Goal: Task Accomplishment & Management: Complete application form

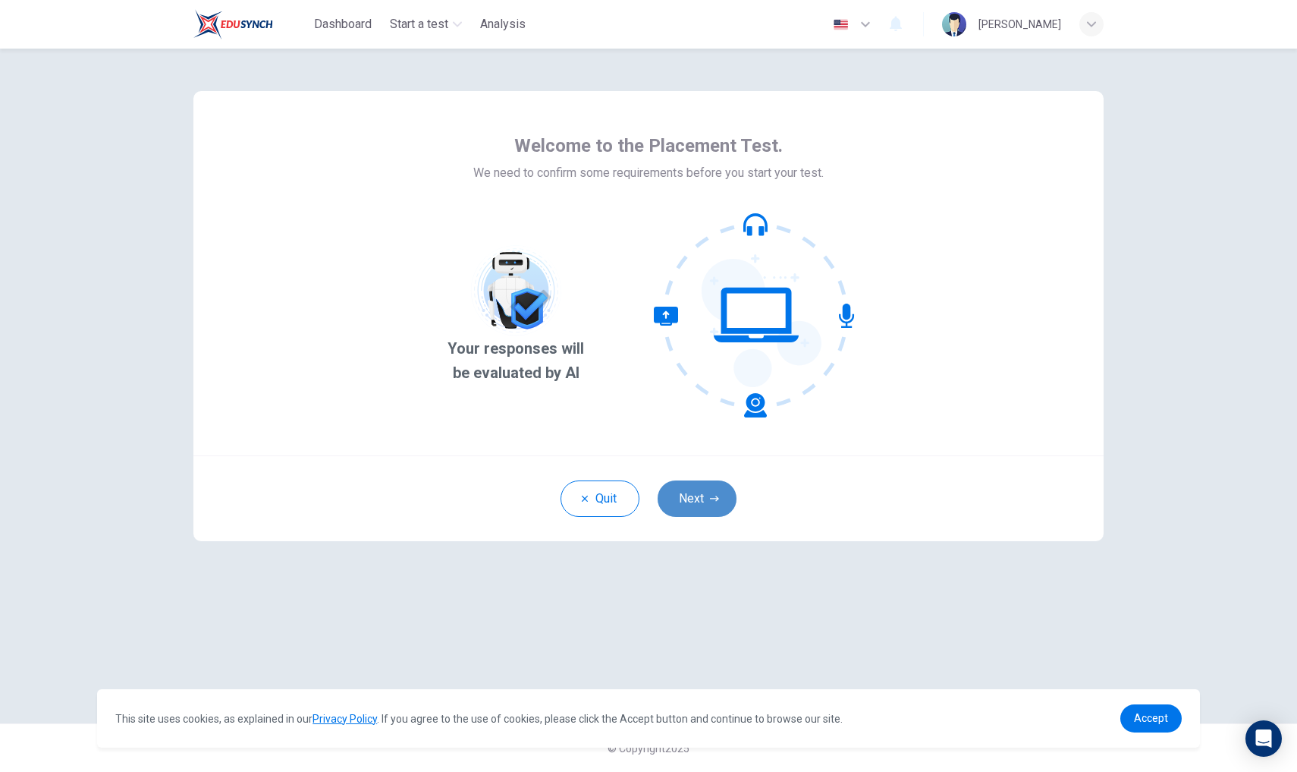
click at [681, 494] on button "Next" at bounding box center [697, 498] width 79 height 36
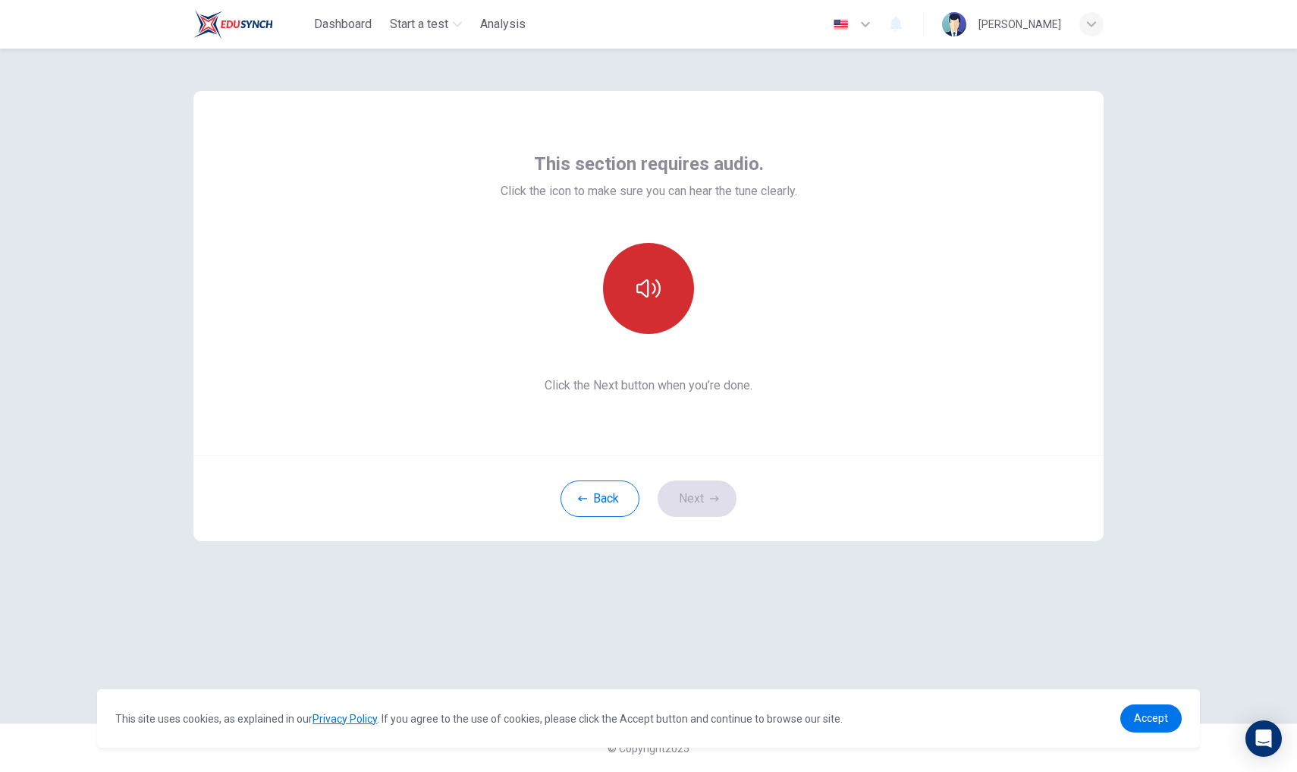
click at [644, 300] on button "button" at bounding box center [648, 288] width 91 height 91
click at [646, 297] on icon "button" at bounding box center [649, 288] width 24 height 24
click at [643, 320] on button "button" at bounding box center [648, 288] width 91 height 91
click at [637, 279] on icon "button" at bounding box center [649, 288] width 24 height 24
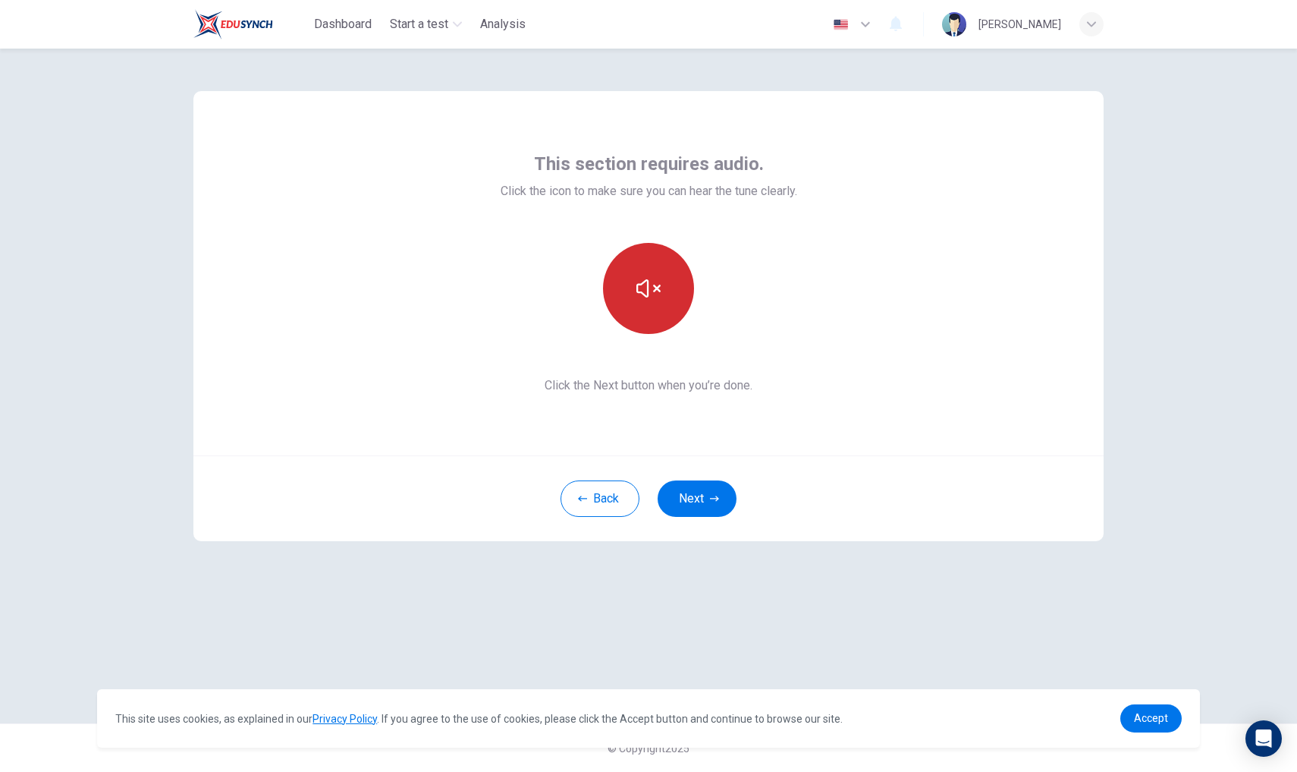
click at [640, 279] on icon "button" at bounding box center [649, 288] width 24 height 24
click at [643, 281] on icon "button" at bounding box center [649, 288] width 24 height 24
click at [691, 497] on button "Next" at bounding box center [697, 498] width 79 height 36
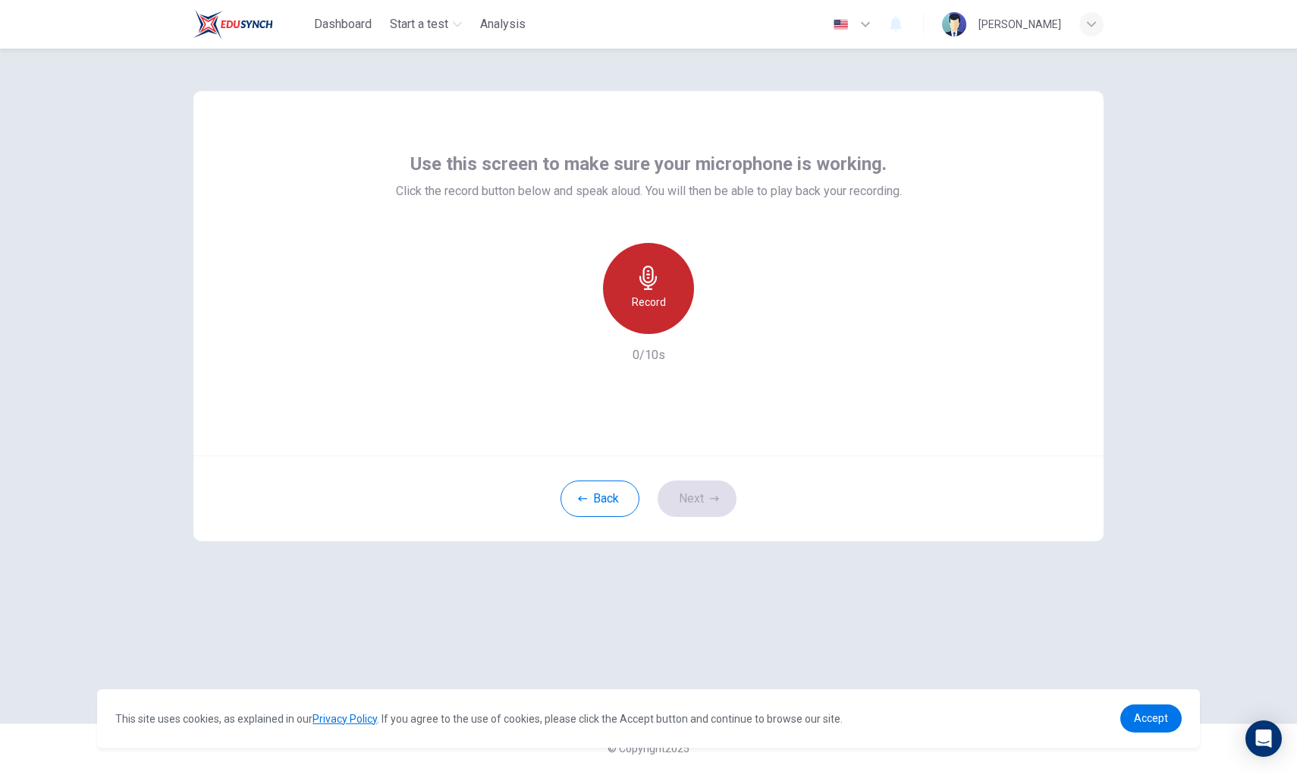
click at [651, 297] on h6 "Record" at bounding box center [649, 302] width 34 height 18
click at [643, 278] on icon "button" at bounding box center [649, 278] width 24 height 24
click at [637, 272] on icon "button" at bounding box center [649, 278] width 24 height 24
click at [694, 492] on button "Next" at bounding box center [697, 498] width 79 height 36
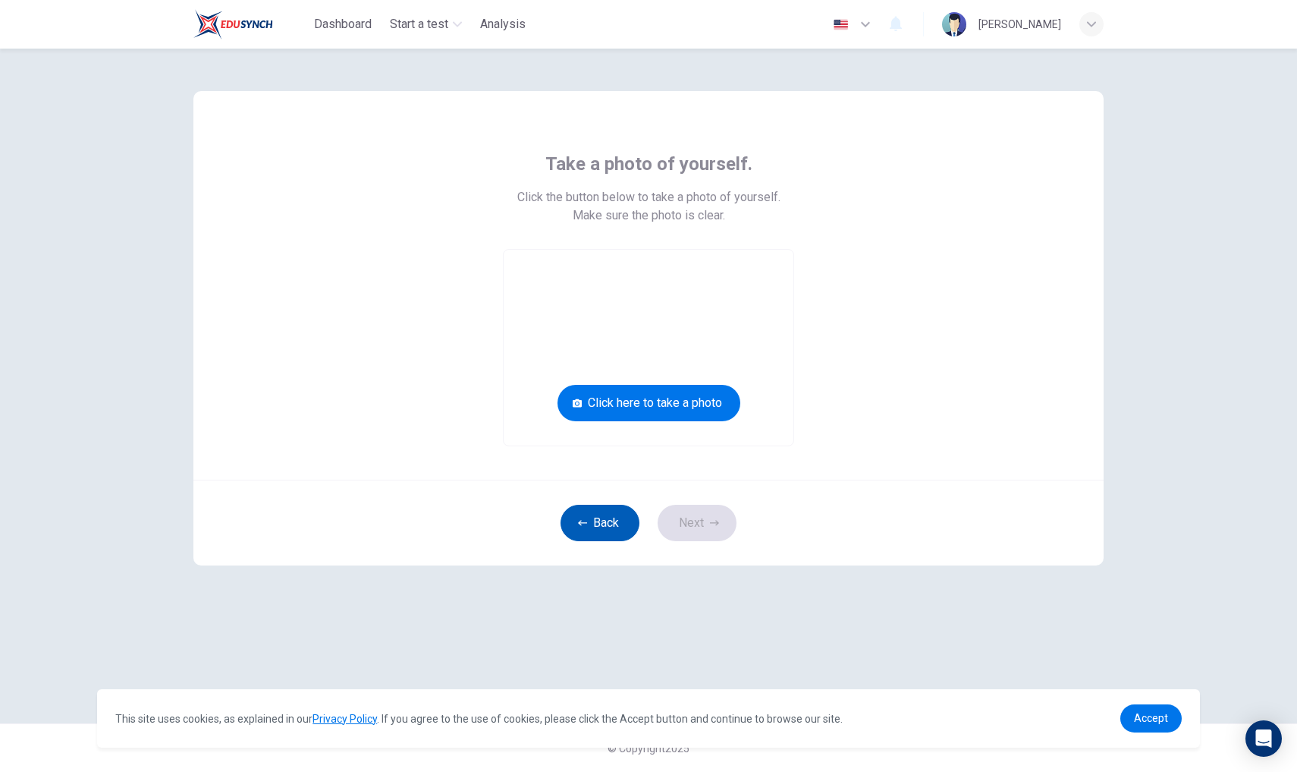
click at [602, 510] on button "Back" at bounding box center [600, 523] width 79 height 36
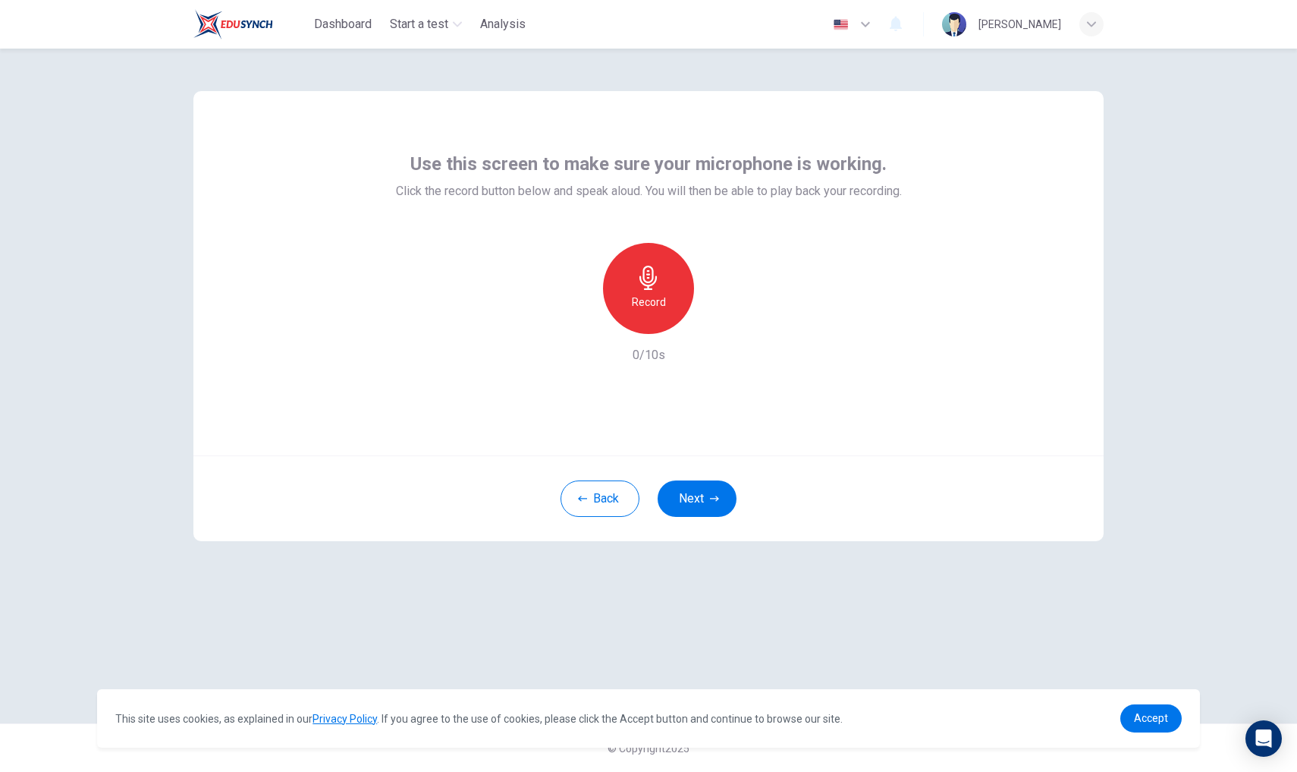
click at [646, 287] on icon "button" at bounding box center [649, 278] width 24 height 24
click at [715, 323] on icon "button" at bounding box center [718, 321] width 15 height 15
click at [695, 507] on button "Next" at bounding box center [697, 498] width 79 height 36
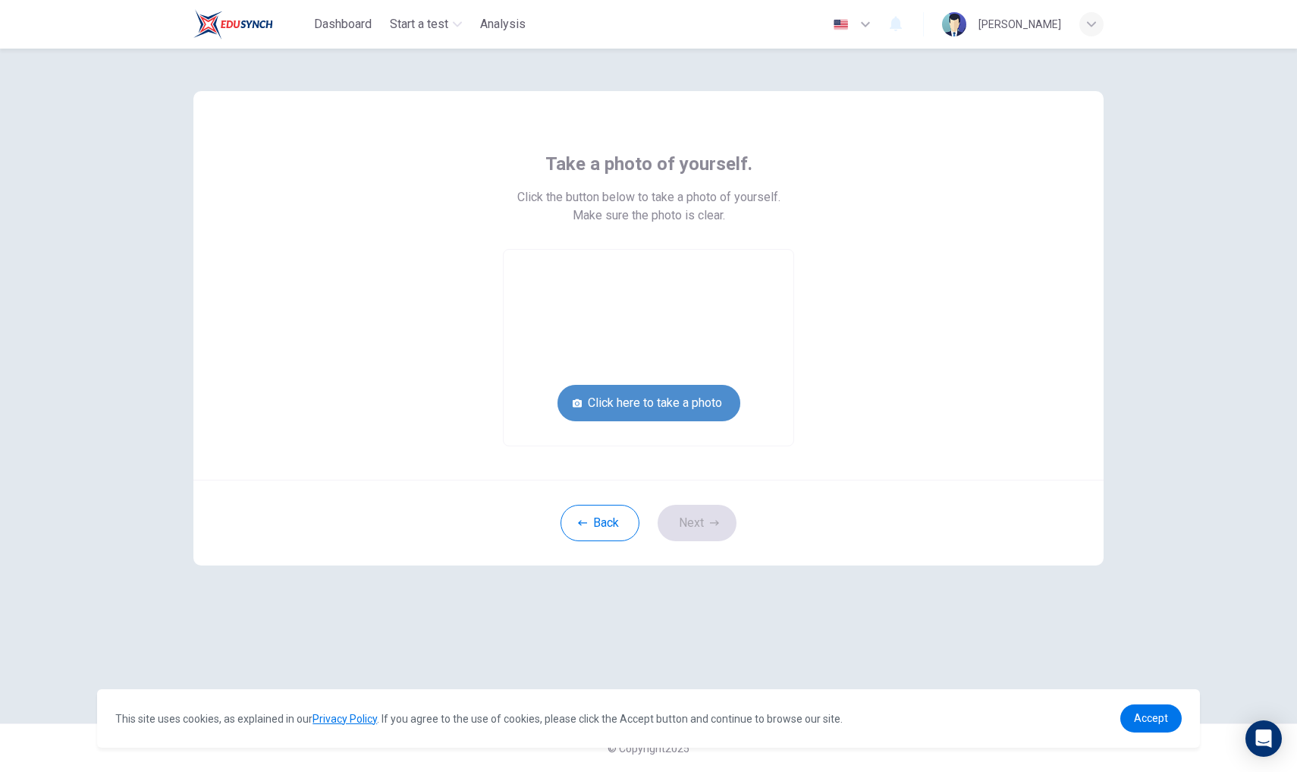
click at [632, 403] on button "Click here to take a photo" at bounding box center [649, 403] width 183 height 36
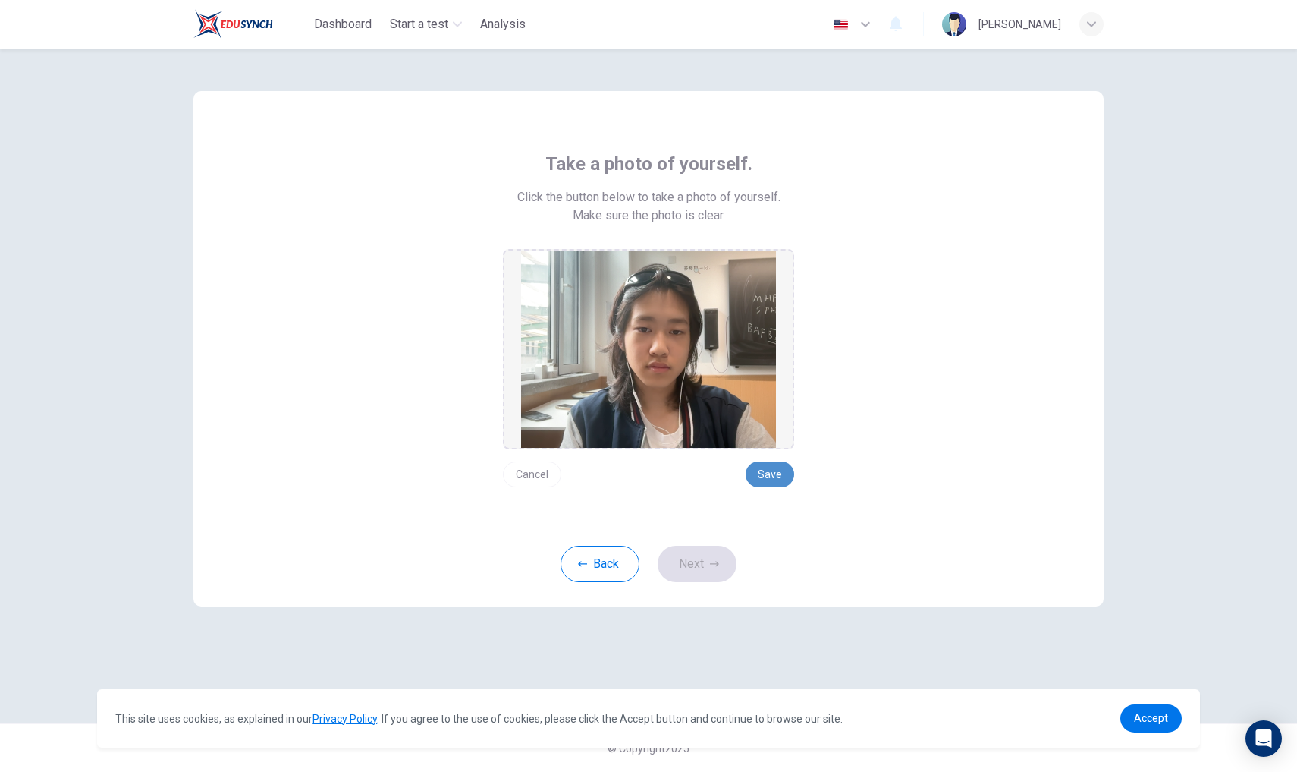
click at [777, 464] on button "Save" at bounding box center [770, 474] width 49 height 26
click at [709, 555] on button "Next" at bounding box center [697, 564] width 79 height 36
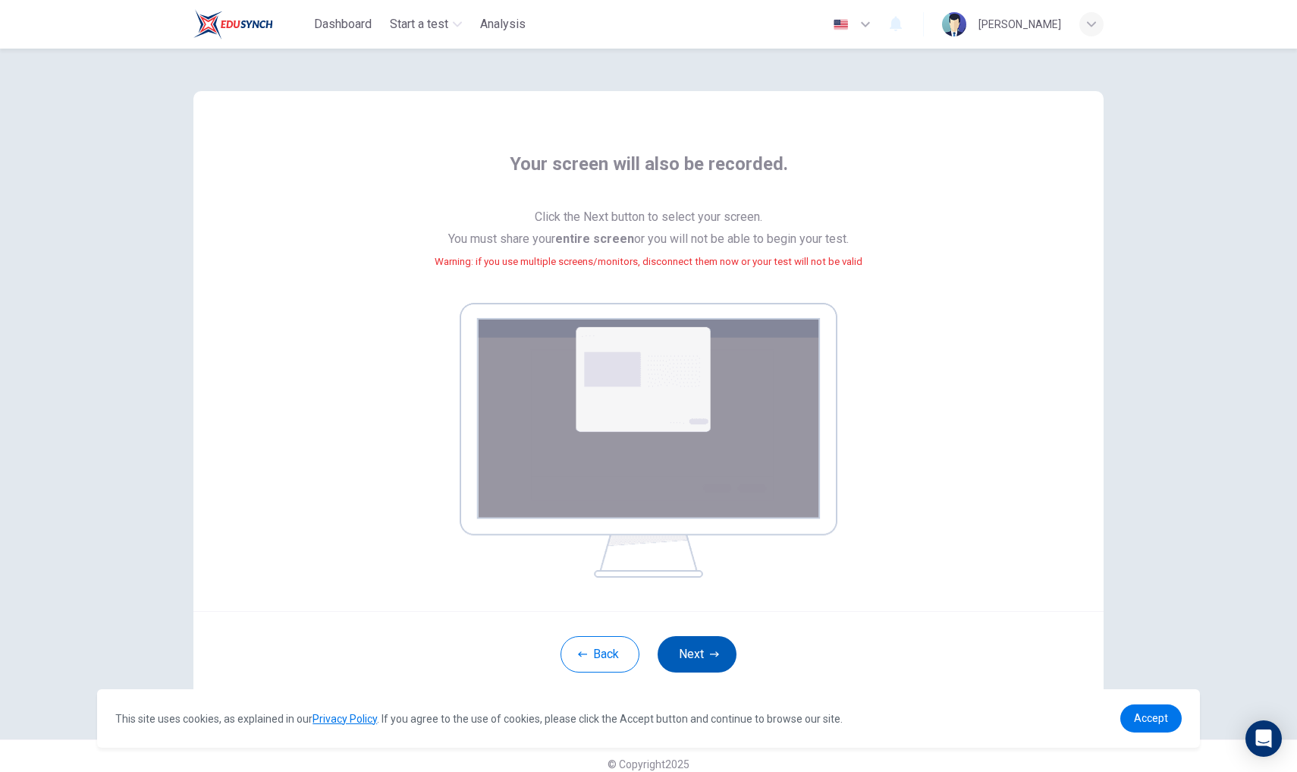
click at [694, 651] on button "Next" at bounding box center [697, 654] width 79 height 36
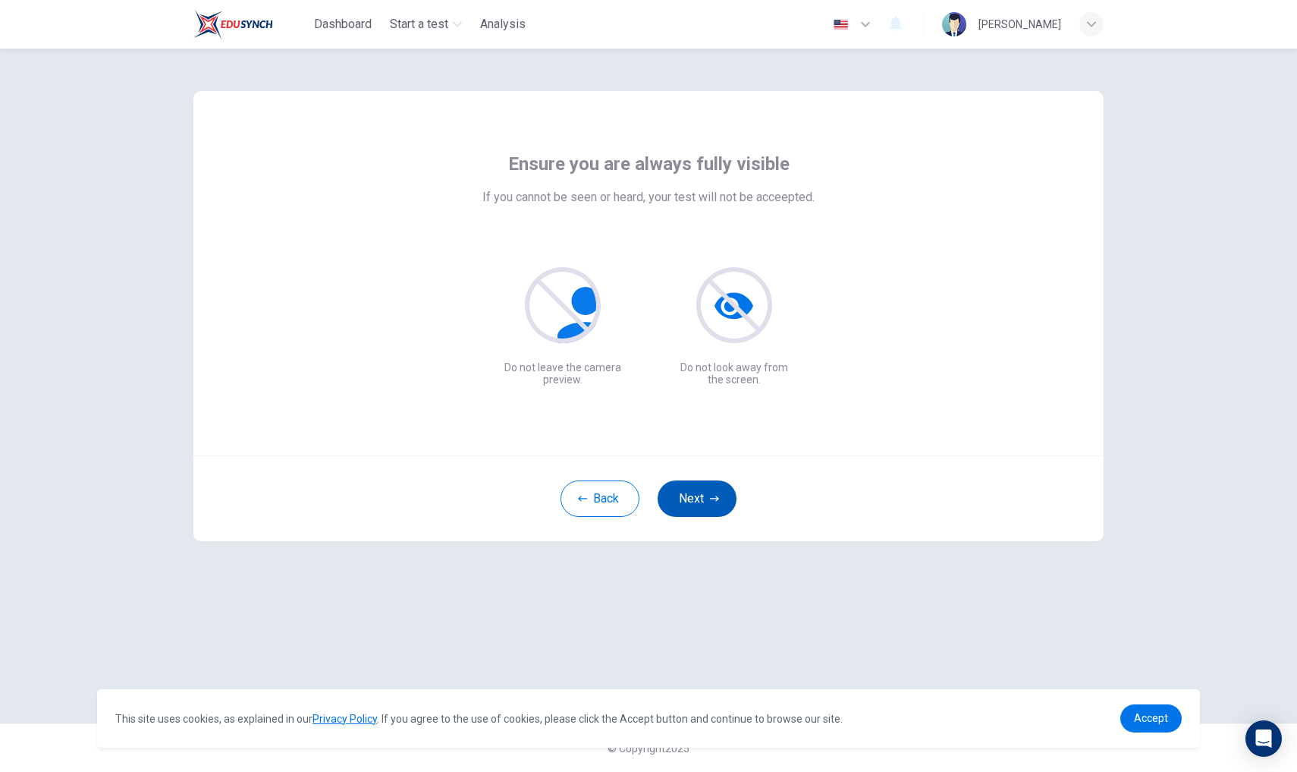
click at [707, 495] on button "Next" at bounding box center [697, 498] width 79 height 36
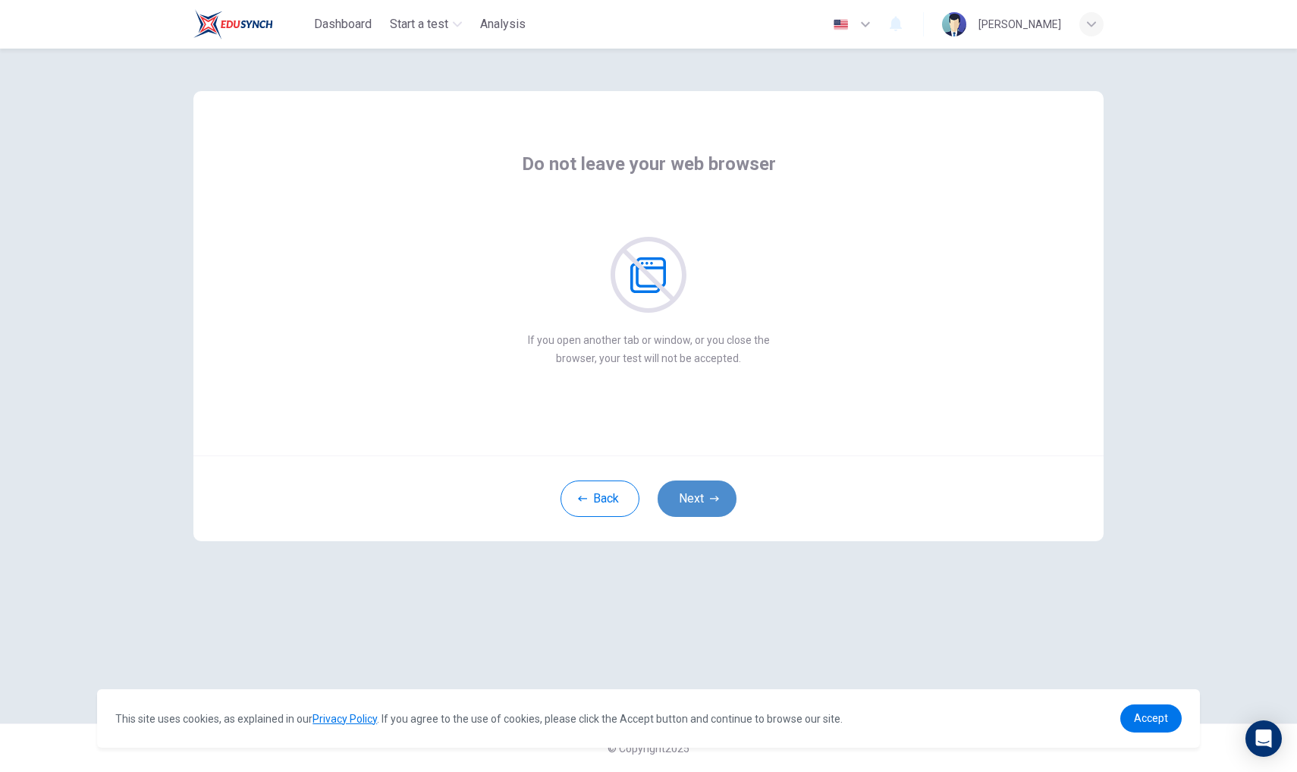
click at [708, 497] on button "Next" at bounding box center [697, 498] width 79 height 36
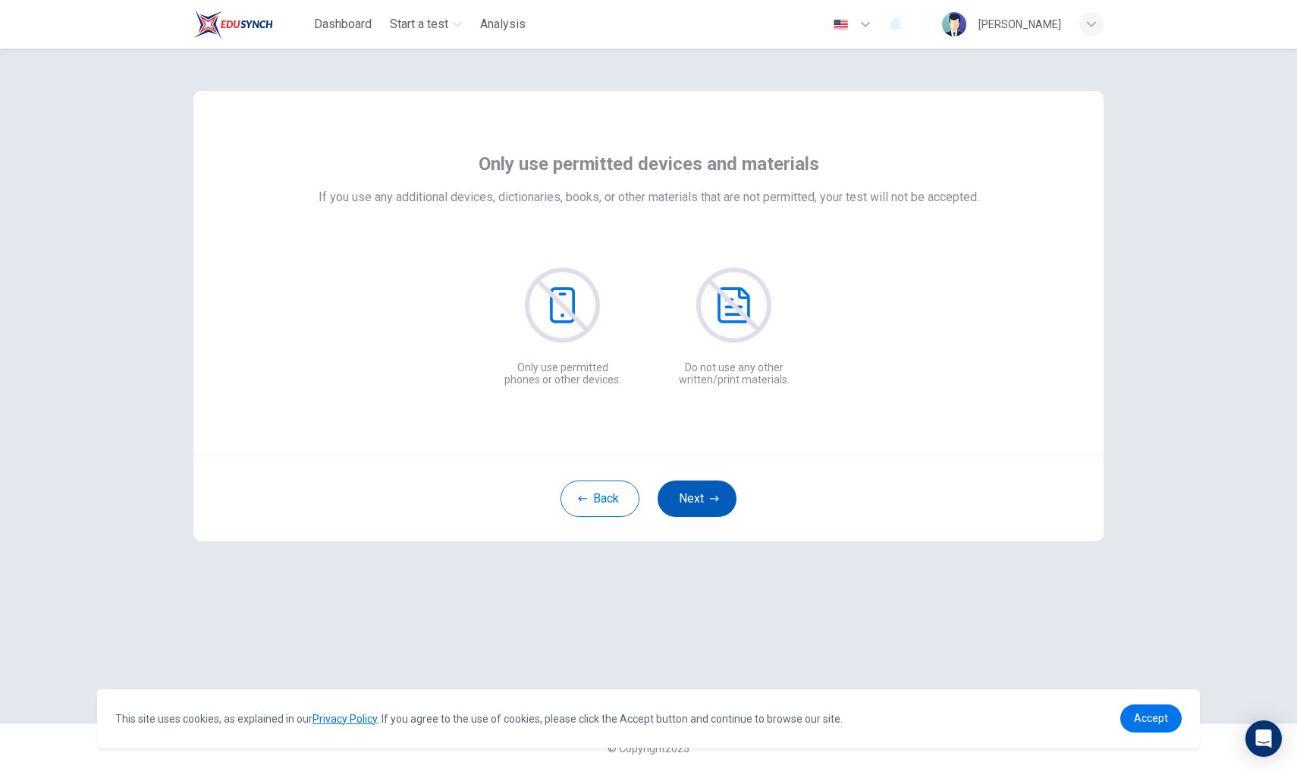
click at [708, 497] on button "Next" at bounding box center [697, 498] width 79 height 36
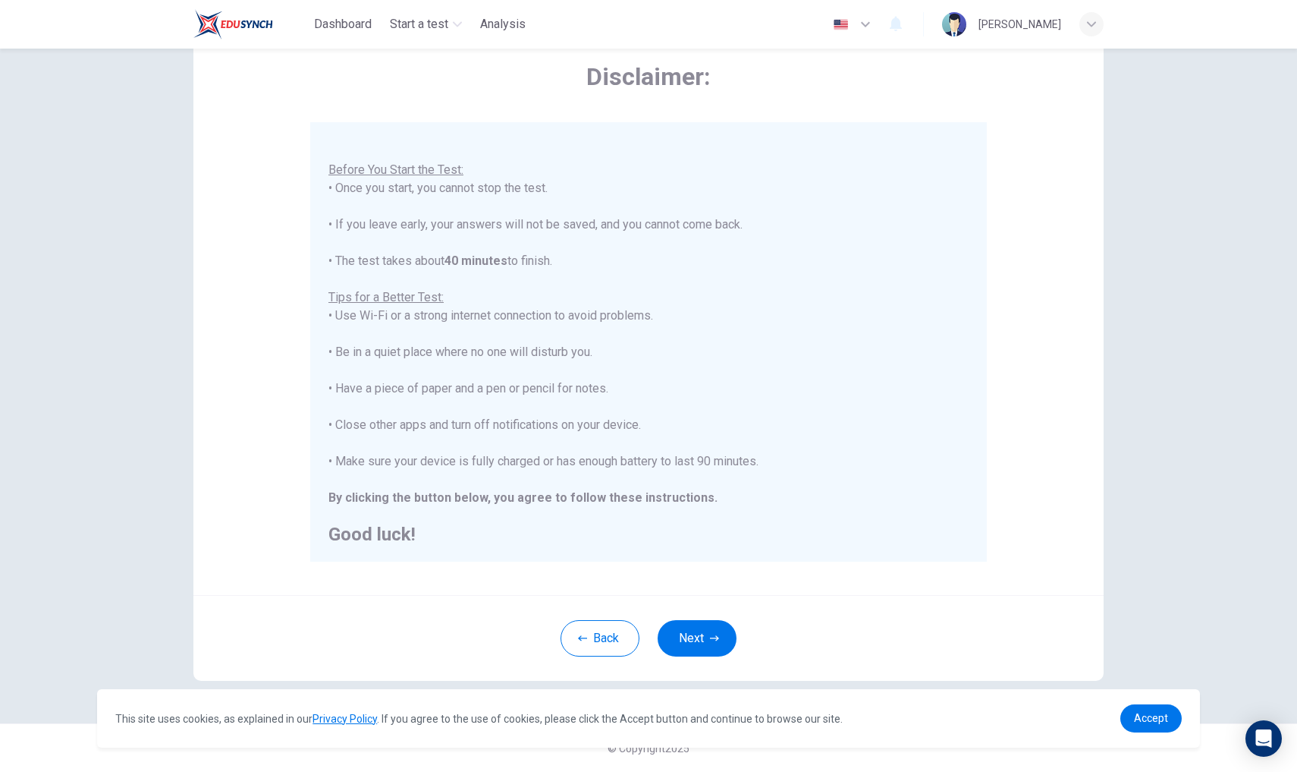
click at [870, 25] on icon "button" at bounding box center [865, 24] width 9 height 5
type input "zh-CN"
click at [693, 185] on div "You are about to start a Placement Test . Before You Start the Test: • Once you…" at bounding box center [649, 333] width 640 height 419
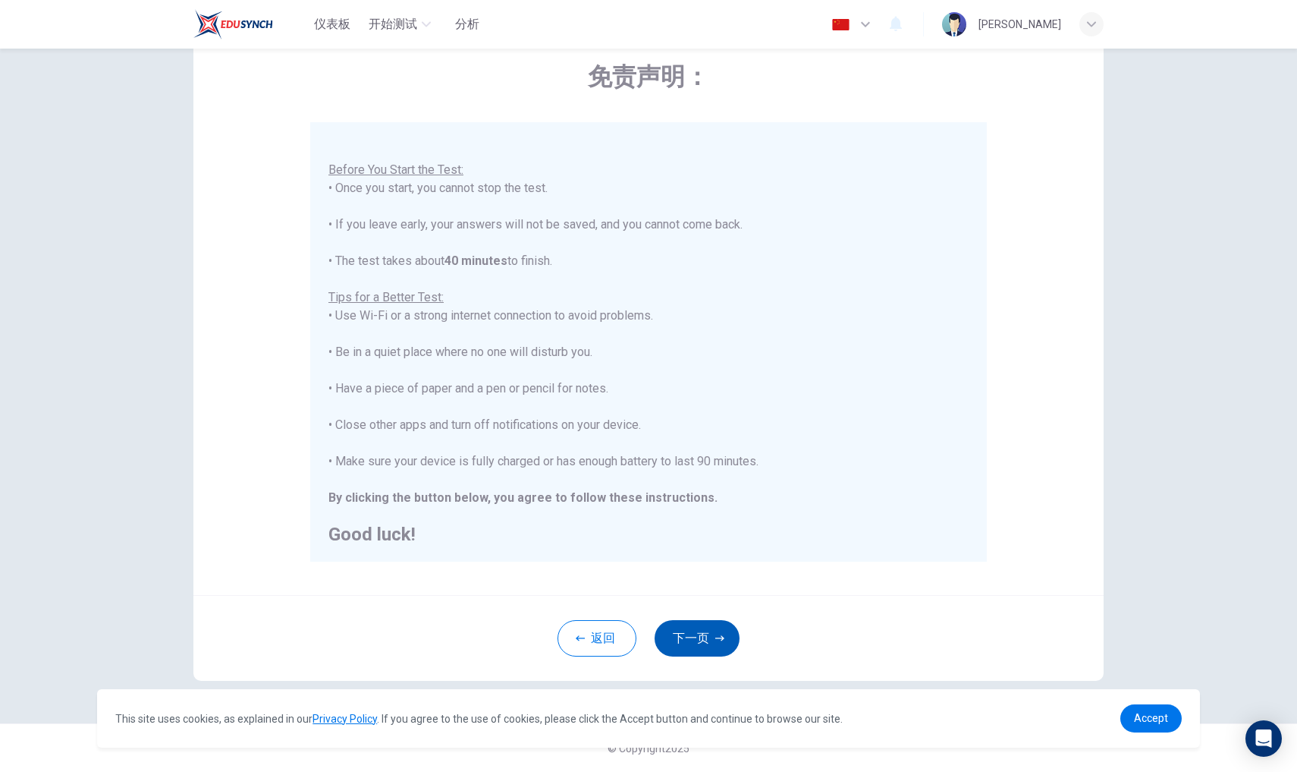
click at [659, 634] on button "下一页" at bounding box center [697, 638] width 85 height 36
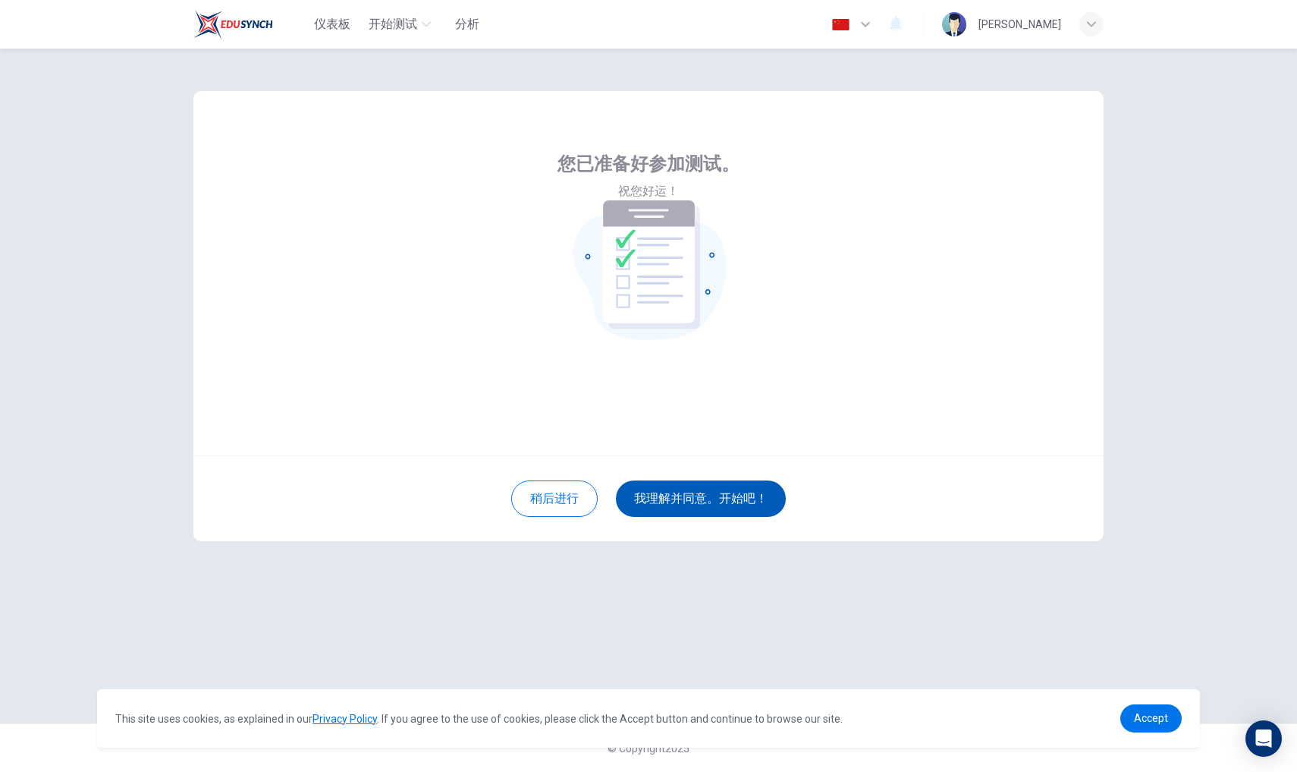
scroll to position [0, 0]
click at [681, 507] on button "我理解并同意。开始吧！" at bounding box center [701, 498] width 170 height 36
click at [695, 496] on button "我理解并同意。开始吧！" at bounding box center [701, 498] width 170 height 36
click at [655, 498] on button "我理解并同意。开始吧！" at bounding box center [701, 498] width 170 height 36
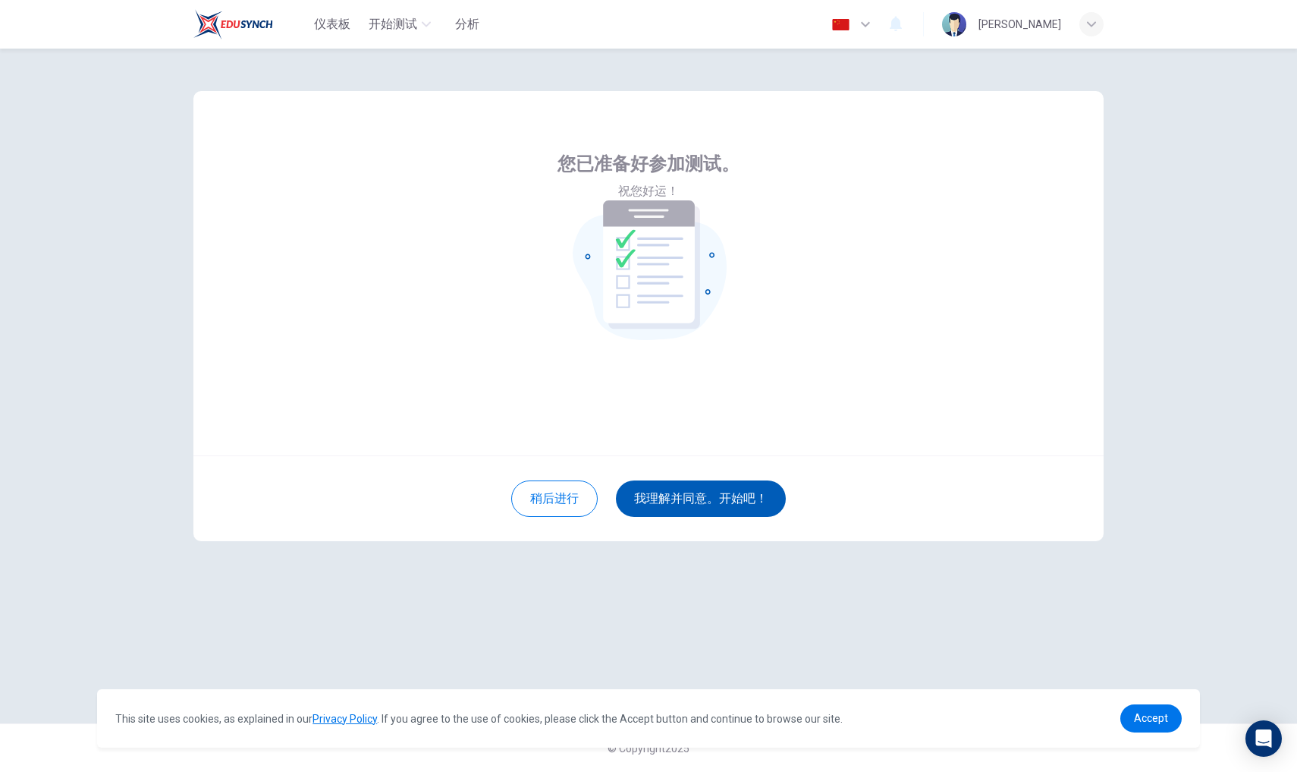
click at [655, 498] on button "我理解并同意。开始吧！" at bounding box center [701, 498] width 170 height 36
click at [610, 215] on icon at bounding box center [649, 261] width 92 height 123
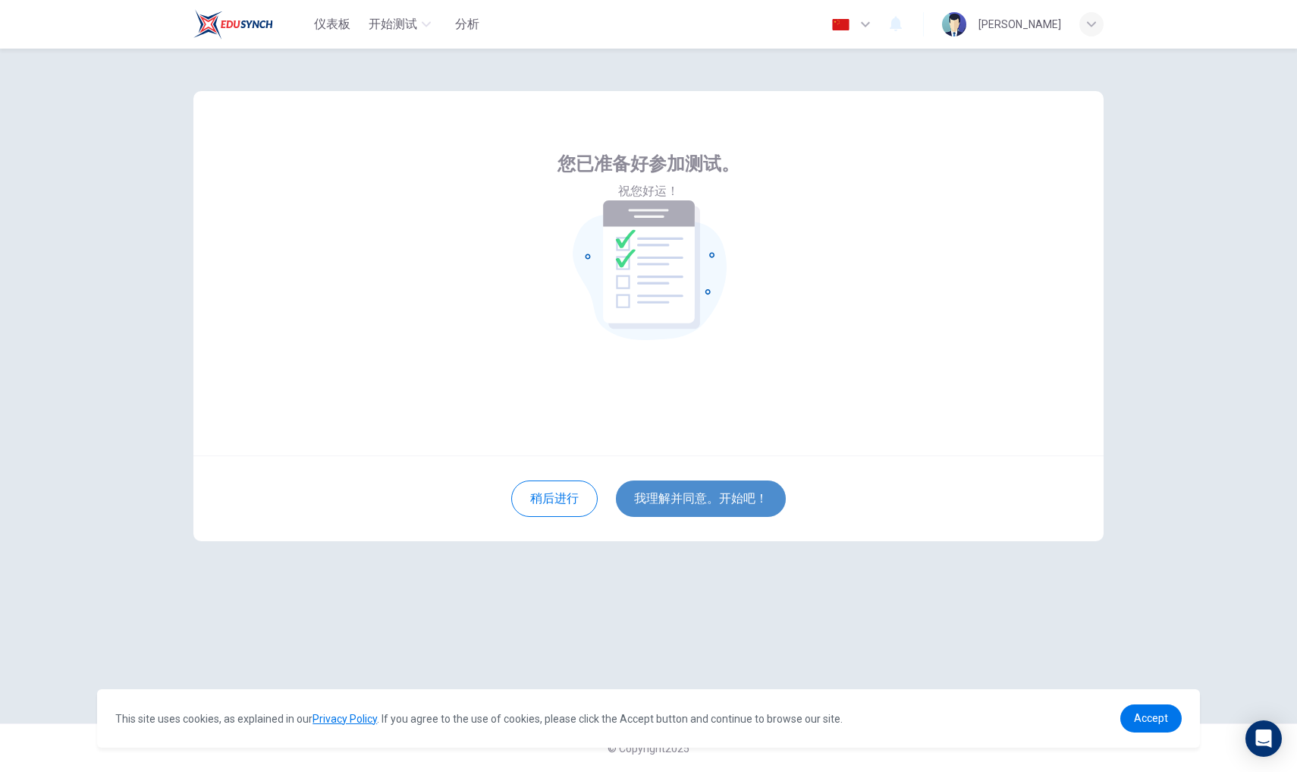
click at [672, 495] on button "我理解并同意。开始吧！" at bounding box center [701, 498] width 170 height 36
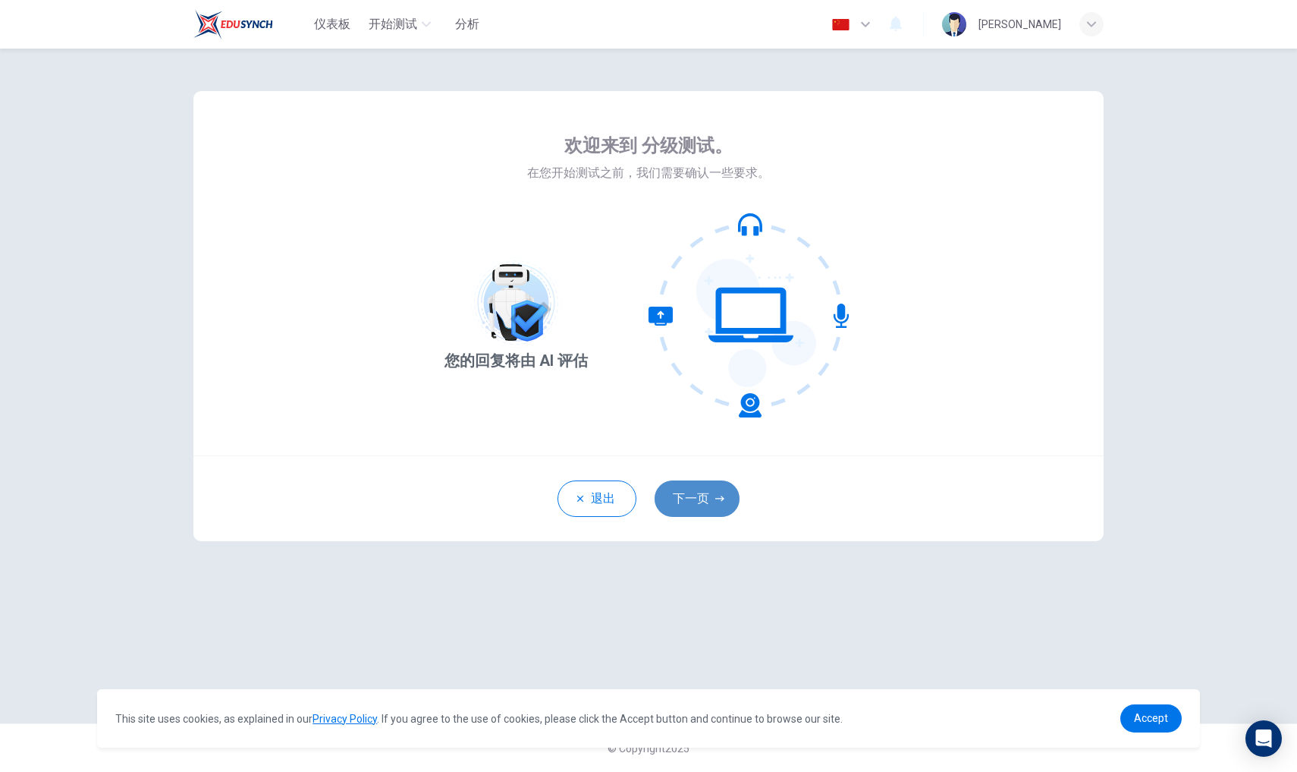
click at [681, 508] on button "下一页" at bounding box center [697, 498] width 85 height 36
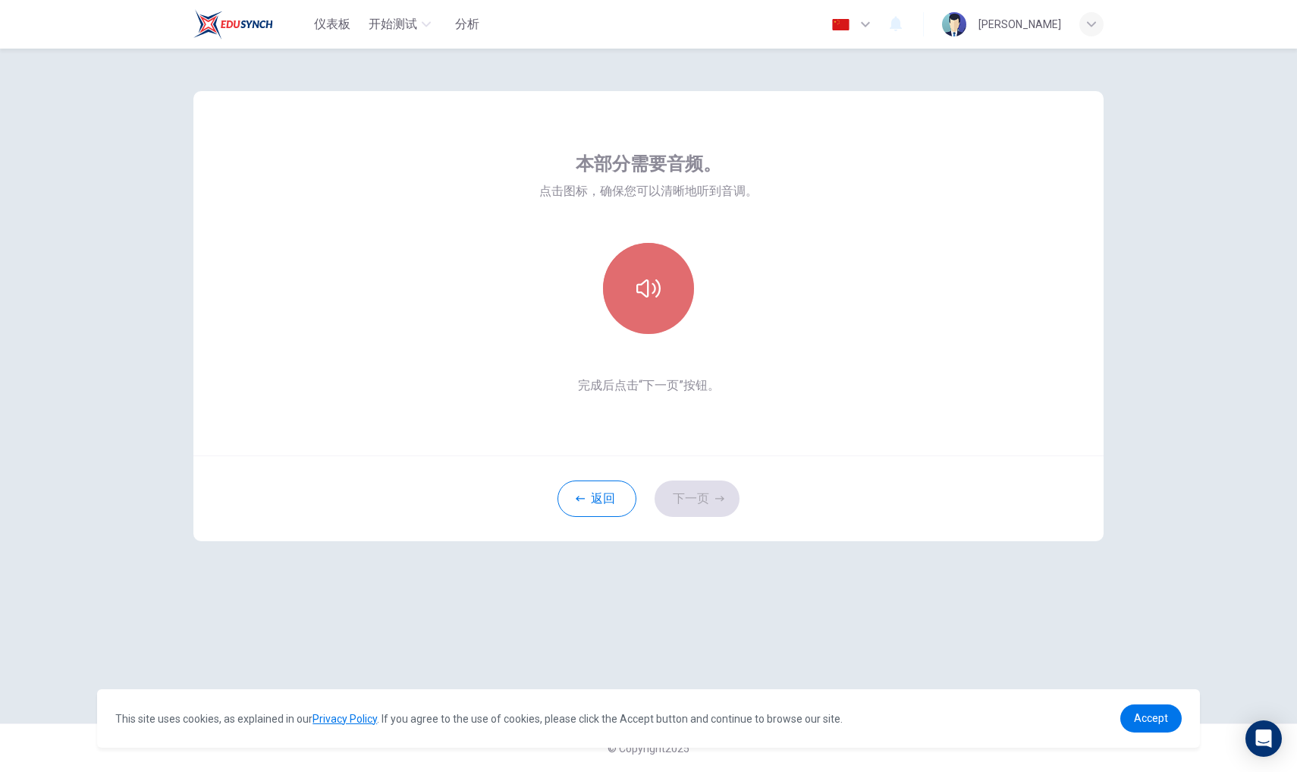
click at [652, 285] on icon "button" at bounding box center [649, 288] width 24 height 24
click at [690, 497] on button "下一页" at bounding box center [697, 498] width 85 height 36
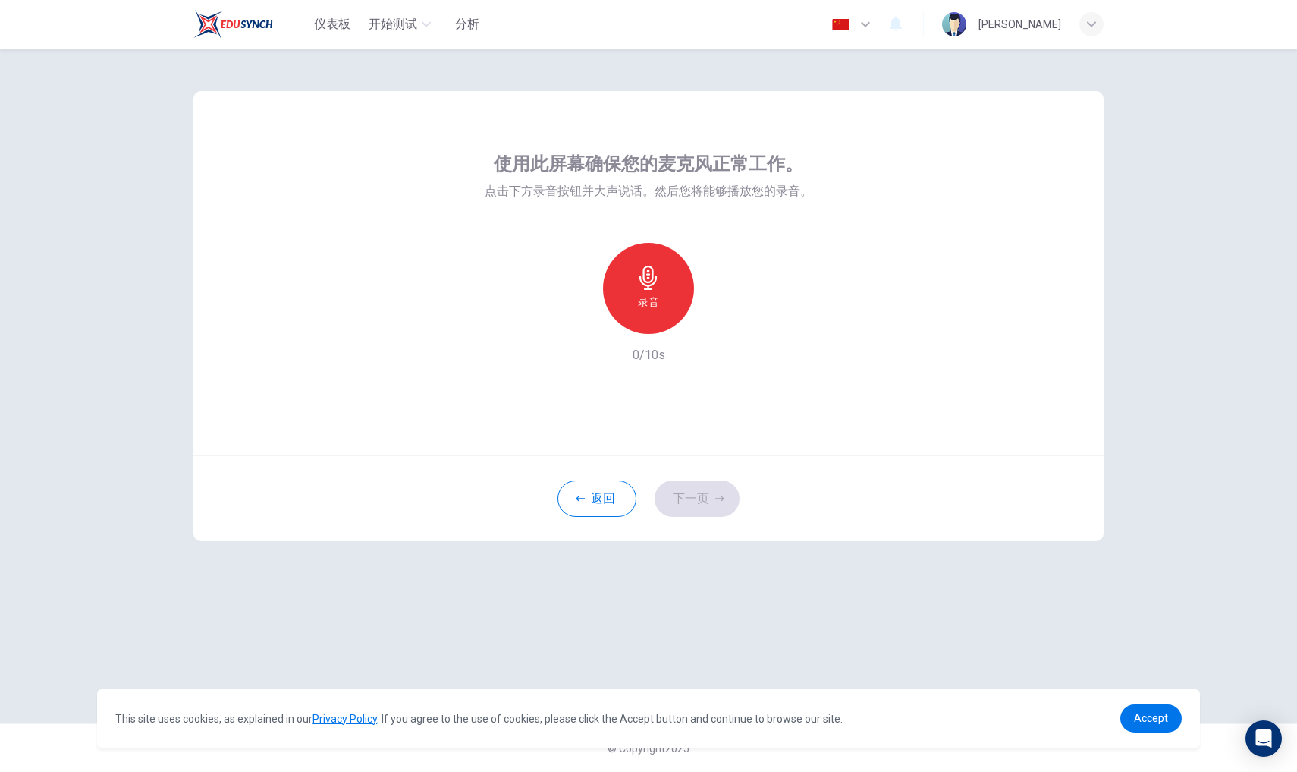
click at [643, 272] on icon "button" at bounding box center [648, 278] width 17 height 24
click at [646, 285] on icon "button" at bounding box center [648, 278] width 17 height 24
click at [716, 322] on icon "button" at bounding box center [719, 321] width 7 height 9
click at [715, 321] on icon "button" at bounding box center [718, 321] width 15 height 15
click at [703, 483] on button "下一页" at bounding box center [697, 498] width 85 height 36
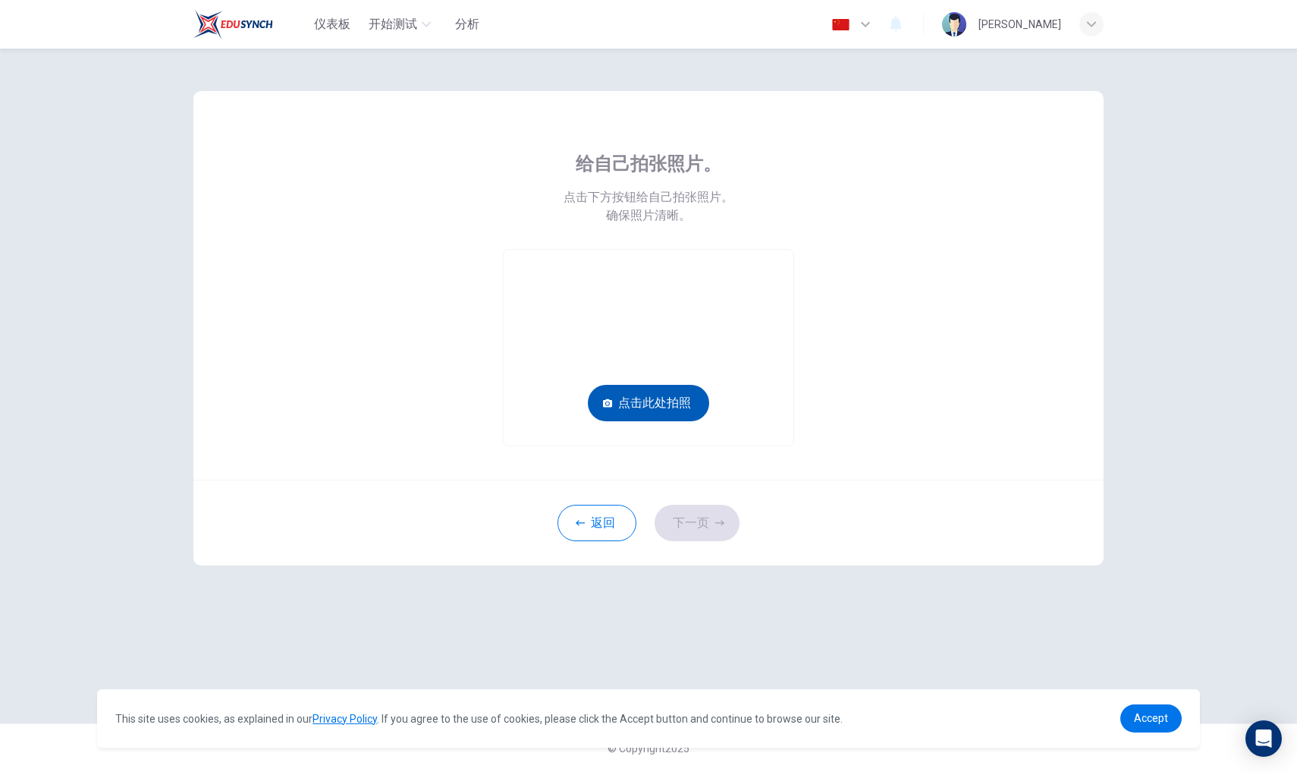
click at [684, 403] on button "点击此处拍照" at bounding box center [648, 403] width 121 height 36
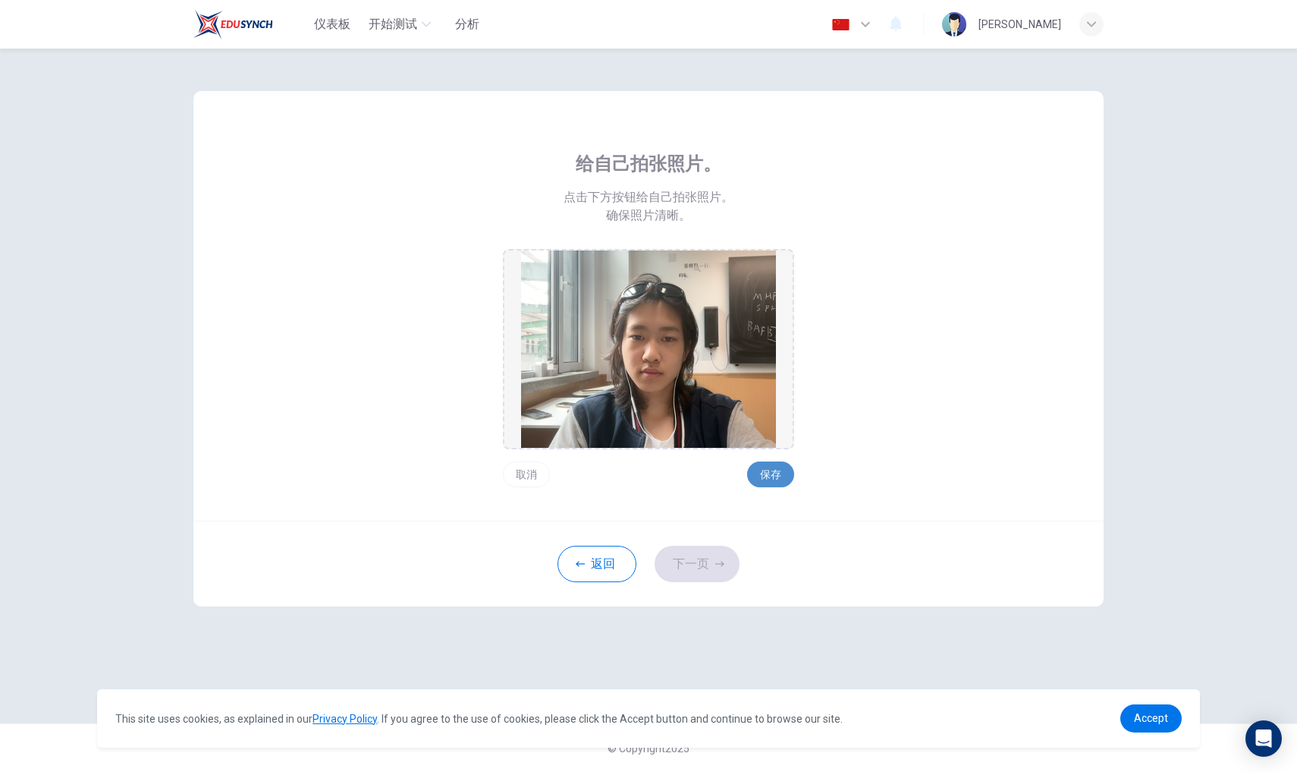
click at [781, 485] on button "保存" at bounding box center [770, 474] width 47 height 26
click at [703, 577] on button "下一页" at bounding box center [697, 564] width 85 height 36
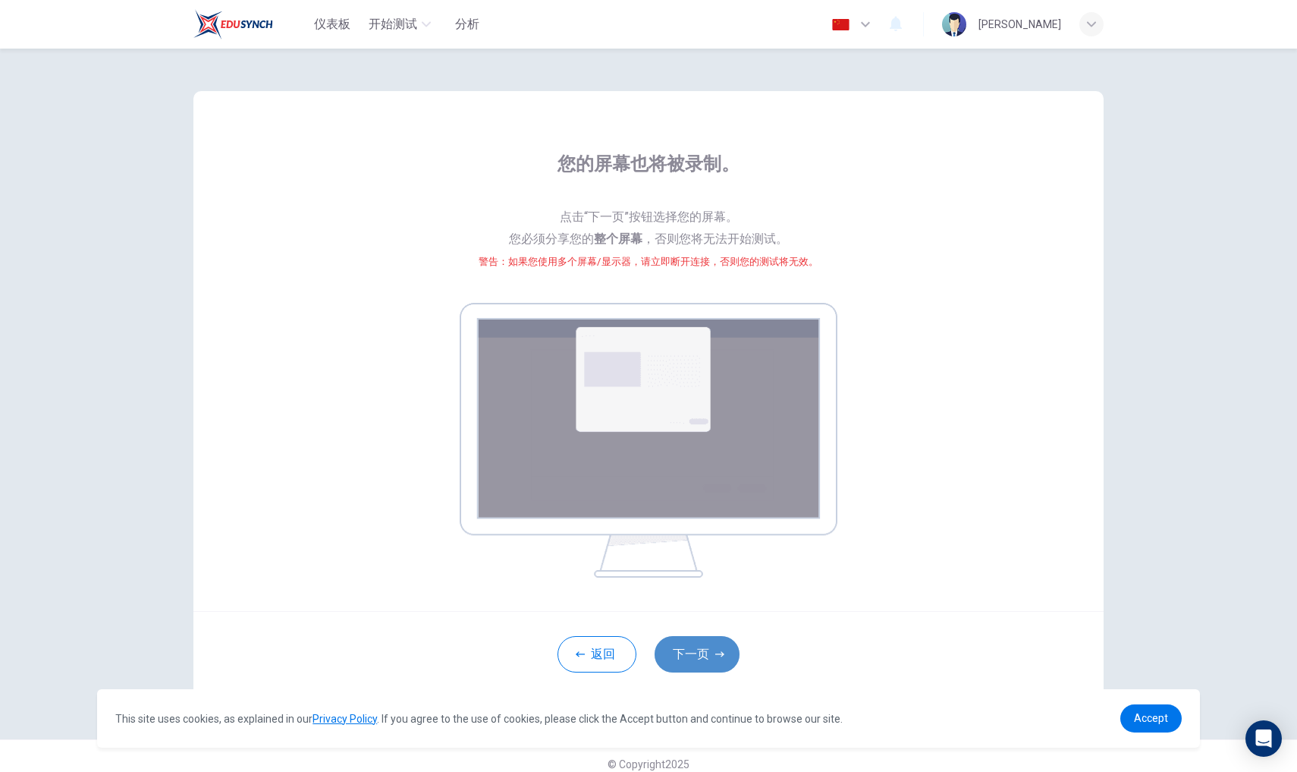
click at [689, 644] on button "下一页" at bounding box center [697, 654] width 85 height 36
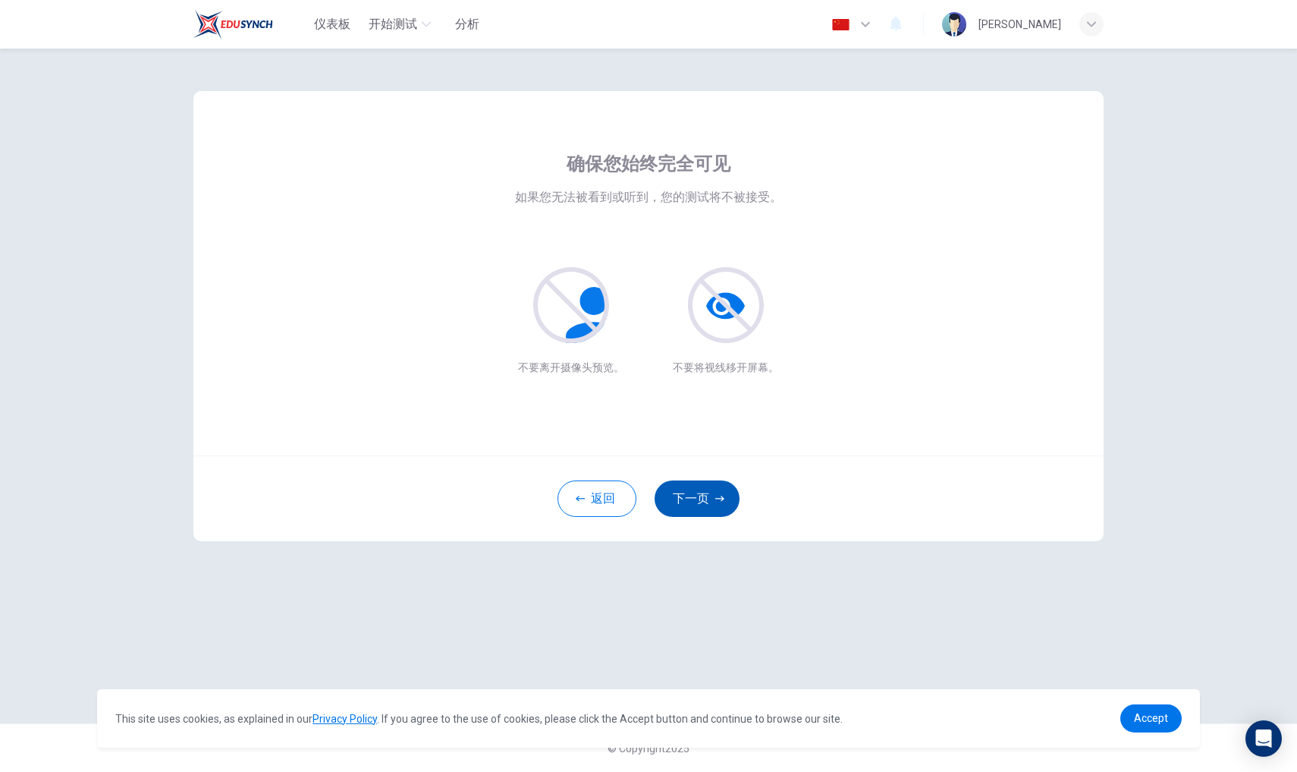
click at [684, 504] on button "下一页" at bounding box center [697, 498] width 85 height 36
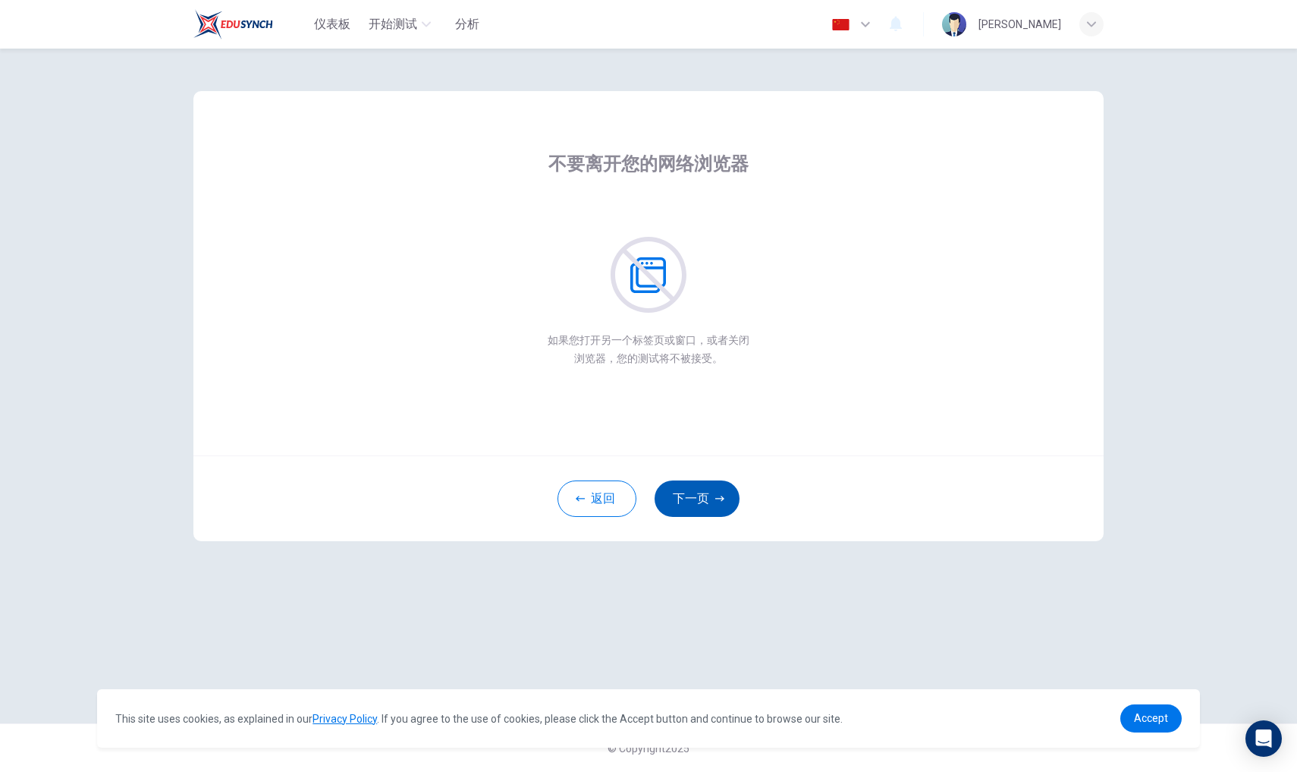
click at [711, 494] on button "下一页" at bounding box center [697, 498] width 85 height 36
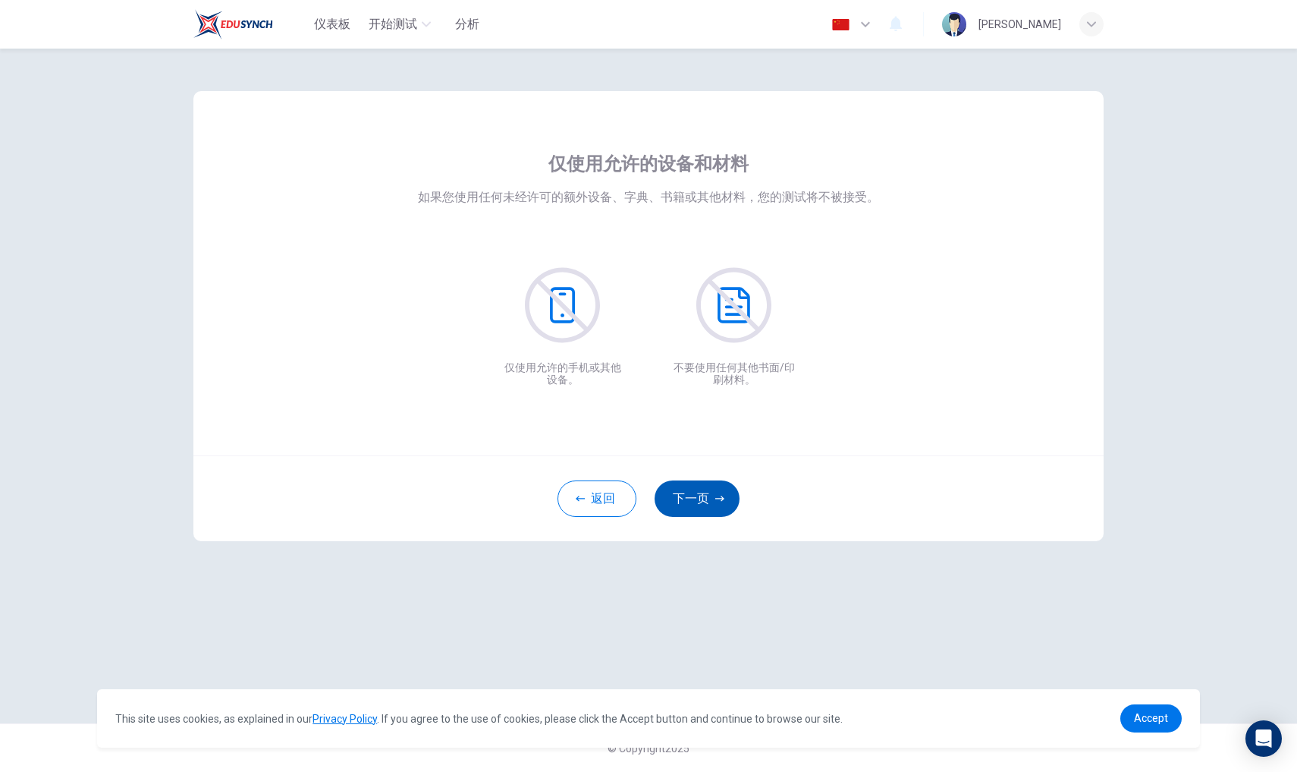
click at [711, 494] on button "下一页" at bounding box center [697, 498] width 85 height 36
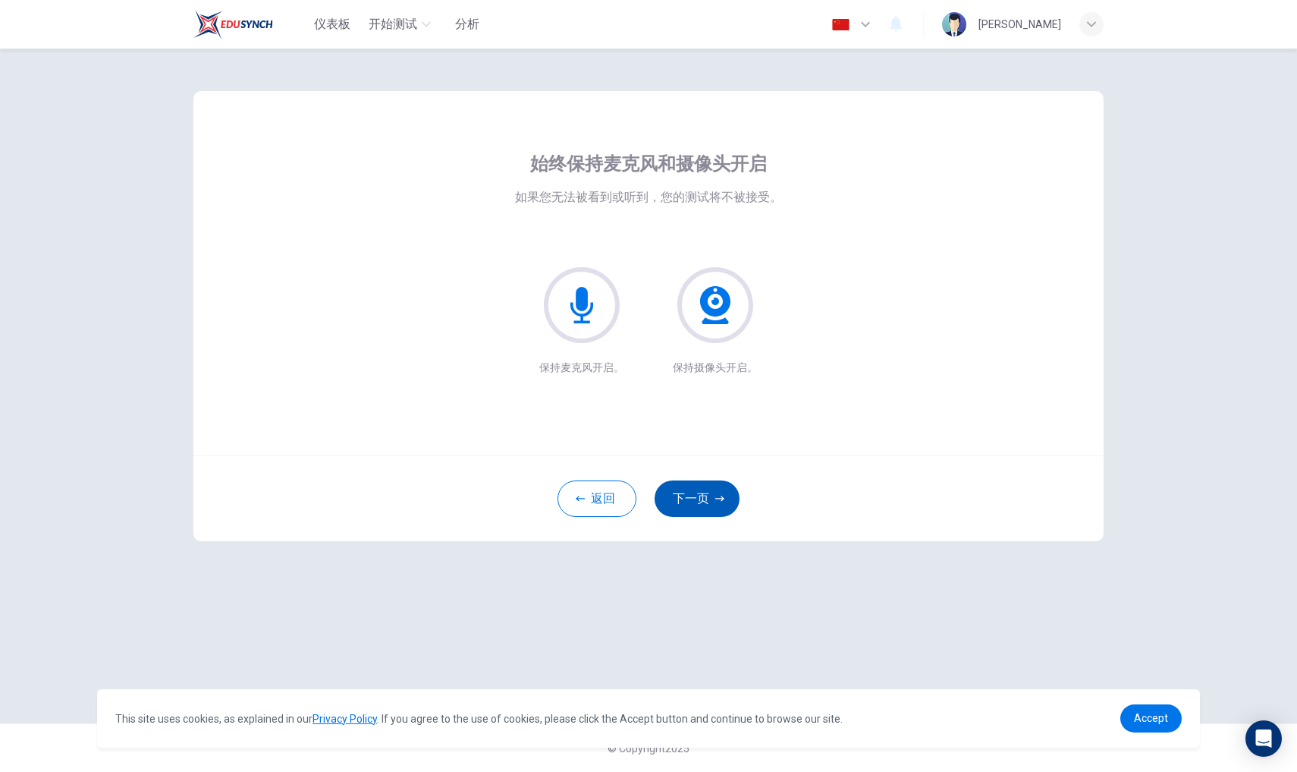
click at [711, 494] on button "下一页" at bounding box center [697, 498] width 85 height 36
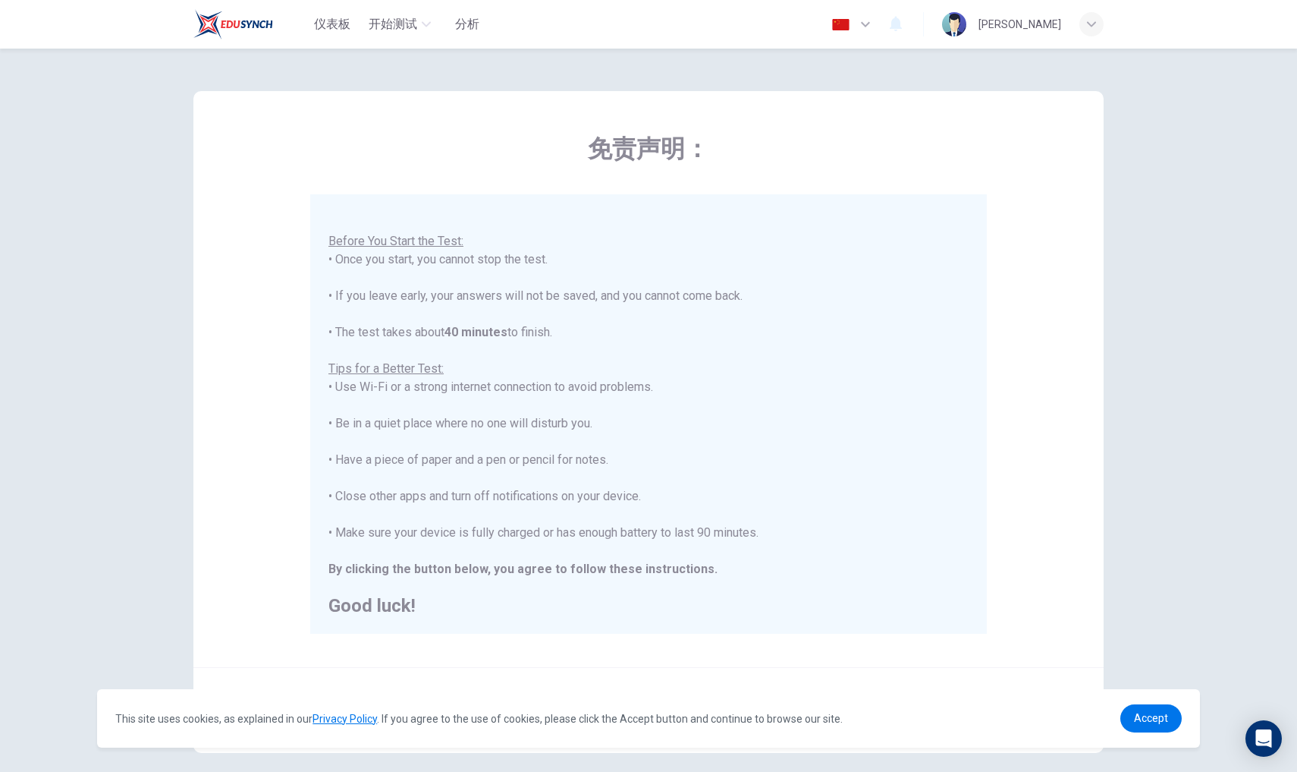
scroll to position [16, 0]
click at [794, 626] on div "You are about to start a Placement Test . Before You Start the Test: • Once you…" at bounding box center [648, 413] width 677 height 439
click at [1167, 718] on span "Accept" at bounding box center [1151, 718] width 34 height 12
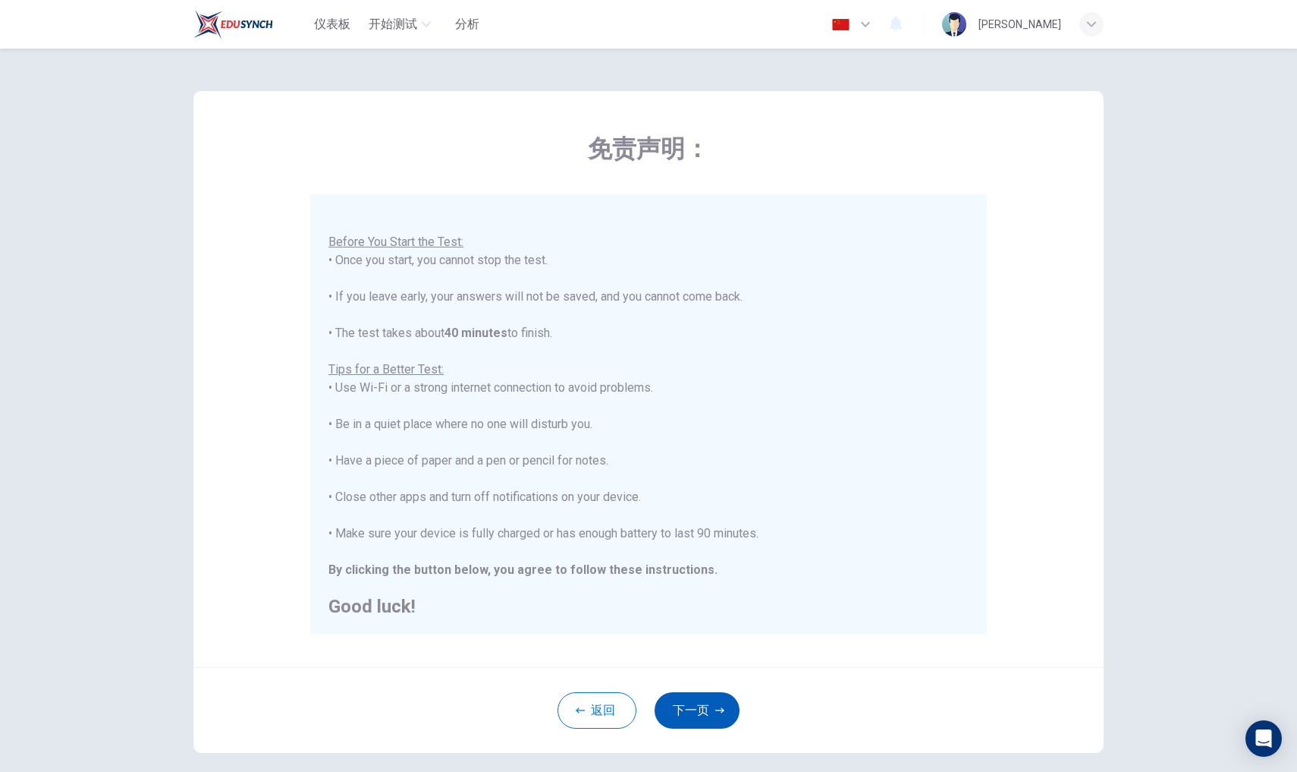
click at [683, 712] on button "下一页" at bounding box center [697, 710] width 85 height 36
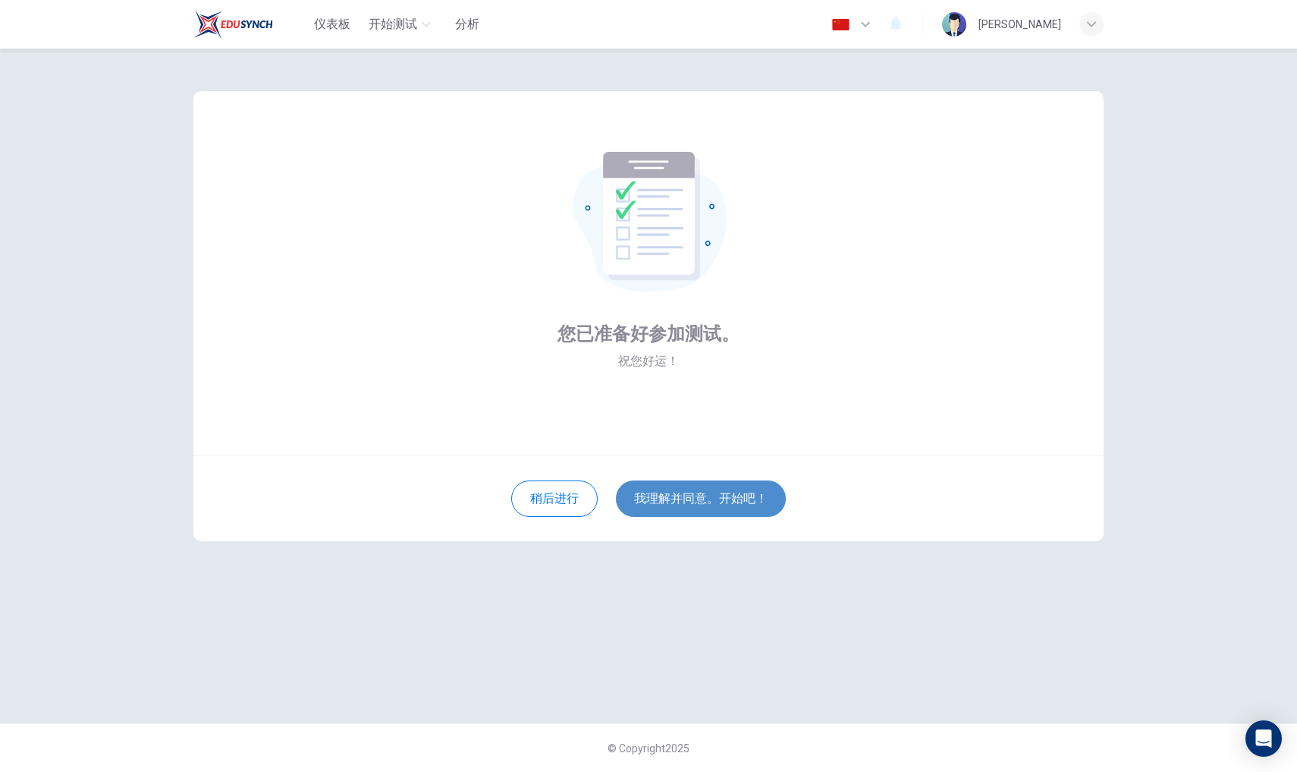
click at [672, 495] on button "我理解并同意。开始吧！" at bounding box center [701, 498] width 170 height 36
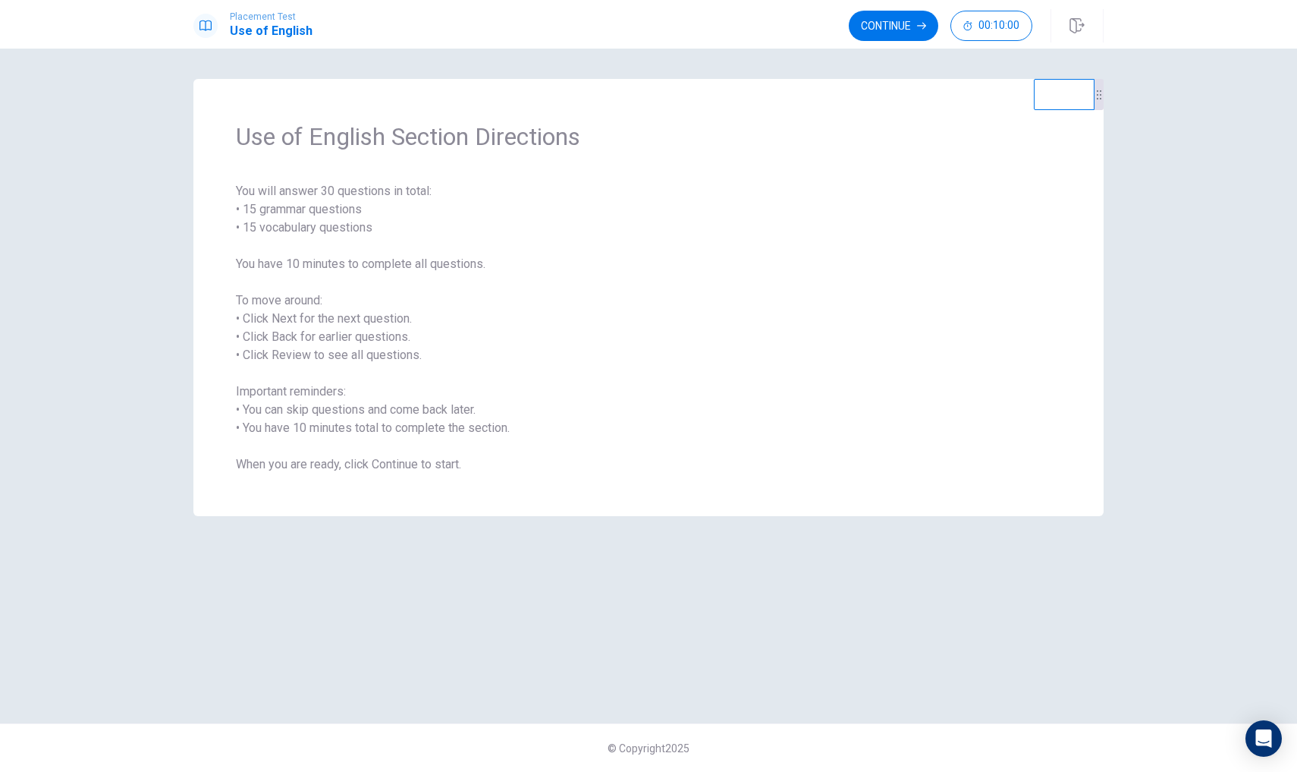
click at [489, 446] on span "You will answer 30 questions in total: • 15 grammar questions • 15 vocabulary q…" at bounding box center [648, 327] width 825 height 291
click at [430, 353] on span "You will answer 30 questions in total: • 15 grammar questions • 15 vocabulary q…" at bounding box center [648, 327] width 825 height 291
click at [898, 31] on button "Continue" at bounding box center [894, 26] width 90 height 30
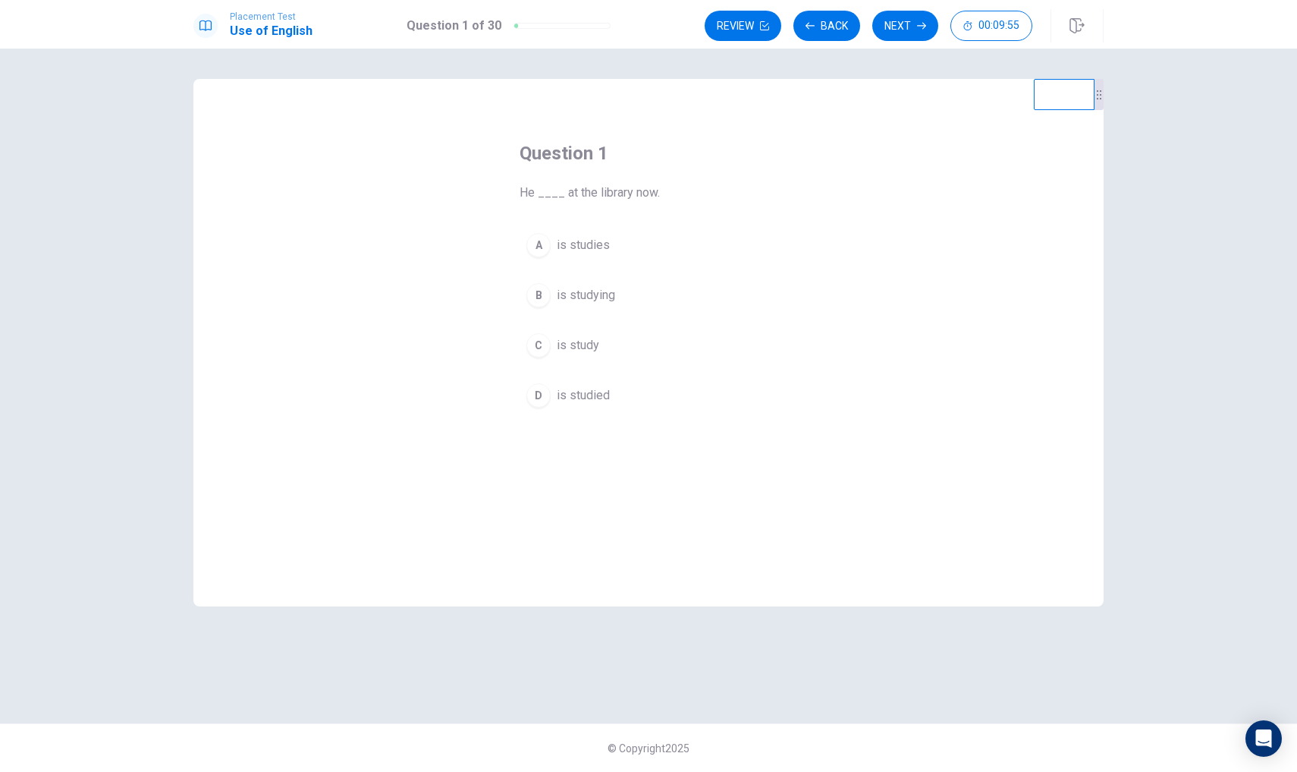
click at [541, 294] on div "B" at bounding box center [539, 295] width 24 height 24
click at [889, 17] on button "Next" at bounding box center [906, 26] width 66 height 30
click at [546, 251] on div "A" at bounding box center [539, 245] width 24 height 24
click at [908, 33] on button "Next" at bounding box center [906, 26] width 66 height 30
click at [543, 294] on div "B" at bounding box center [539, 295] width 24 height 24
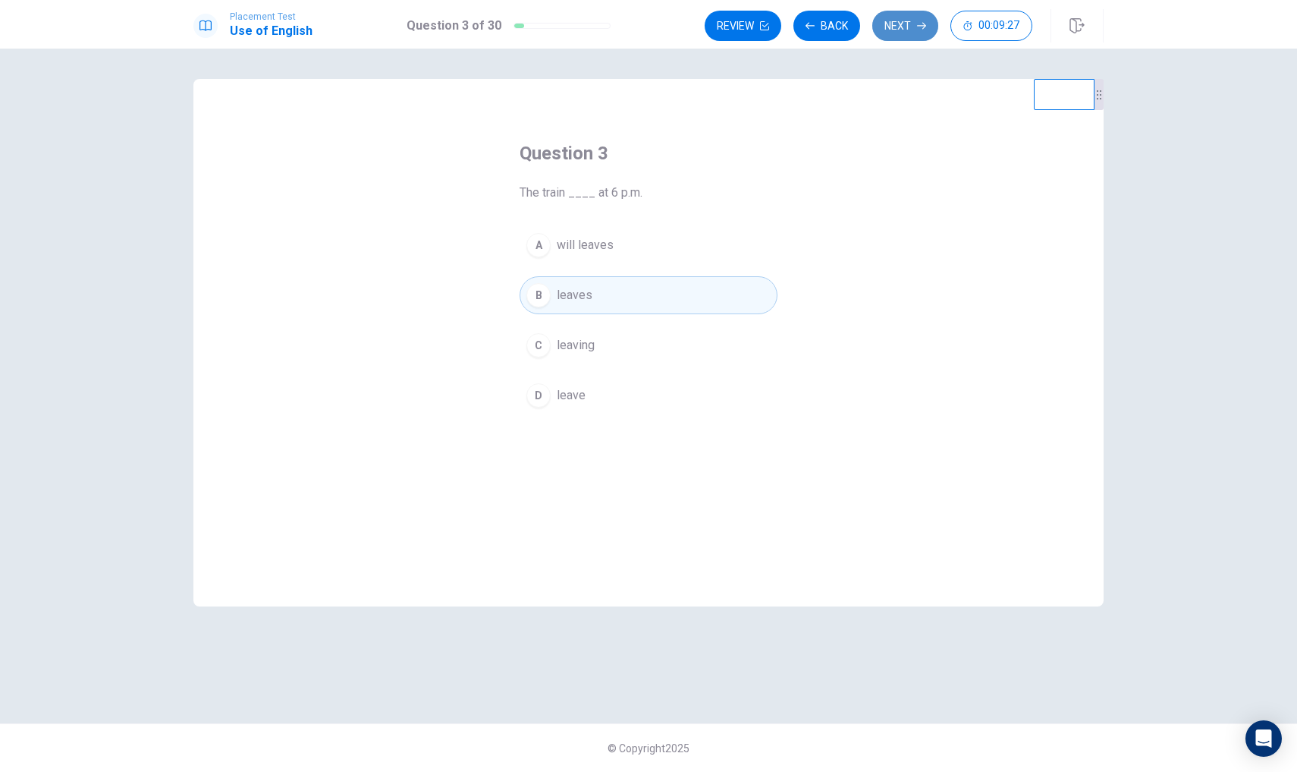
click at [896, 12] on button "Next" at bounding box center [906, 26] width 66 height 30
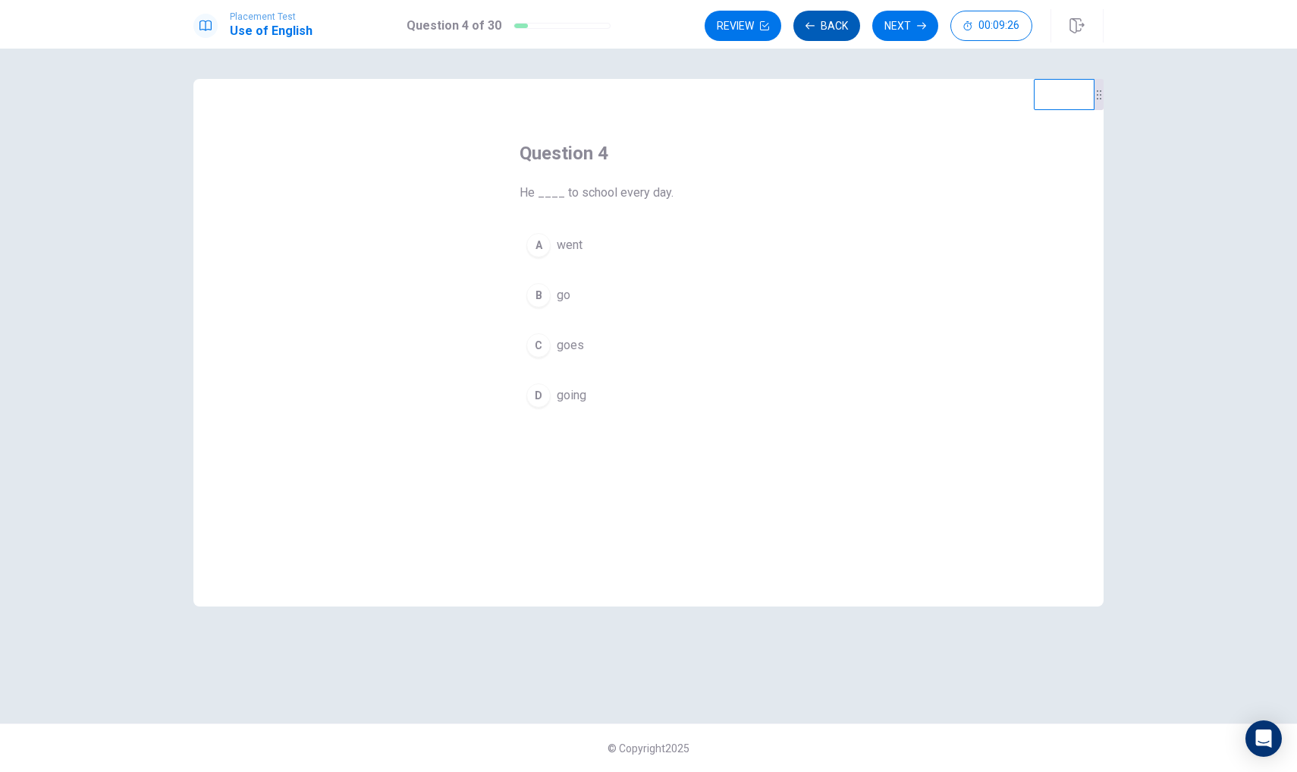
click at [819, 20] on button "Back" at bounding box center [827, 26] width 67 height 30
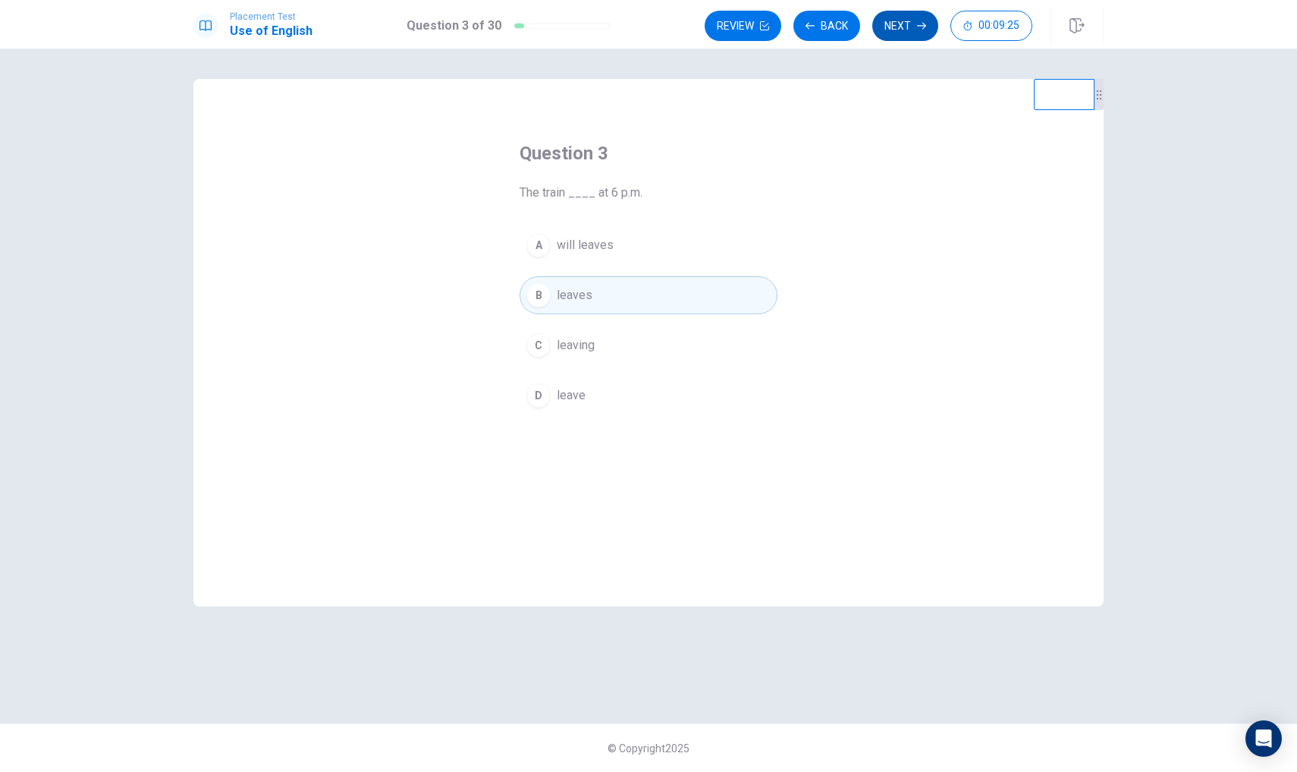
click at [886, 25] on button "Next" at bounding box center [906, 26] width 66 height 30
click at [546, 346] on div "C" at bounding box center [539, 345] width 24 height 24
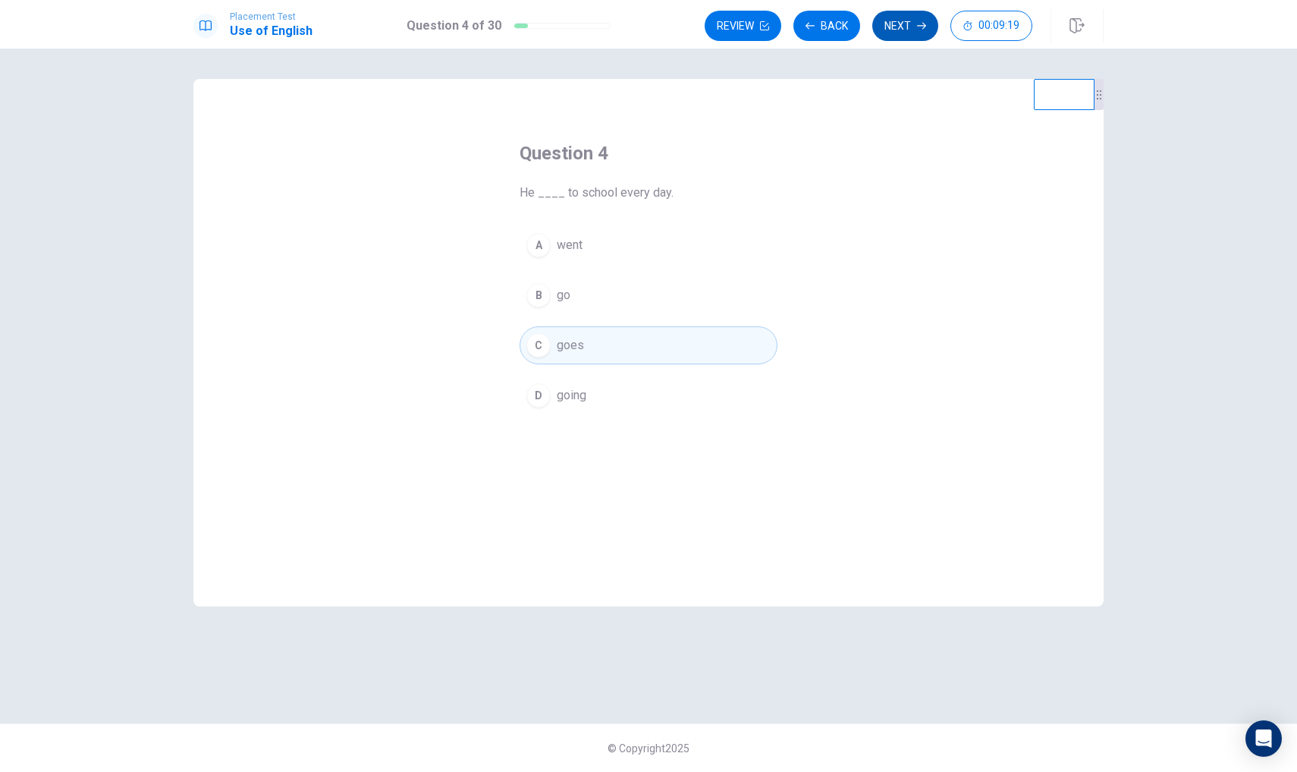
click at [901, 20] on button "Next" at bounding box center [906, 26] width 66 height 30
click at [536, 353] on div "C" at bounding box center [539, 345] width 24 height 24
click at [916, 11] on button "Next" at bounding box center [906, 26] width 66 height 30
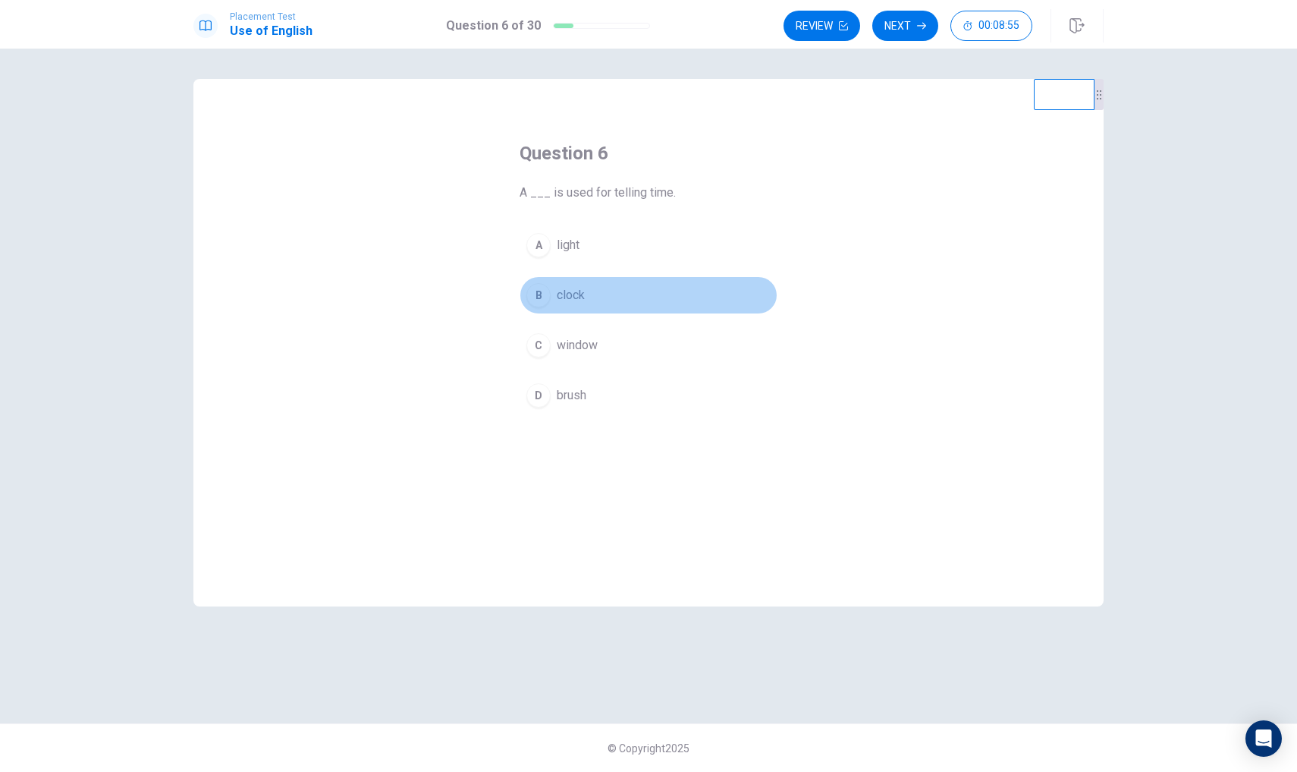
click at [532, 292] on div "B" at bounding box center [539, 295] width 24 height 24
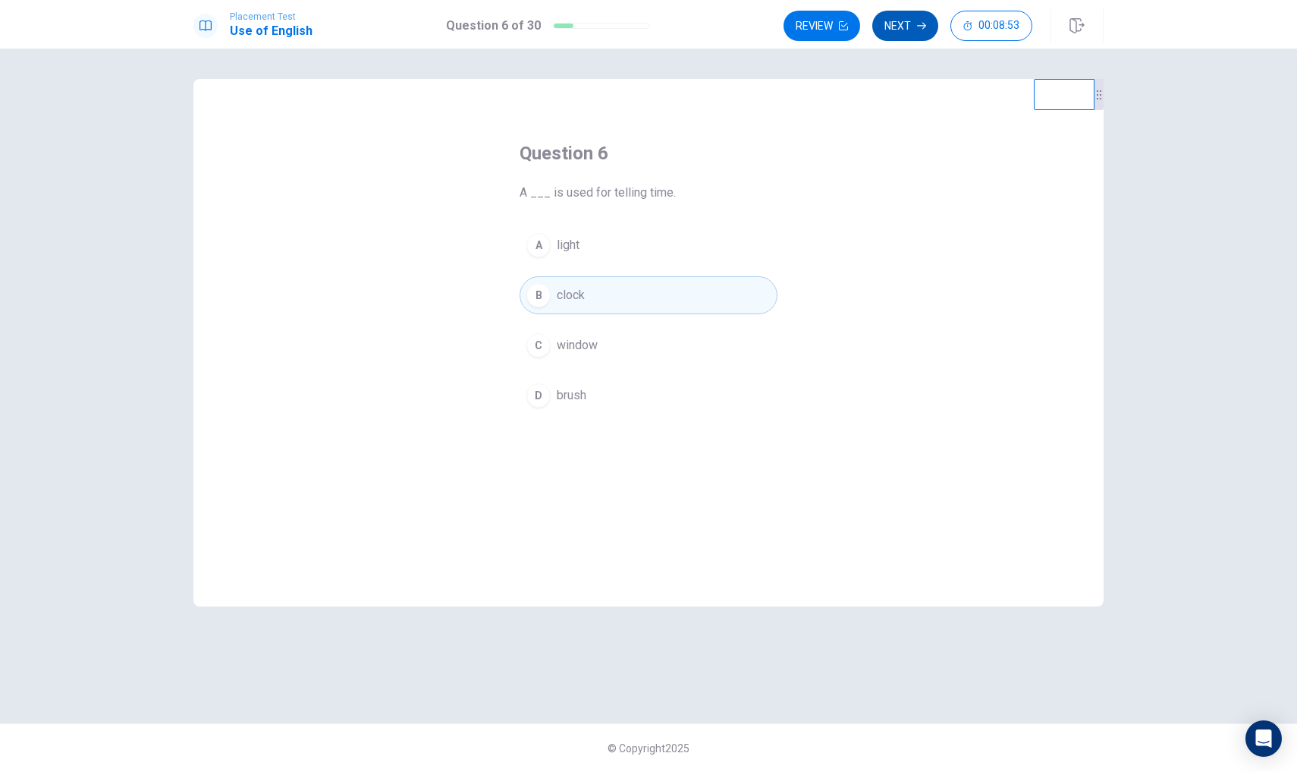
click at [916, 30] on button "Next" at bounding box center [906, 26] width 66 height 30
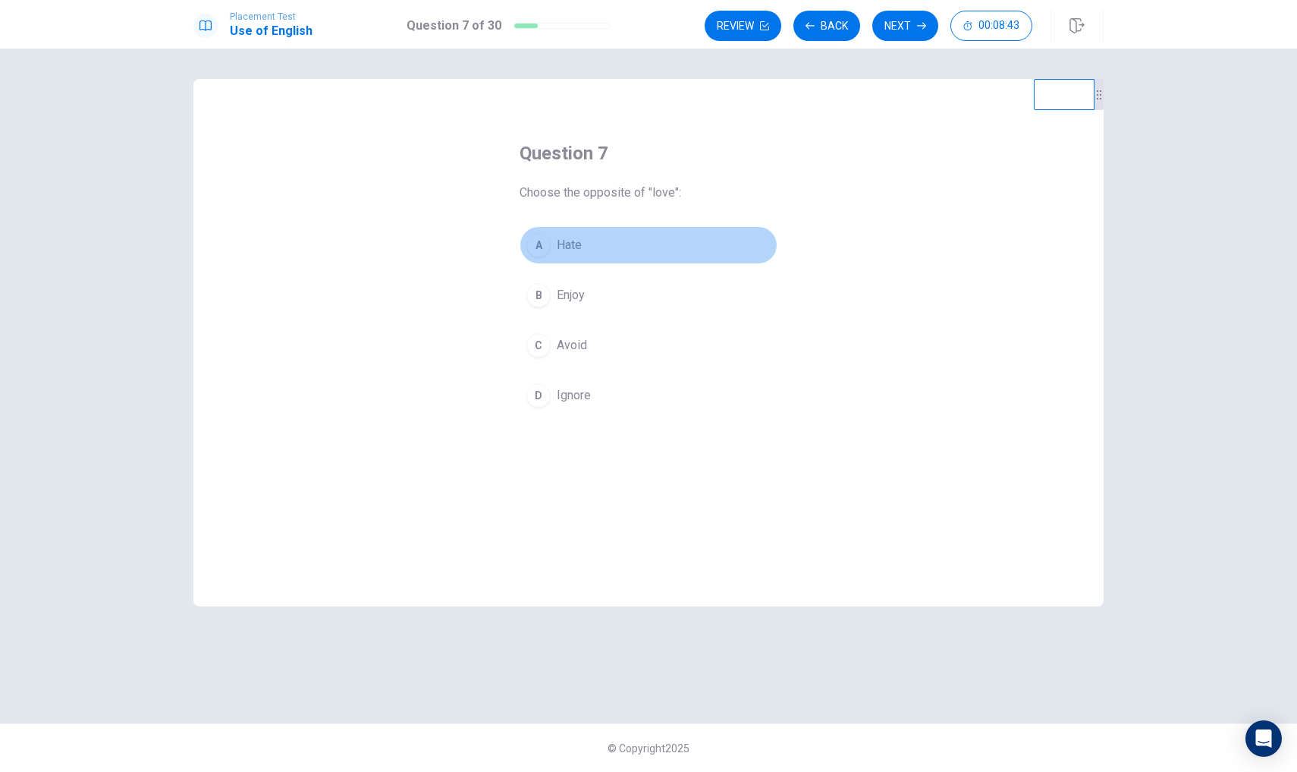
click at [541, 247] on div "A" at bounding box center [539, 245] width 24 height 24
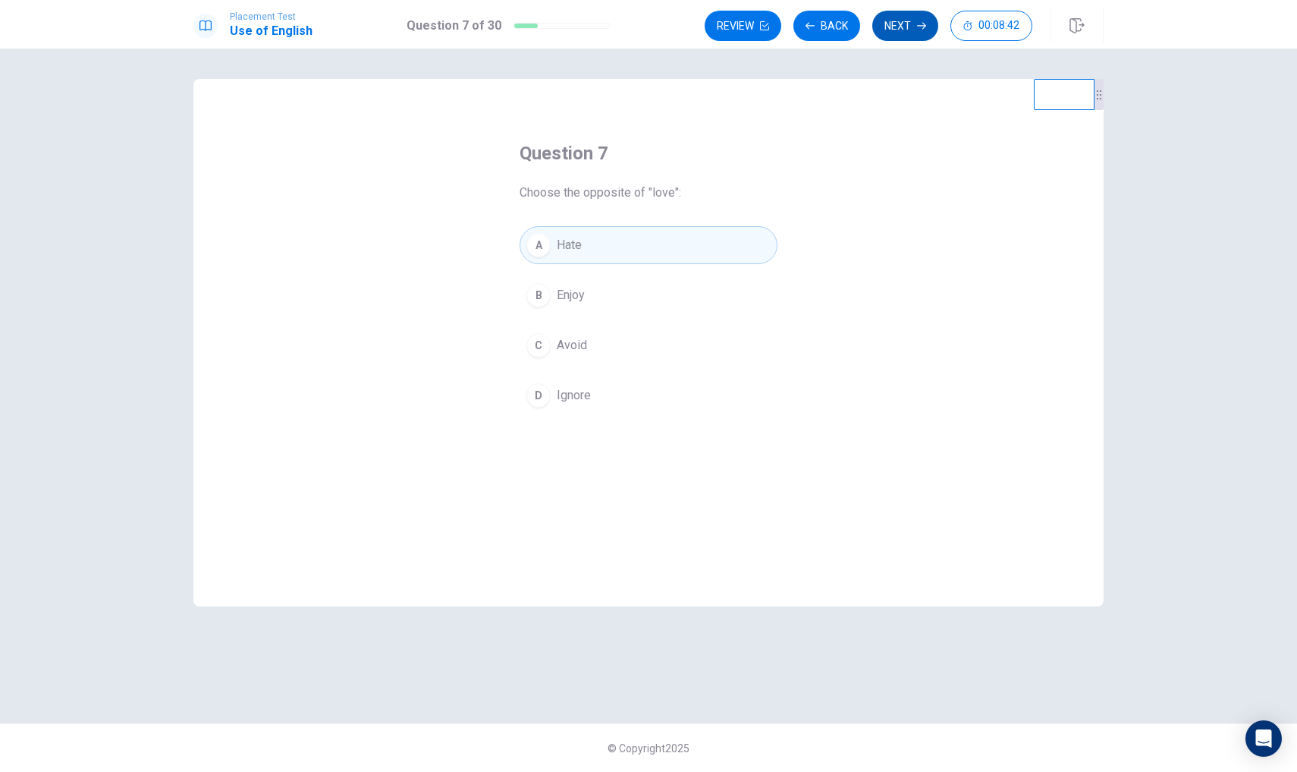
click at [897, 31] on button "Next" at bounding box center [906, 26] width 66 height 30
click at [549, 291] on div "B" at bounding box center [539, 295] width 24 height 24
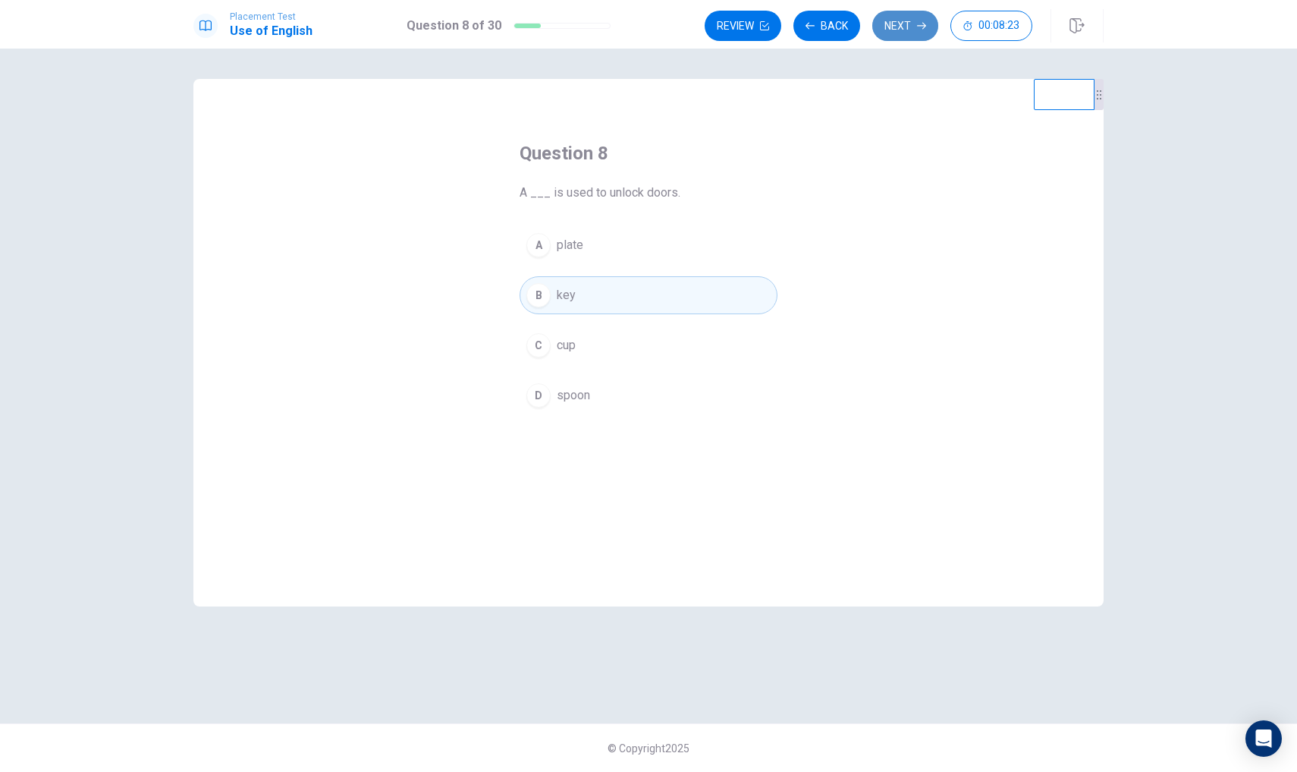
click at [920, 33] on button "Next" at bounding box center [906, 26] width 66 height 30
click at [541, 347] on div "C" at bounding box center [539, 345] width 24 height 24
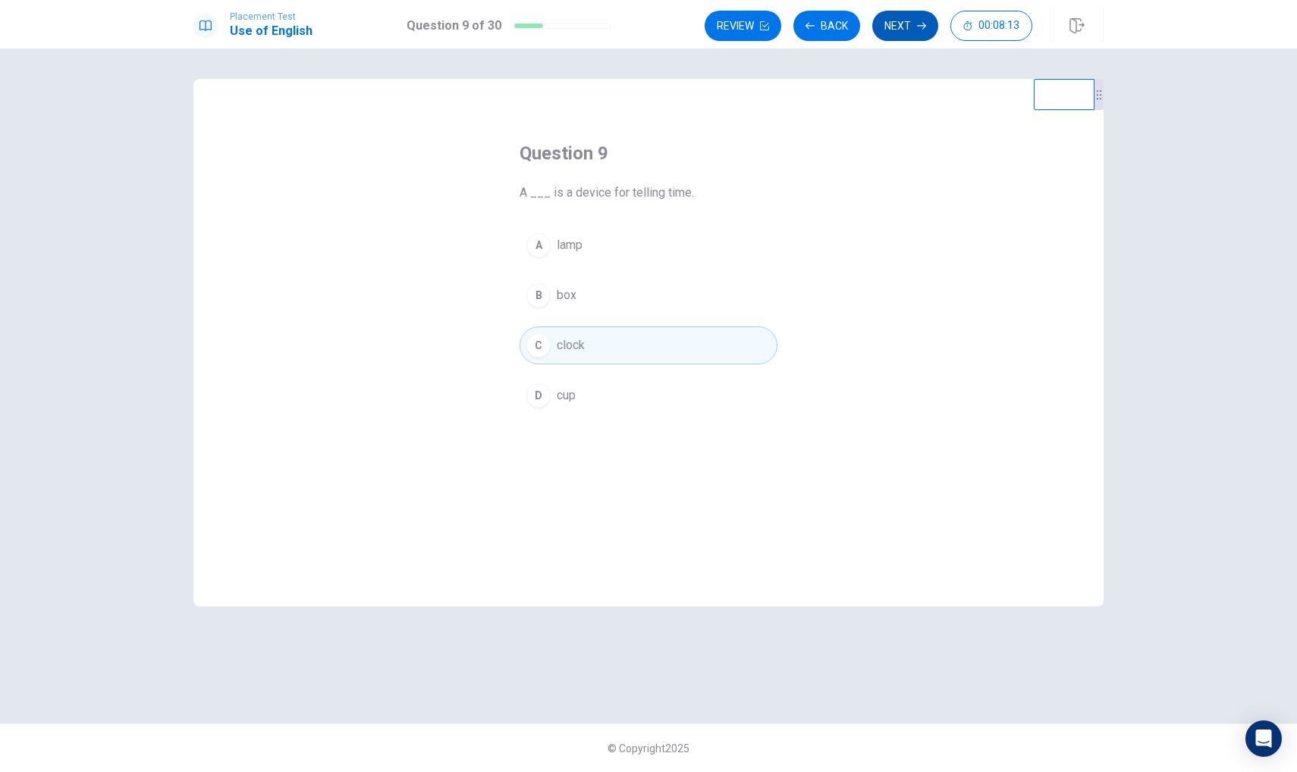
click at [895, 21] on button "Next" at bounding box center [906, 26] width 66 height 30
click at [537, 291] on div "B" at bounding box center [539, 295] width 24 height 24
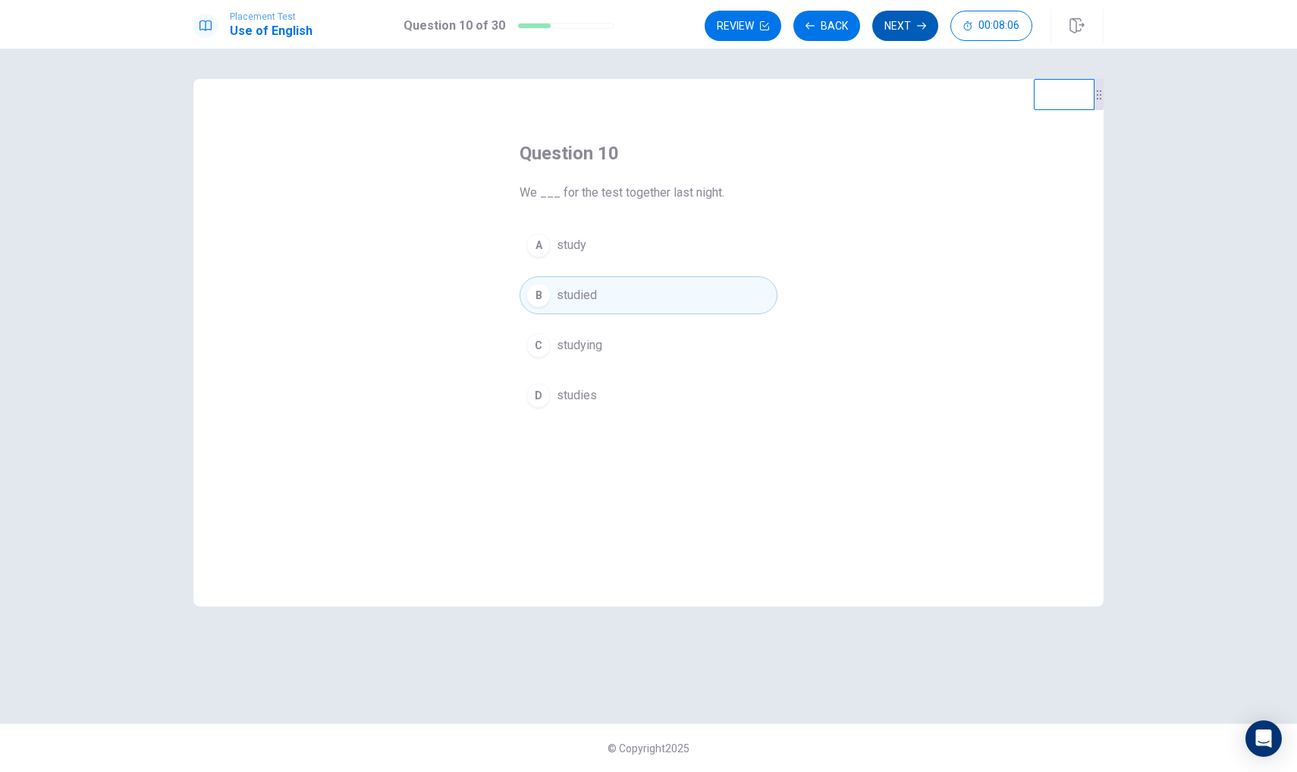
click at [891, 29] on button "Next" at bounding box center [906, 26] width 66 height 30
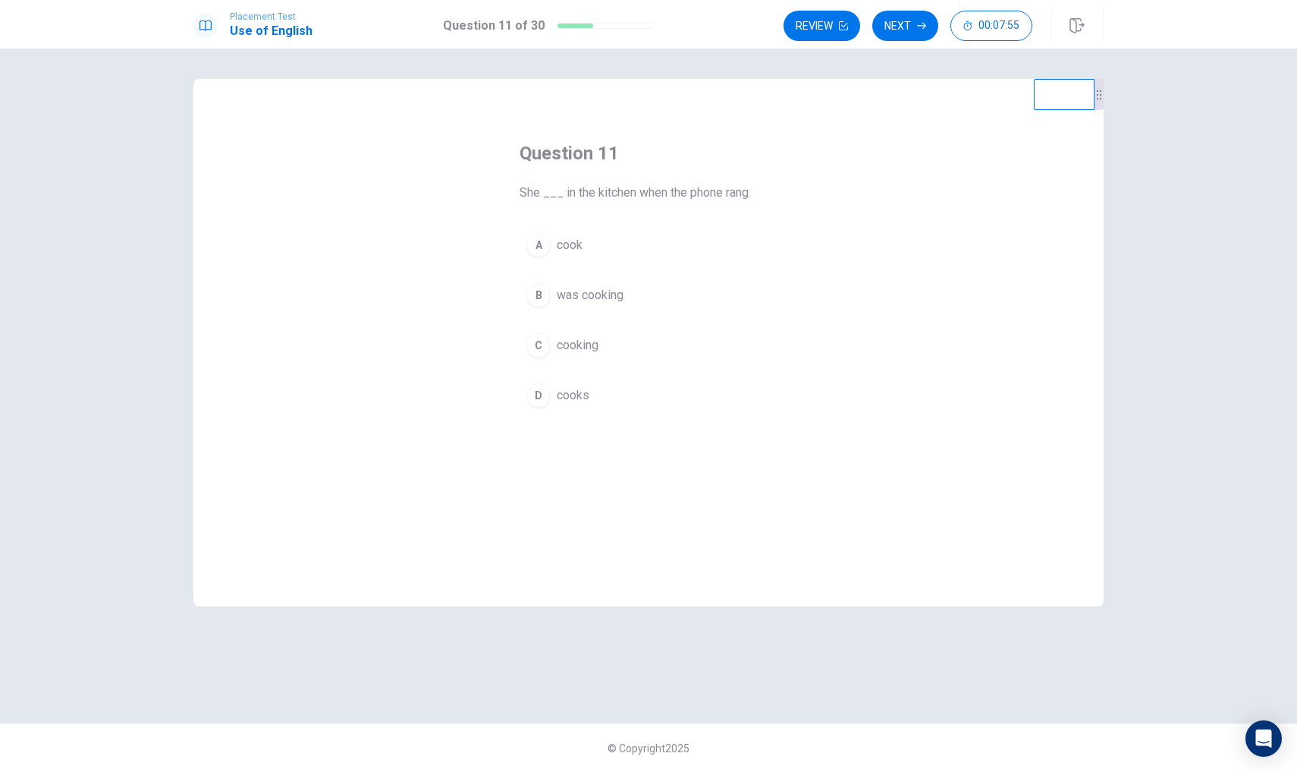
click at [543, 294] on div "B" at bounding box center [539, 295] width 24 height 24
click at [922, 20] on button "Next" at bounding box center [906, 26] width 66 height 30
click at [533, 297] on div "B" at bounding box center [539, 295] width 24 height 24
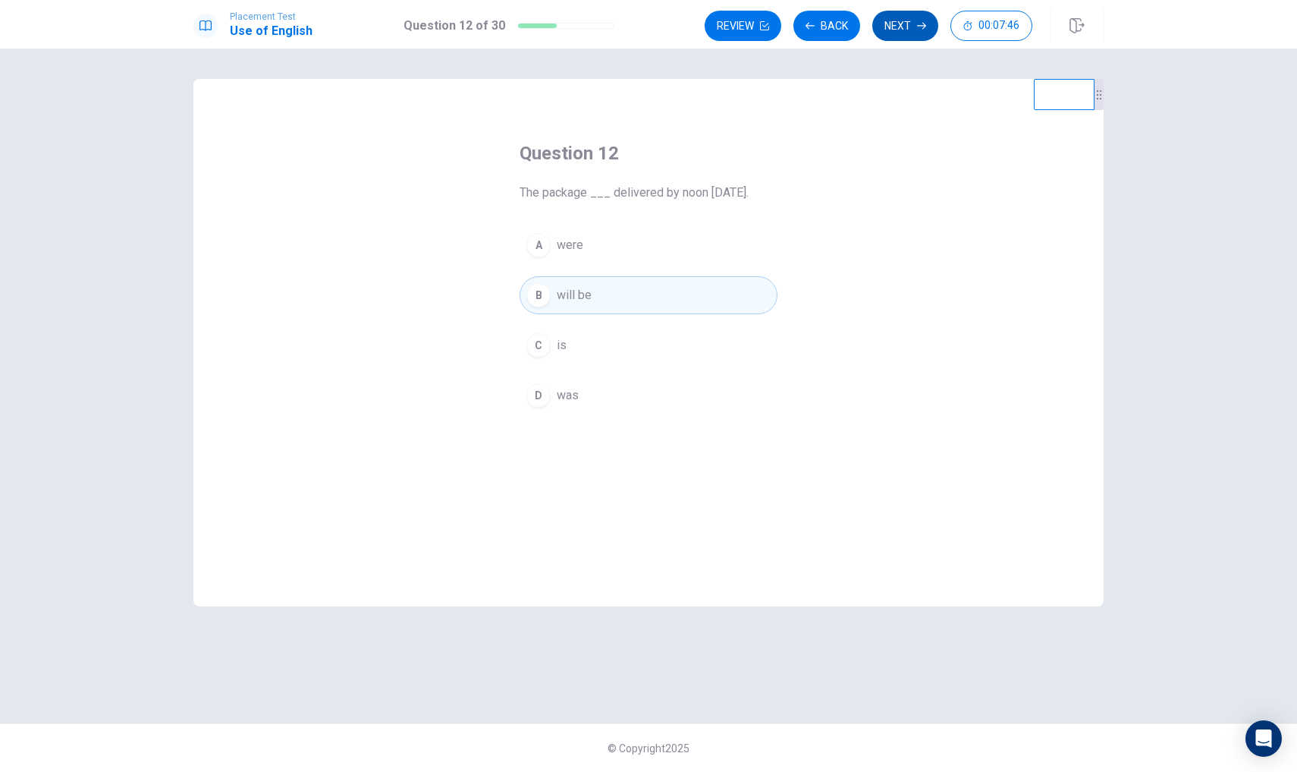
click at [888, 29] on button "Next" at bounding box center [906, 26] width 66 height 30
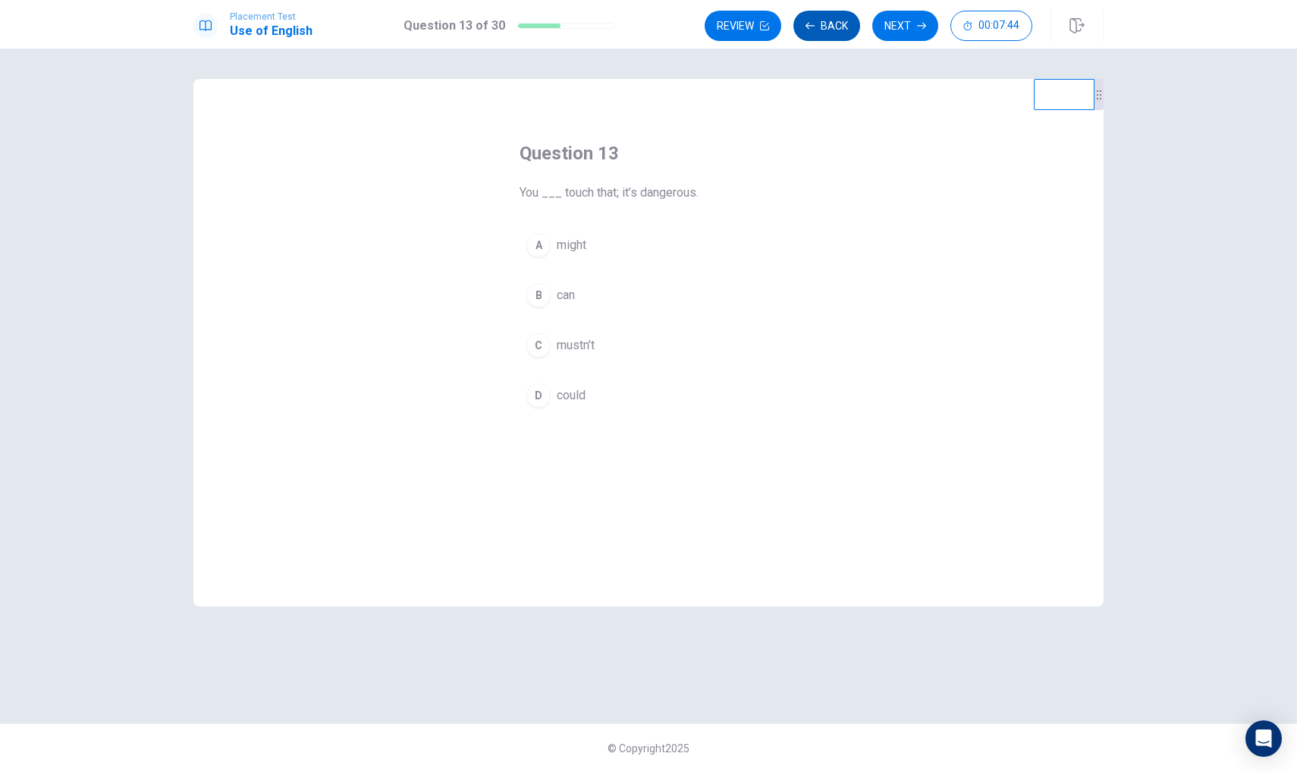
click at [829, 14] on button "Back" at bounding box center [827, 26] width 67 height 30
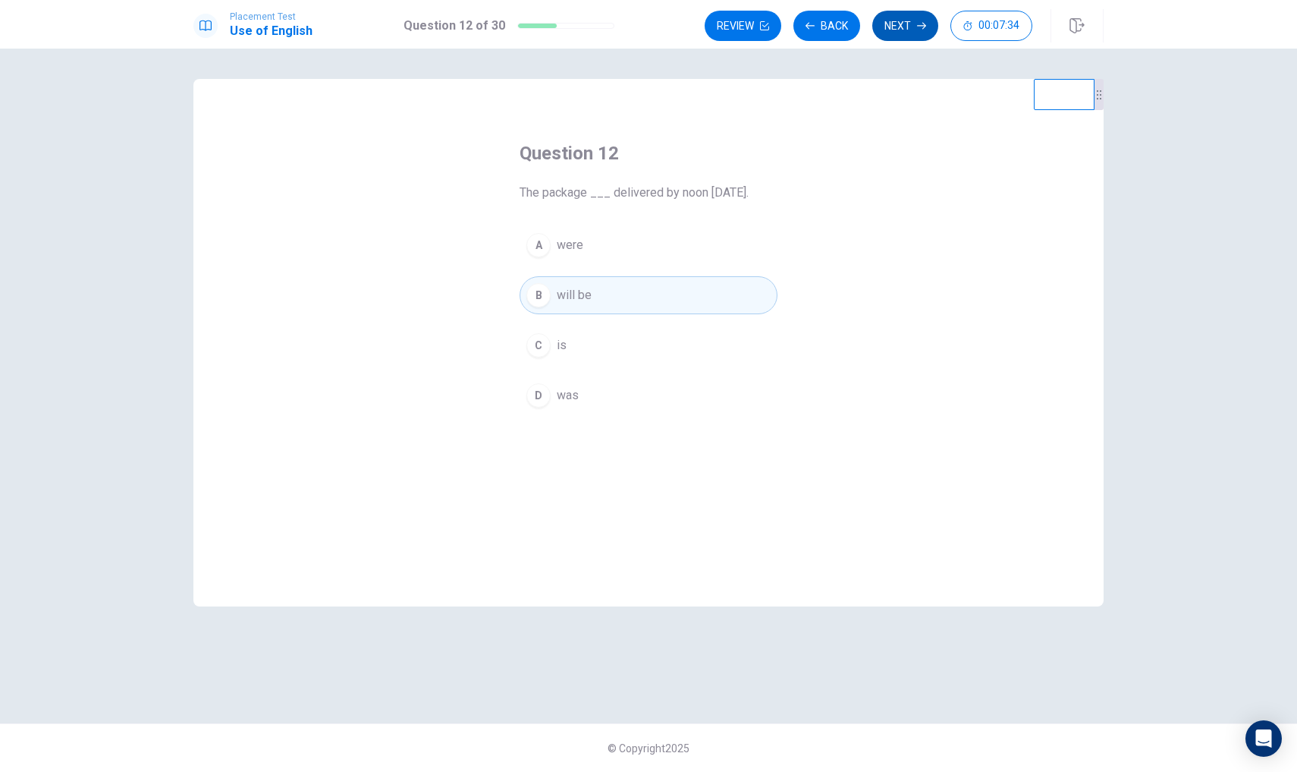
click at [900, 33] on button "Next" at bounding box center [906, 26] width 66 height 30
click at [541, 344] on div "C" at bounding box center [539, 345] width 24 height 24
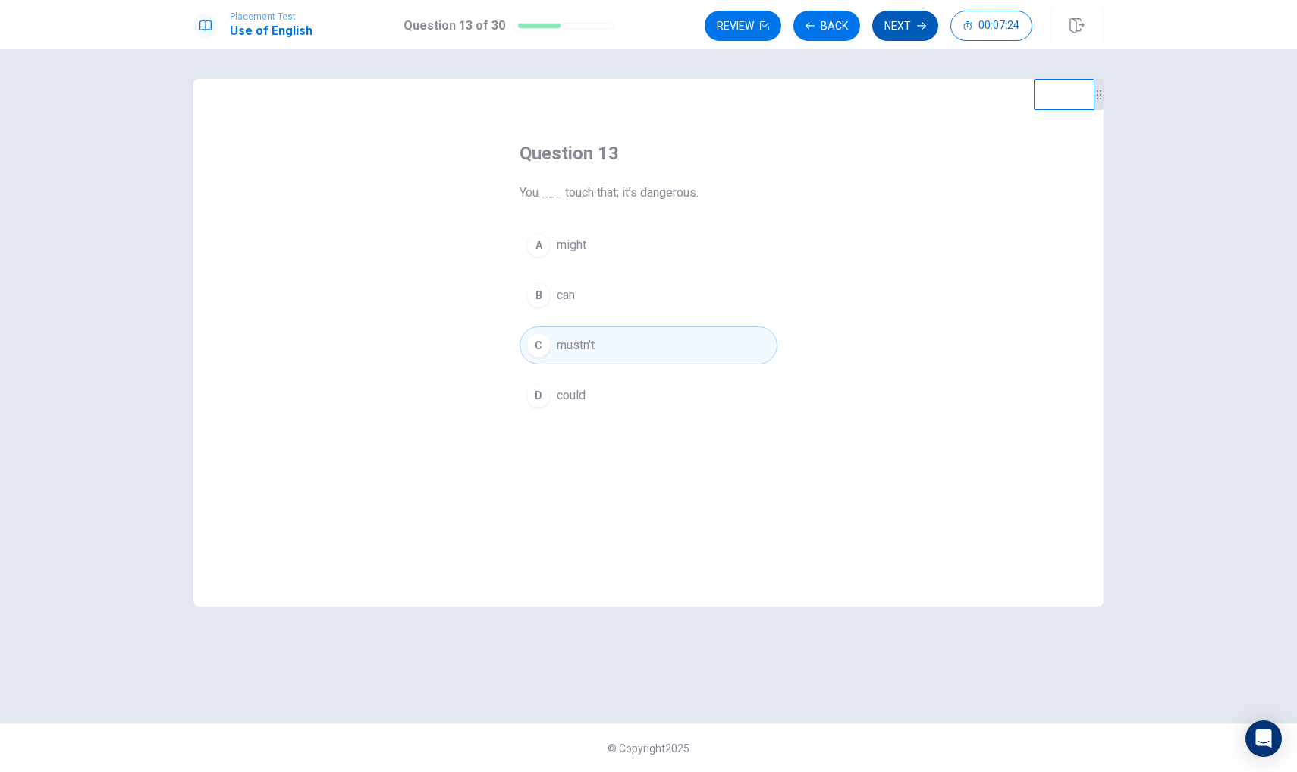
click at [915, 26] on button "Next" at bounding box center [906, 26] width 66 height 30
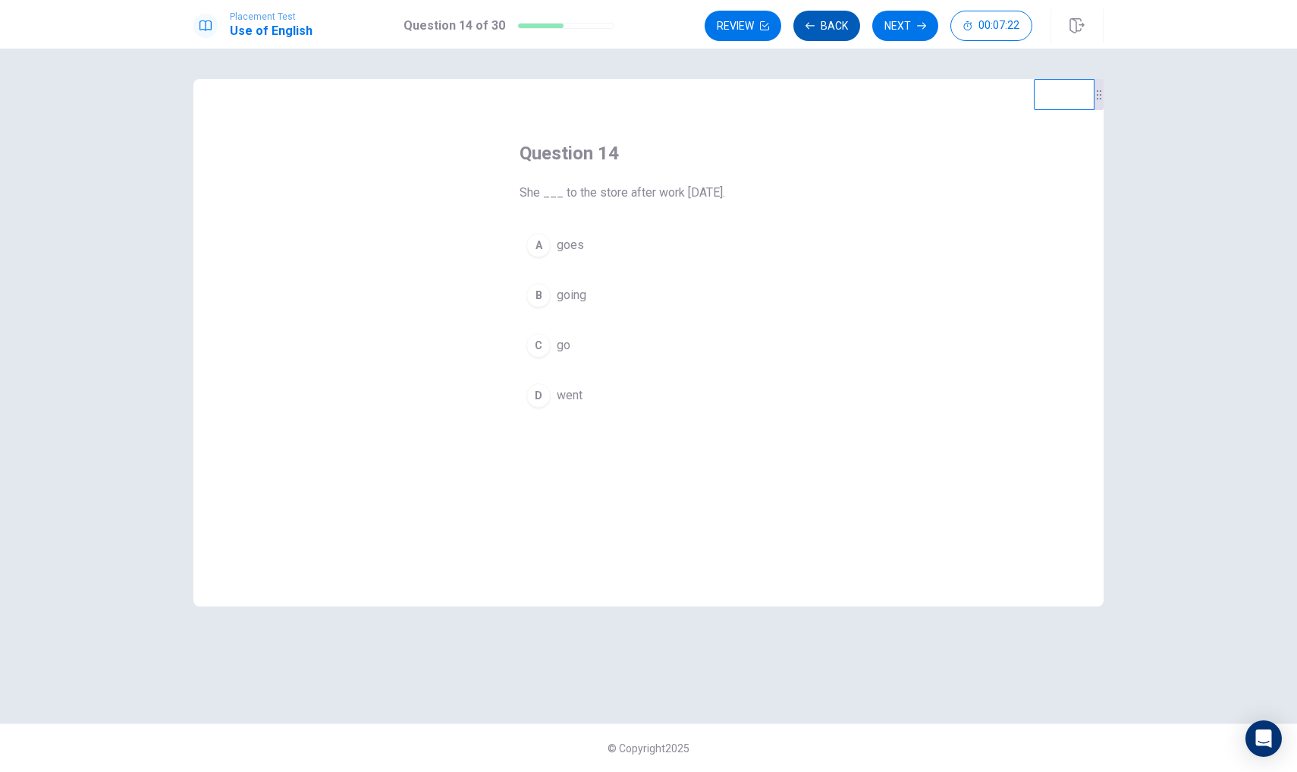
click at [816, 16] on button "Back" at bounding box center [827, 26] width 67 height 30
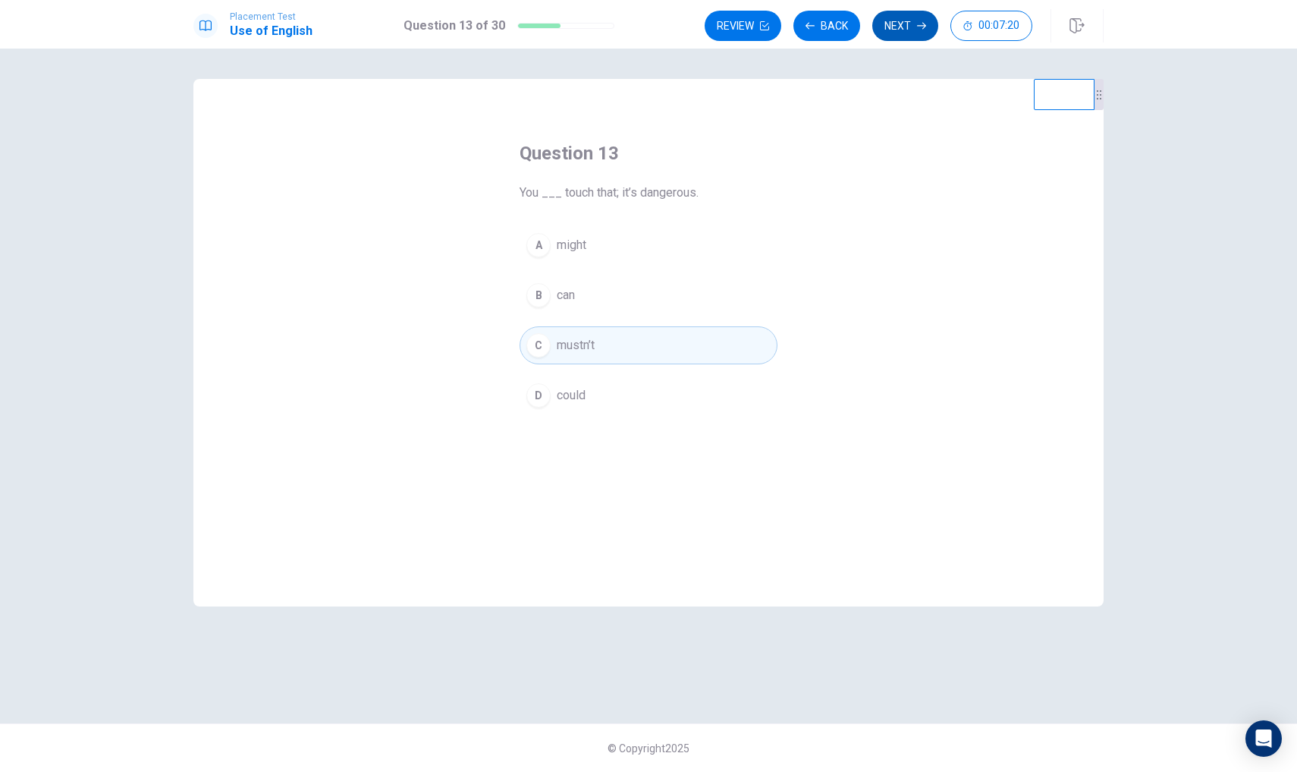
click at [894, 18] on button "Next" at bounding box center [906, 26] width 66 height 30
click at [527, 396] on div "D" at bounding box center [539, 395] width 24 height 24
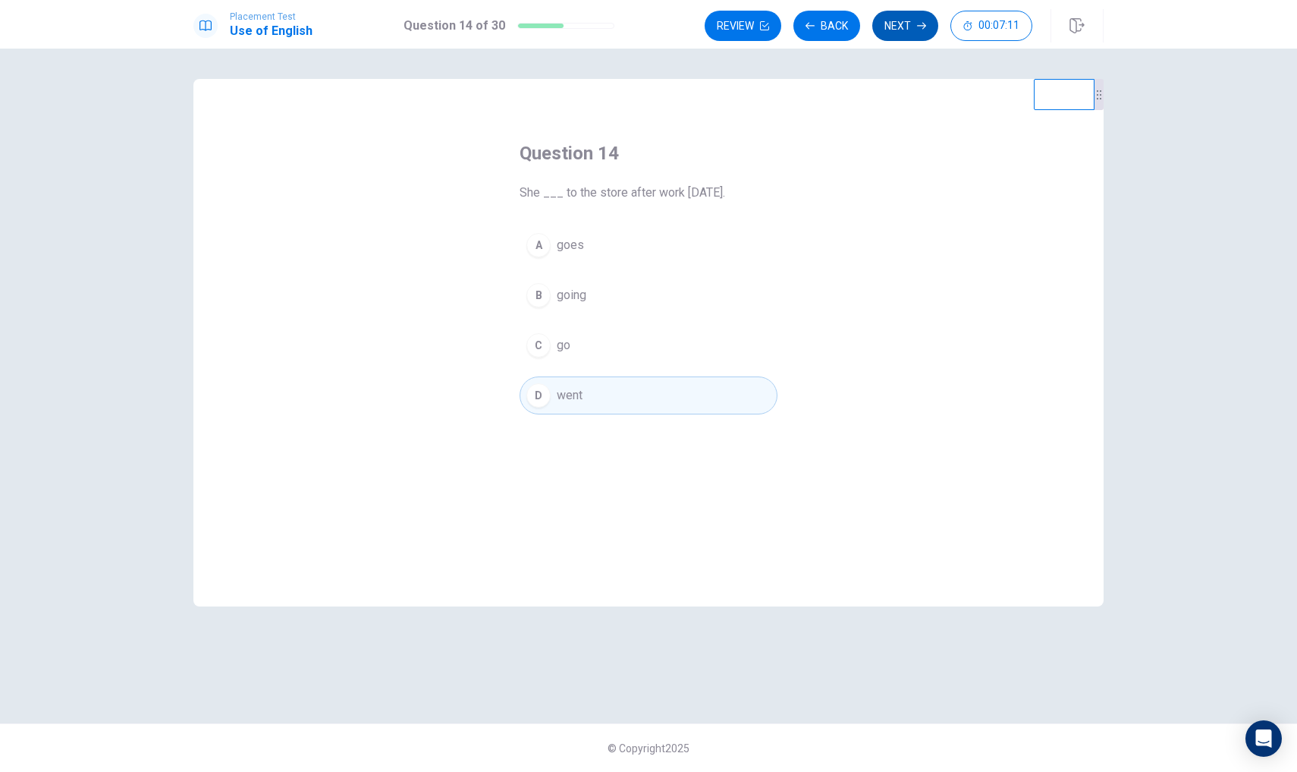
click at [904, 23] on button "Next" at bounding box center [906, 26] width 66 height 30
click at [549, 249] on div "A" at bounding box center [539, 245] width 24 height 24
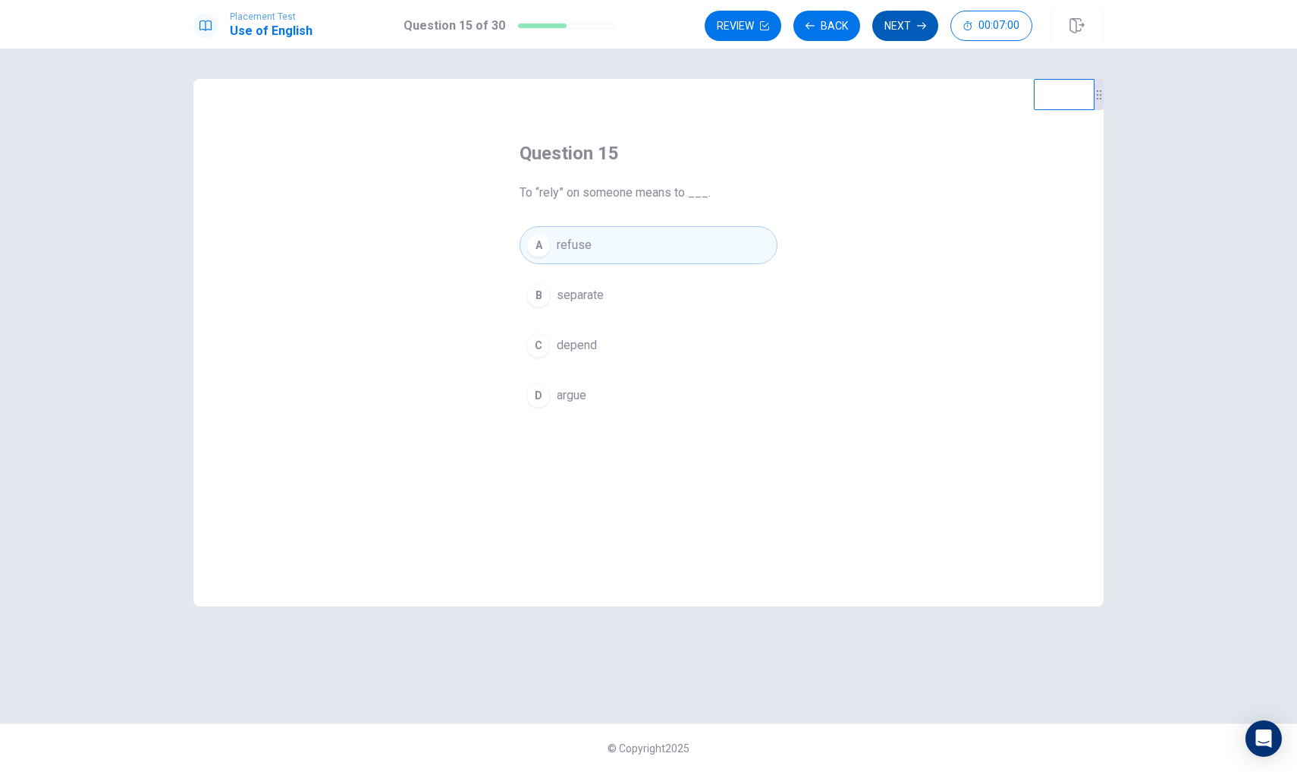
click at [899, 23] on button "Next" at bounding box center [906, 26] width 66 height 30
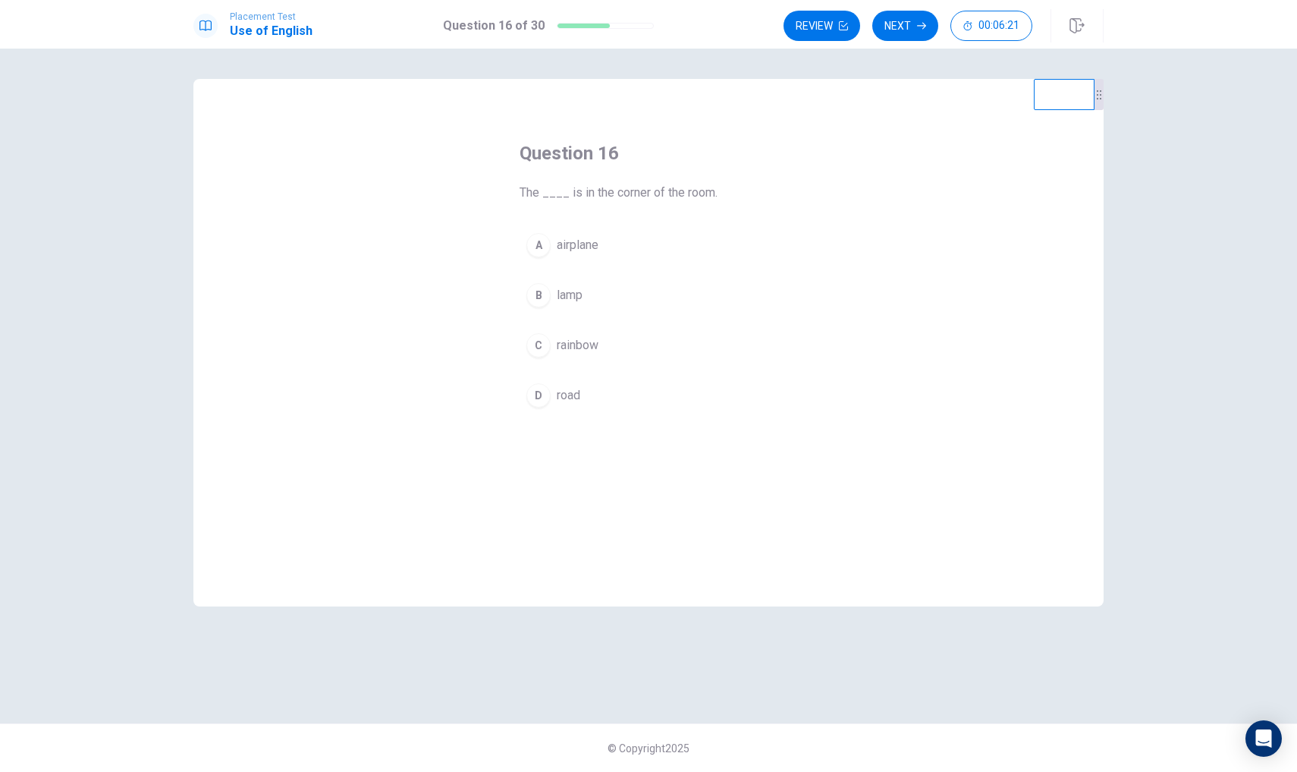
click at [532, 306] on button "B lamp" at bounding box center [649, 295] width 258 height 38
click at [898, 27] on button "Next" at bounding box center [906, 26] width 66 height 30
click at [543, 294] on div "B" at bounding box center [539, 295] width 24 height 24
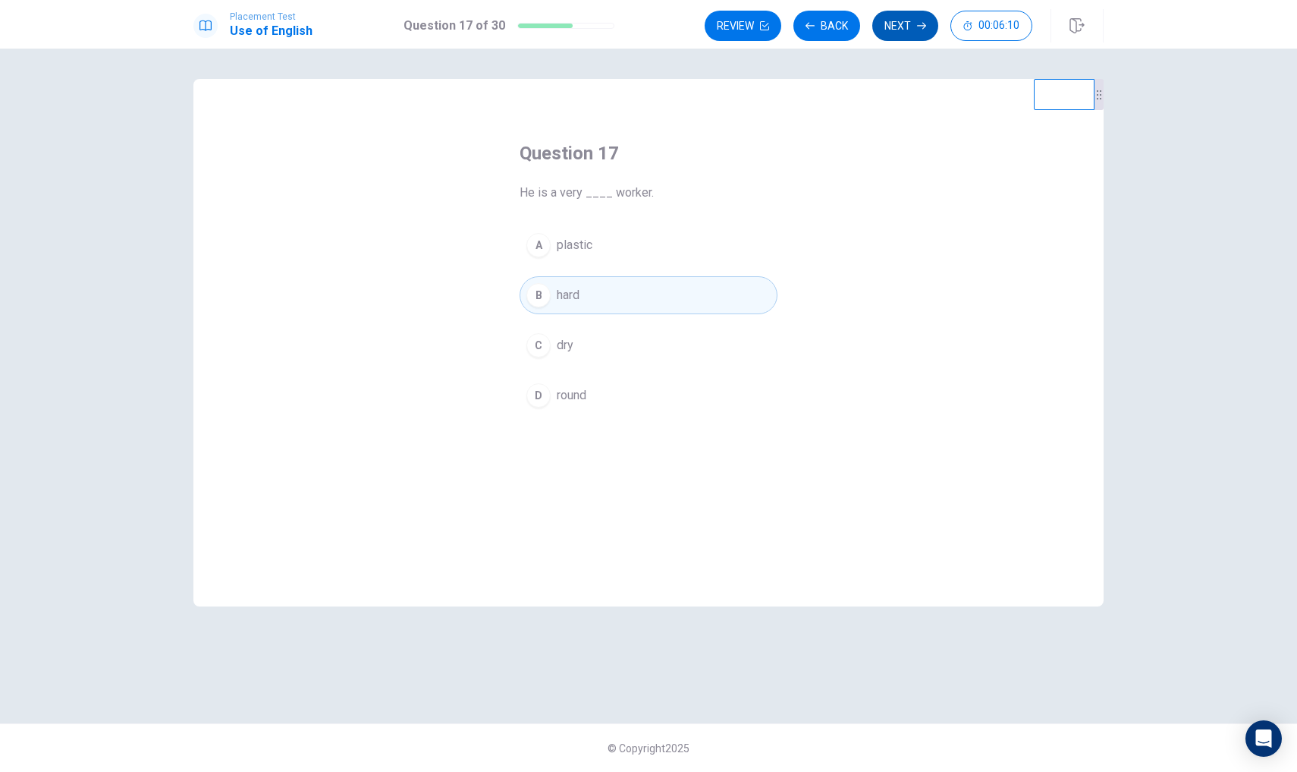
click at [917, 27] on icon "button" at bounding box center [921, 25] width 9 height 9
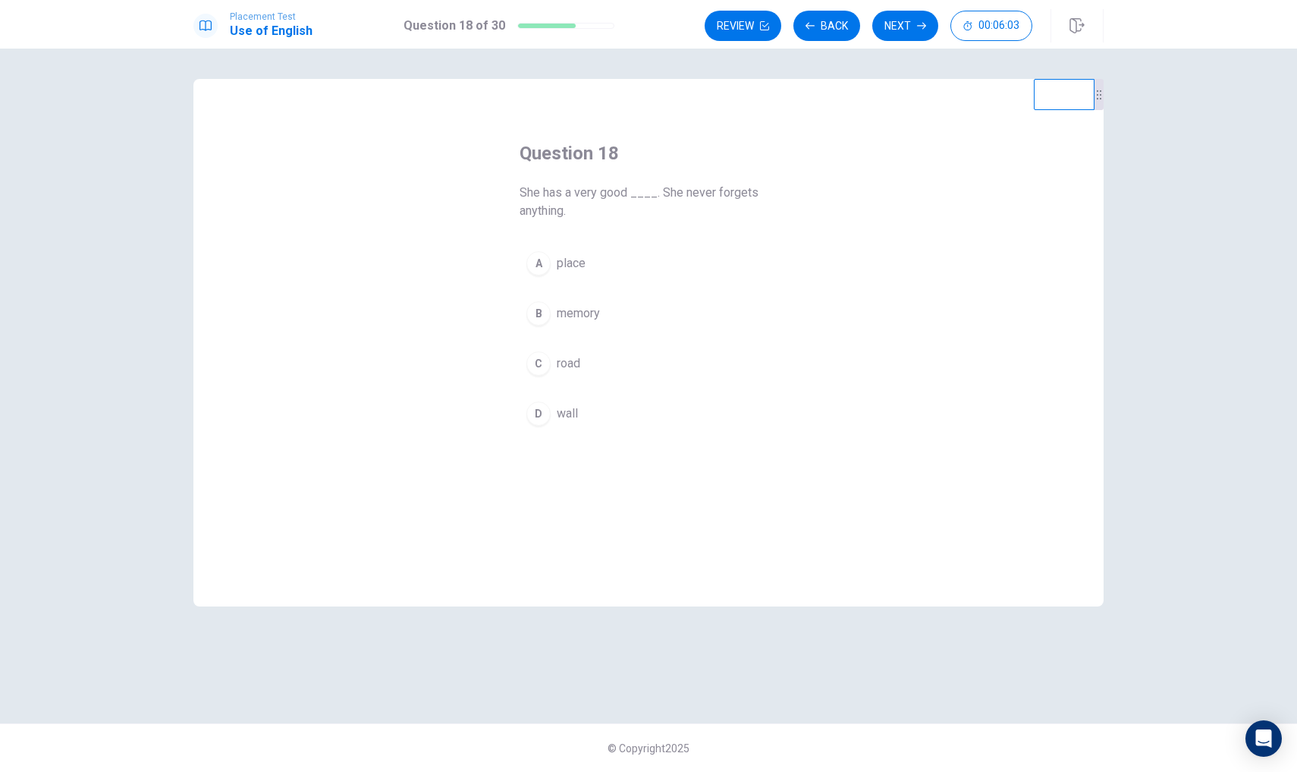
click at [547, 317] on div "B" at bounding box center [539, 313] width 24 height 24
click at [885, 25] on button "Next" at bounding box center [906, 26] width 66 height 30
click at [535, 300] on div "B" at bounding box center [539, 295] width 24 height 24
click at [583, 392] on span "close" at bounding box center [572, 395] width 30 height 18
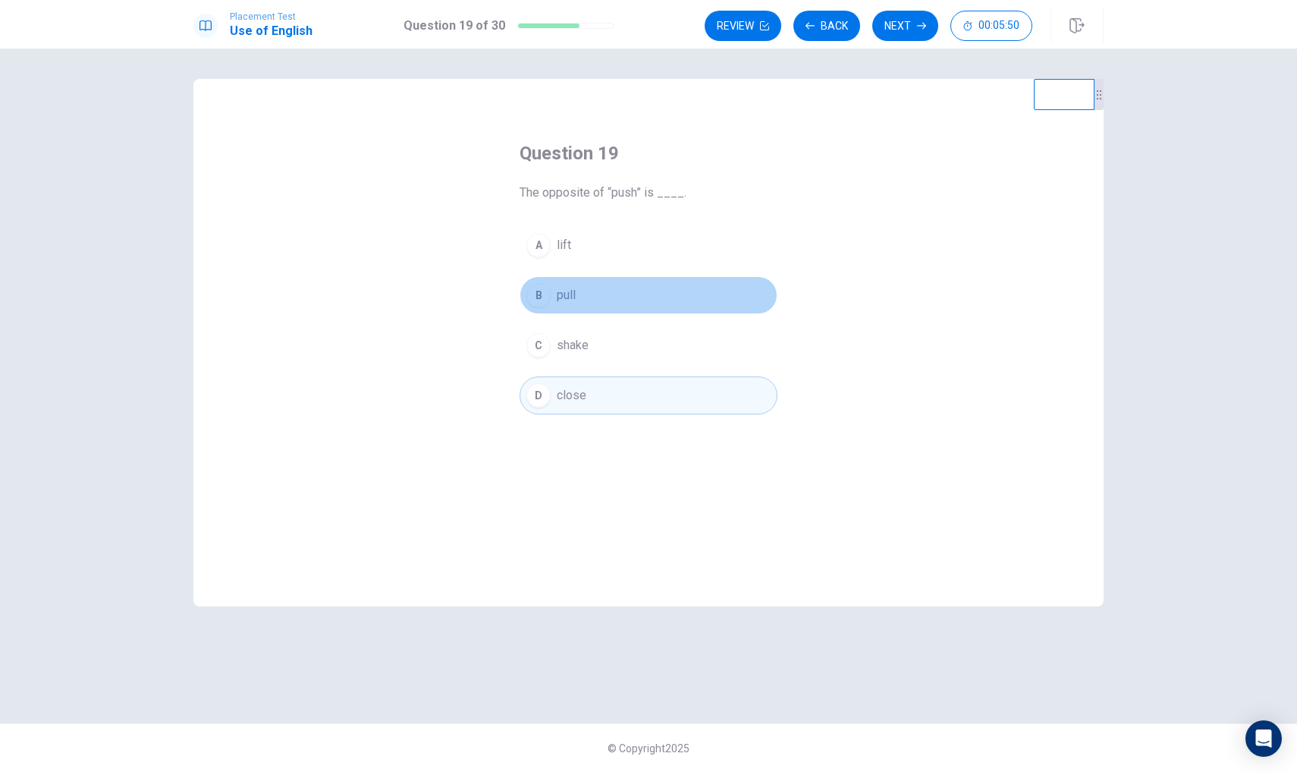
click at [590, 300] on button "B pull" at bounding box center [649, 295] width 258 height 38
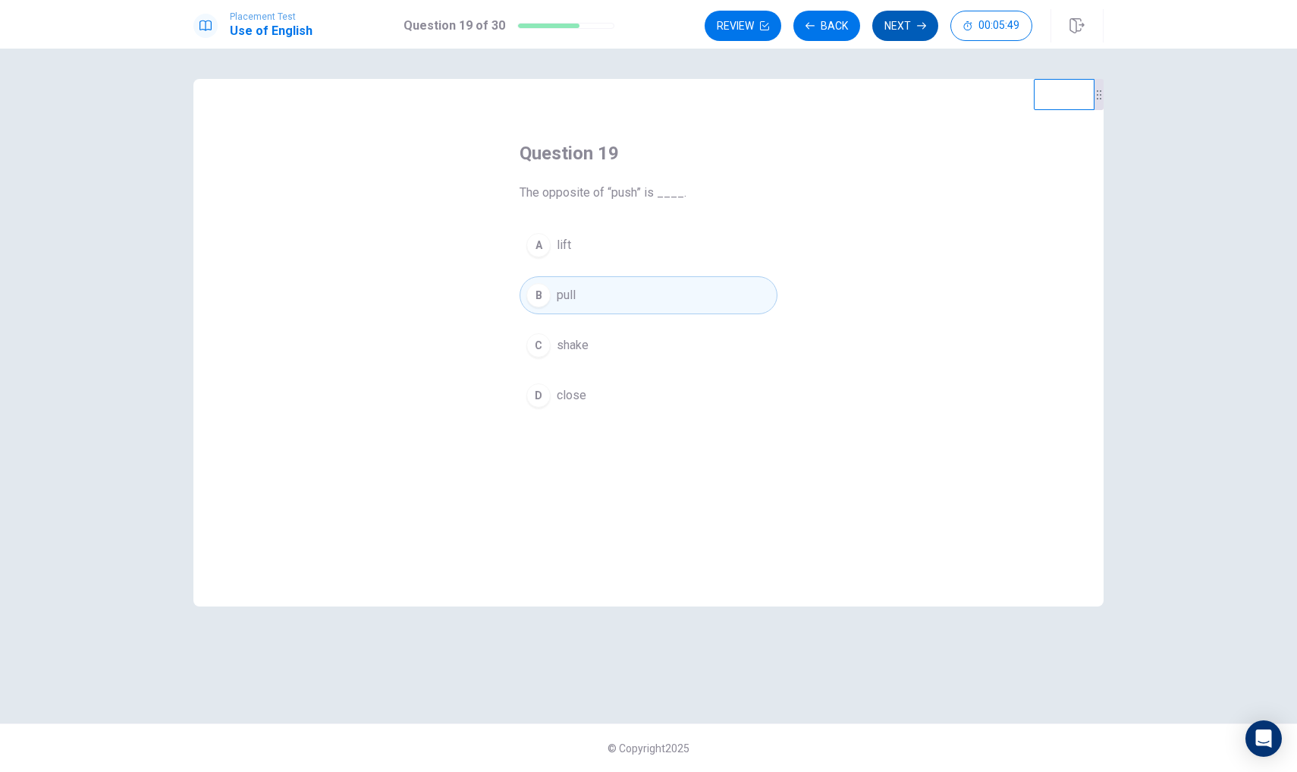
click at [901, 32] on button "Next" at bounding box center [906, 26] width 66 height 30
click at [577, 297] on button "B Will" at bounding box center [649, 295] width 258 height 38
click at [926, 25] on icon "button" at bounding box center [921, 26] width 9 height 7
click at [619, 303] on button "B Will" at bounding box center [649, 295] width 258 height 38
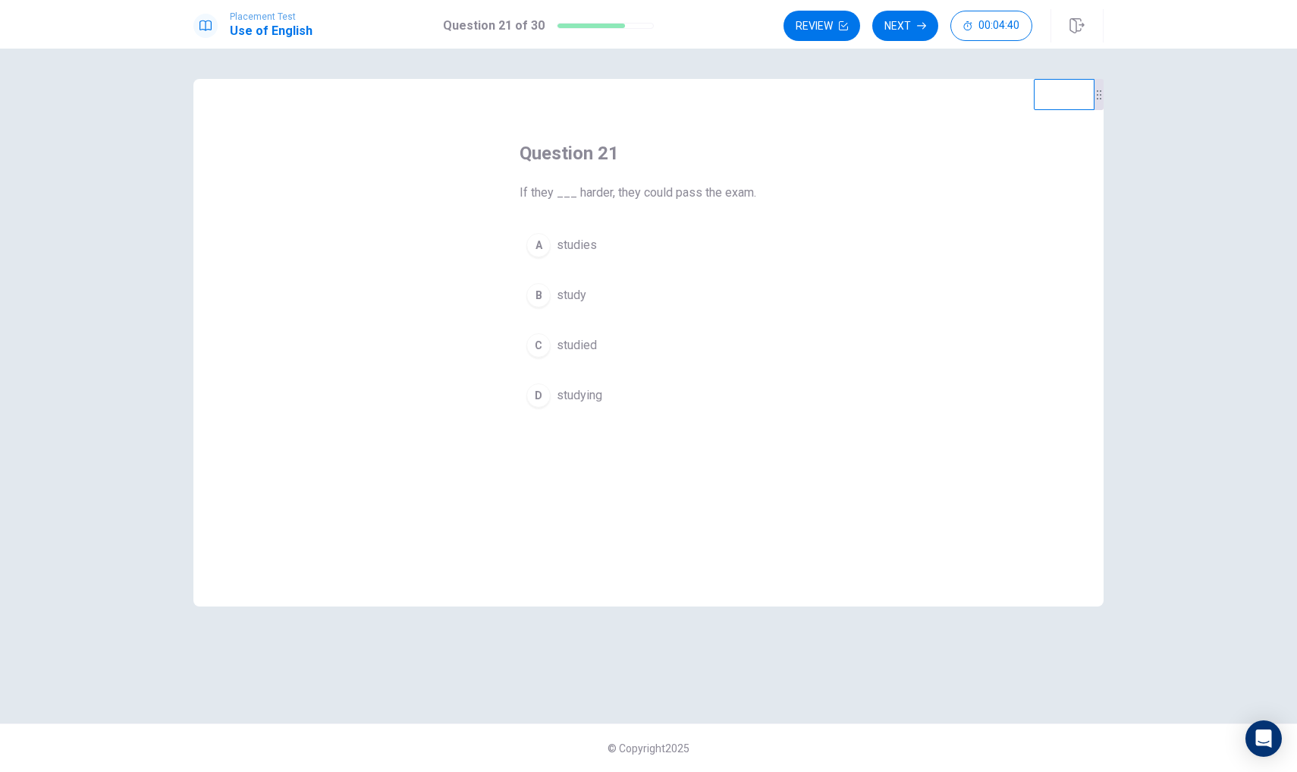
click at [542, 300] on div "B" at bounding box center [539, 295] width 24 height 24
click at [912, 20] on button "Next" at bounding box center [906, 26] width 66 height 30
click at [542, 289] on div "B" at bounding box center [539, 295] width 24 height 24
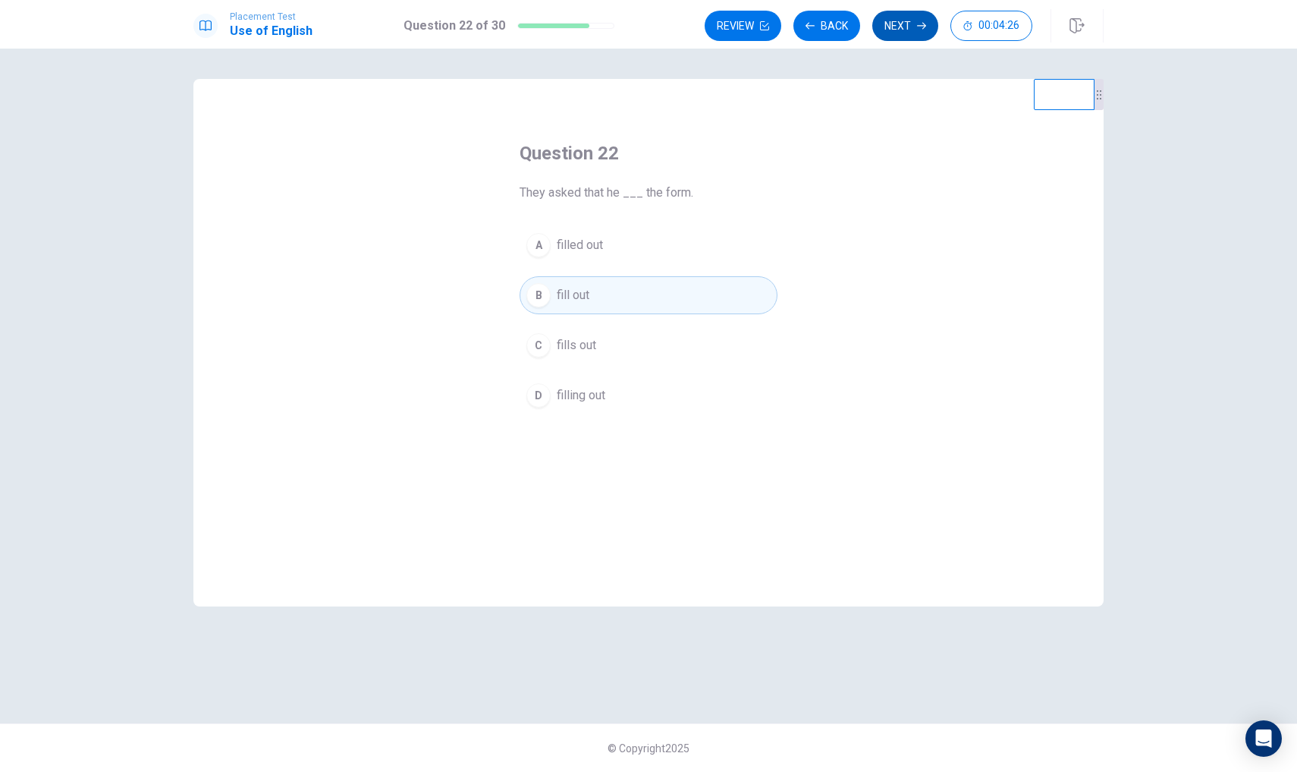
click at [911, 20] on button "Next" at bounding box center [906, 26] width 66 height 30
click at [539, 398] on div "D" at bounding box center [539, 395] width 24 height 24
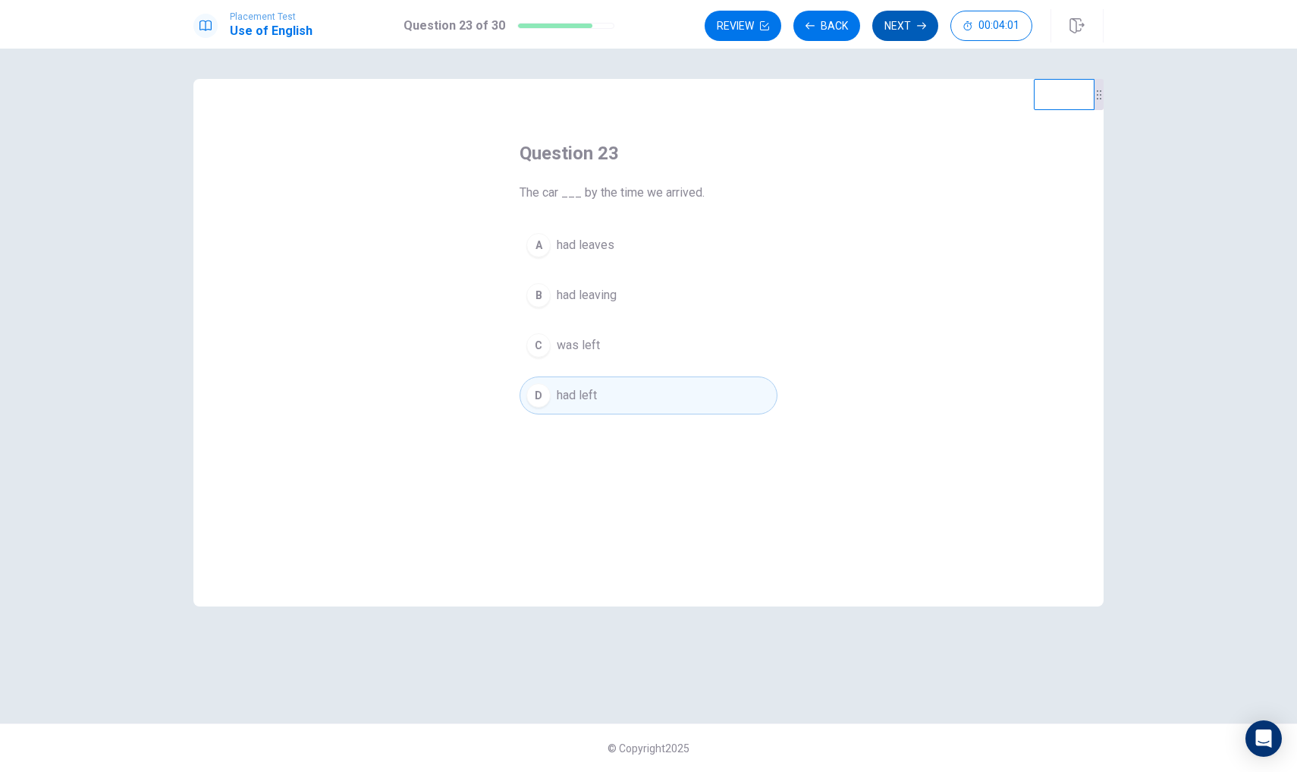
click at [896, 21] on button "Next" at bounding box center [906, 26] width 66 height 30
click at [539, 332] on button "C have" at bounding box center [649, 345] width 258 height 38
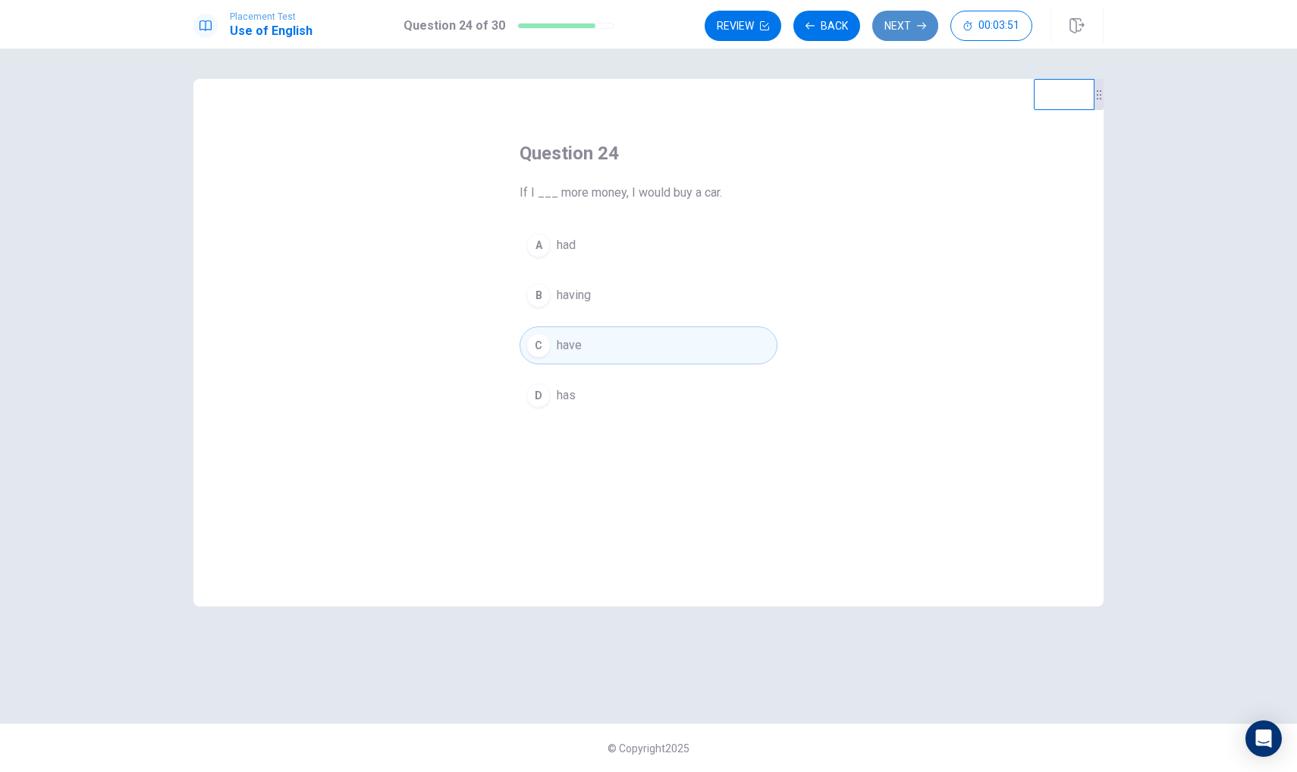
click at [900, 24] on button "Next" at bounding box center [906, 26] width 66 height 30
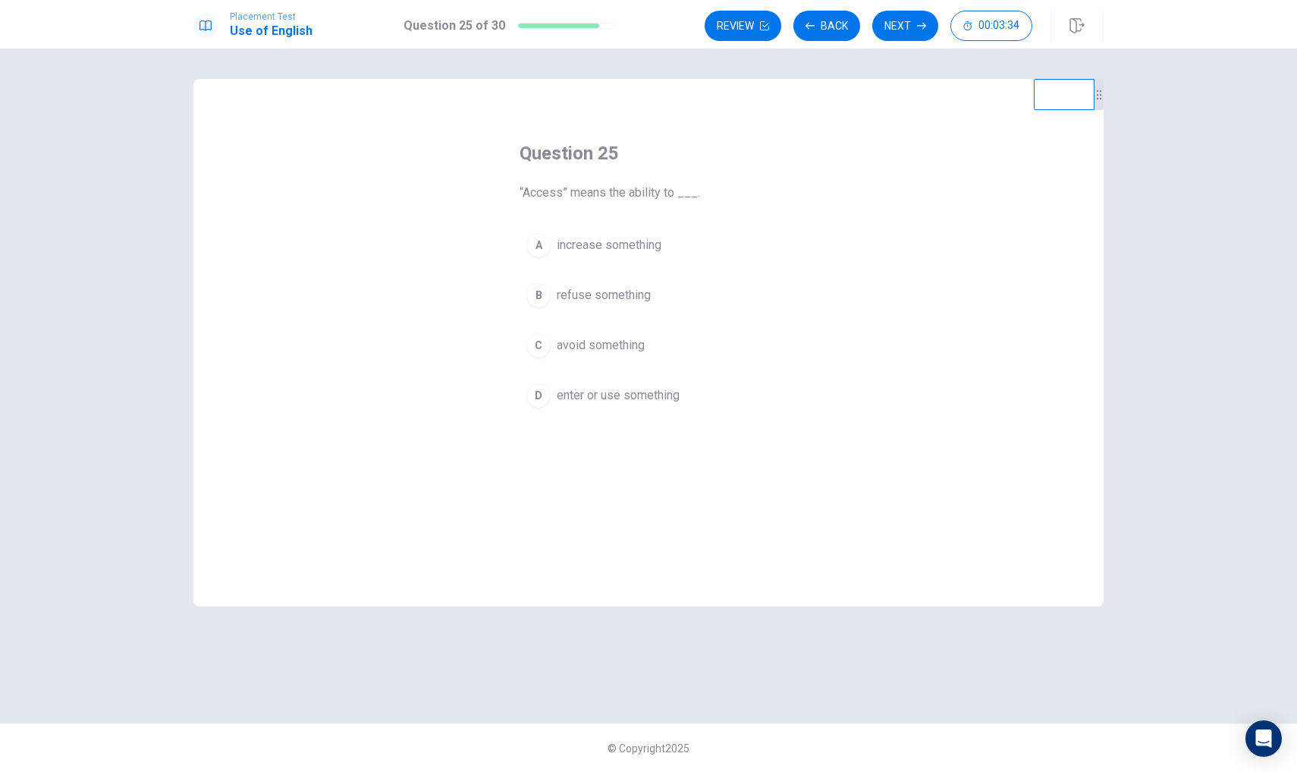
click at [537, 236] on div "A" at bounding box center [539, 245] width 24 height 24
click at [913, 27] on button "Next" at bounding box center [906, 26] width 66 height 30
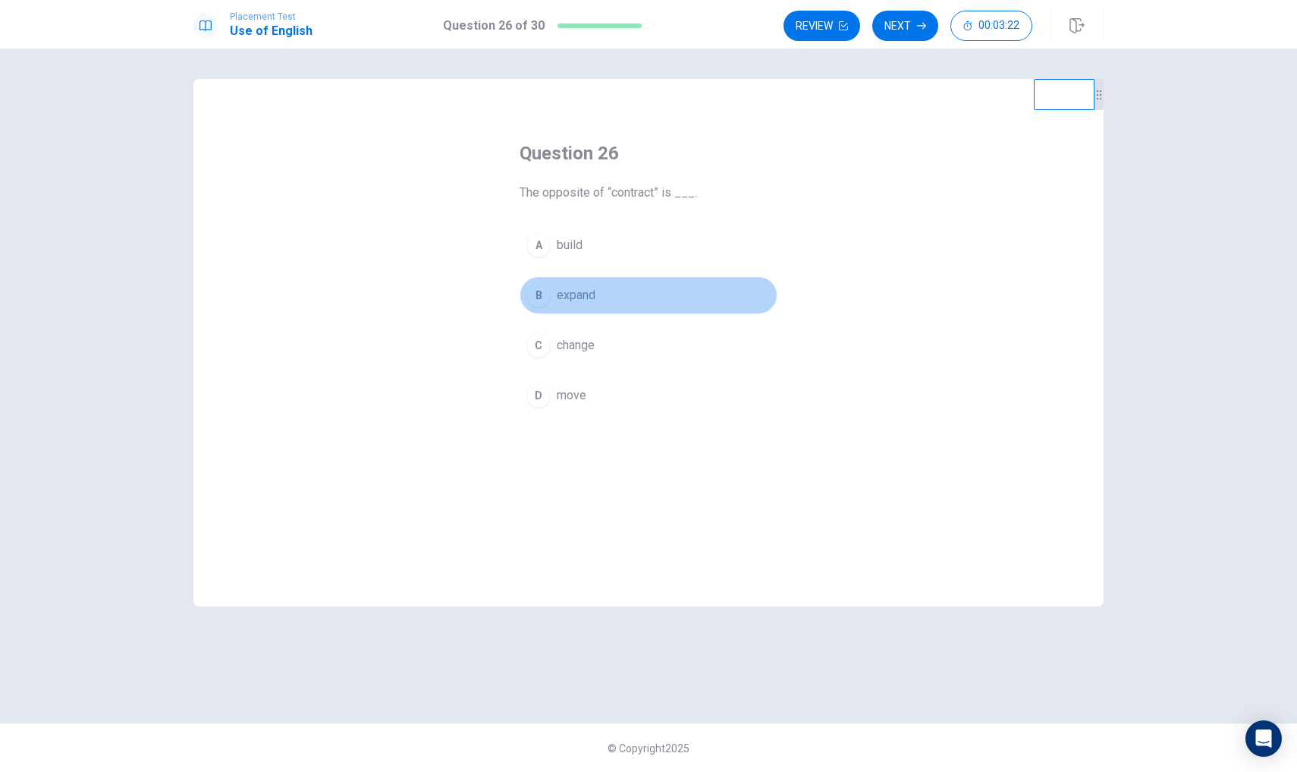
click at [543, 300] on div "B" at bounding box center [539, 295] width 24 height 24
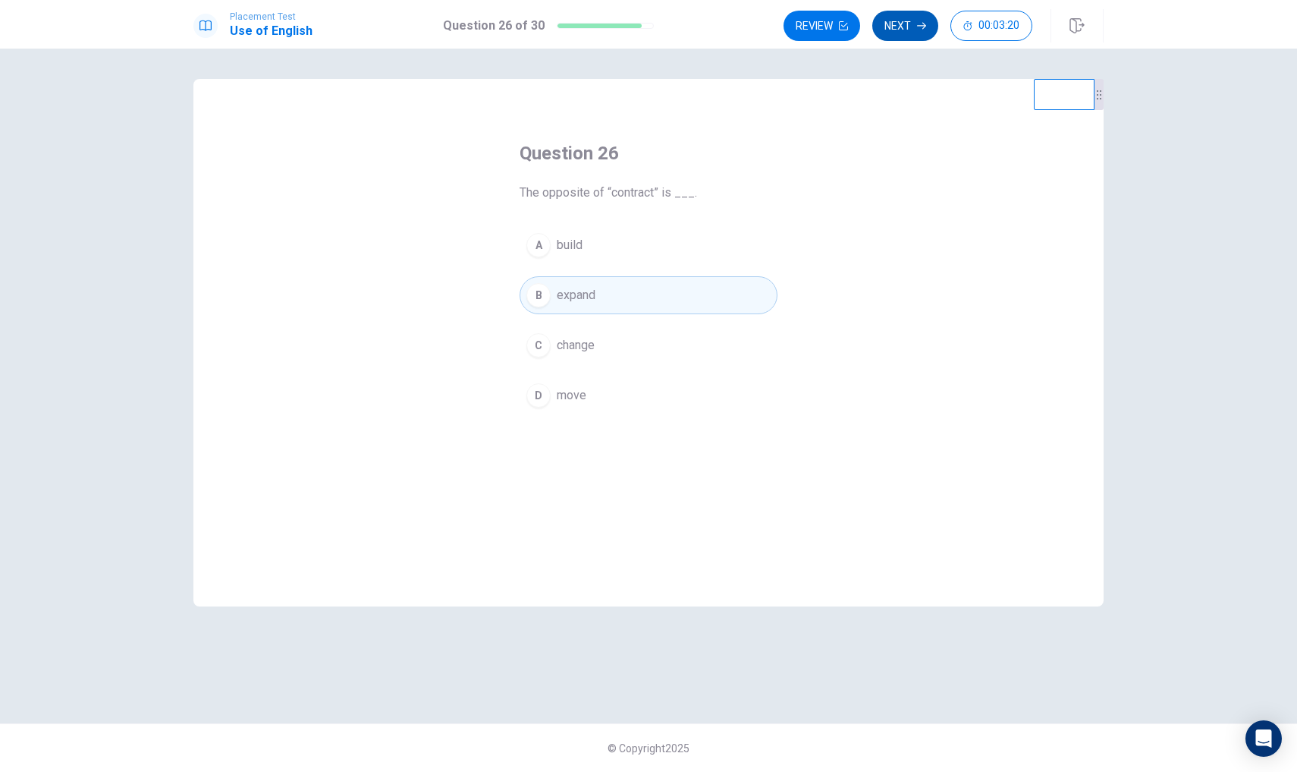
click at [905, 38] on button "Next" at bounding box center [906, 26] width 66 height 30
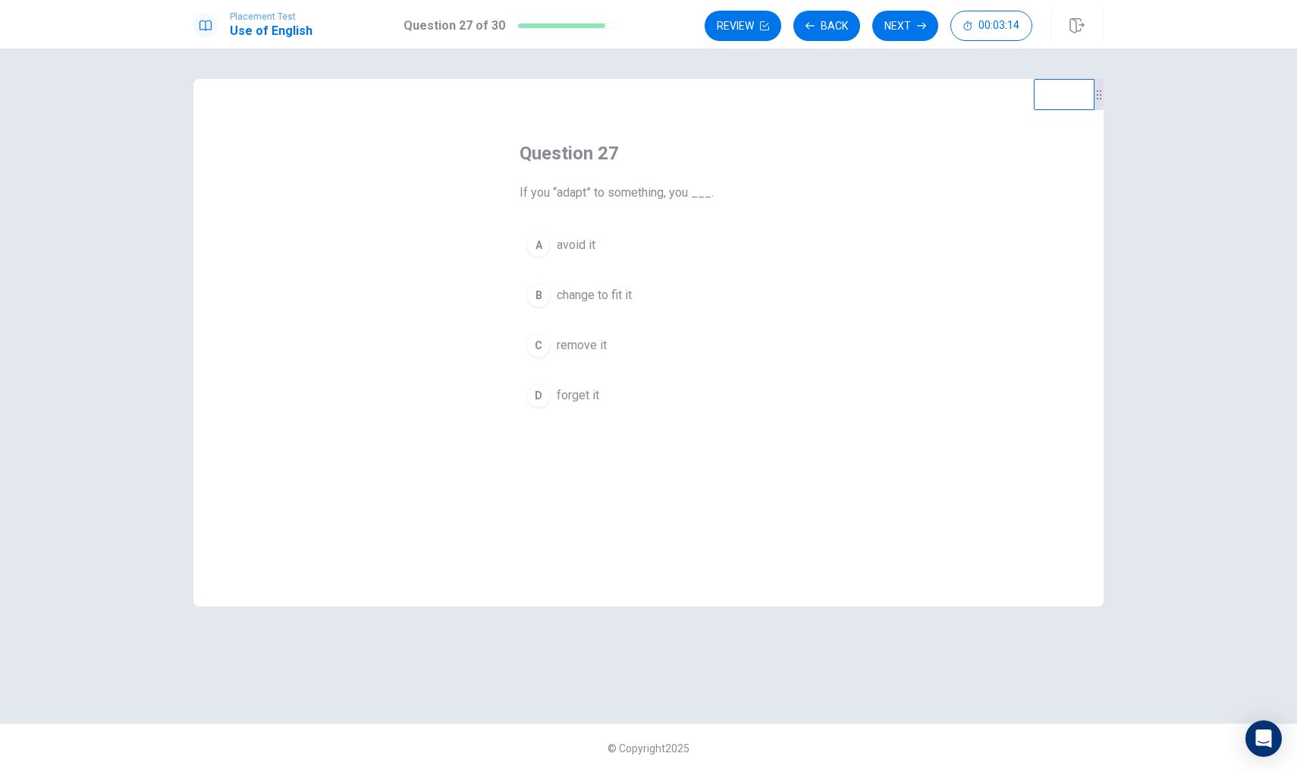
click at [542, 240] on div "A" at bounding box center [539, 245] width 24 height 24
click at [905, 31] on button "Next" at bounding box center [906, 26] width 66 height 30
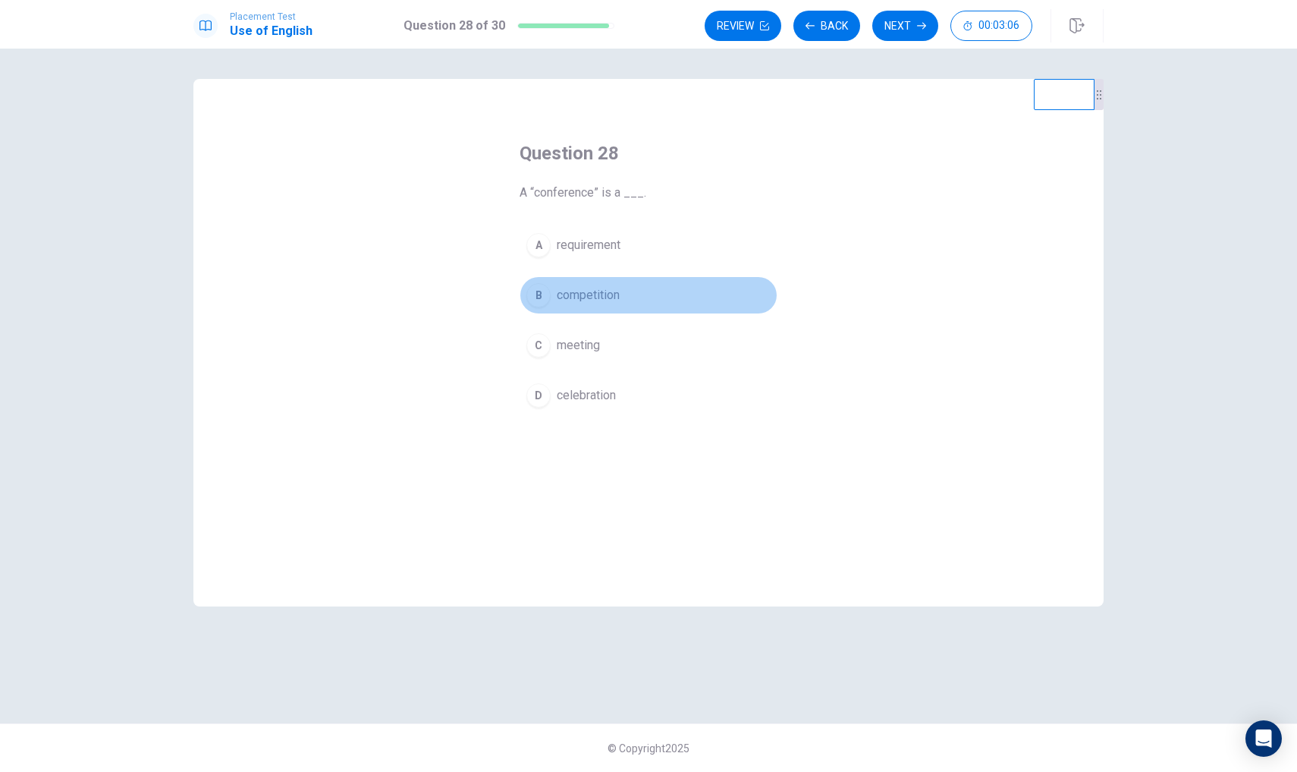
click at [546, 306] on button "B competition" at bounding box center [649, 295] width 258 height 38
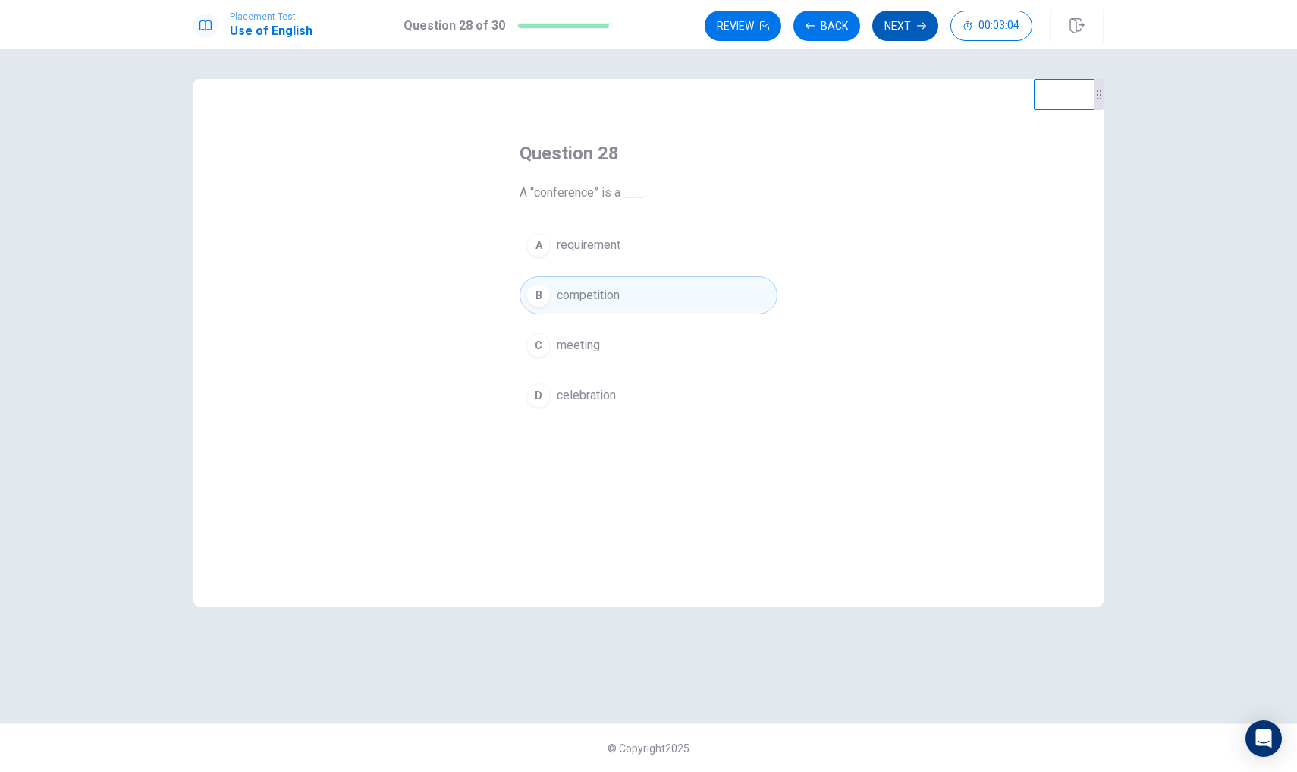
click at [896, 33] on button "Next" at bounding box center [906, 26] width 66 height 30
click at [547, 297] on div "B" at bounding box center [539, 295] width 24 height 24
click at [913, 28] on button "Next" at bounding box center [906, 26] width 66 height 30
click at [540, 249] on div "A" at bounding box center [539, 245] width 24 height 24
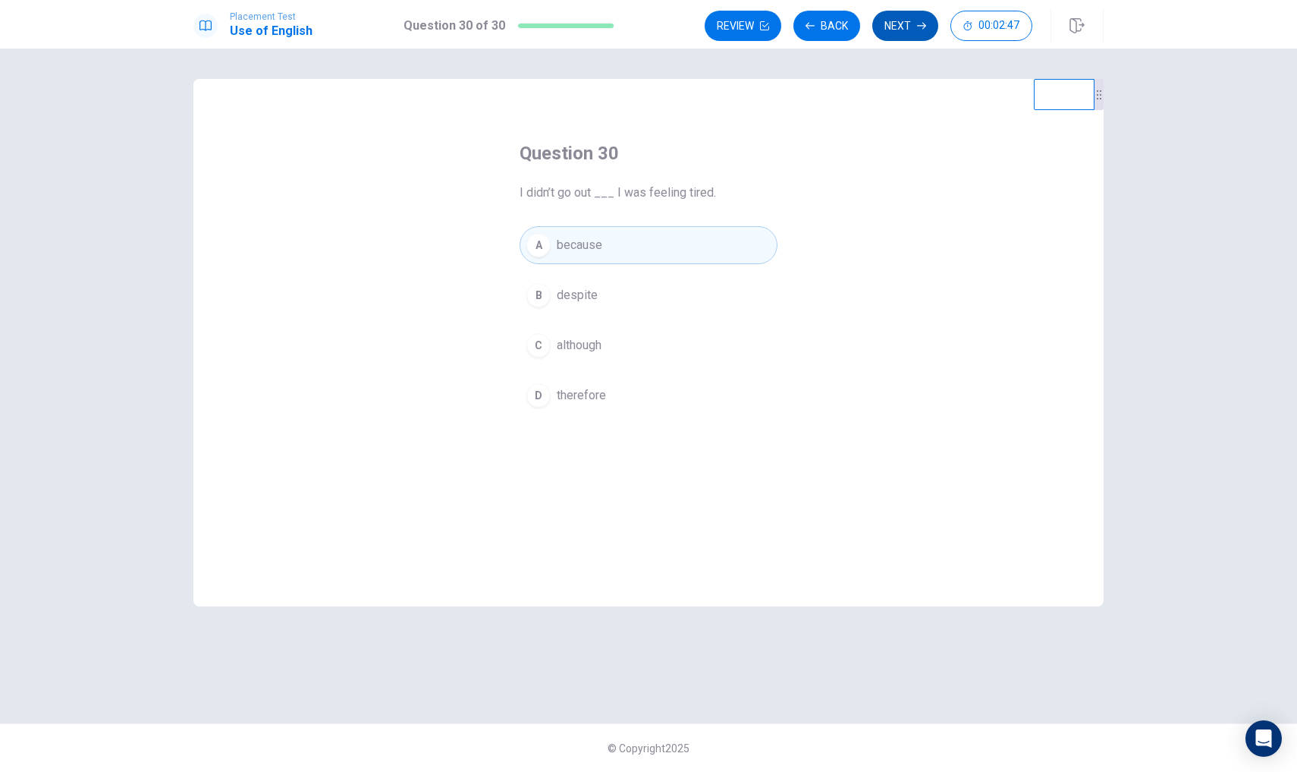
click at [898, 20] on button "Next" at bounding box center [906, 26] width 66 height 30
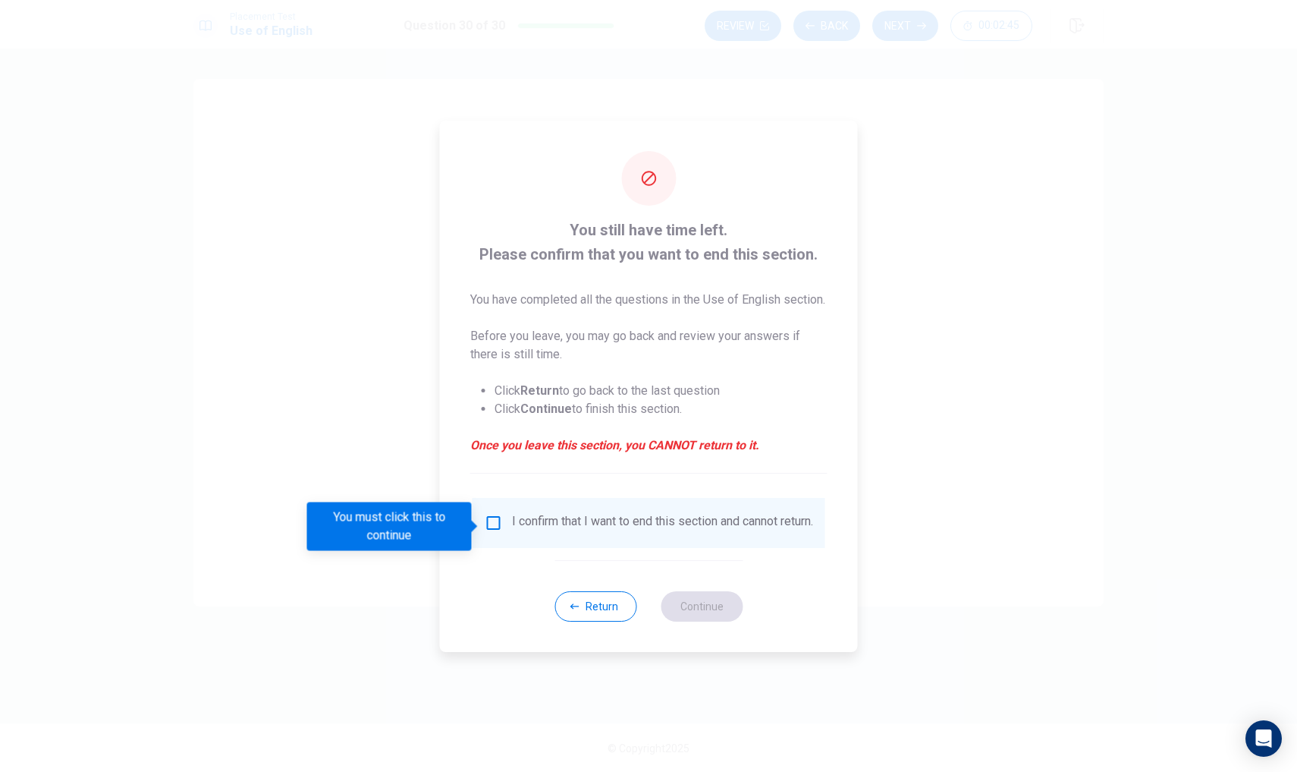
click at [493, 519] on input "You must click this to continue" at bounding box center [494, 523] width 18 height 18
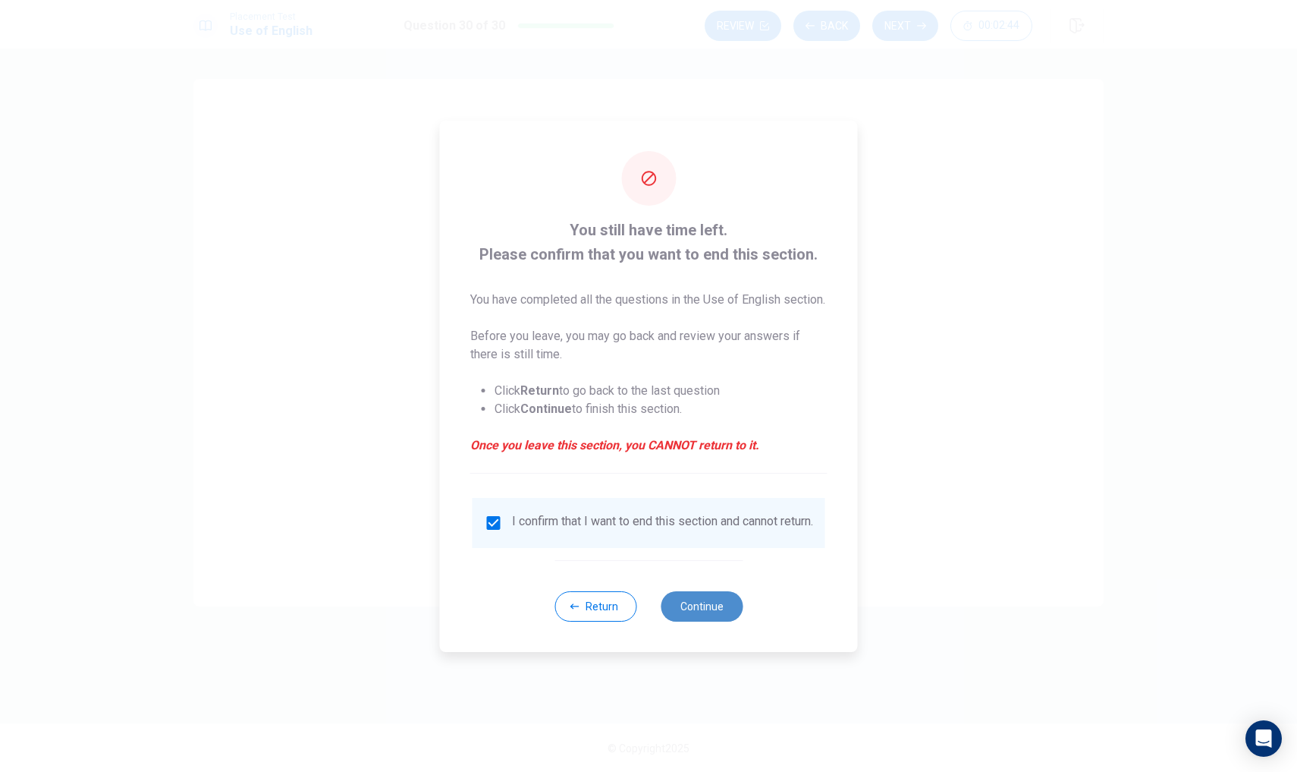
click at [715, 615] on button "Continue" at bounding box center [702, 606] width 82 height 30
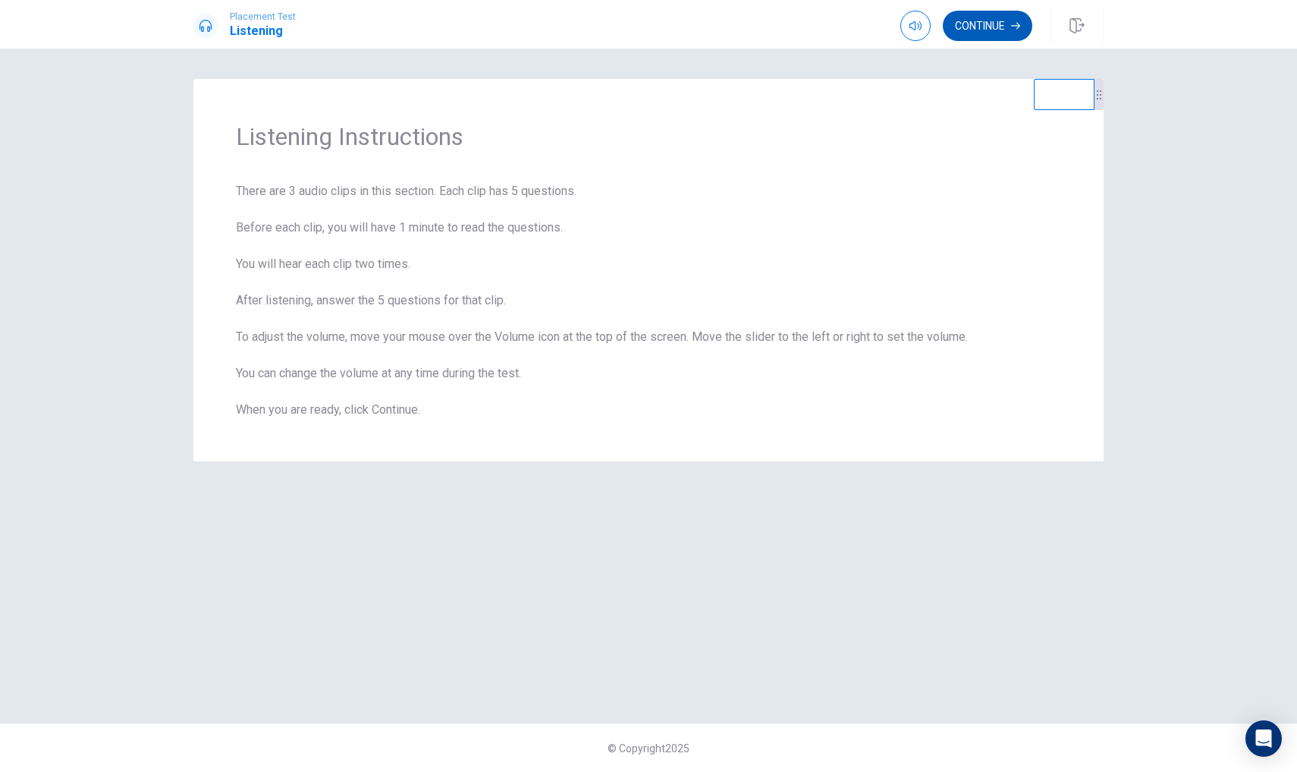
click at [988, 30] on button "Continue" at bounding box center [988, 26] width 90 height 30
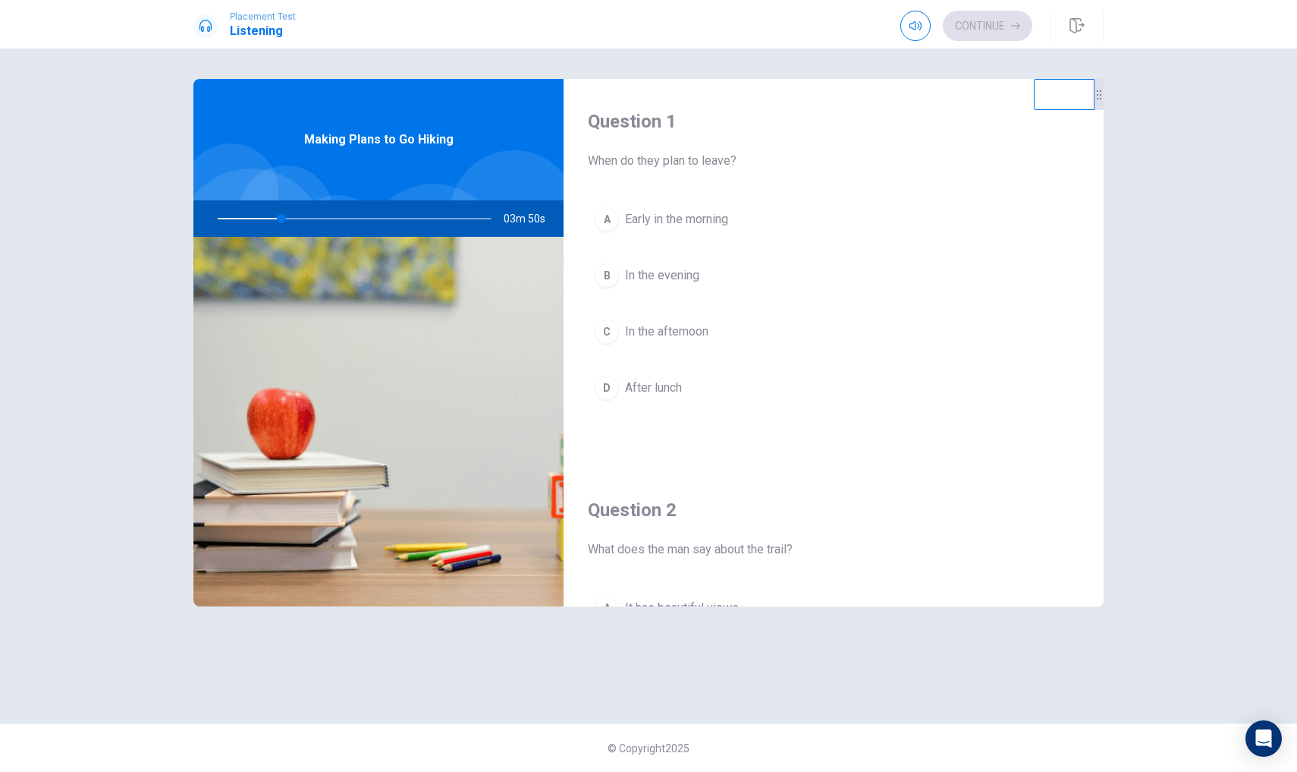
click at [473, 220] on div at bounding box center [352, 218] width 304 height 36
click at [467, 219] on div at bounding box center [352, 218] width 304 height 36
drag, startPoint x: 281, startPoint y: 217, endPoint x: 312, endPoint y: 217, distance: 31.1
click at [312, 217] on div at bounding box center [352, 218] width 304 height 36
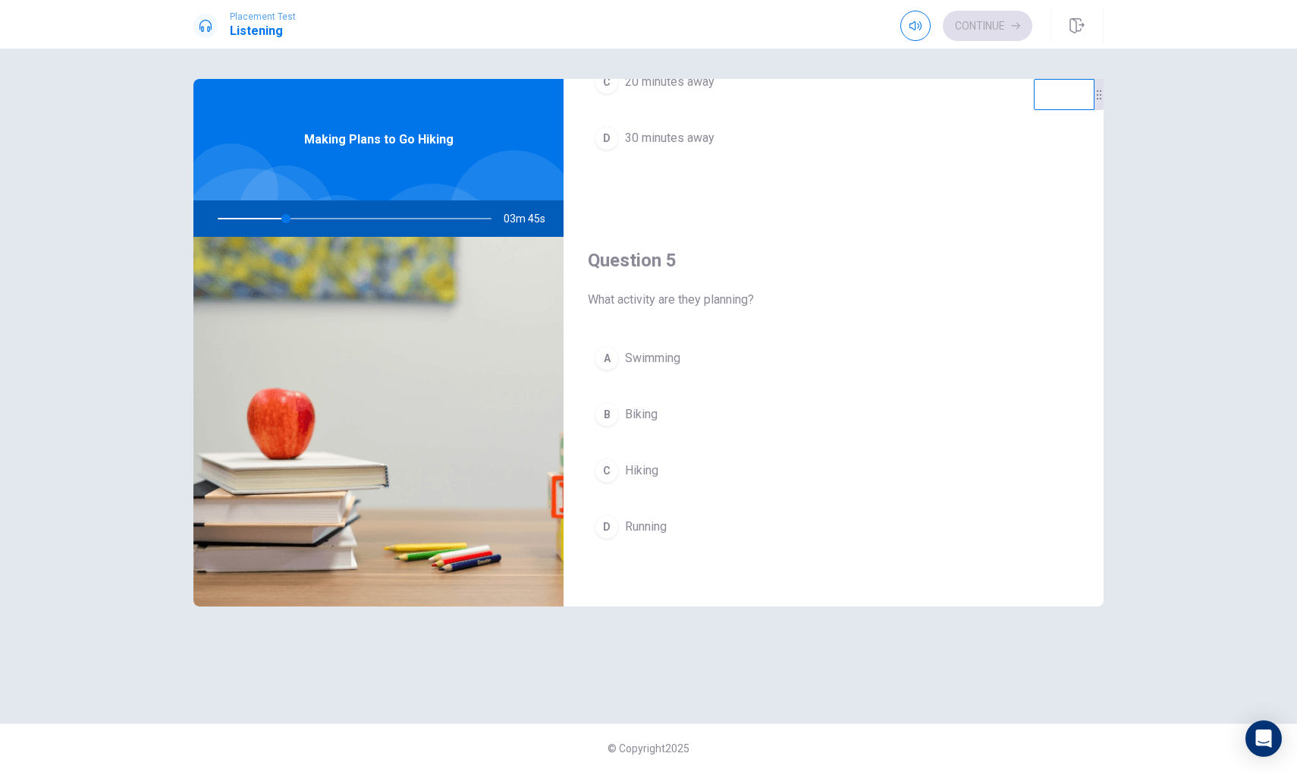
scroll to position [1415, 0]
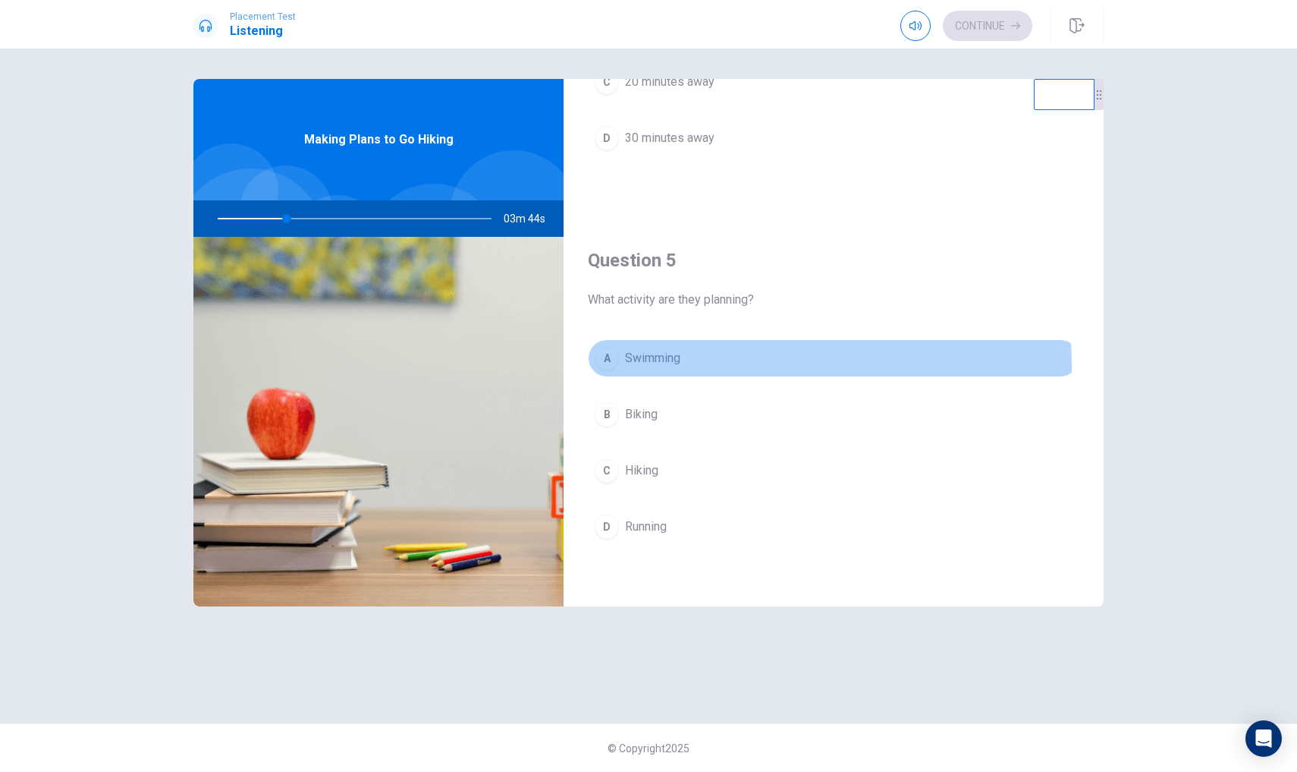
click at [616, 367] on button "A Swimming" at bounding box center [834, 358] width 492 height 38
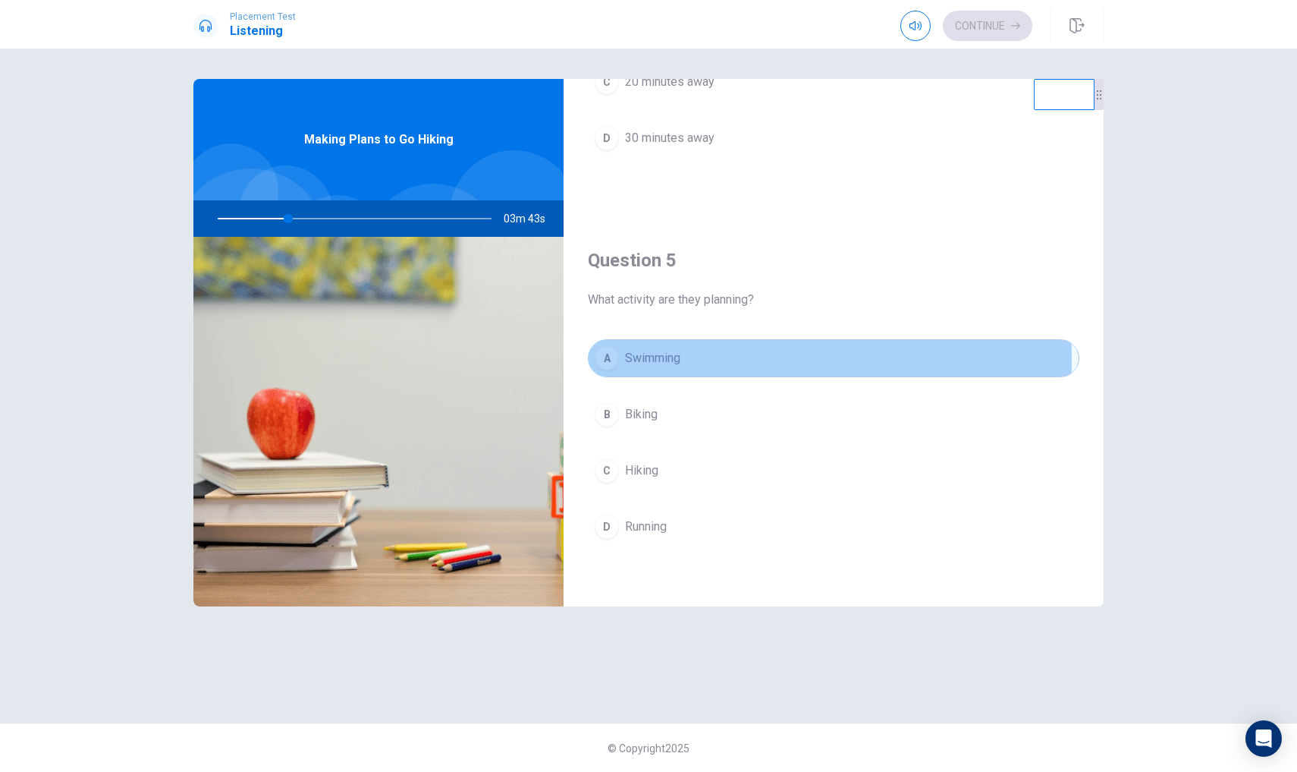
click at [624, 359] on button "A Swimming" at bounding box center [834, 358] width 492 height 38
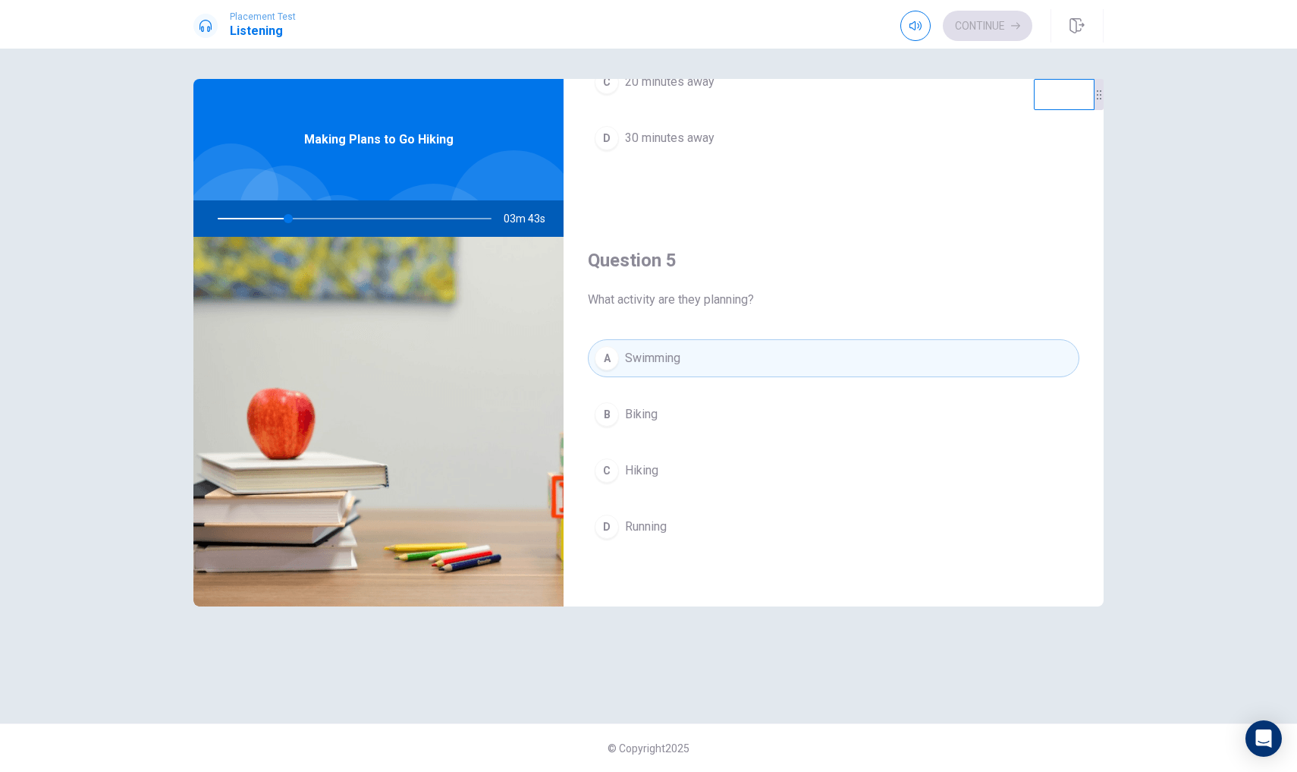
click at [759, 247] on div "Question 5 What activity are they planning? A Swimming B Biking C Hiking D Runn…" at bounding box center [834, 412] width 540 height 388
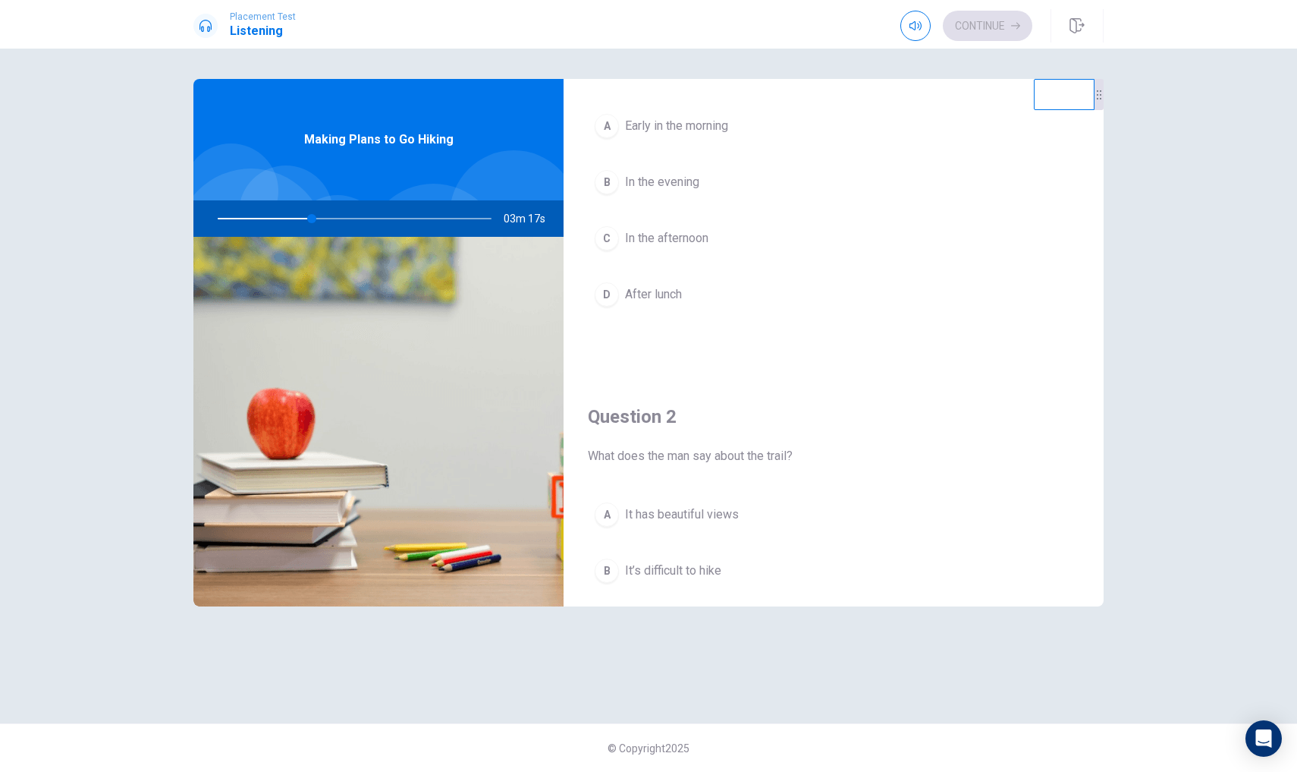
scroll to position [98, 0]
click at [604, 507] on div "A" at bounding box center [607, 510] width 24 height 24
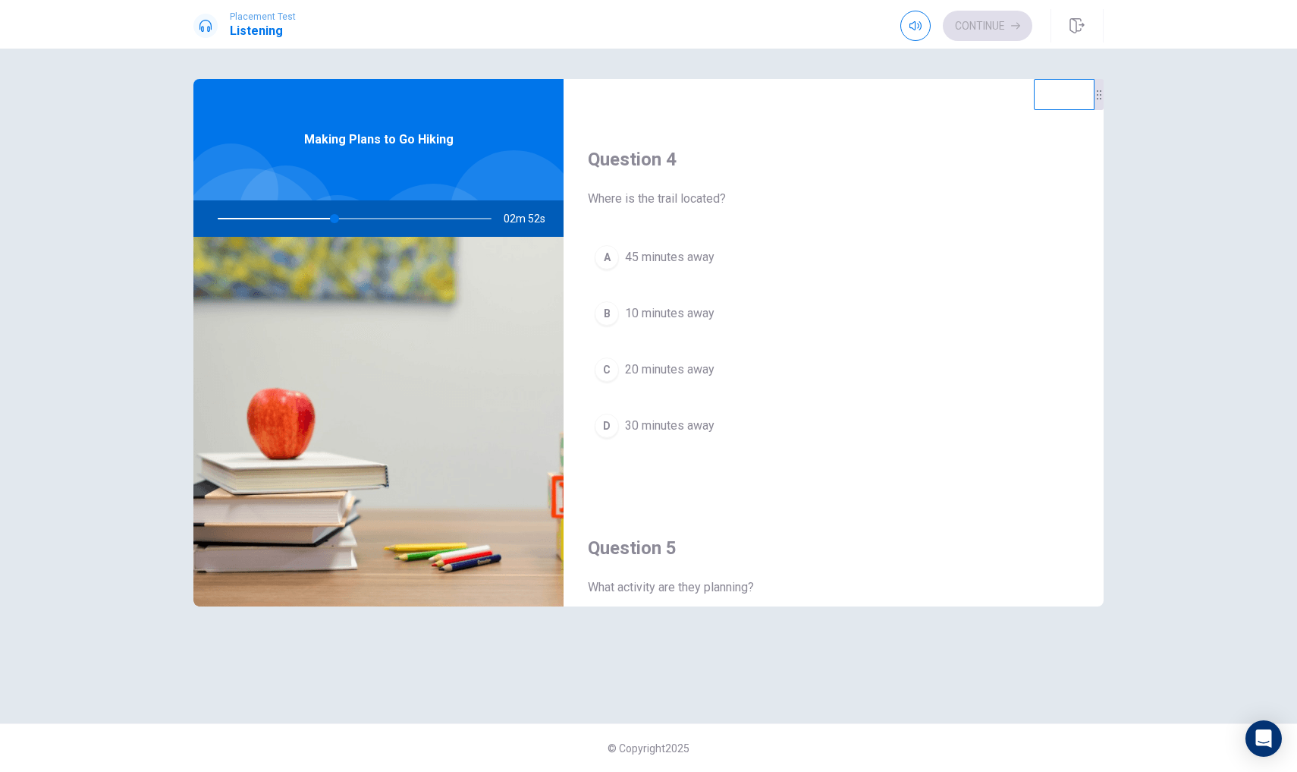
scroll to position [1127, 0]
click at [602, 419] on div "D" at bounding box center [607, 426] width 24 height 24
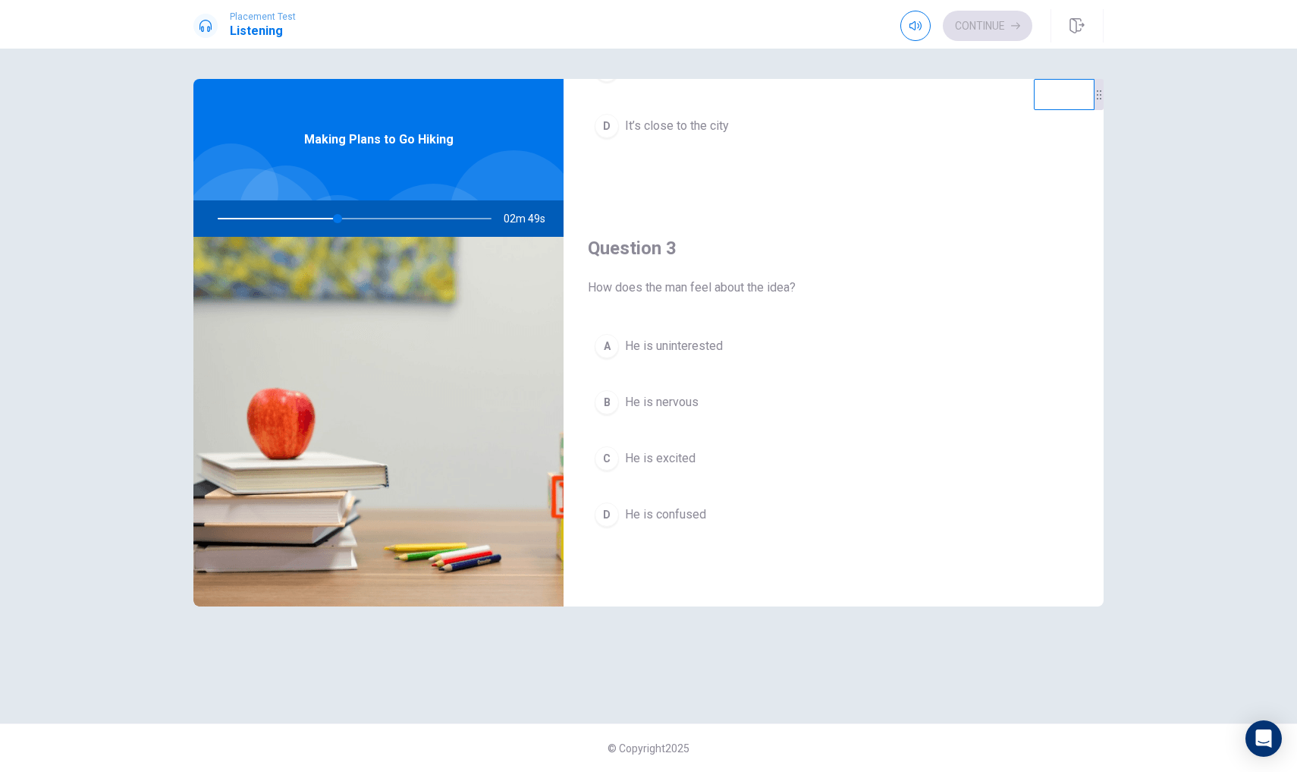
scroll to position [645, 0]
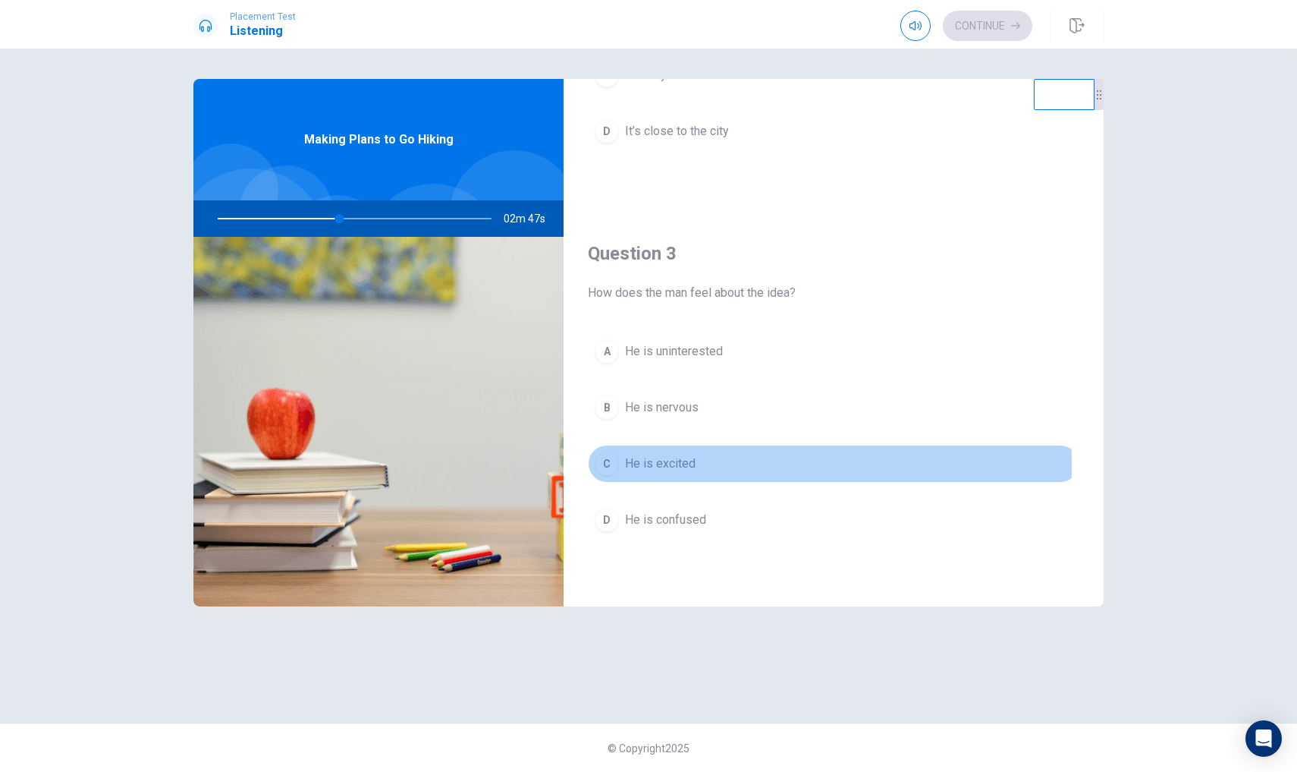
click at [607, 465] on div "C" at bounding box center [607, 463] width 24 height 24
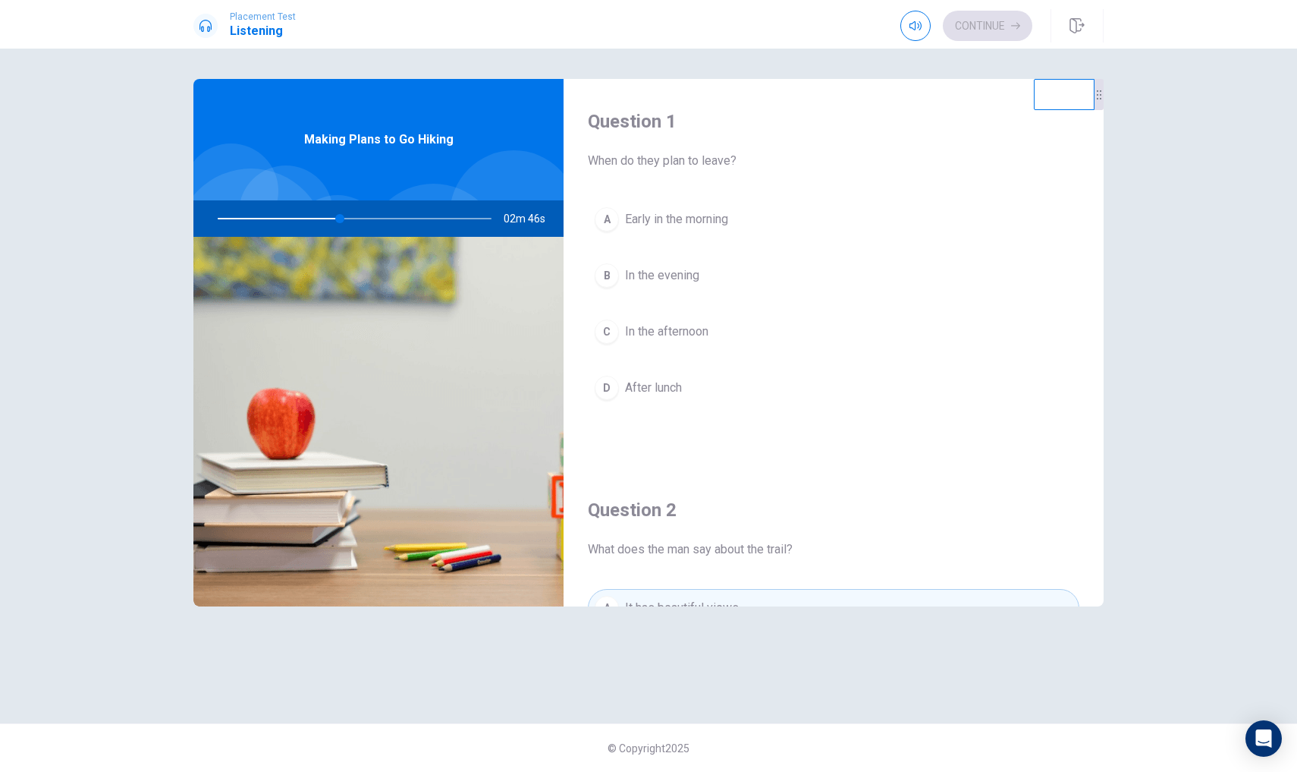
scroll to position [0, 0]
click at [612, 279] on div "B" at bounding box center [607, 275] width 24 height 24
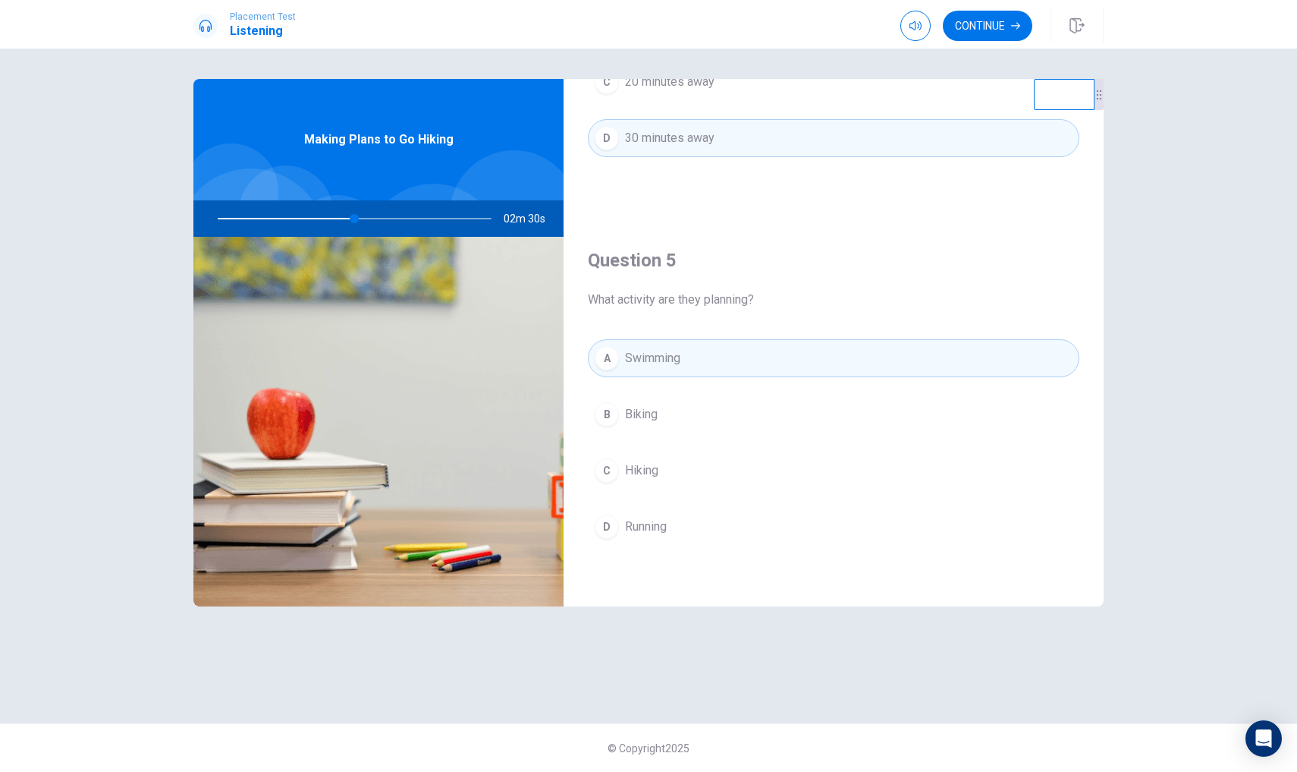
scroll to position [1415, 0]
click at [599, 464] on div "C" at bounding box center [607, 470] width 24 height 24
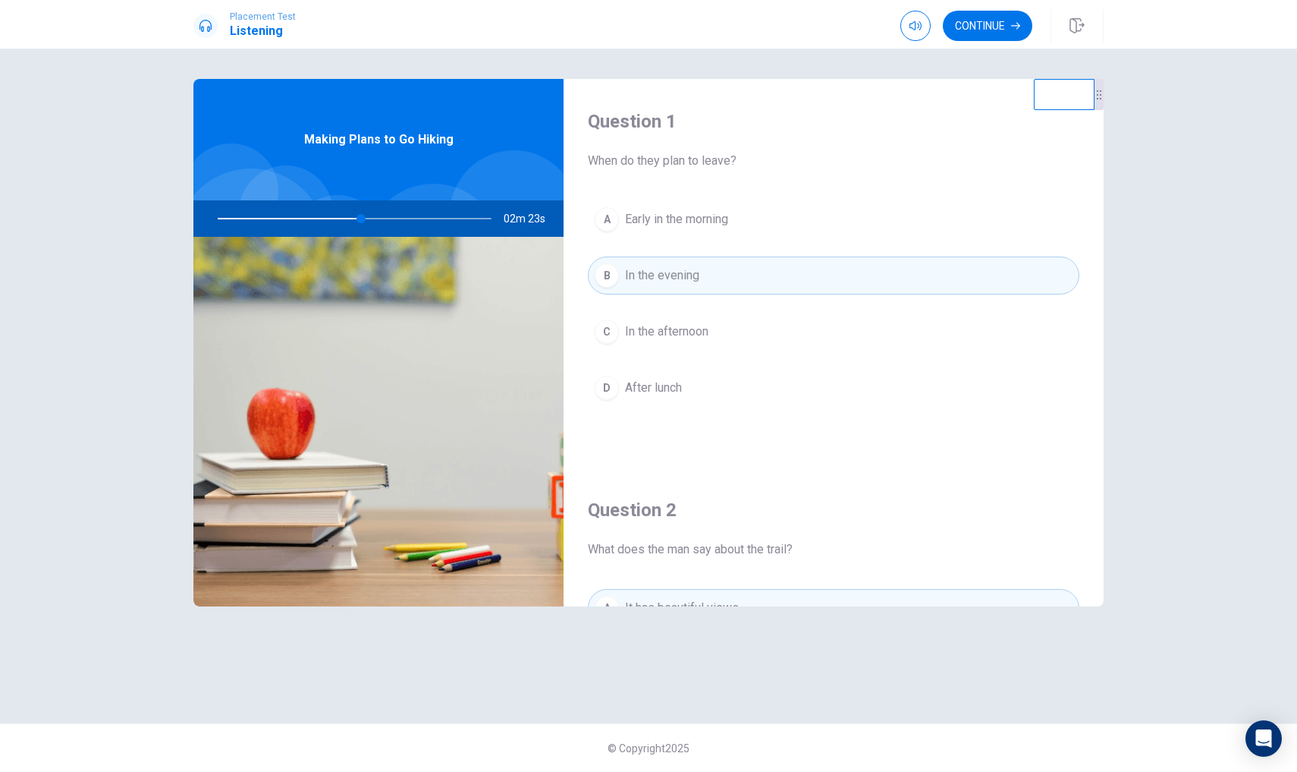
scroll to position [0, 0]
click at [618, 335] on div "C" at bounding box center [607, 331] width 24 height 24
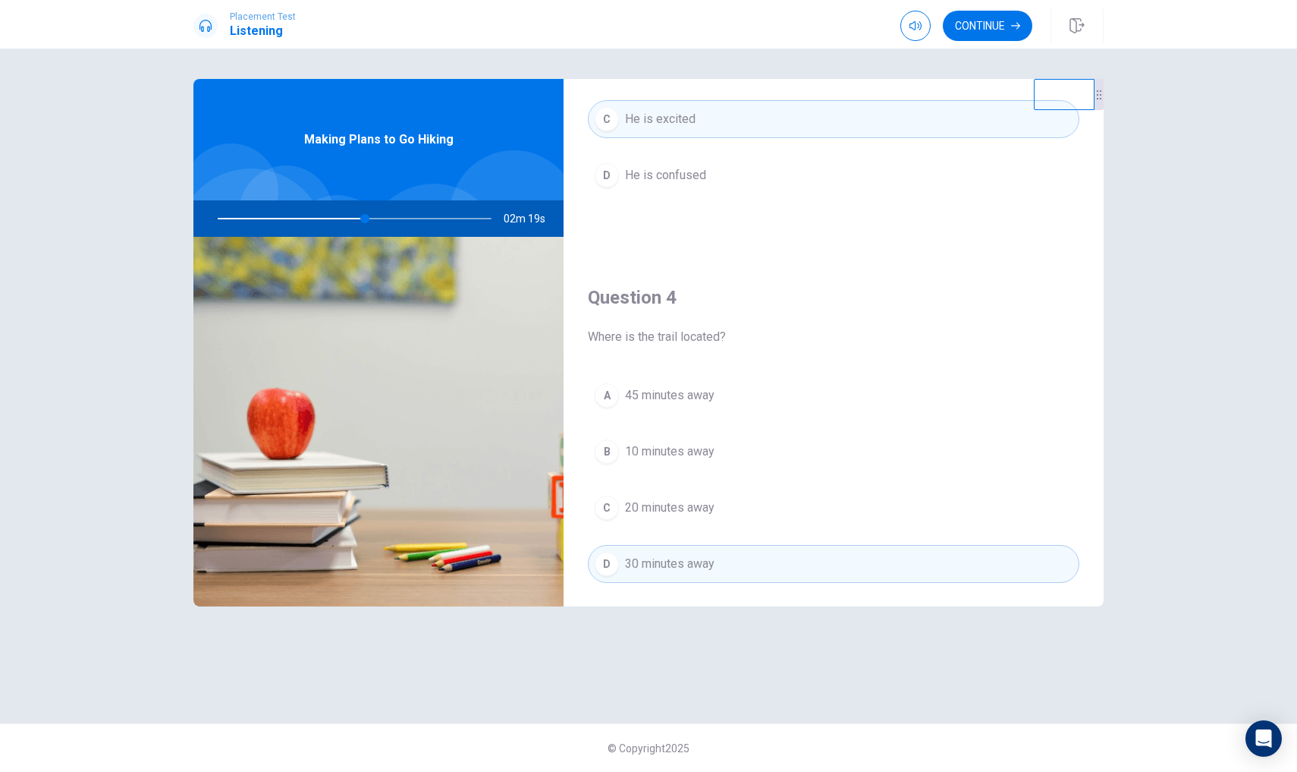
scroll to position [995, 0]
drag, startPoint x: 368, startPoint y: 219, endPoint x: 487, endPoint y: 219, distance: 119.1
click at [487, 219] on div at bounding box center [352, 218] width 304 height 36
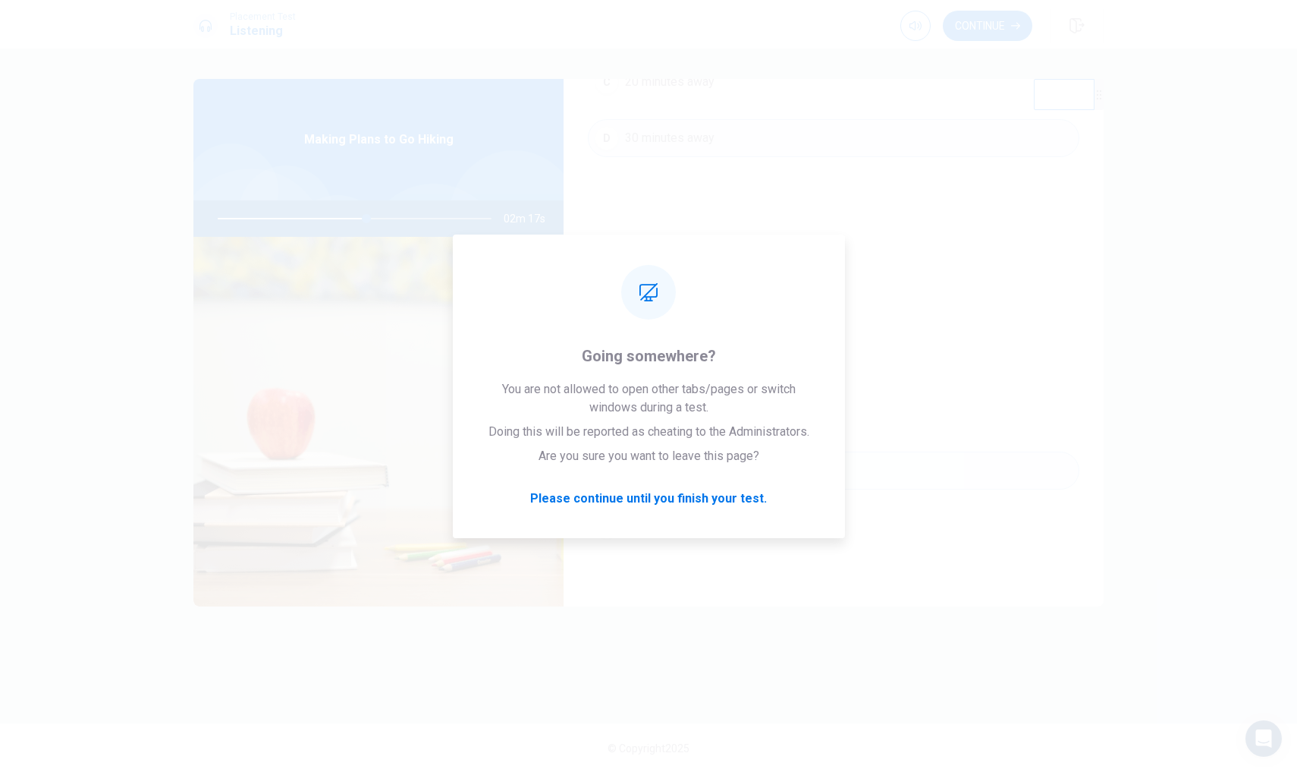
scroll to position [1415, 0]
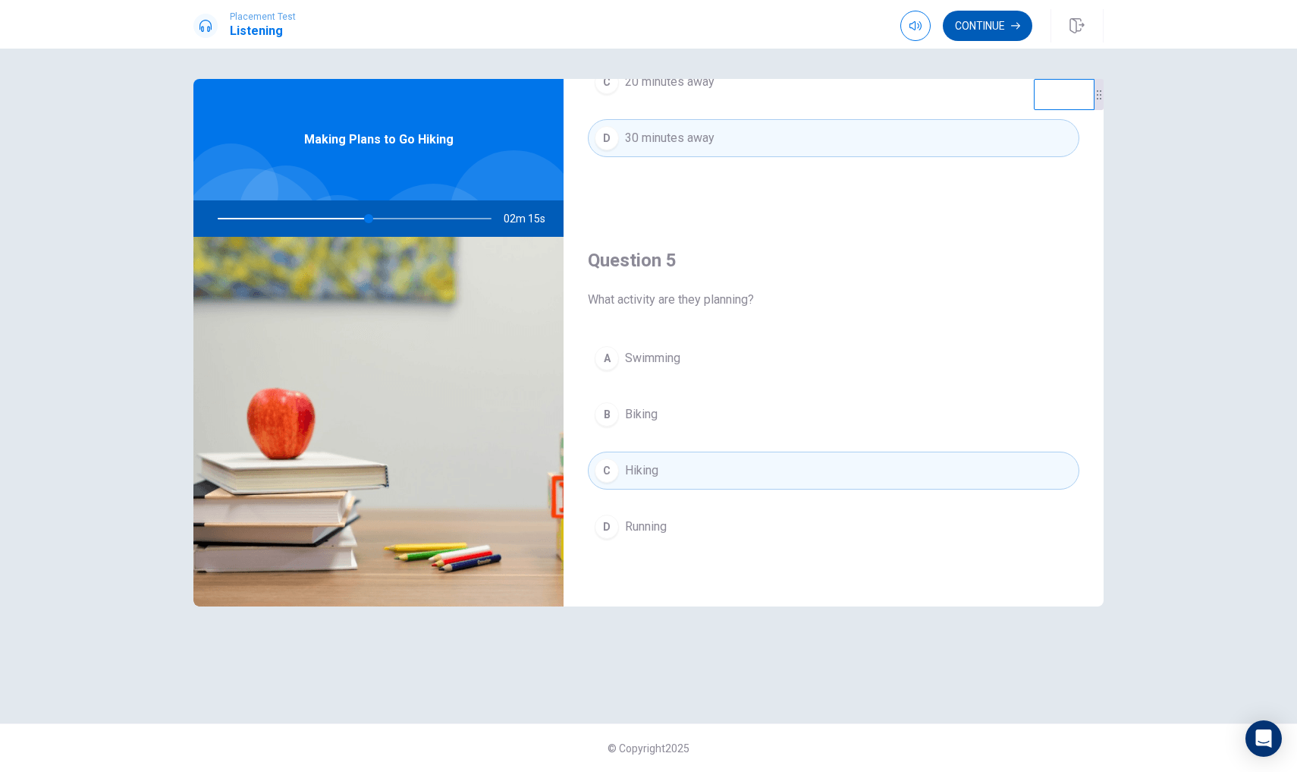
click at [992, 24] on button "Continue" at bounding box center [988, 26] width 90 height 30
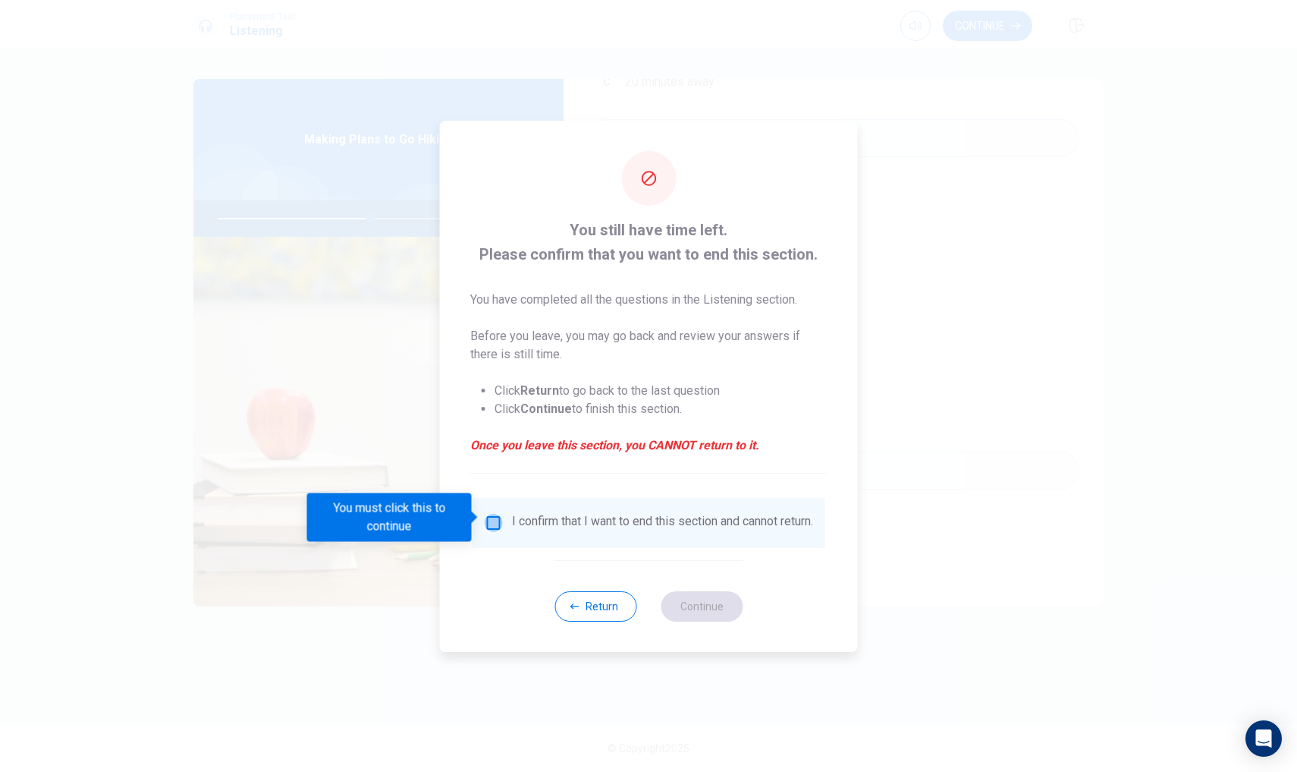
click at [488, 514] on input "You must click this to continue" at bounding box center [494, 523] width 18 height 18
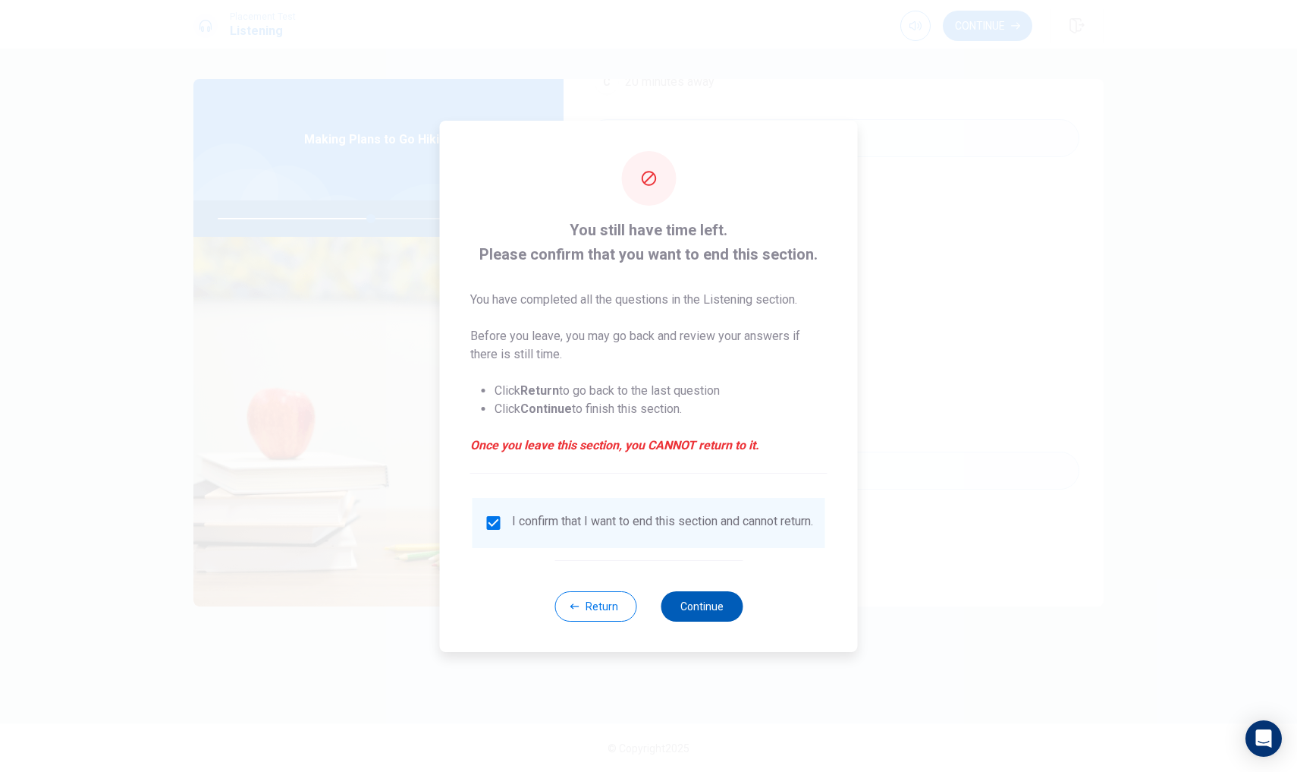
click at [687, 616] on button "Continue" at bounding box center [702, 606] width 82 height 30
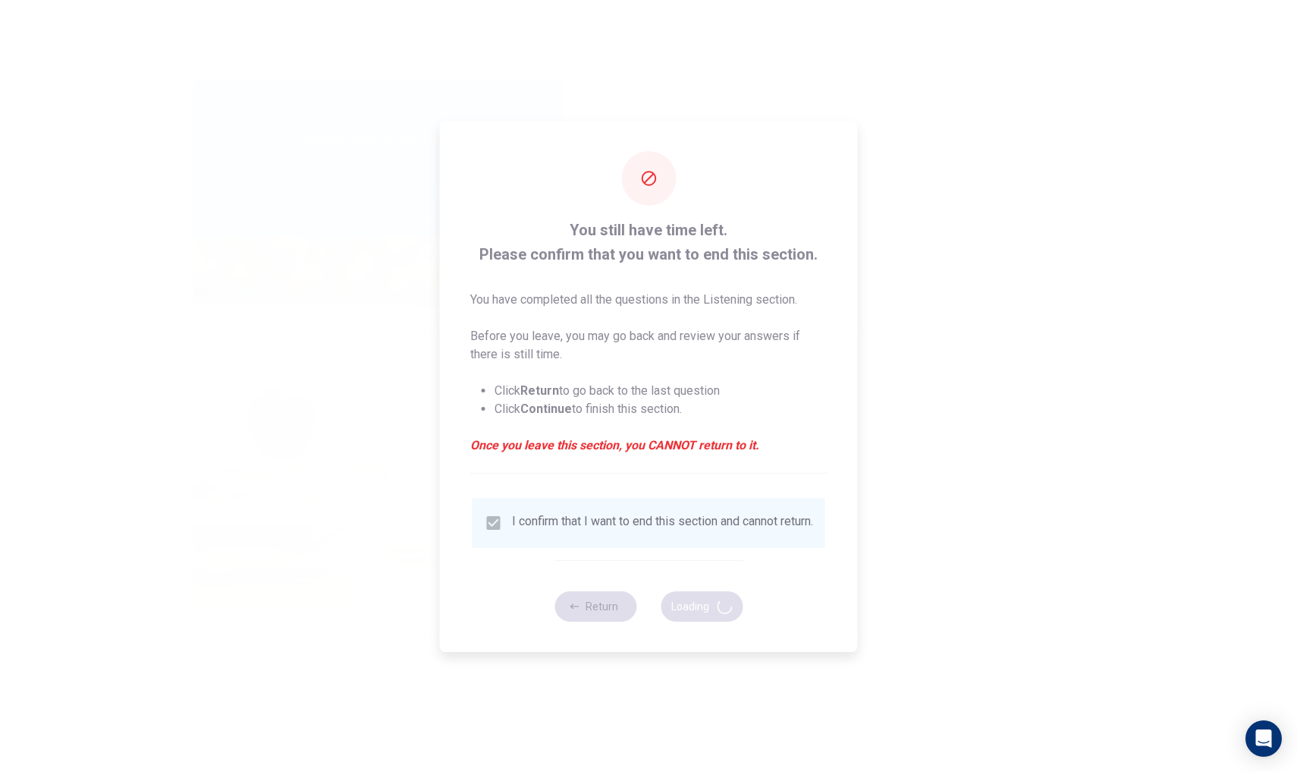
type input "57"
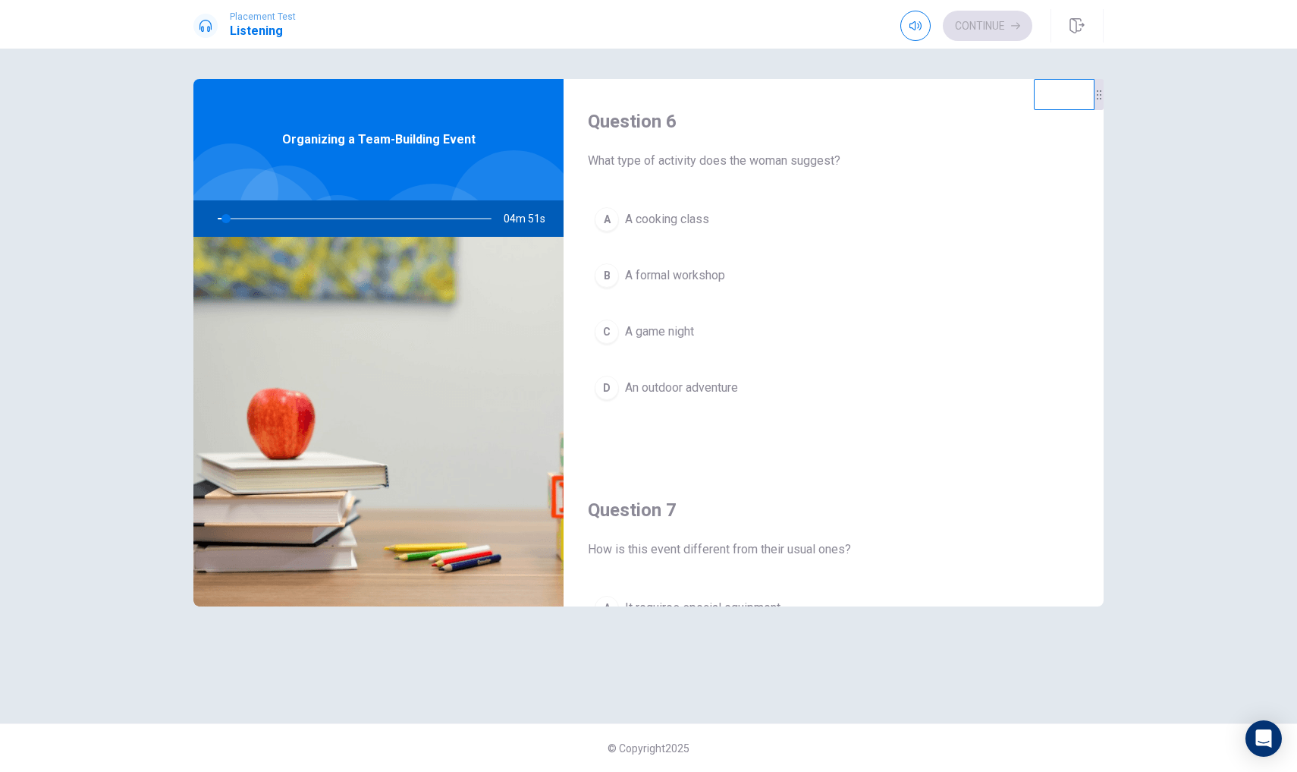
drag, startPoint x: 791, startPoint y: 162, endPoint x: 831, endPoint y: 163, distance: 40.2
click at [831, 163] on span "What type of activity does the woman suggest?" at bounding box center [834, 161] width 492 height 18
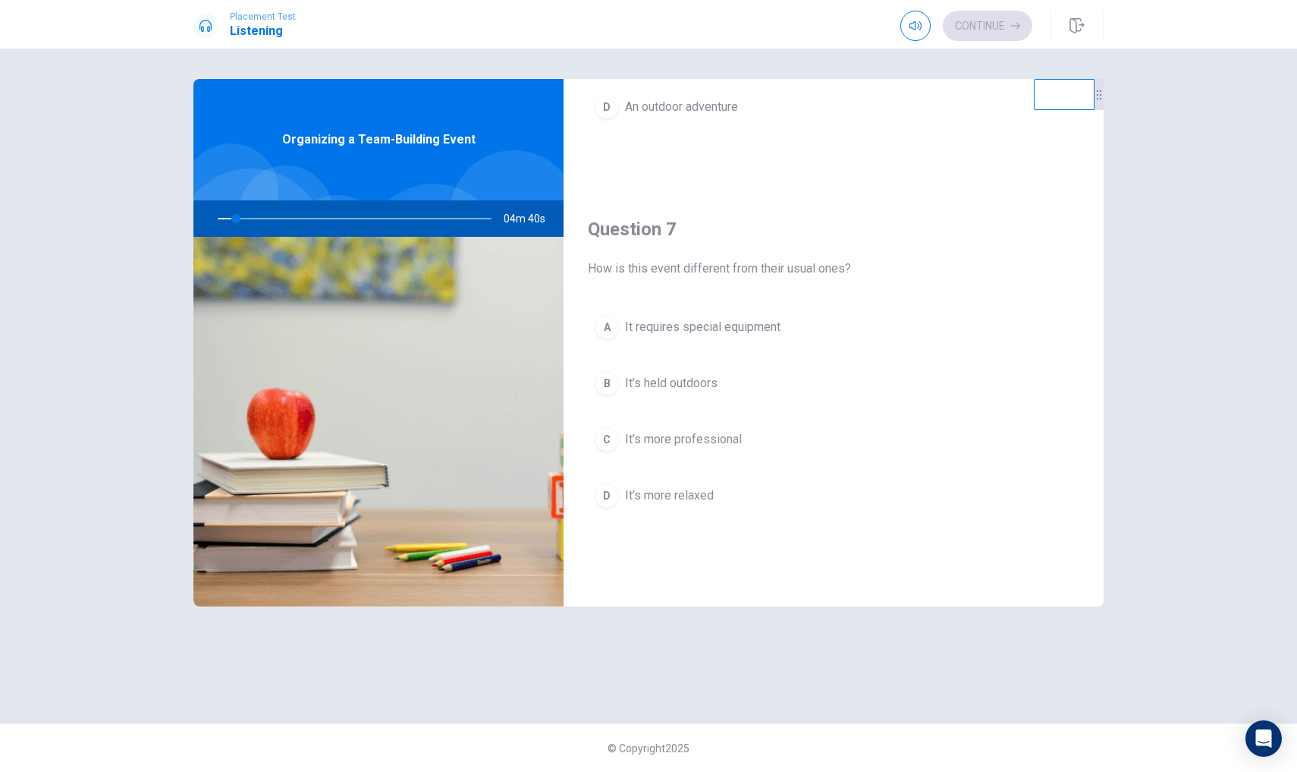
scroll to position [284, 0]
drag, startPoint x: 596, startPoint y: 263, endPoint x: 660, endPoint y: 271, distance: 64.3
click at [660, 271] on span "How is this event different from their usual ones?" at bounding box center [834, 265] width 492 height 18
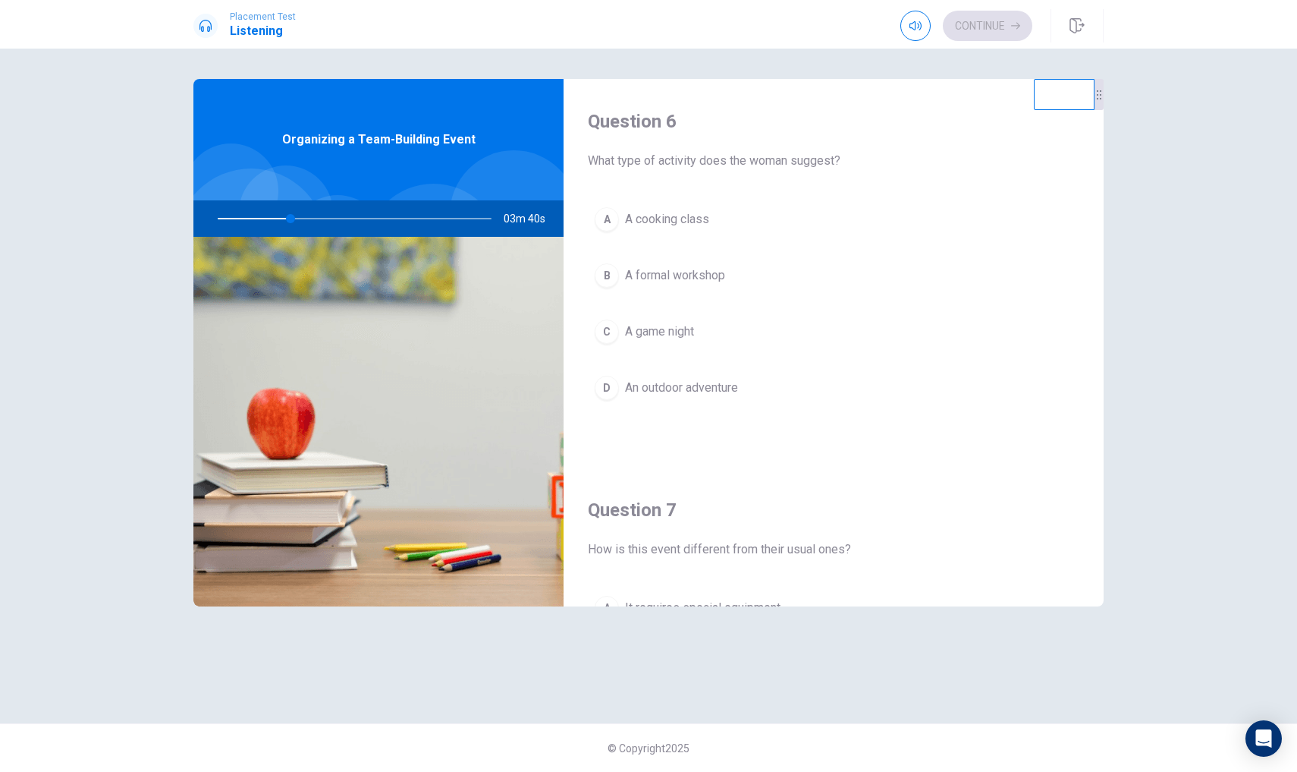
scroll to position [0, 0]
click at [689, 398] on button "D An outdoor adventure" at bounding box center [834, 388] width 492 height 38
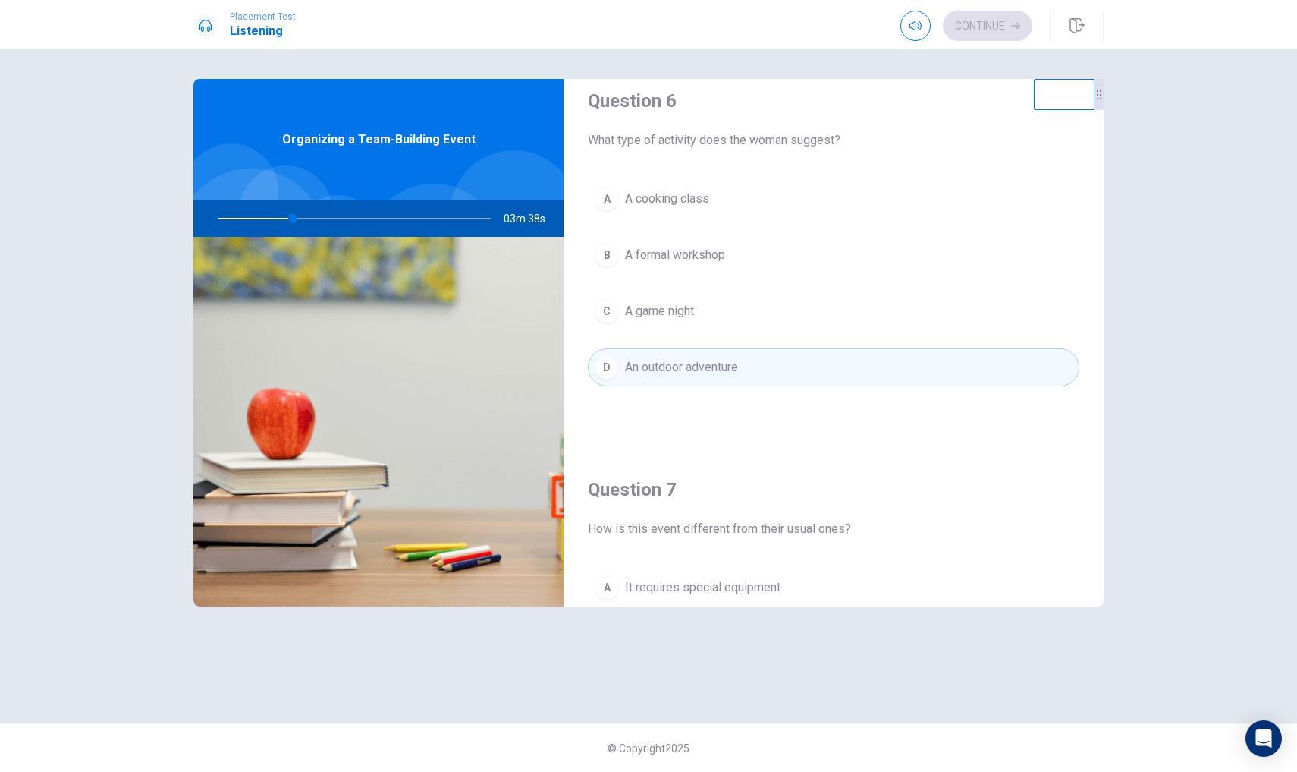
scroll to position [20, 0]
click at [648, 428] on div "Question 6 What type of activity does the woman suggest? A A cooking class B A …" at bounding box center [834, 253] width 540 height 388
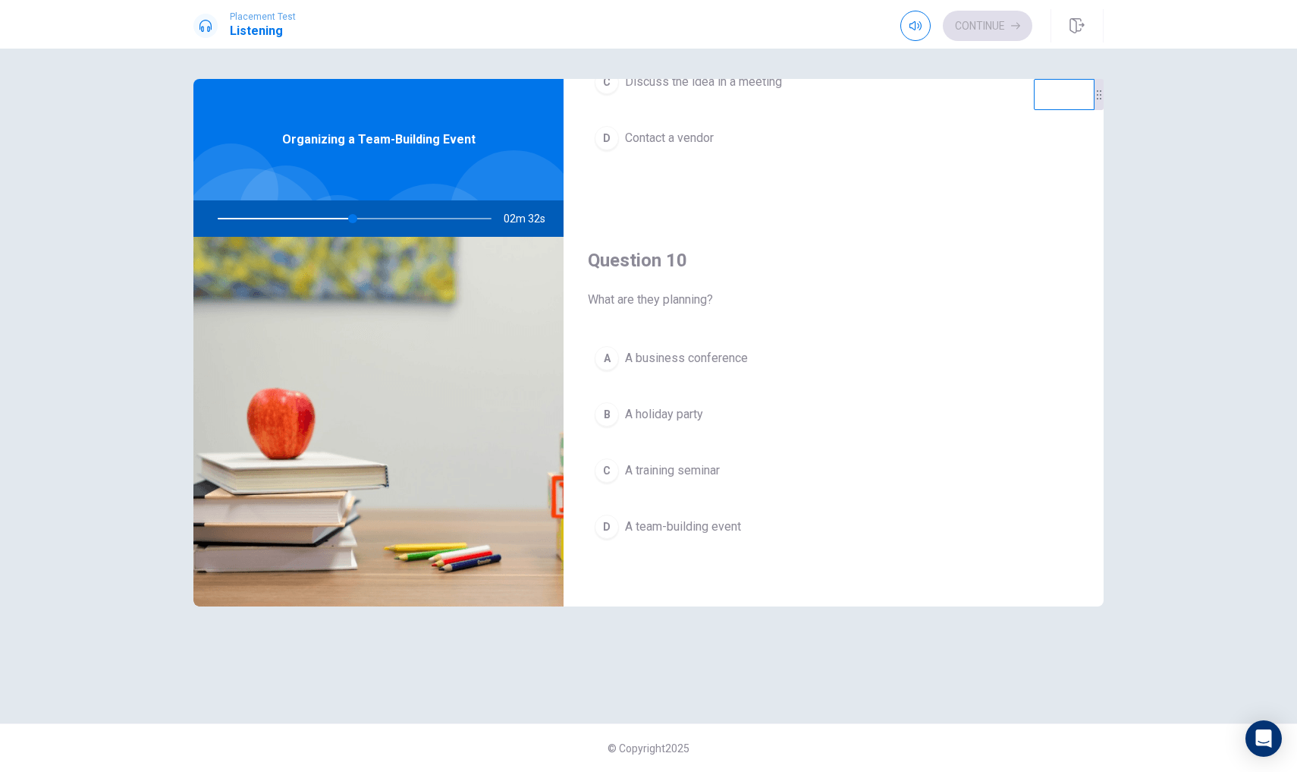
scroll to position [1415, 0]
click at [614, 469] on div "C" at bounding box center [607, 470] width 24 height 24
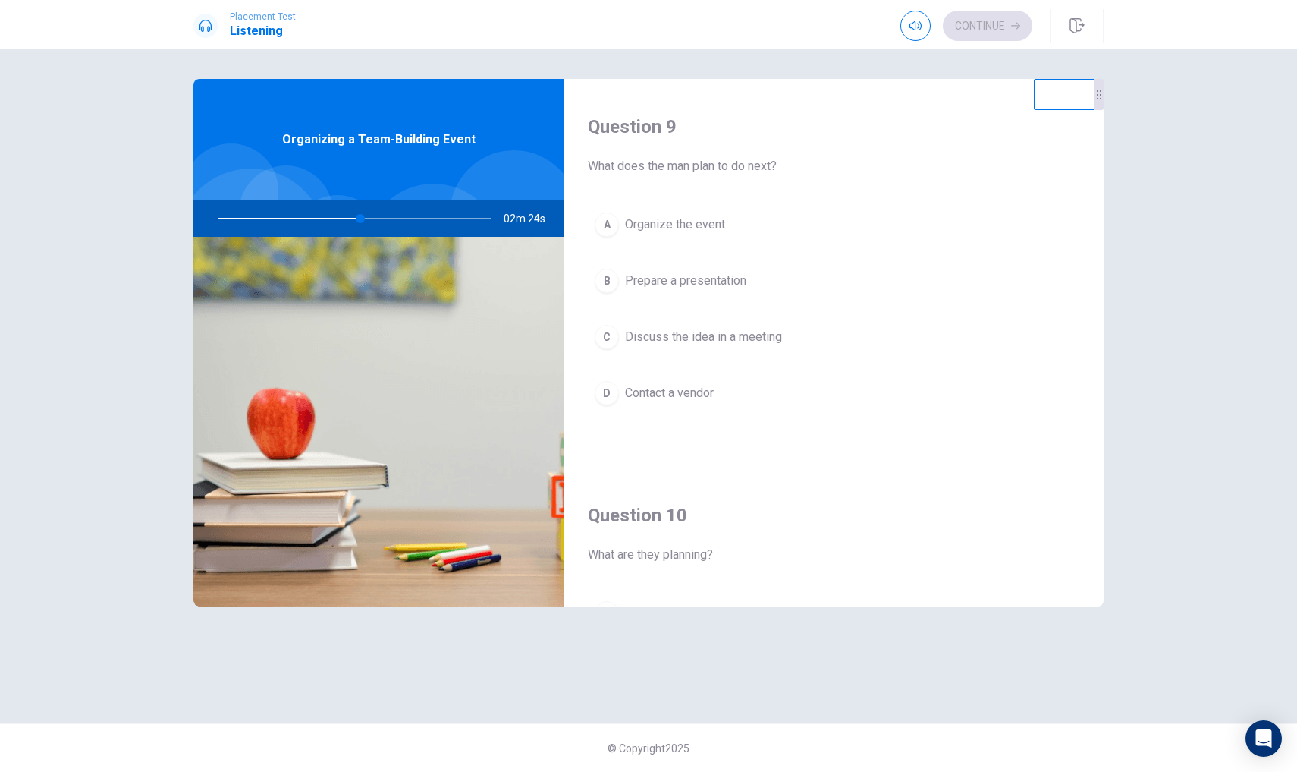
scroll to position [1159, 0]
click at [621, 278] on button "B Prepare a presentation" at bounding box center [834, 282] width 492 height 38
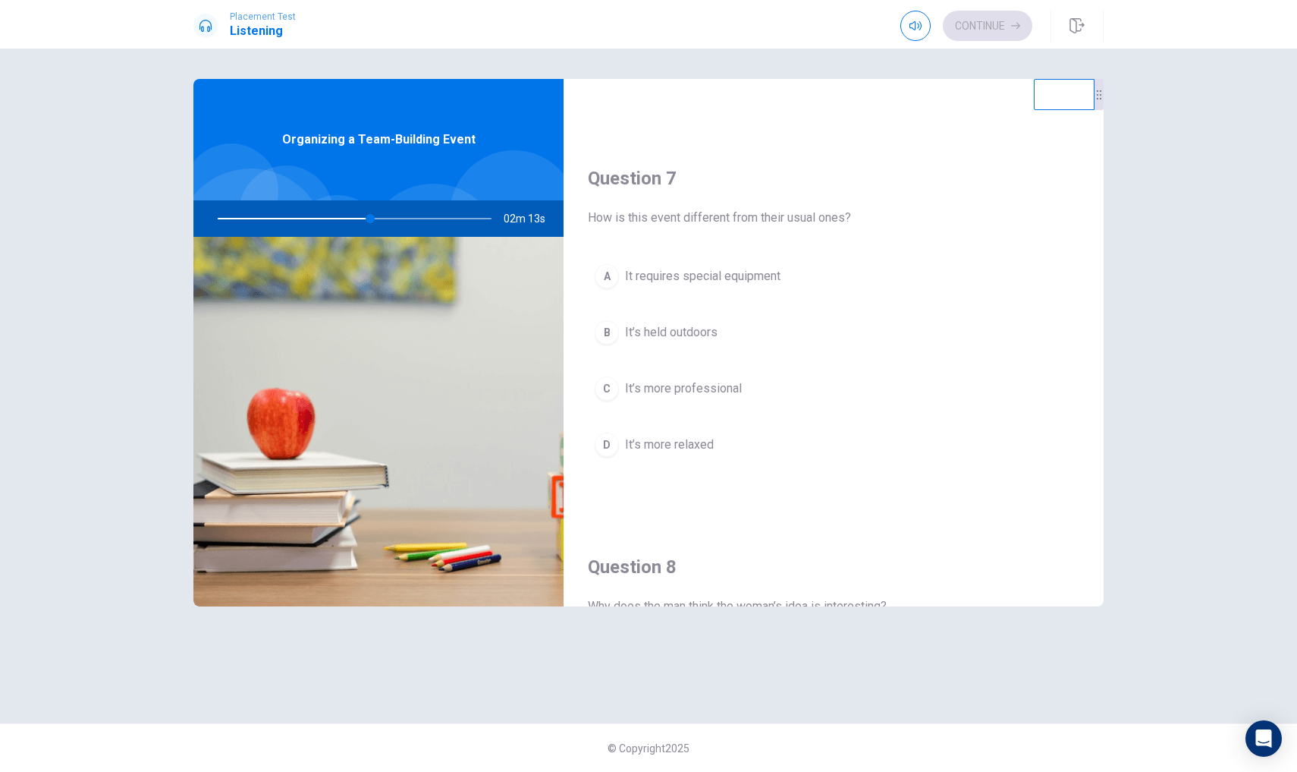
scroll to position [331, 0]
click at [602, 332] on div "B" at bounding box center [607, 333] width 24 height 24
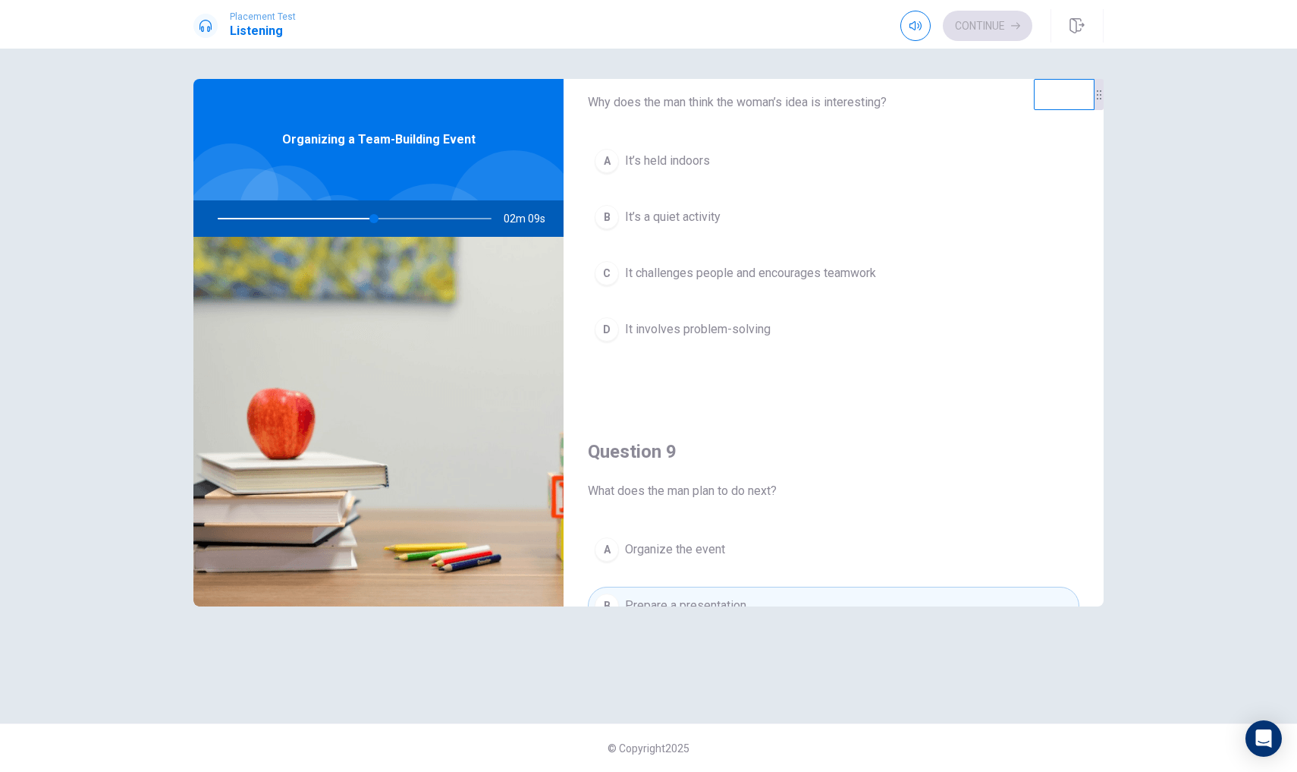
scroll to position [834, 0]
click at [615, 334] on div "D" at bounding box center [607, 331] width 24 height 24
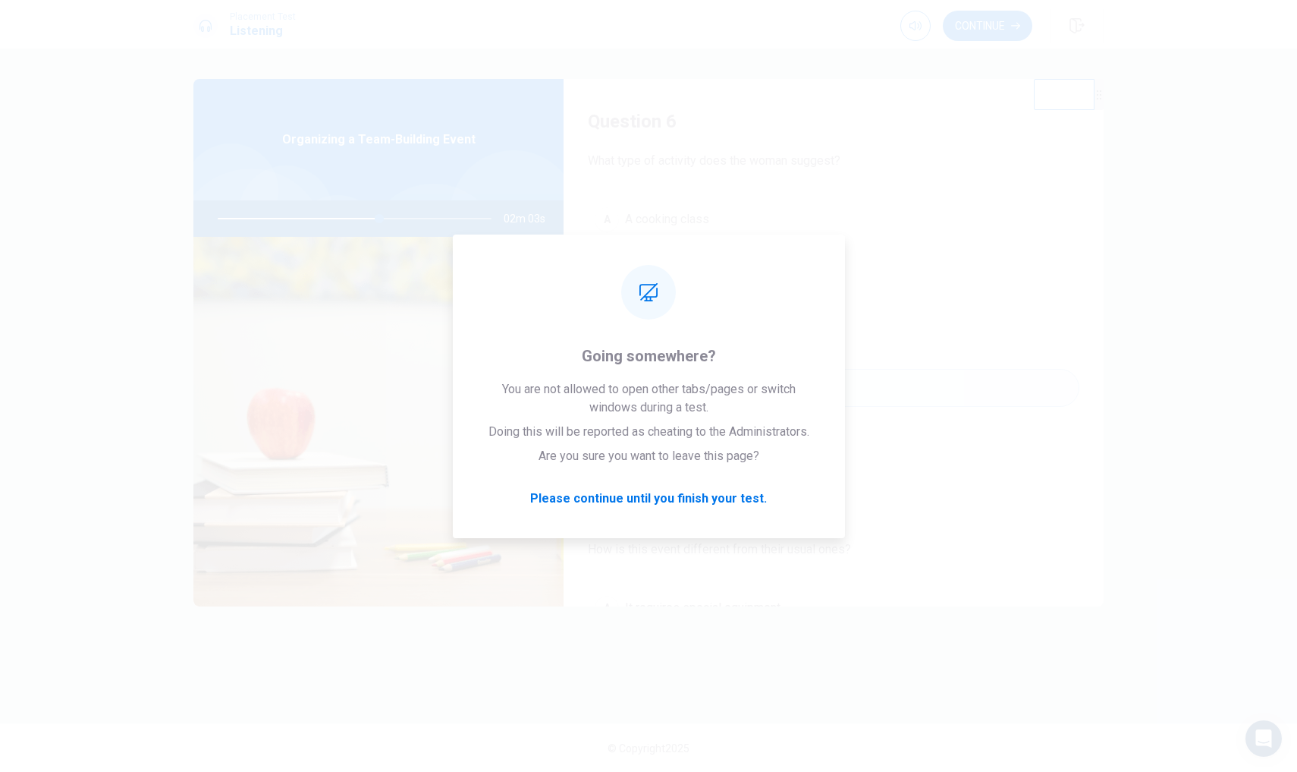
scroll to position [0, 0]
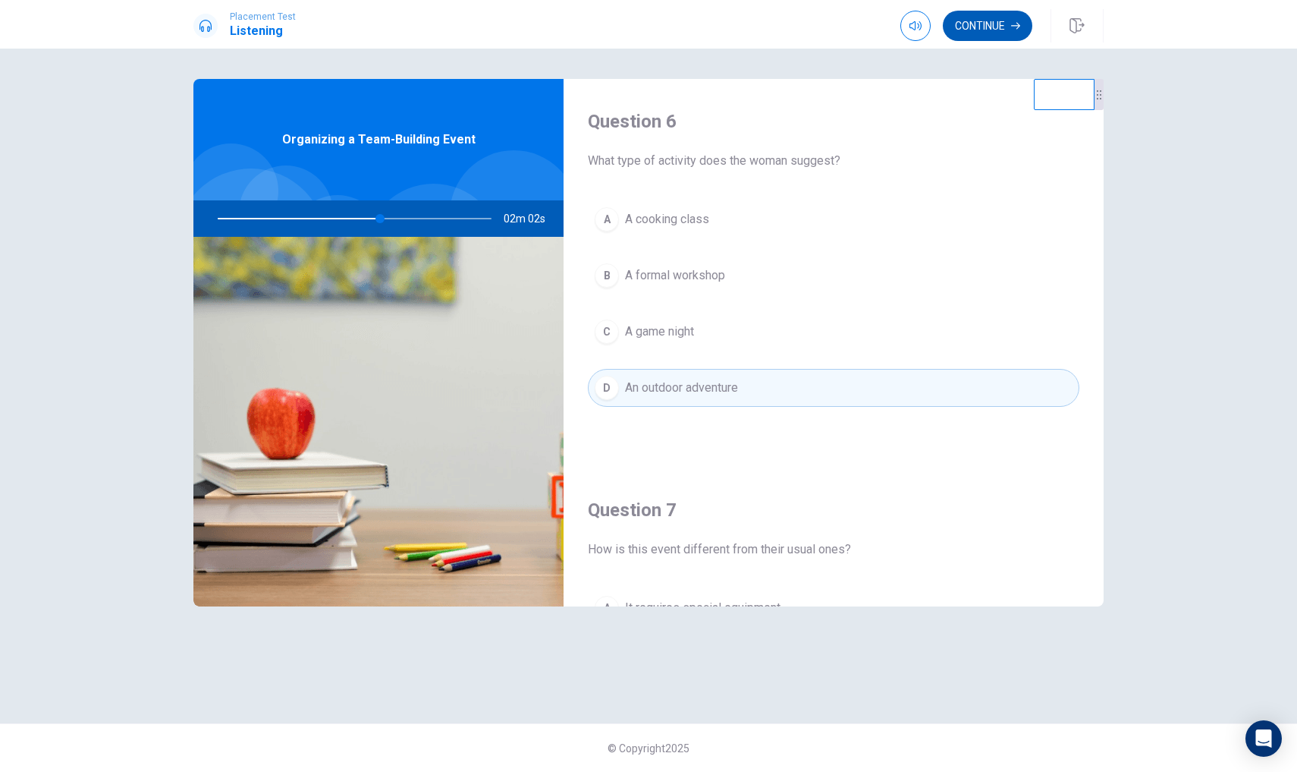
click at [977, 17] on button "Continue" at bounding box center [988, 26] width 90 height 30
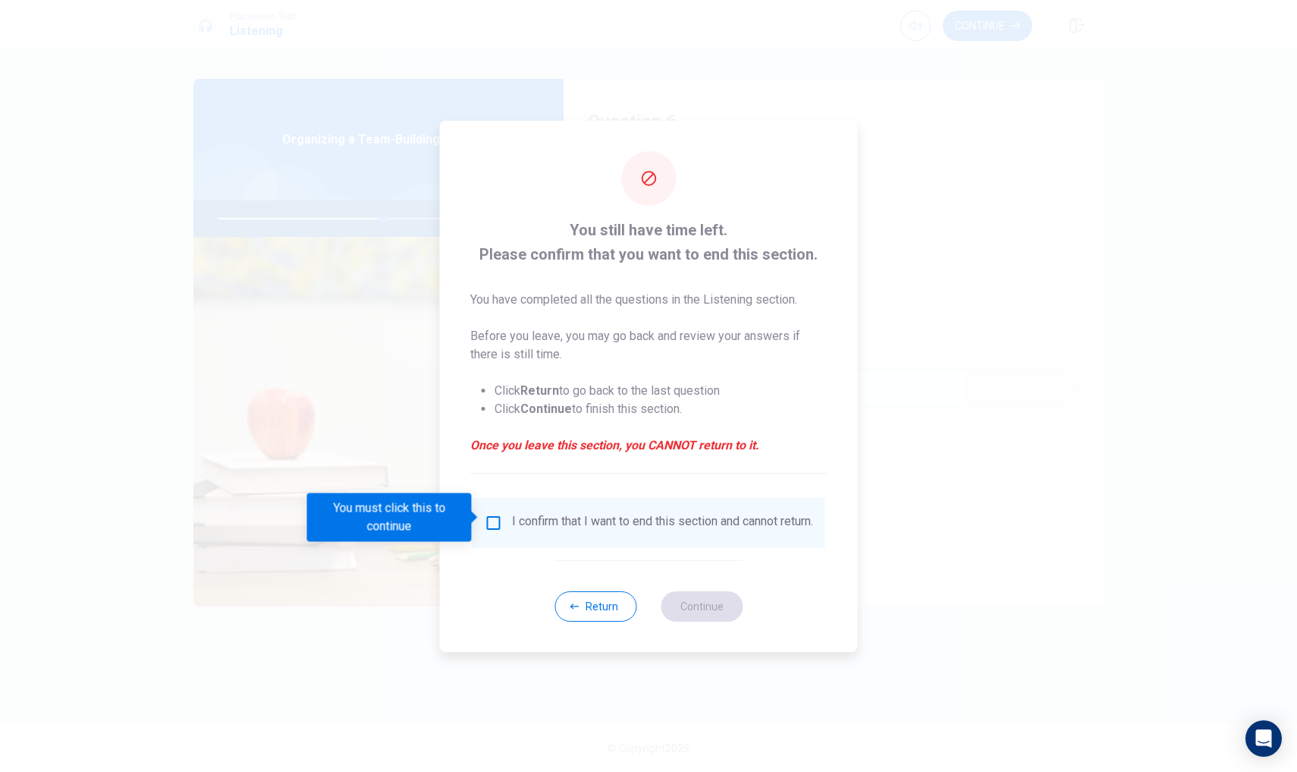
click at [492, 517] on input "You must click this to continue" at bounding box center [494, 523] width 18 height 18
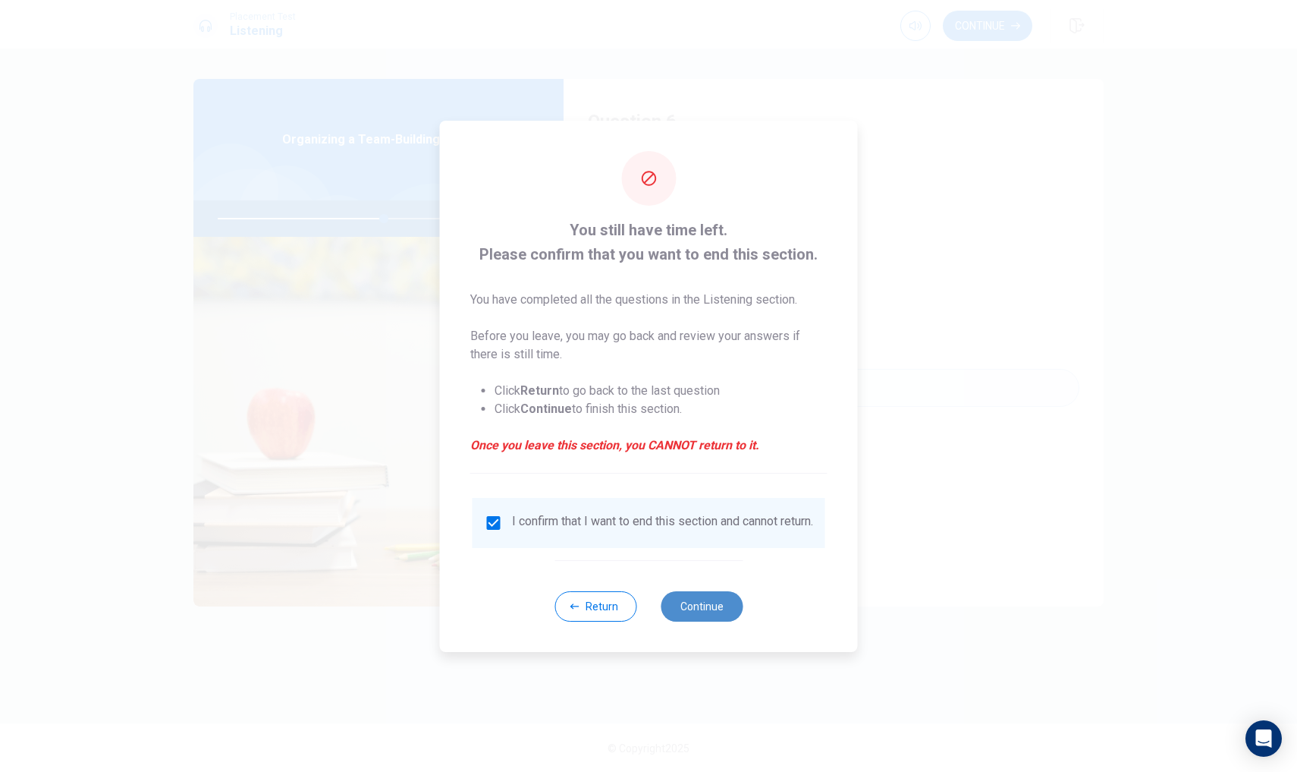
click at [715, 619] on button "Continue" at bounding box center [702, 606] width 82 height 30
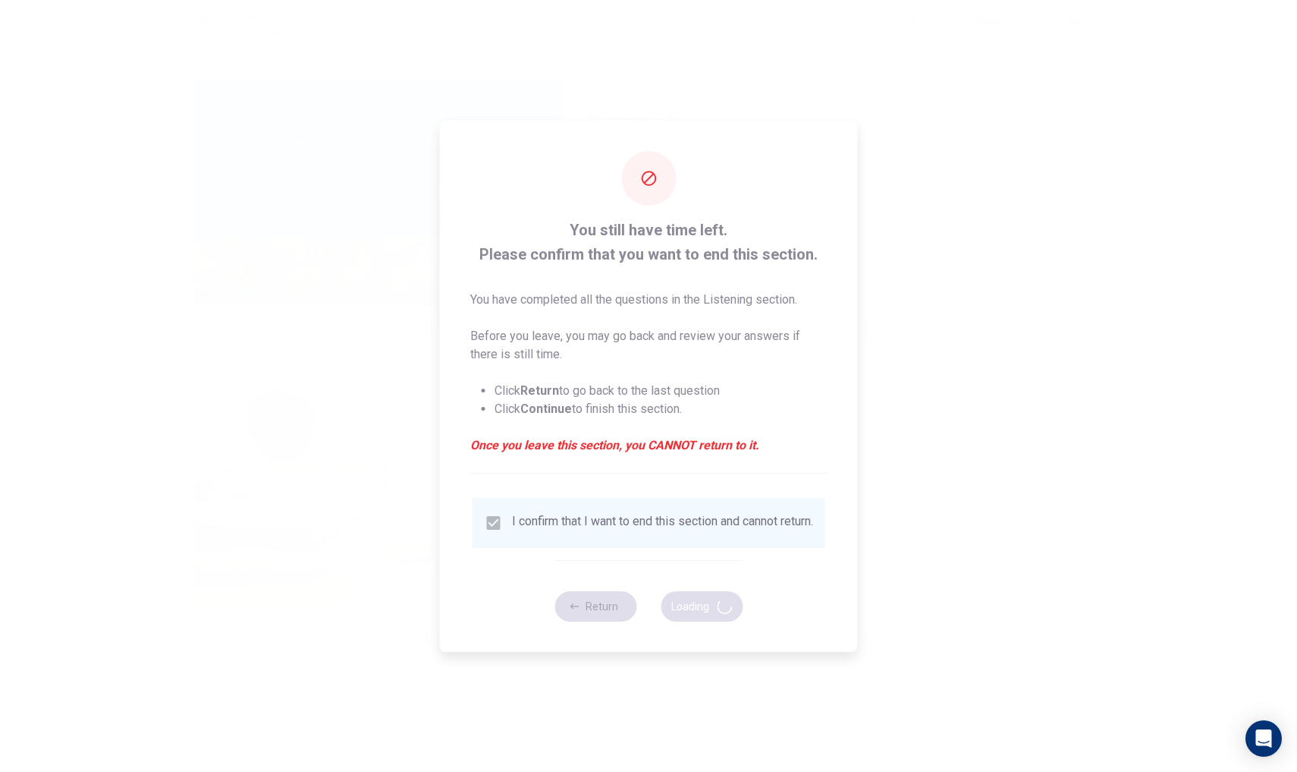
type input "62"
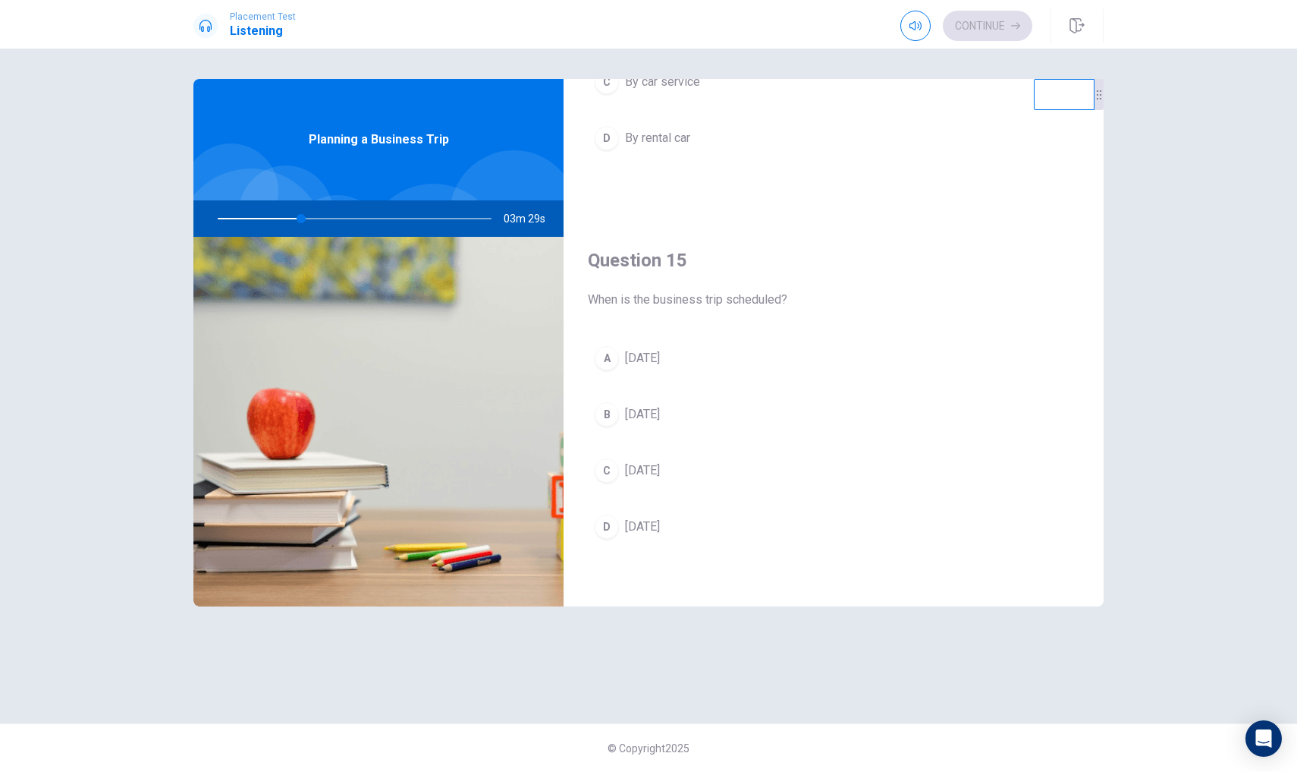
scroll to position [1415, 0]
click at [604, 467] on div "C" at bounding box center [607, 470] width 24 height 24
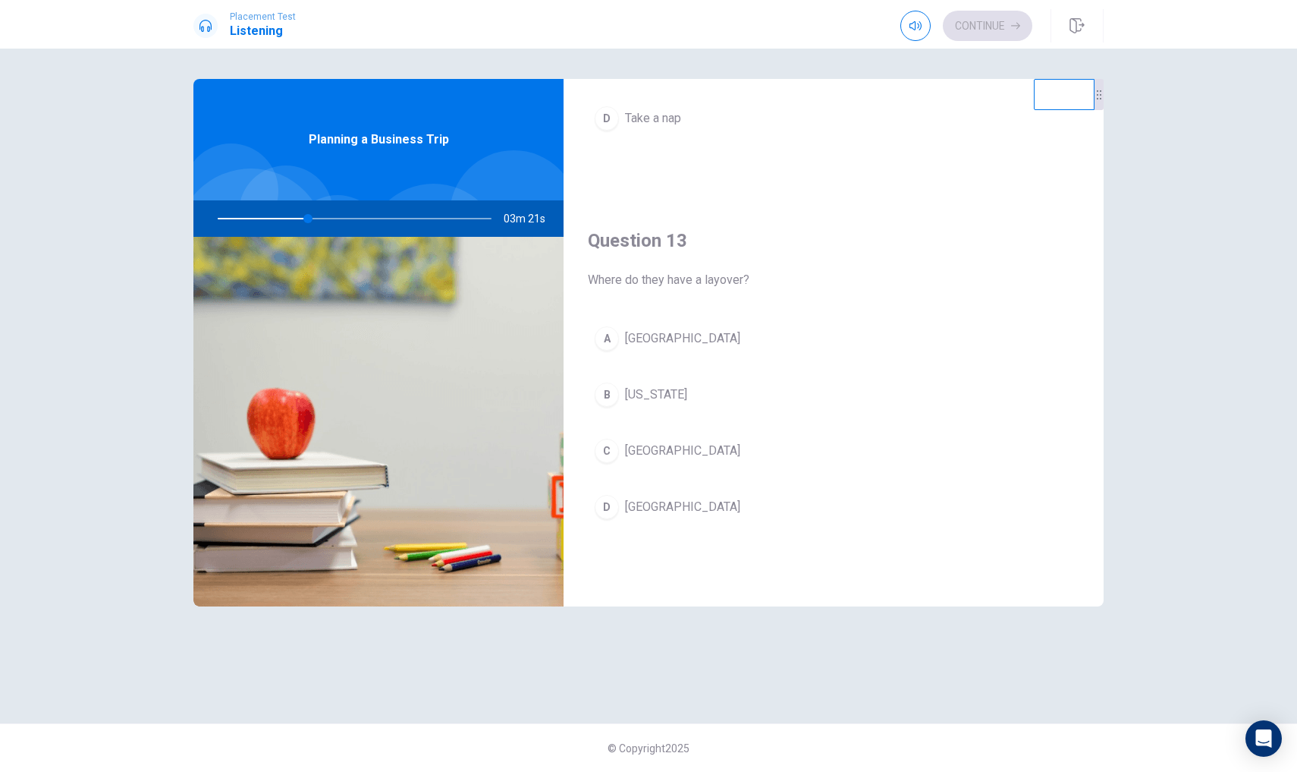
click at [609, 338] on div "A" at bounding box center [607, 338] width 24 height 24
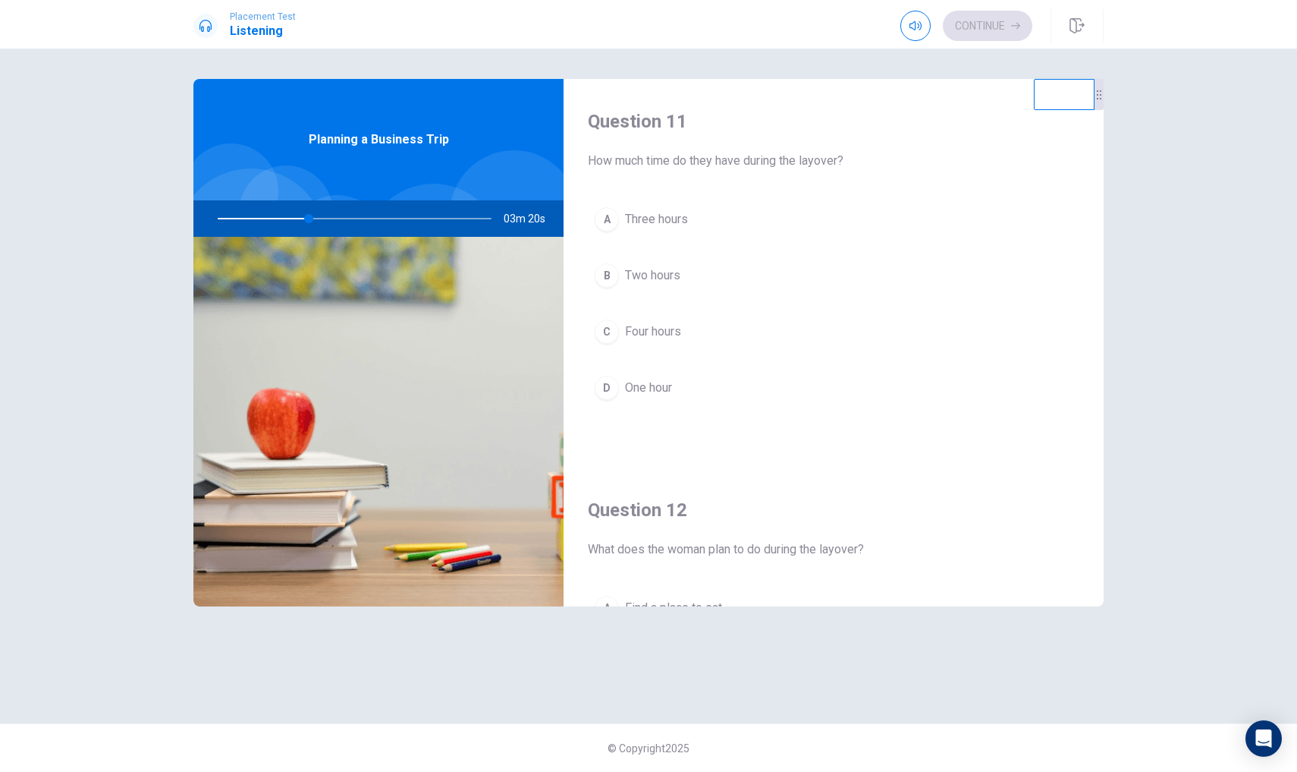
scroll to position [0, 0]
click at [611, 276] on div "B" at bounding box center [607, 275] width 24 height 24
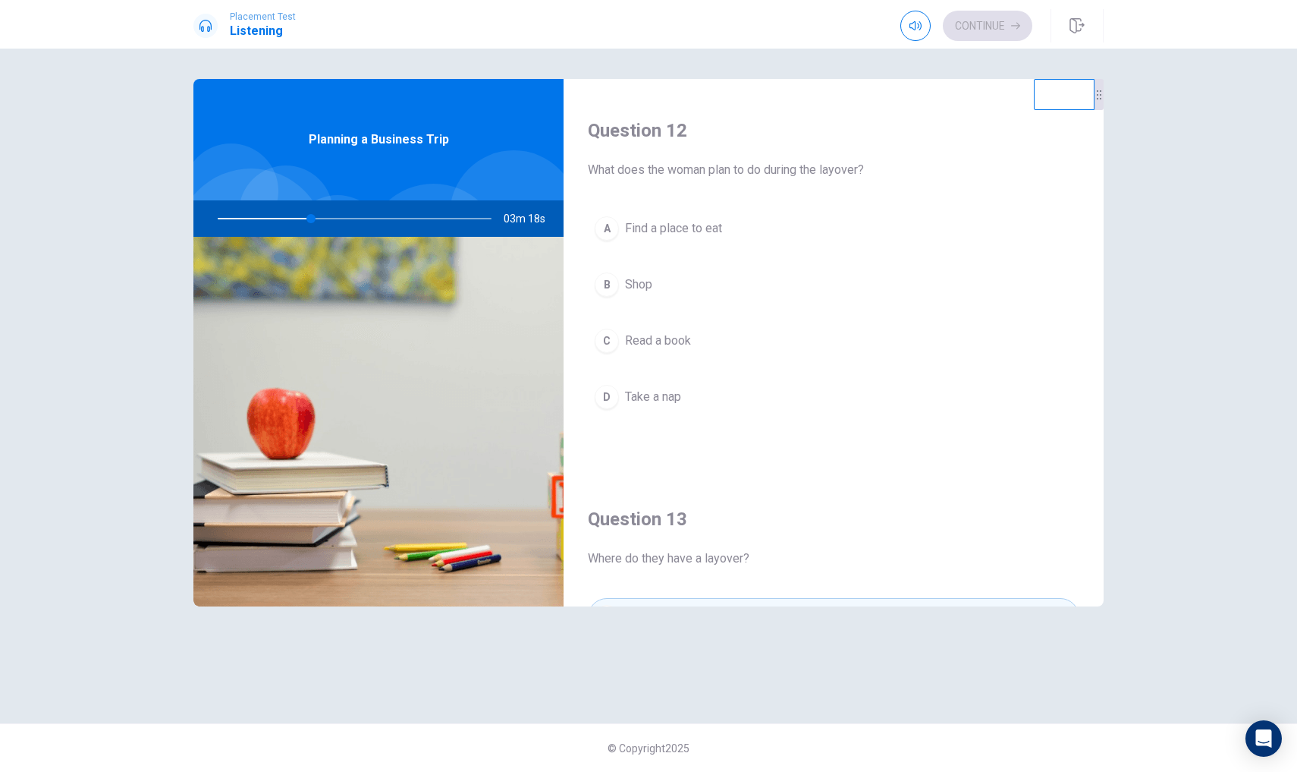
scroll to position [381, 0]
click at [602, 228] on div "A" at bounding box center [607, 227] width 24 height 24
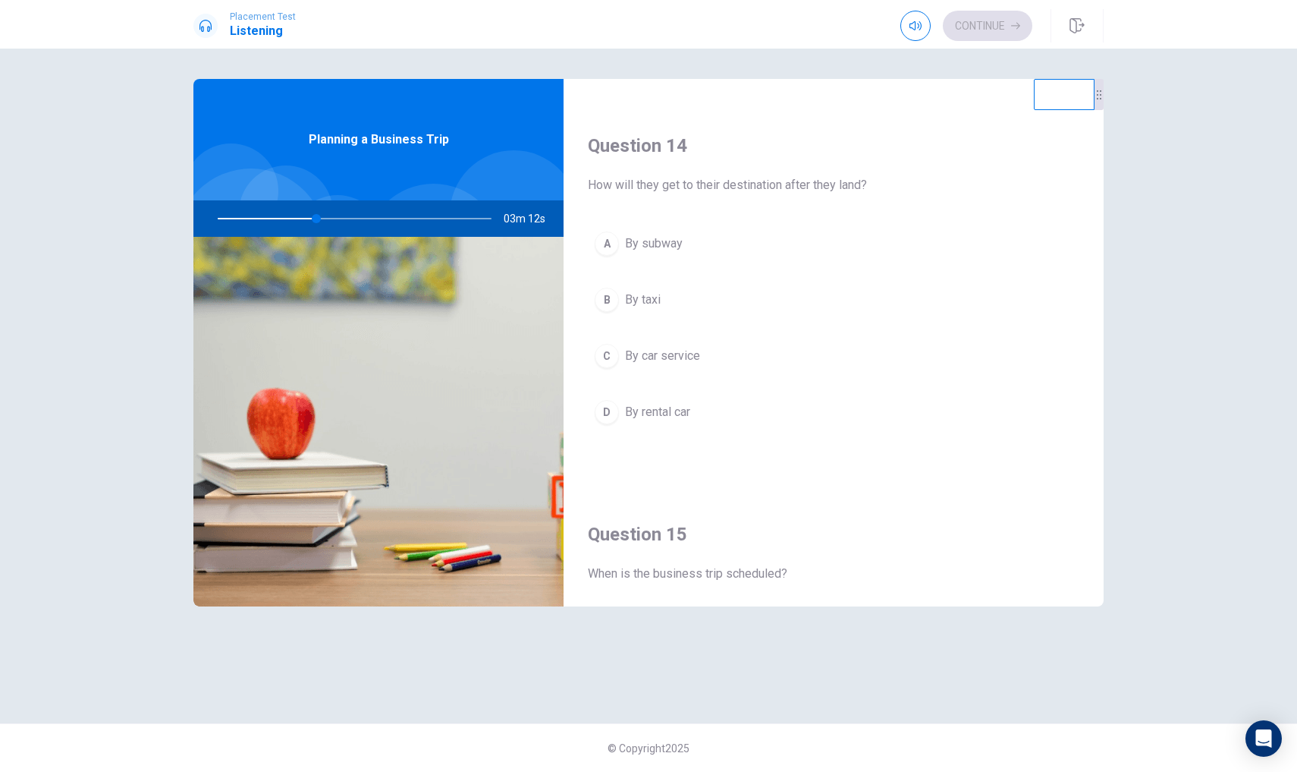
scroll to position [1142, 0]
click at [612, 357] on div "C" at bounding box center [607, 355] width 24 height 24
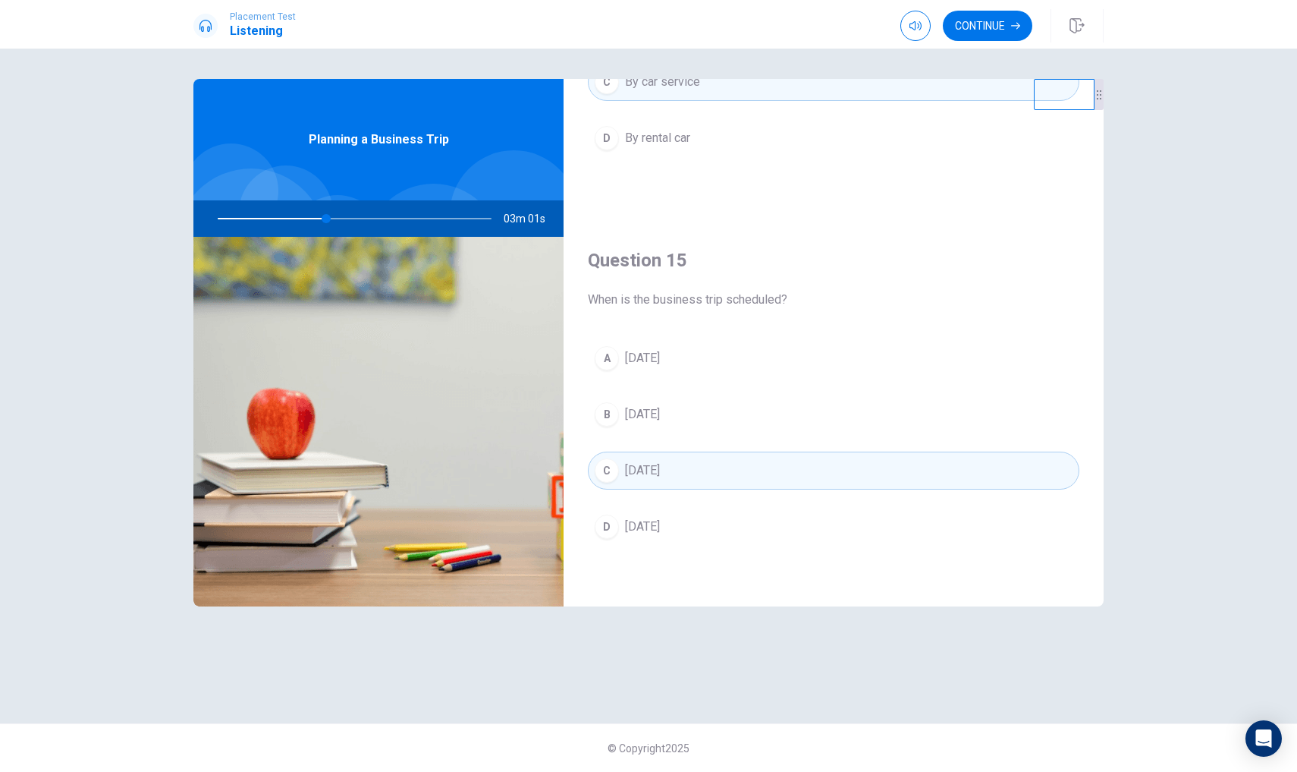
scroll to position [1415, 0]
drag, startPoint x: 593, startPoint y: 300, endPoint x: 638, endPoint y: 300, distance: 45.5
click at [638, 300] on span "When is the business trip scheduled?" at bounding box center [834, 300] width 492 height 18
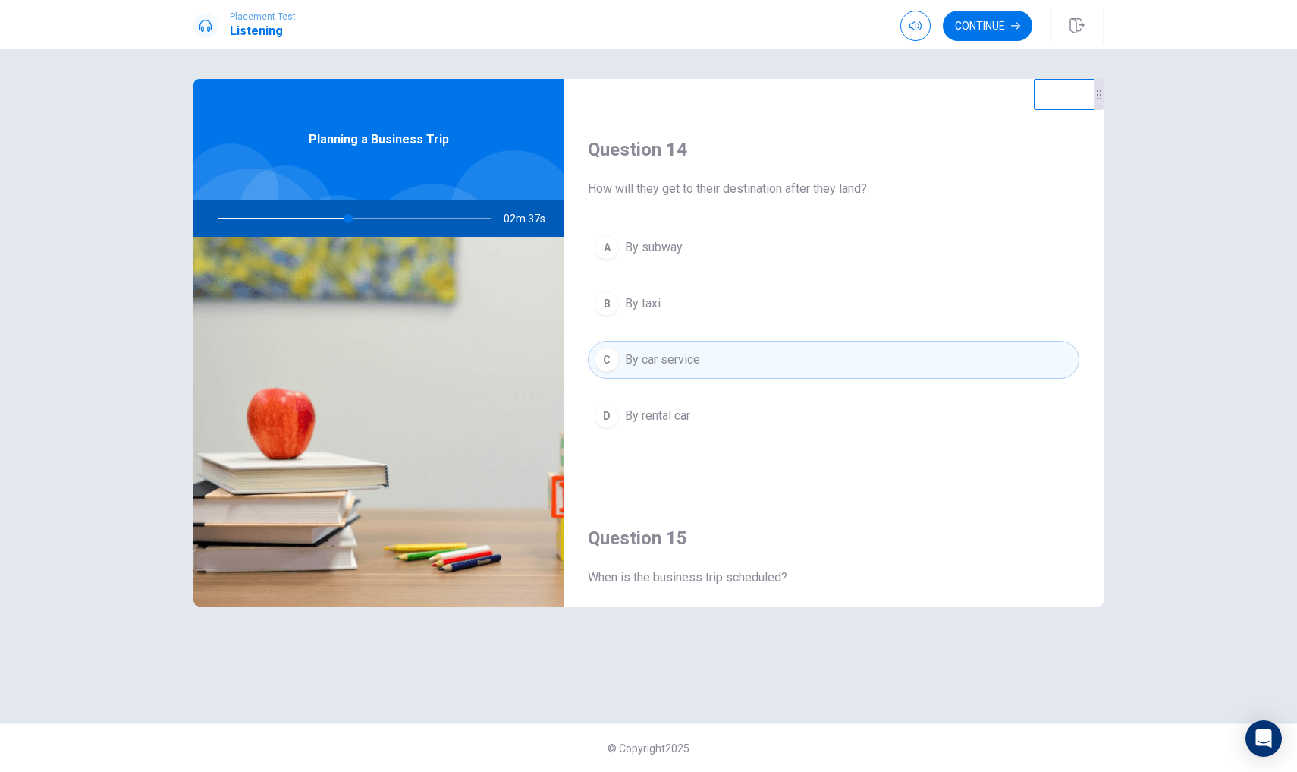
scroll to position [1136, 0]
click at [1012, 33] on button "Continue" at bounding box center [988, 26] width 90 height 30
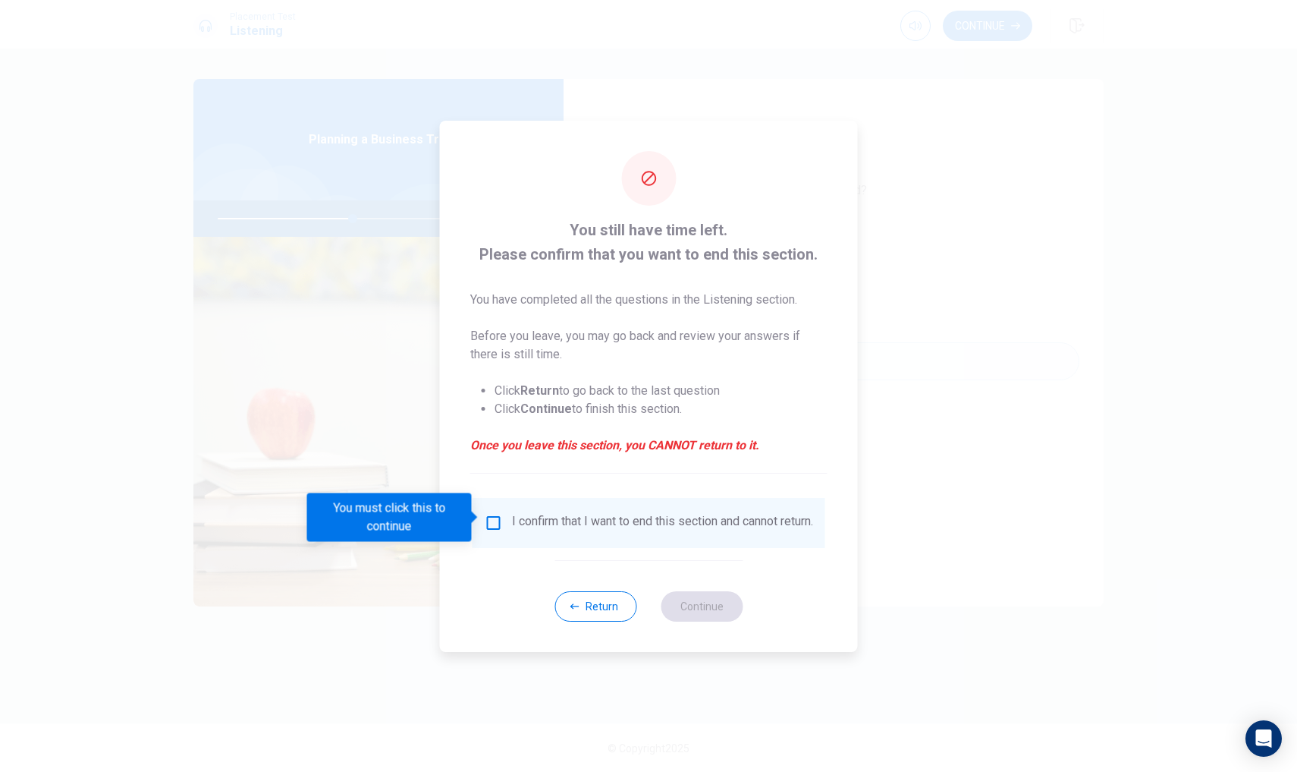
click at [489, 514] on input "You must click this to continue" at bounding box center [494, 523] width 18 height 18
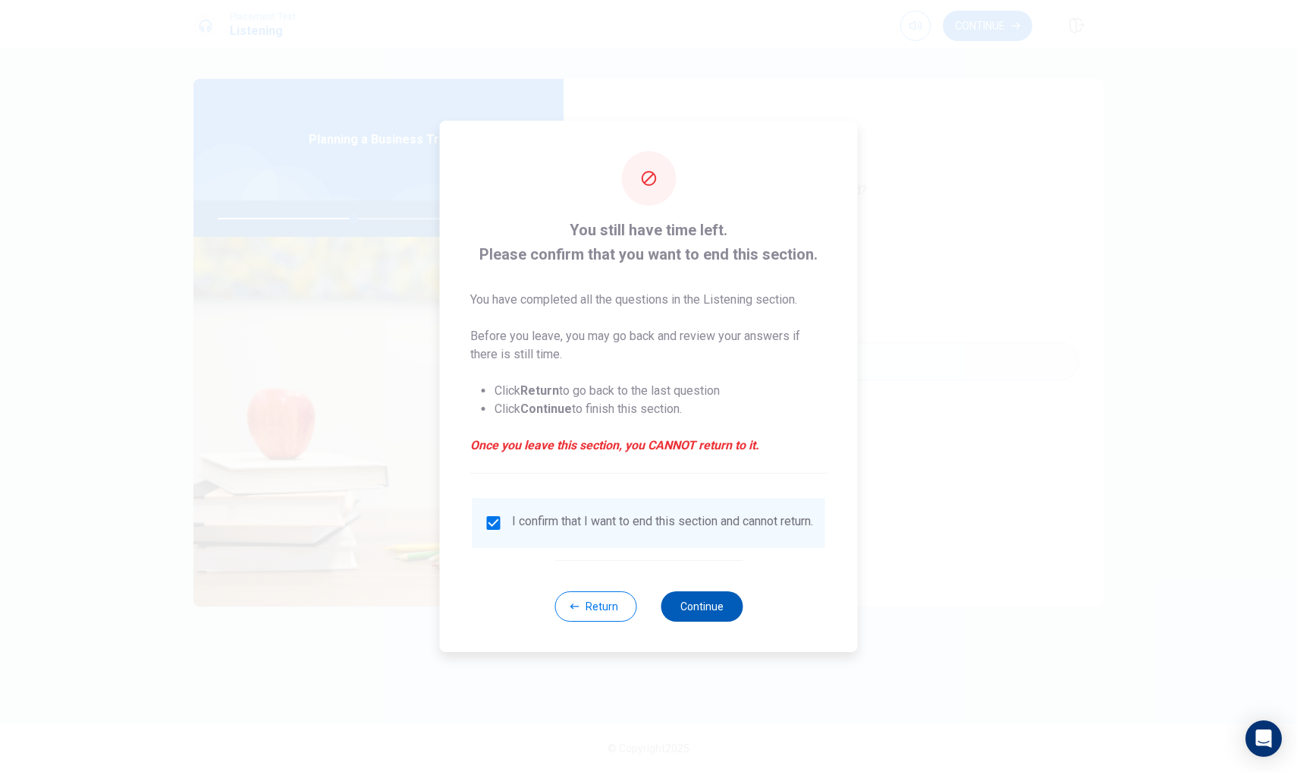
click at [704, 608] on button "Continue" at bounding box center [702, 606] width 82 height 30
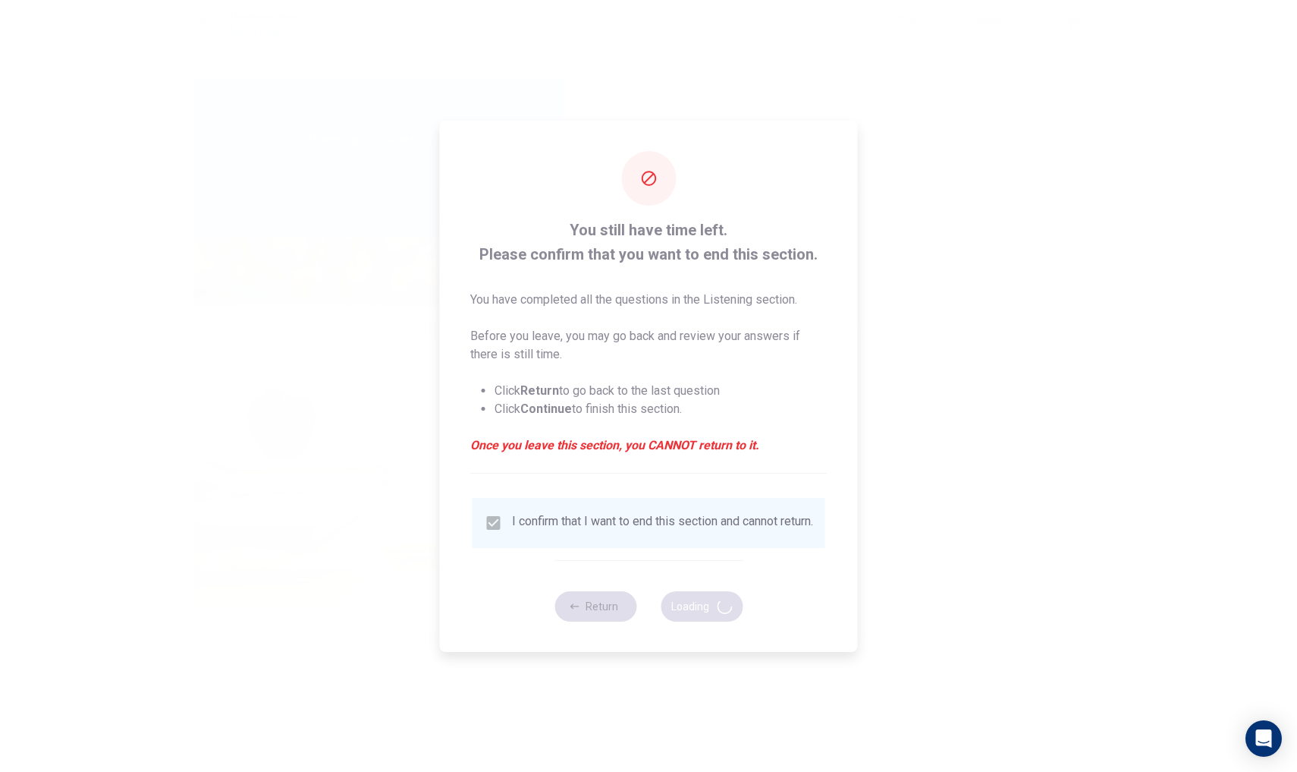
type input "51"
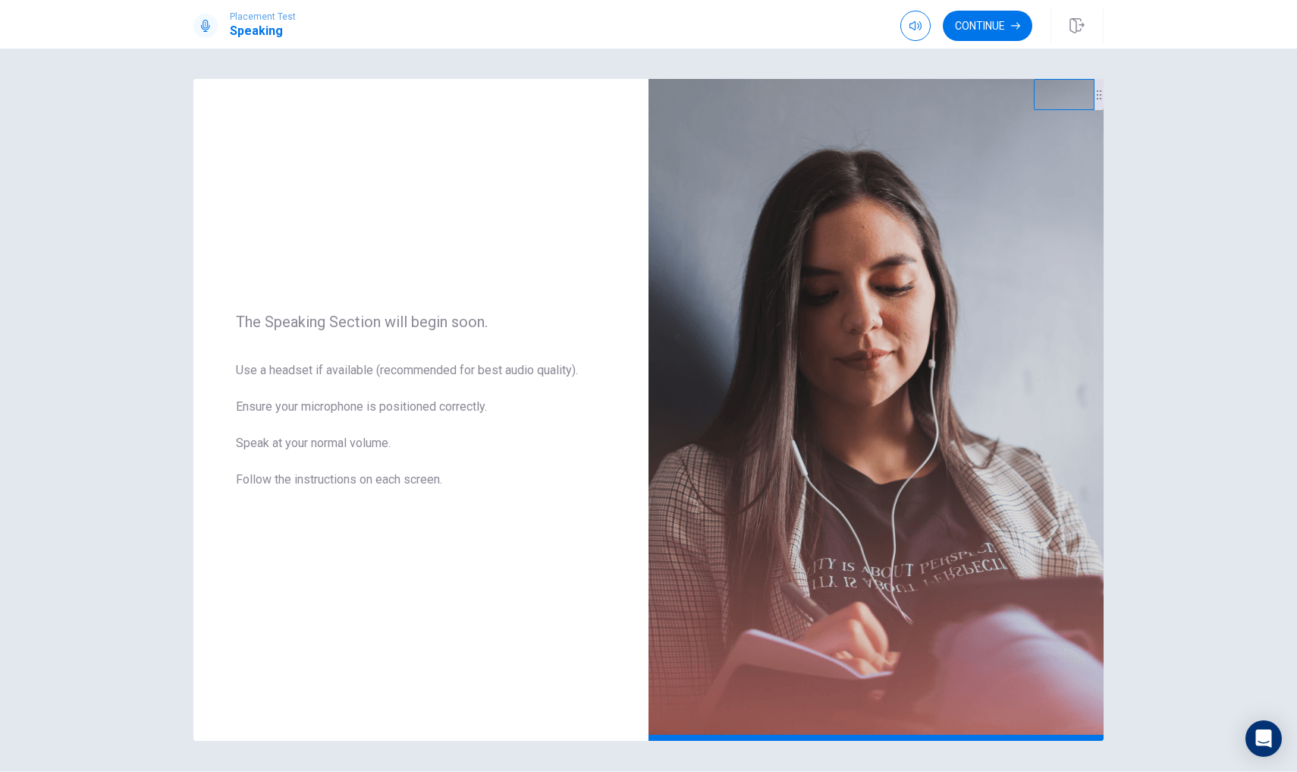
scroll to position [0, 0]
click at [975, 20] on button "Continue" at bounding box center [988, 26] width 90 height 30
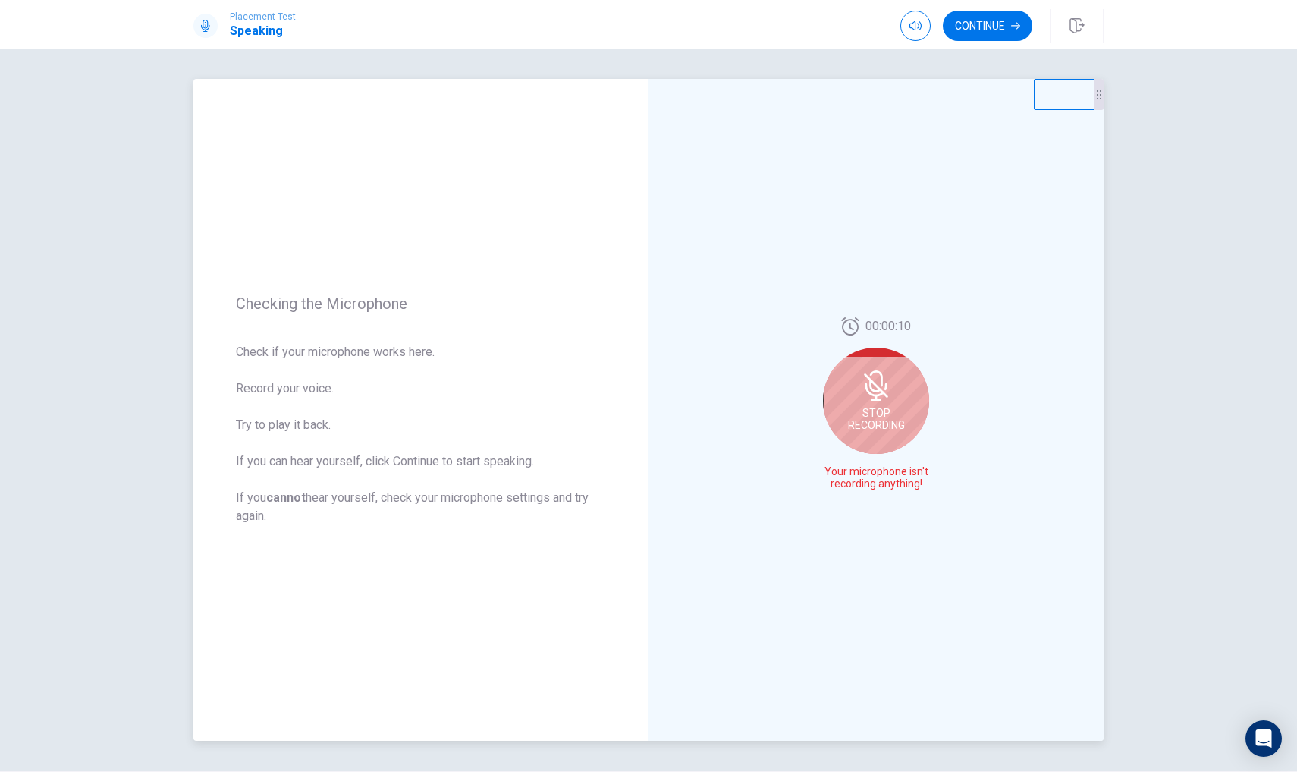
click at [844, 404] on div "Stop Recording" at bounding box center [876, 400] width 106 height 106
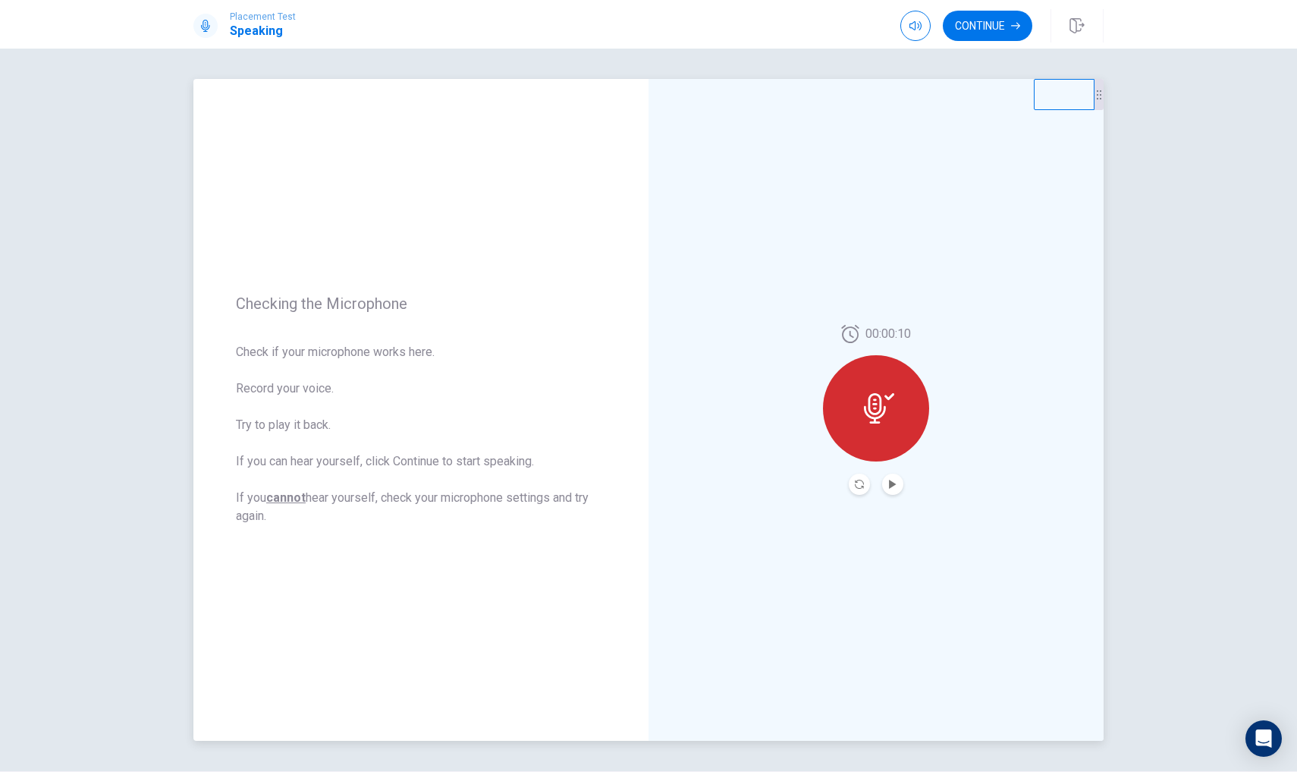
click at [879, 418] on icon at bounding box center [879, 408] width 30 height 30
click at [888, 480] on icon "Play Audio" at bounding box center [892, 484] width 9 height 9
click at [874, 403] on icon at bounding box center [879, 408] width 30 height 30
click at [977, 30] on button "Continue" at bounding box center [988, 26] width 90 height 30
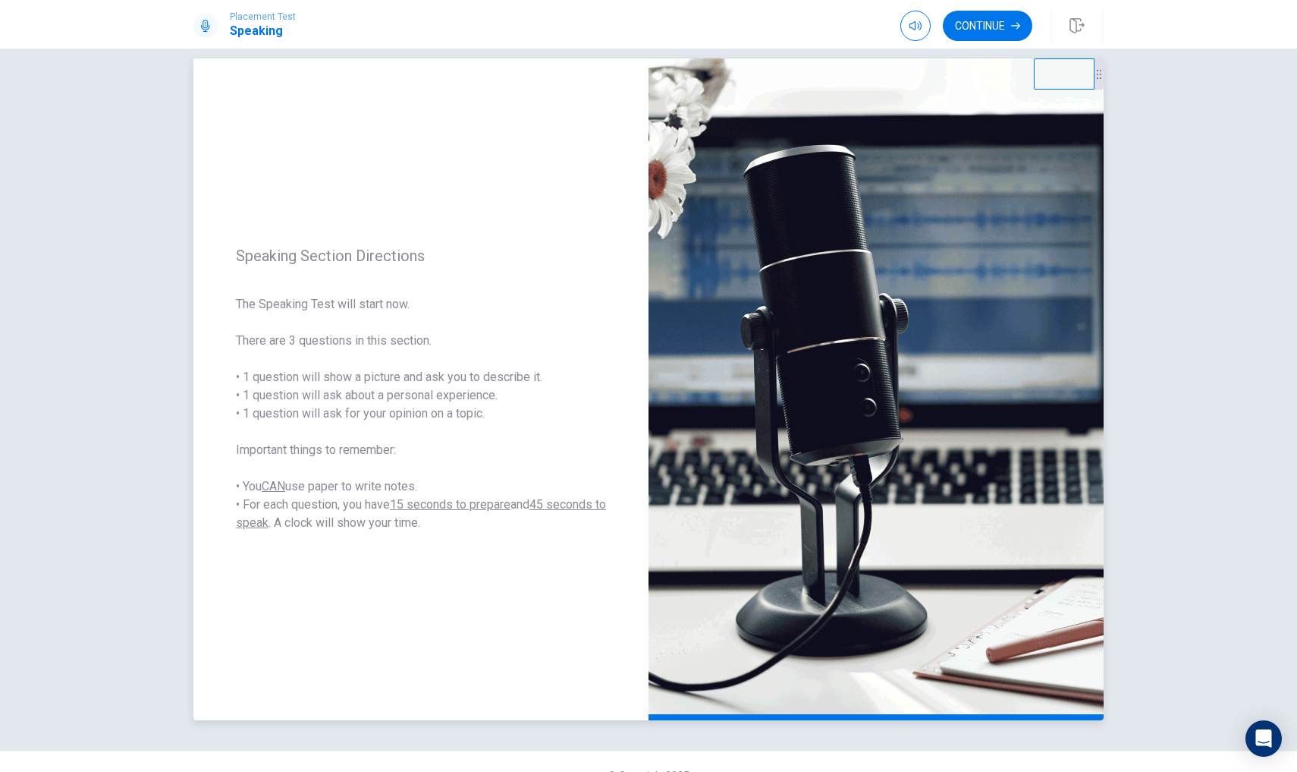
scroll to position [19, 0]
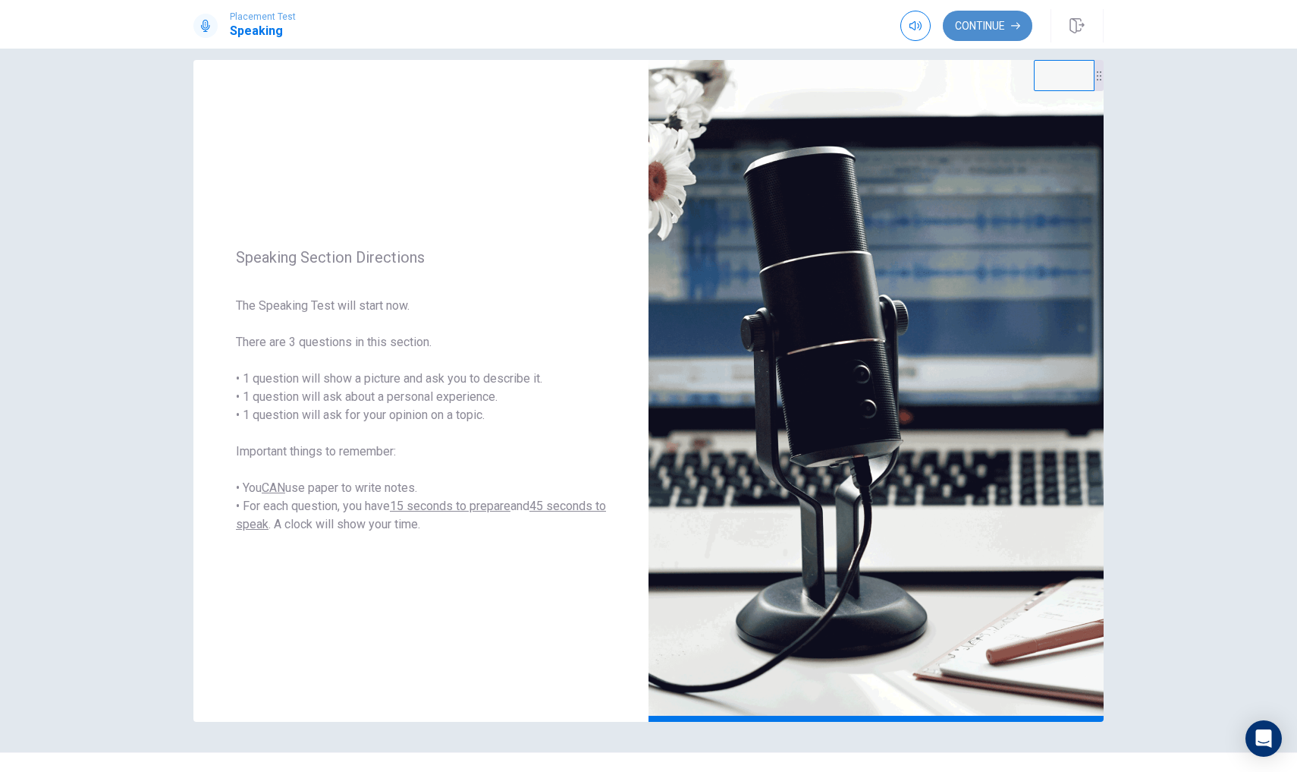
click at [1008, 23] on button "Continue" at bounding box center [988, 26] width 90 height 30
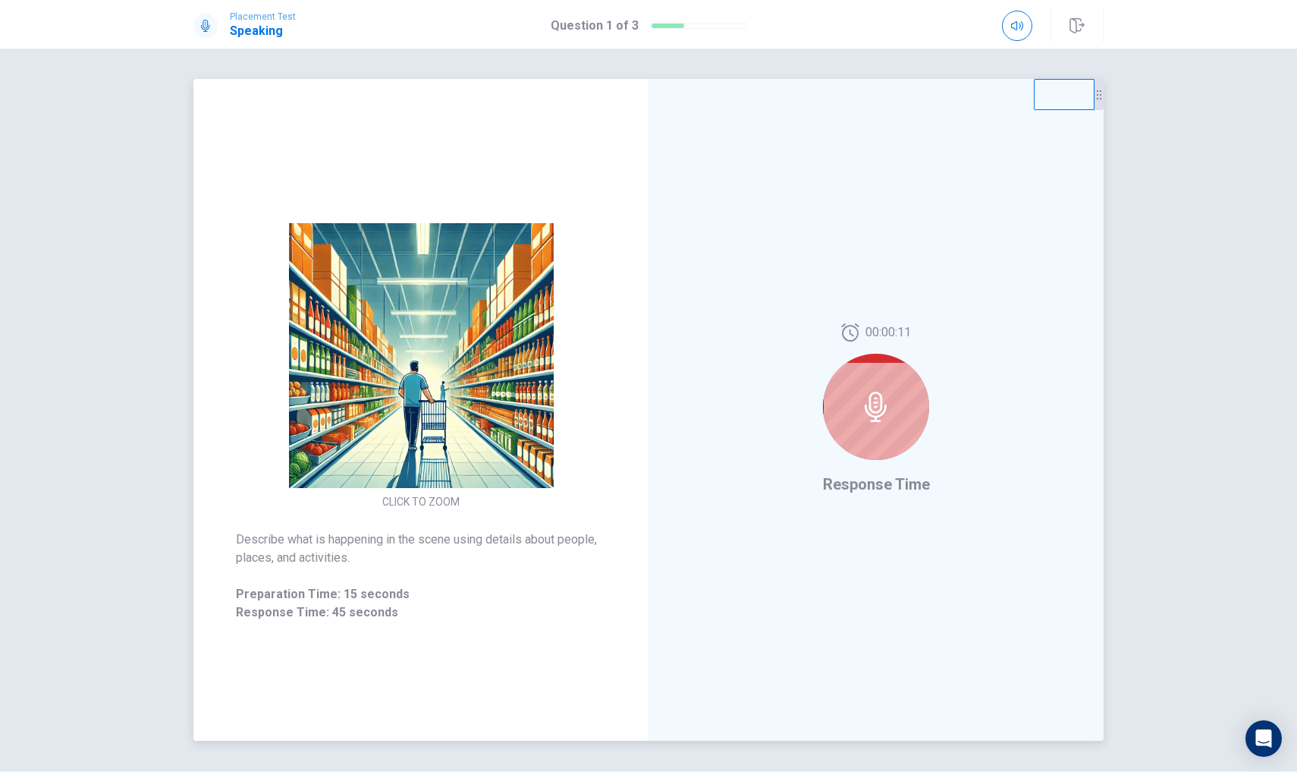
click at [866, 429] on div at bounding box center [876, 407] width 106 height 106
click at [868, 403] on icon at bounding box center [876, 406] width 30 height 30
click at [871, 394] on icon at bounding box center [876, 406] width 30 height 30
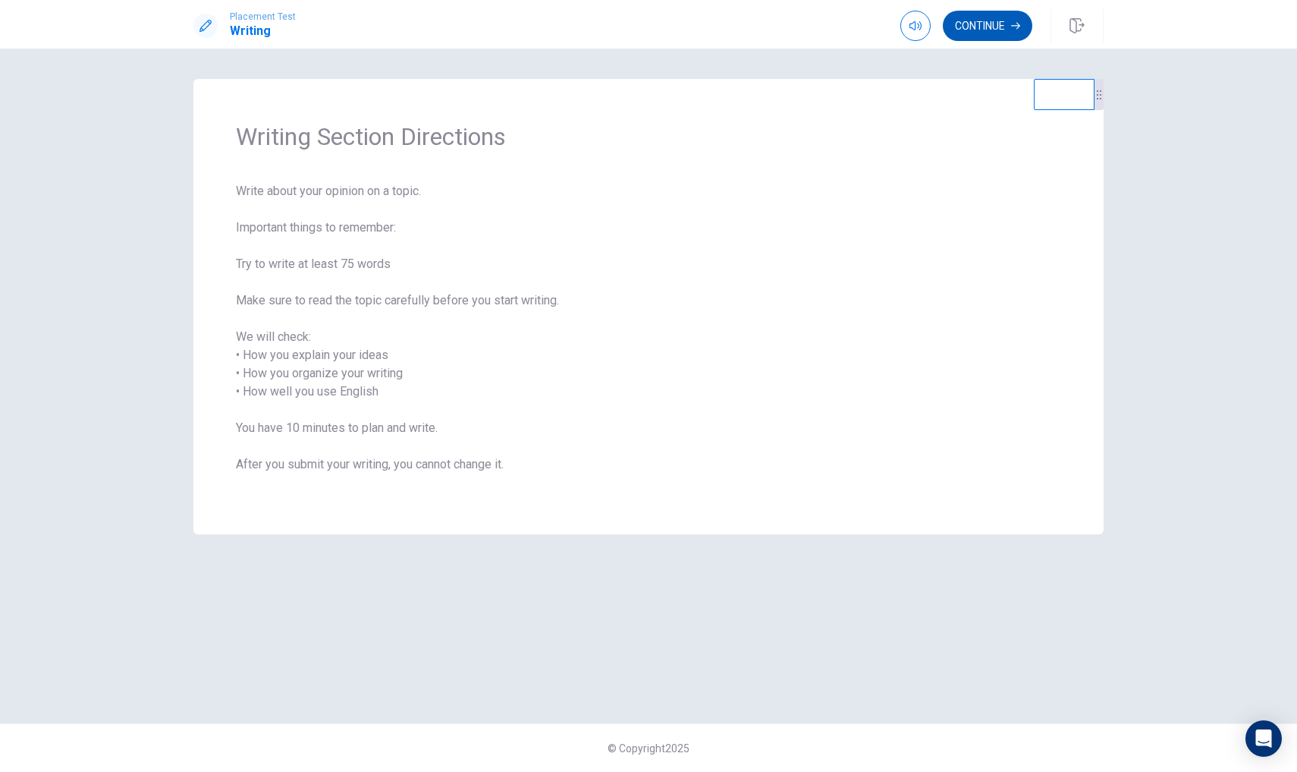
click at [996, 28] on button "Continue" at bounding box center [988, 26] width 90 height 30
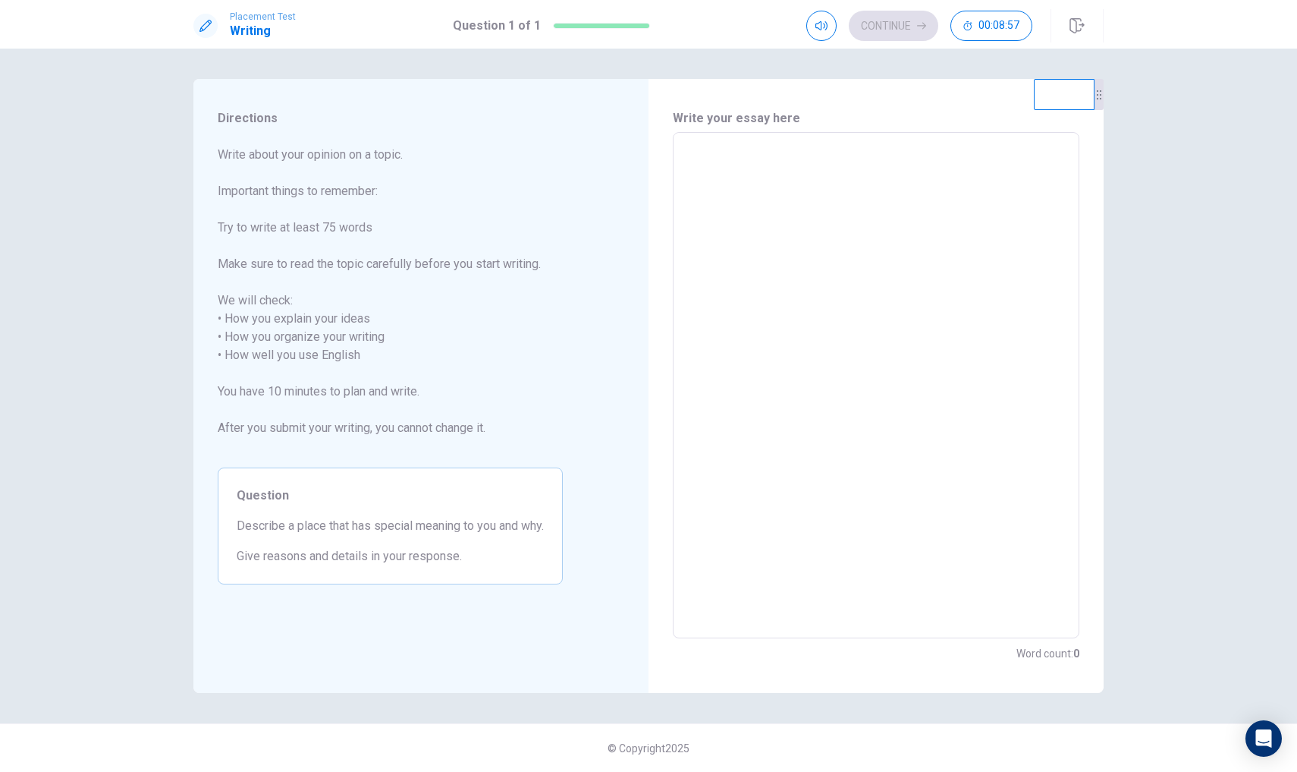
click at [729, 187] on textarea at bounding box center [876, 385] width 385 height 481
type textarea "I"
type textarea "x"
type textarea "I"
type textarea "x"
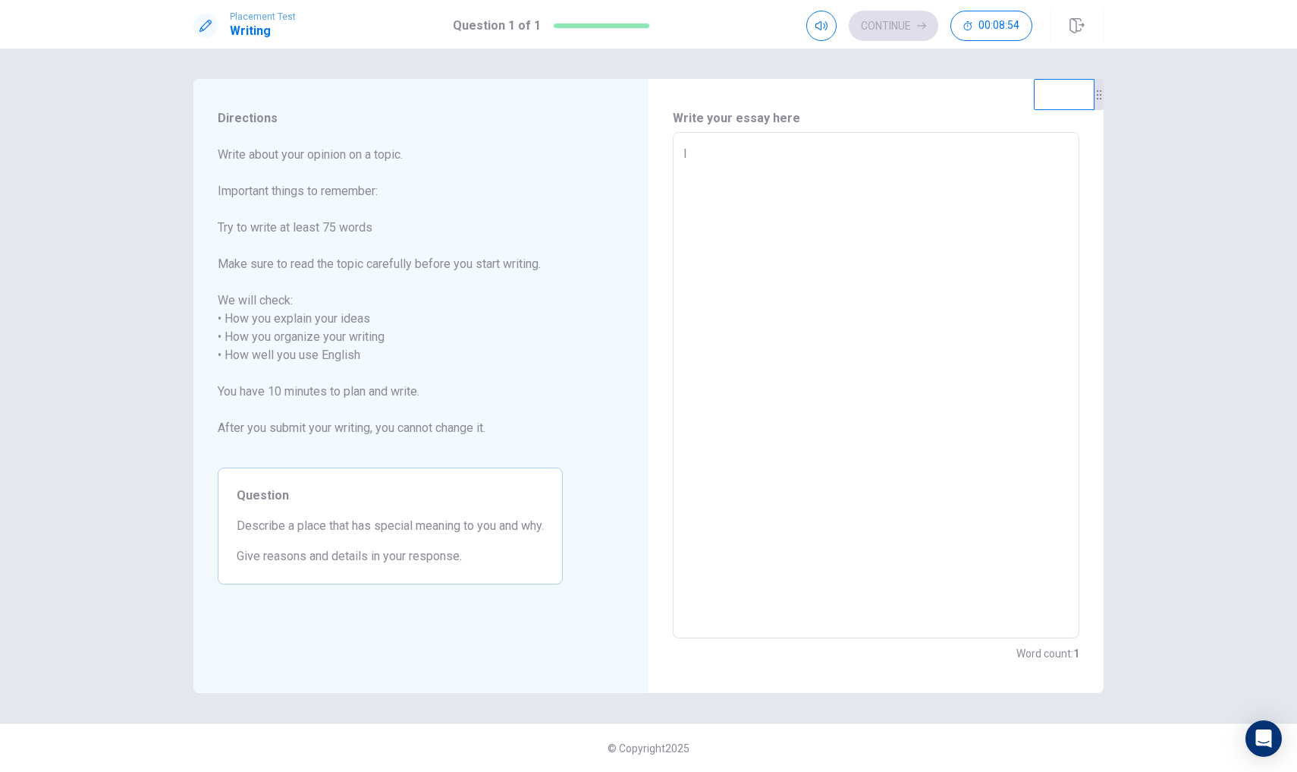
type textarea "I t"
type textarea "x"
type textarea "I t h"
type textarea "x"
type textarea "I th i"
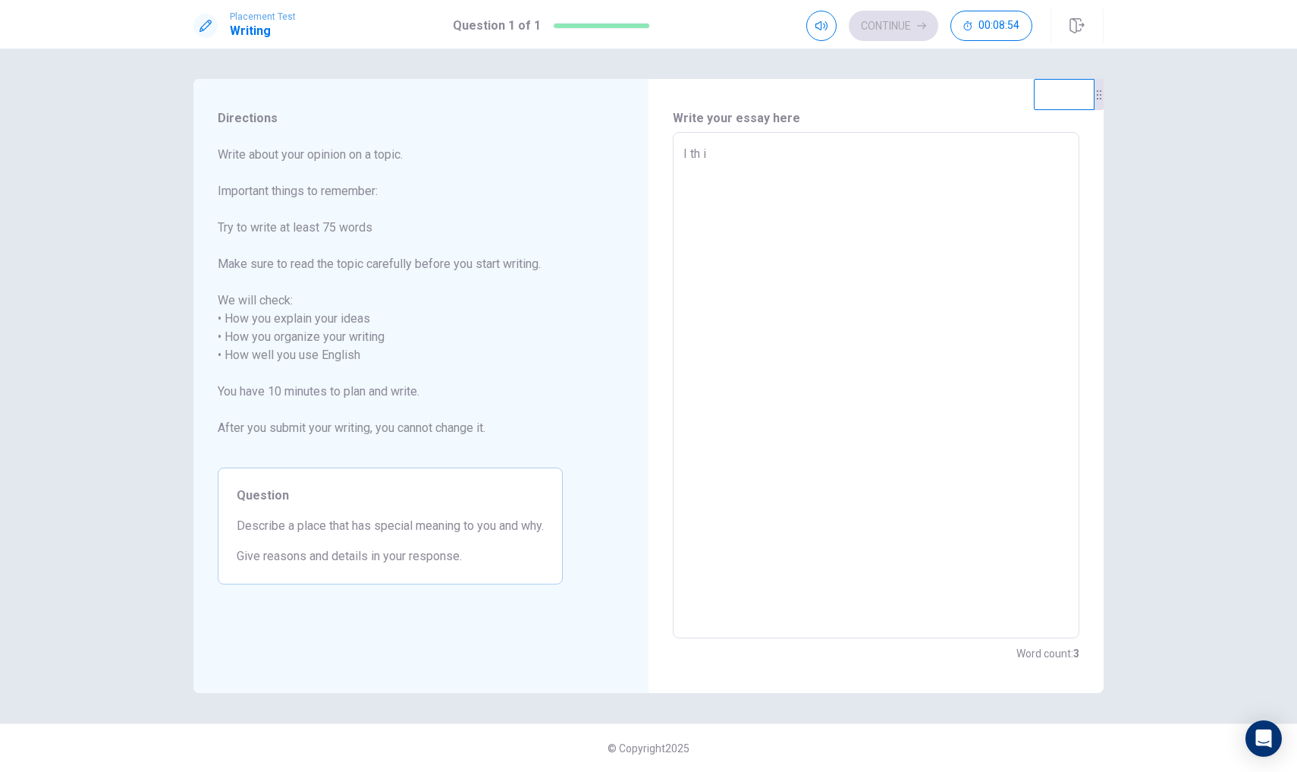
type textarea "x"
type textarea "I t h i k"
type textarea "x"
type textarea "I thikn"
type textarea "x"
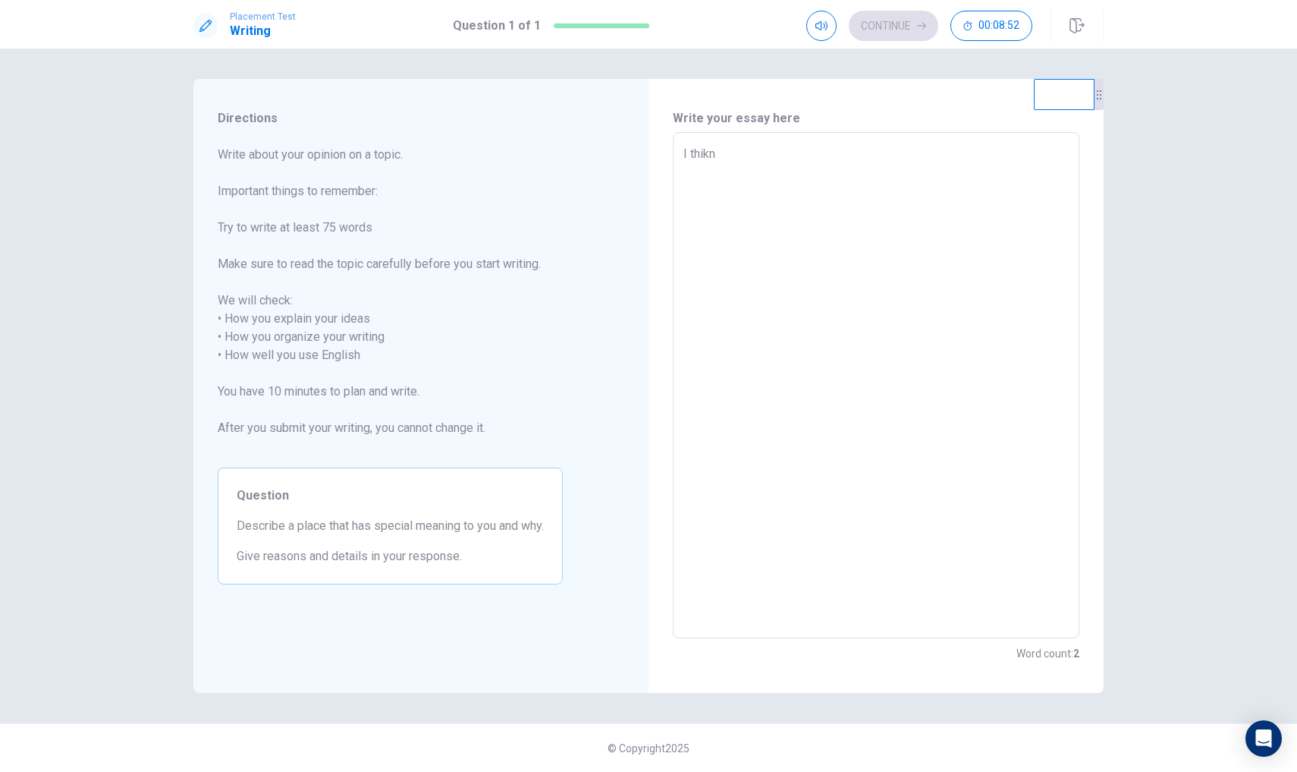
type textarea "I t h i k"
type textarea "x"
type textarea "I th i"
type textarea "x"
type textarea "I thin"
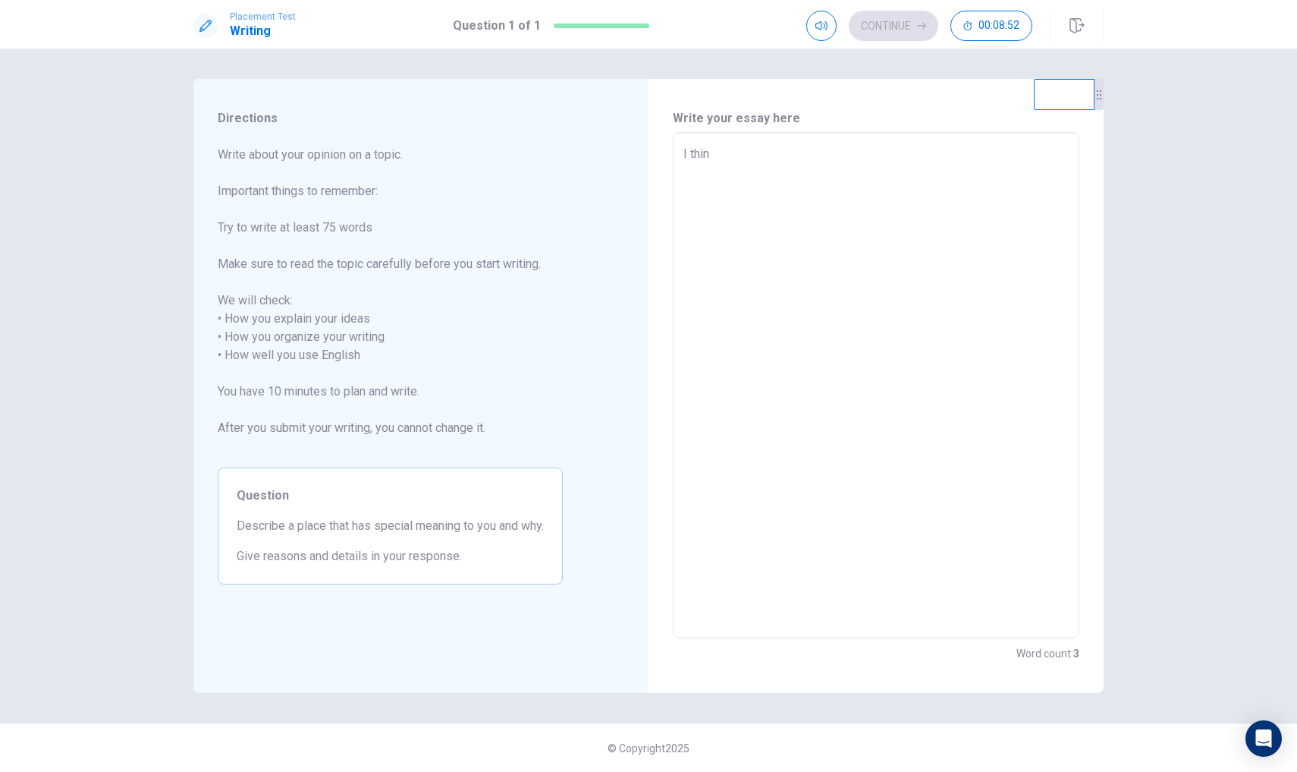
type textarea "x"
type textarea "I think"
type textarea "x"
type textarea "I think"
type textarea "x"
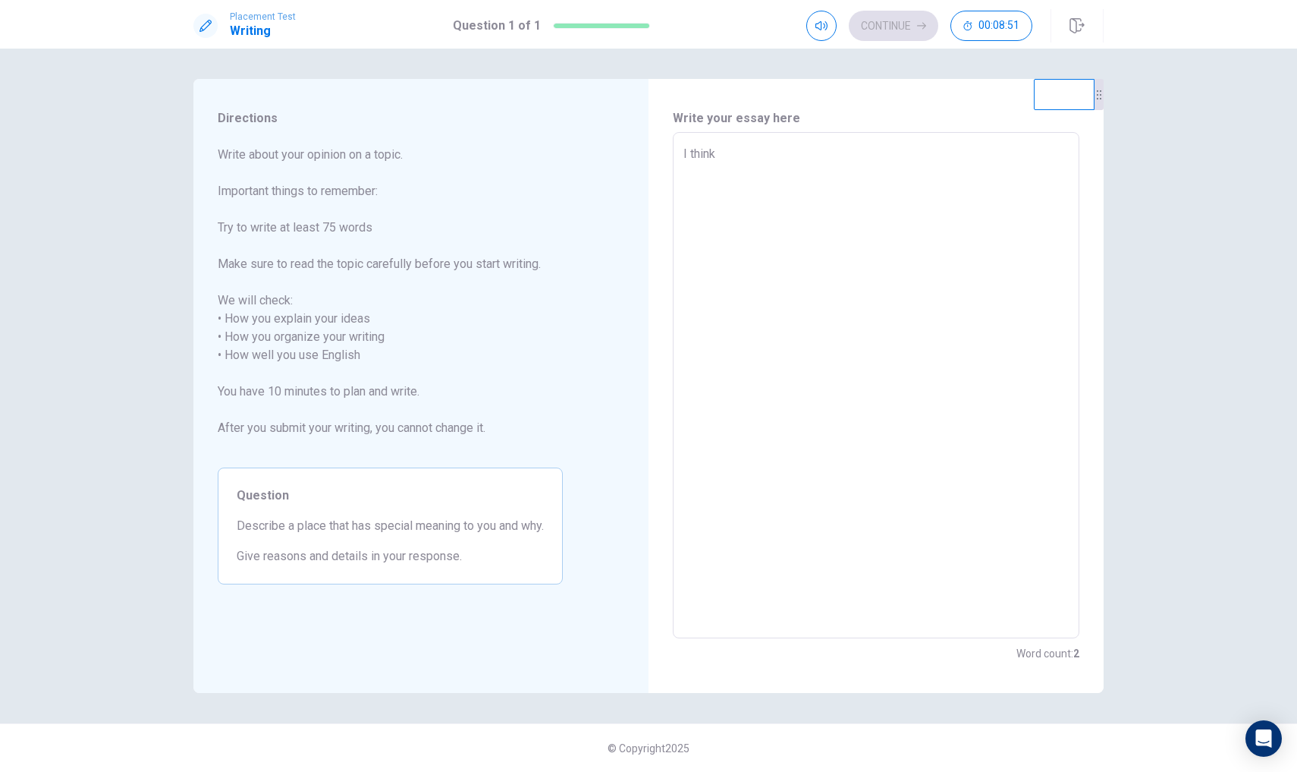
type textarea "I think a"
type textarea "x"
type textarea "I think a"
type textarea "x"
type textarea "I think a s"
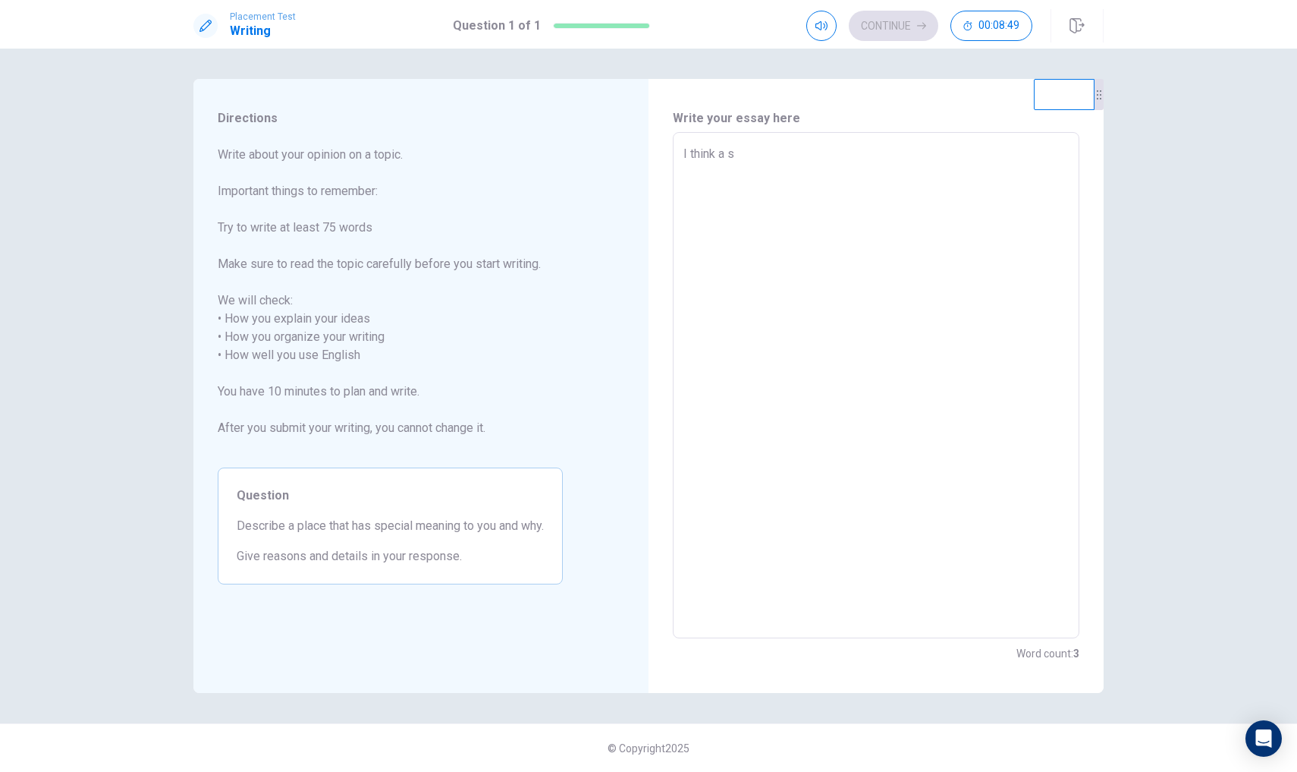
type textarea "x"
type textarea "I think a s p"
type textarea "x"
type textarea "I think a s p e"
type textarea "x"
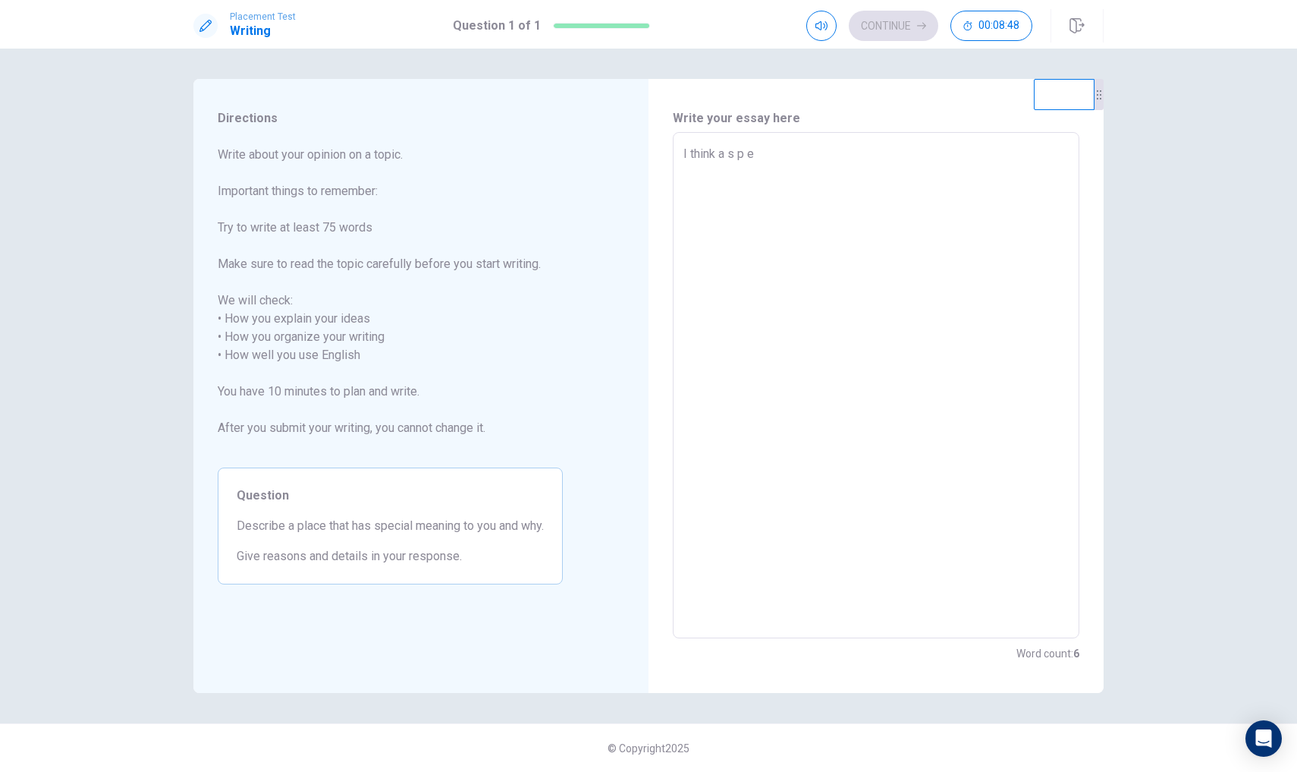
type textarea "I think a spec"
type textarea "x"
type textarea "I think a speci"
type textarea "x"
type textarea "I think a specia"
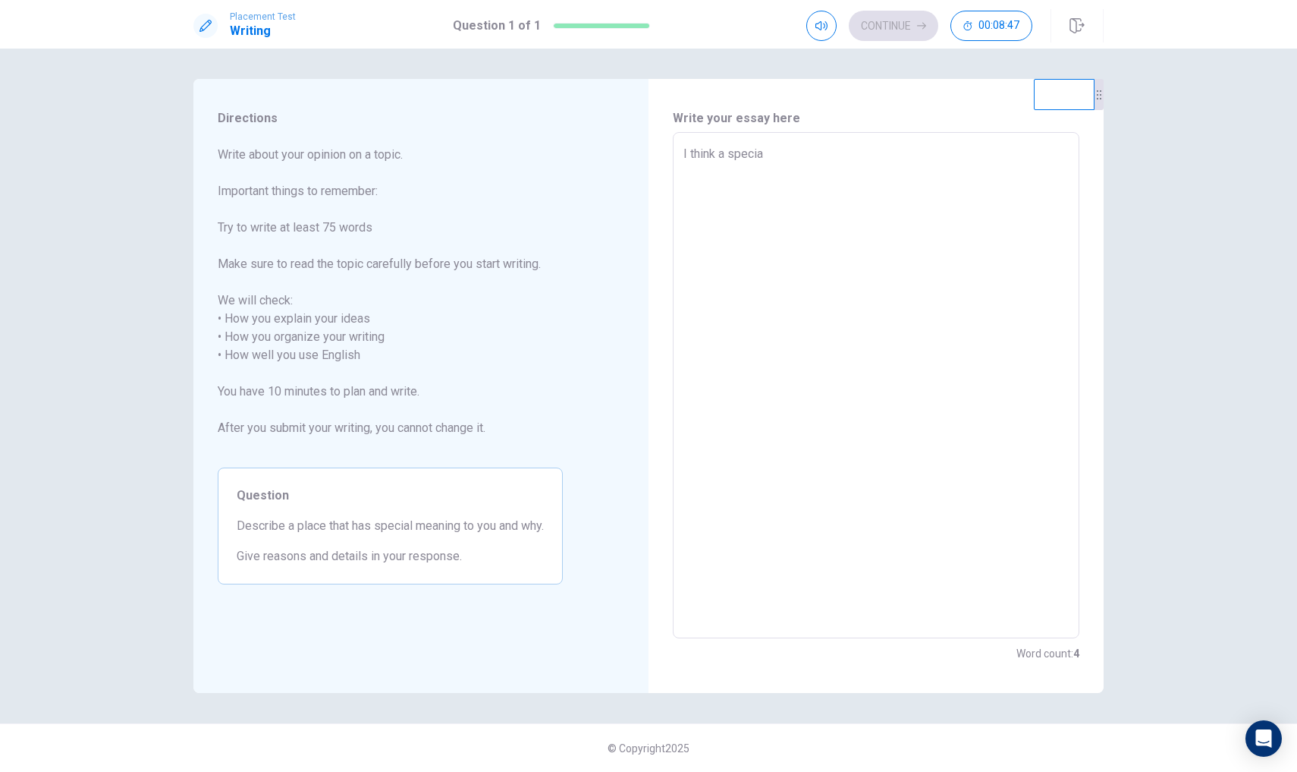
type textarea "x"
type textarea "I think a special"
type textarea "x"
type textarea "I think a special"
type textarea "x"
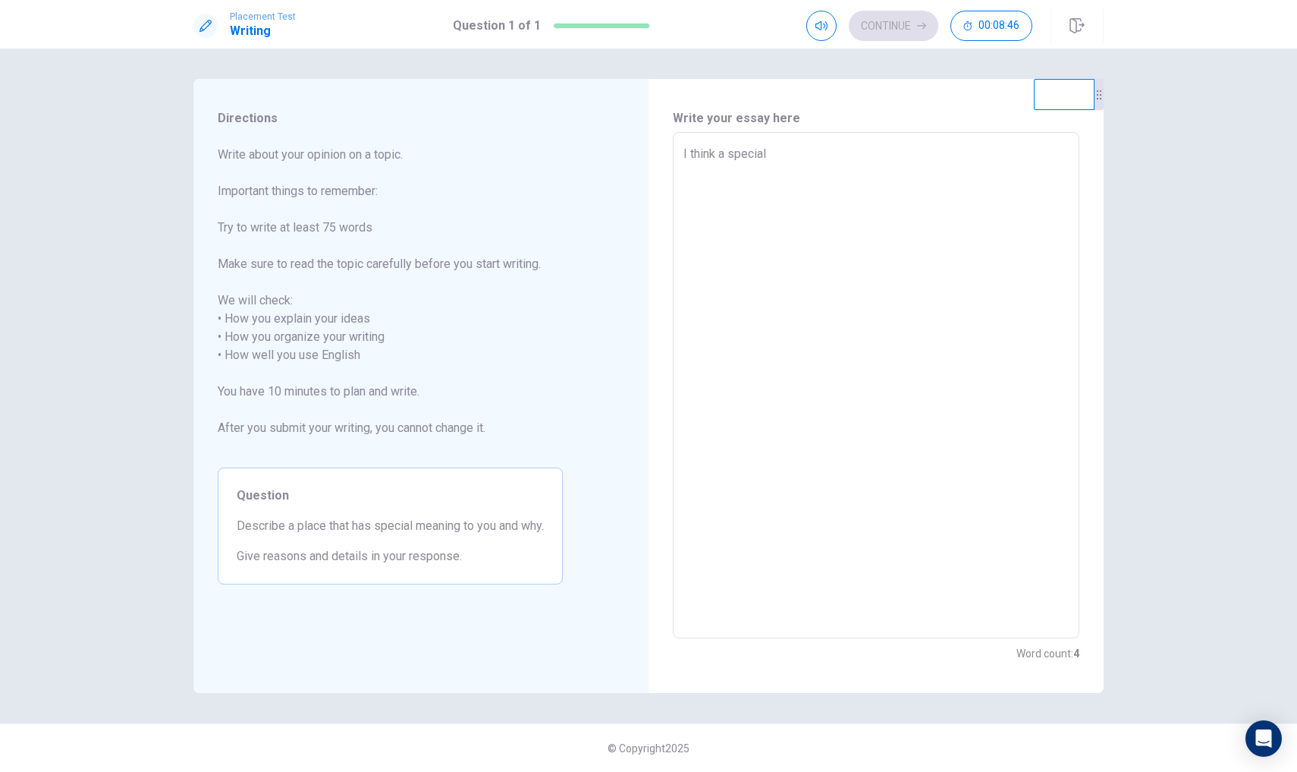
type textarea "I think a special m"
type textarea "x"
type textarea "I think a special me"
type textarea "x"
type textarea "I think a special me a"
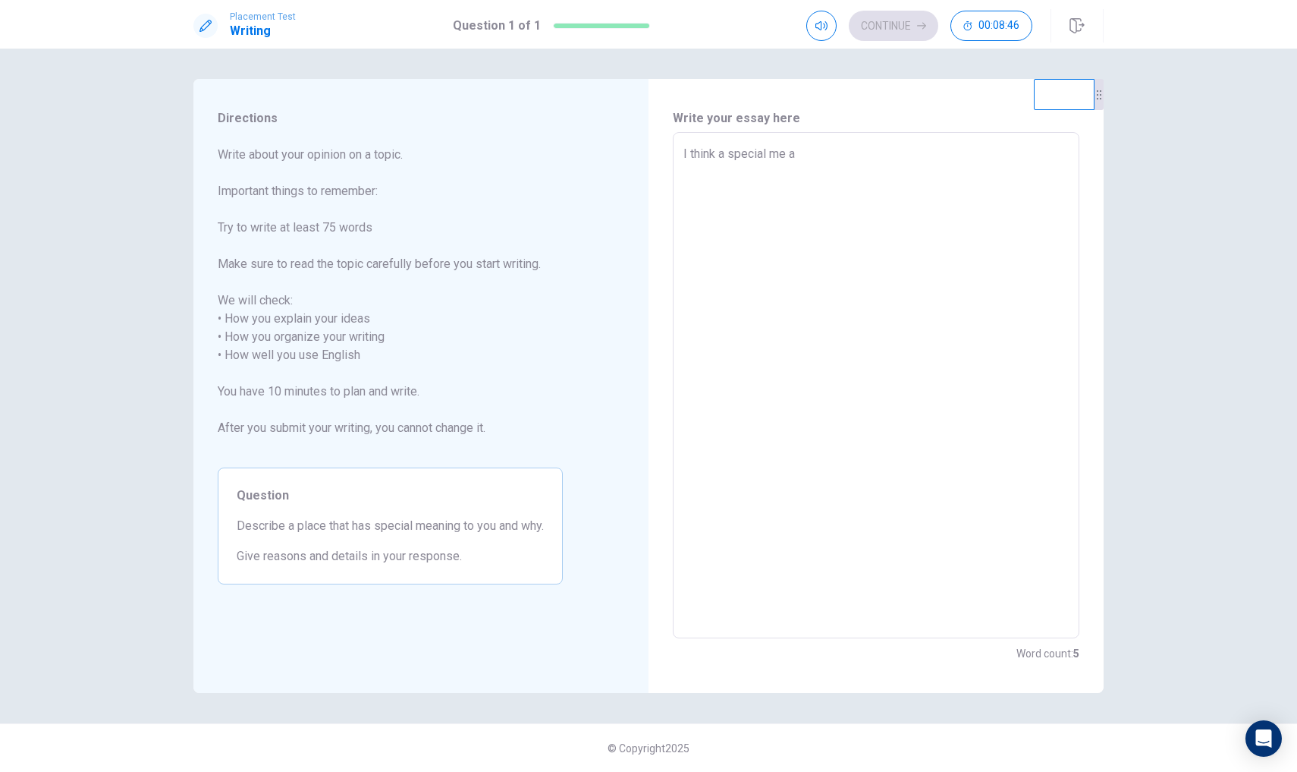
type textarea "x"
type textarea "I think a special mean"
type textarea "x"
type textarea "I think a special meani"
type textarea "x"
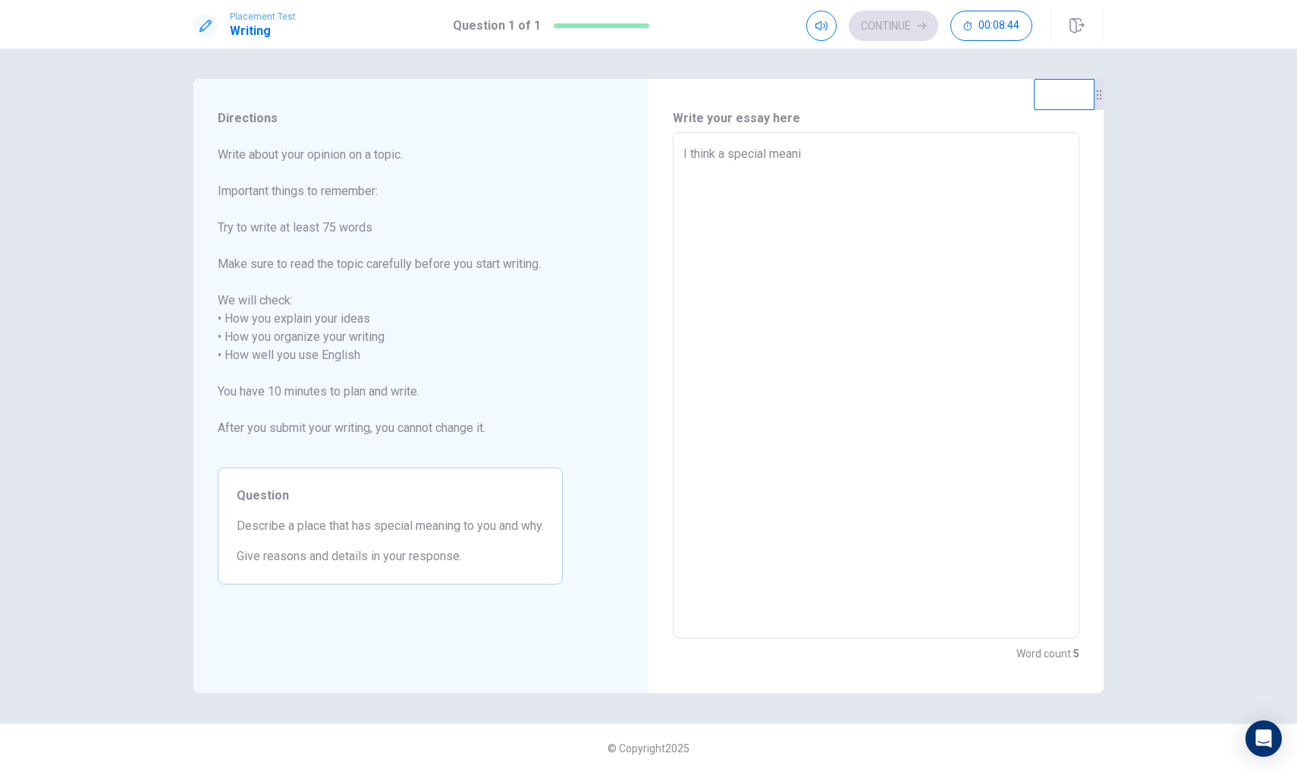
type textarea "I think a special meanin"
type textarea "x"
type textarea "I think a special meaning"
type textarea "x"
type textarea "I think a special meaning"
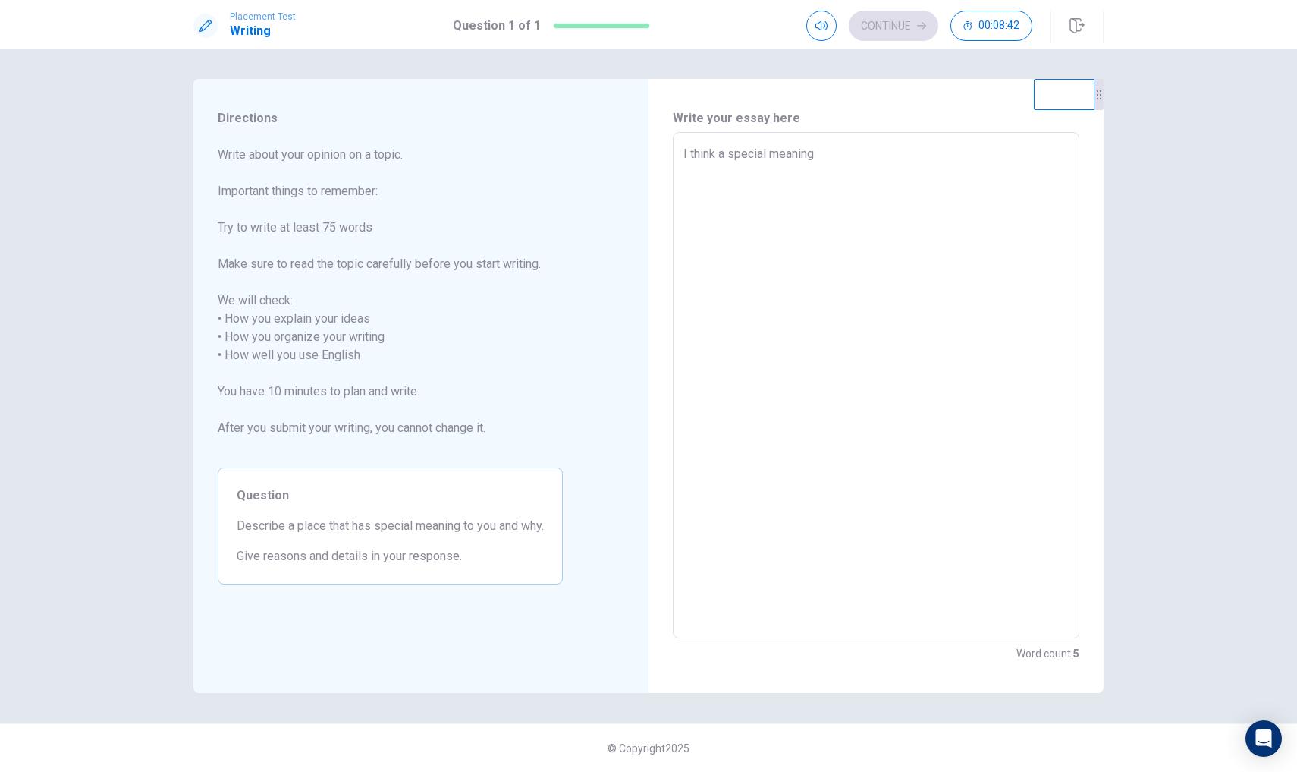
type textarea "x"
type textarea "I think a special meaning t"
type textarea "x"
type textarea "I think a special meaning to"
type textarea "x"
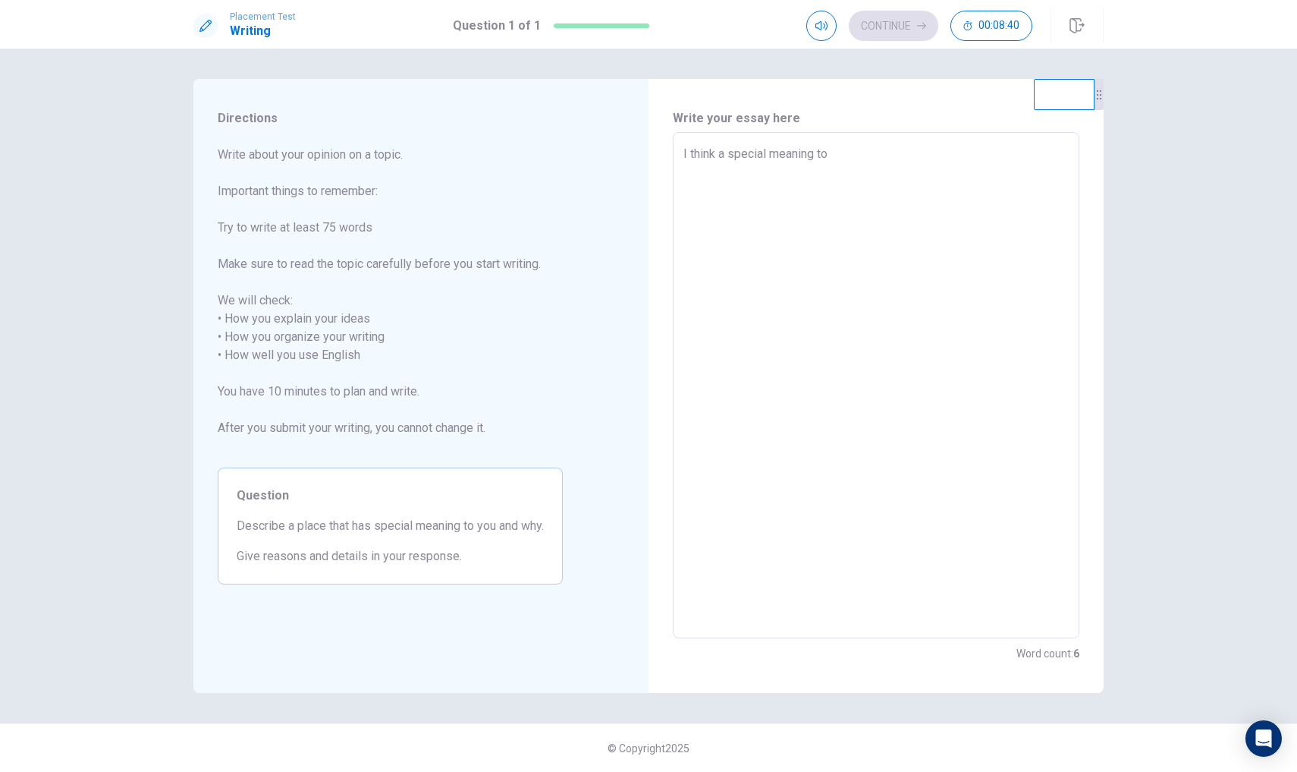
type textarea "I think a special meaning to"
type textarea "x"
type textarea "I think a special meaning to m"
type textarea "x"
type textarea "I think a special meaning to me"
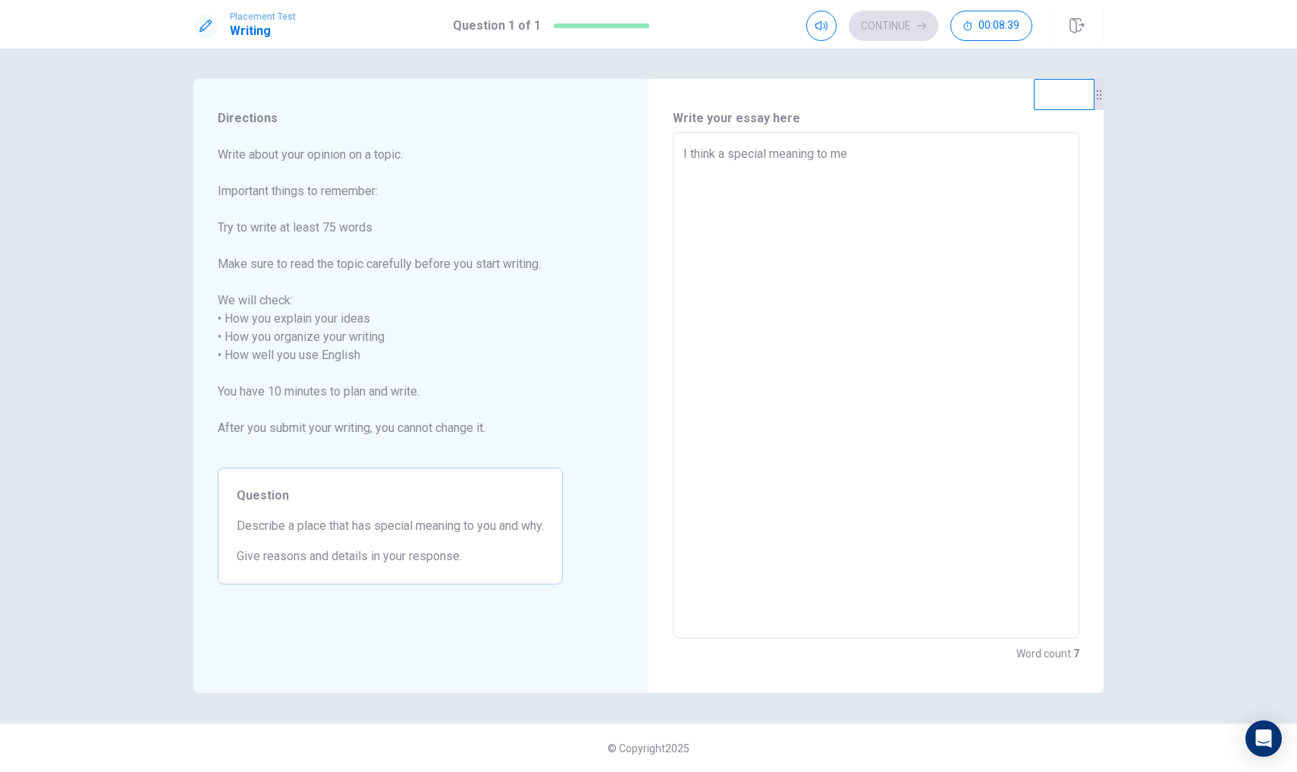
type textarea "x"
type textarea "I think a special meaning to me'"
type textarea "x"
type textarea "I think a special meaning to me"
type textarea "x"
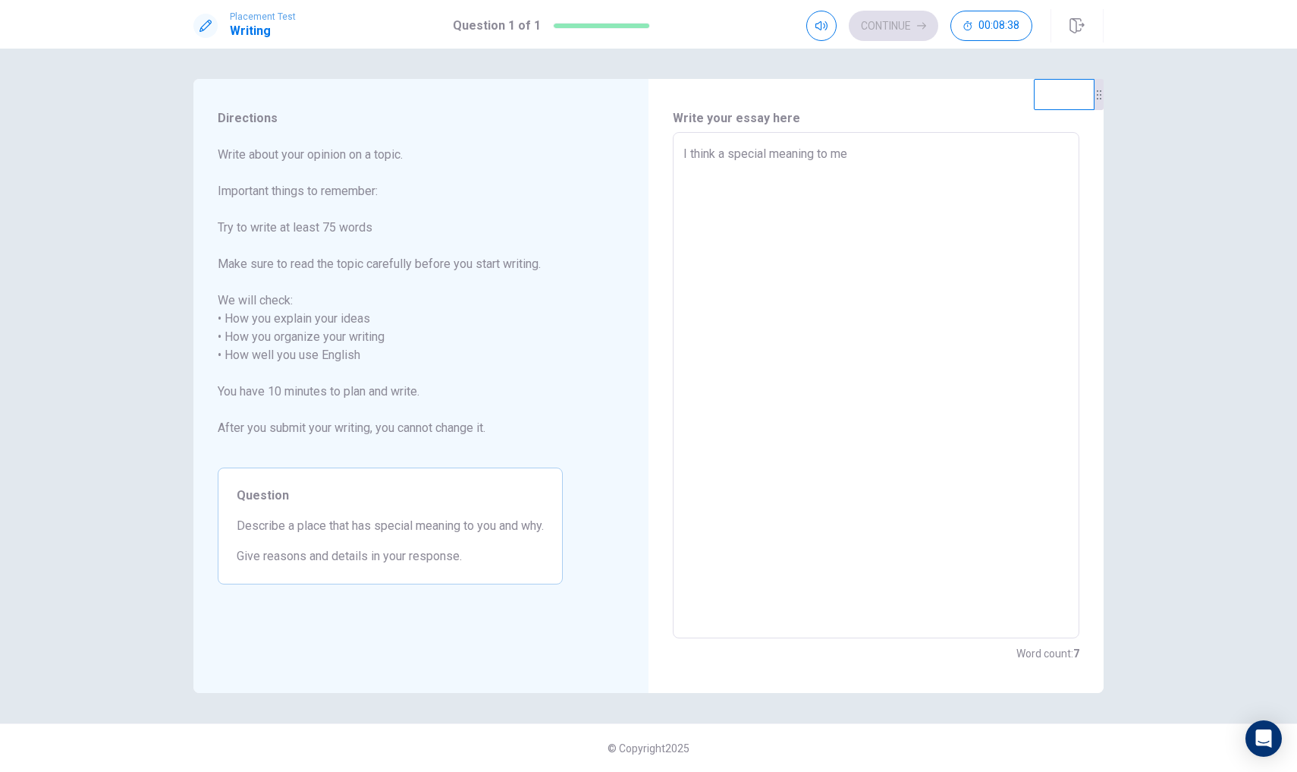
type textarea "I think a special meaning to me"
type textarea "x"
type textarea "I think a special meaning to me i"
type textarea "x"
type textarea "I think a special meaning to me is"
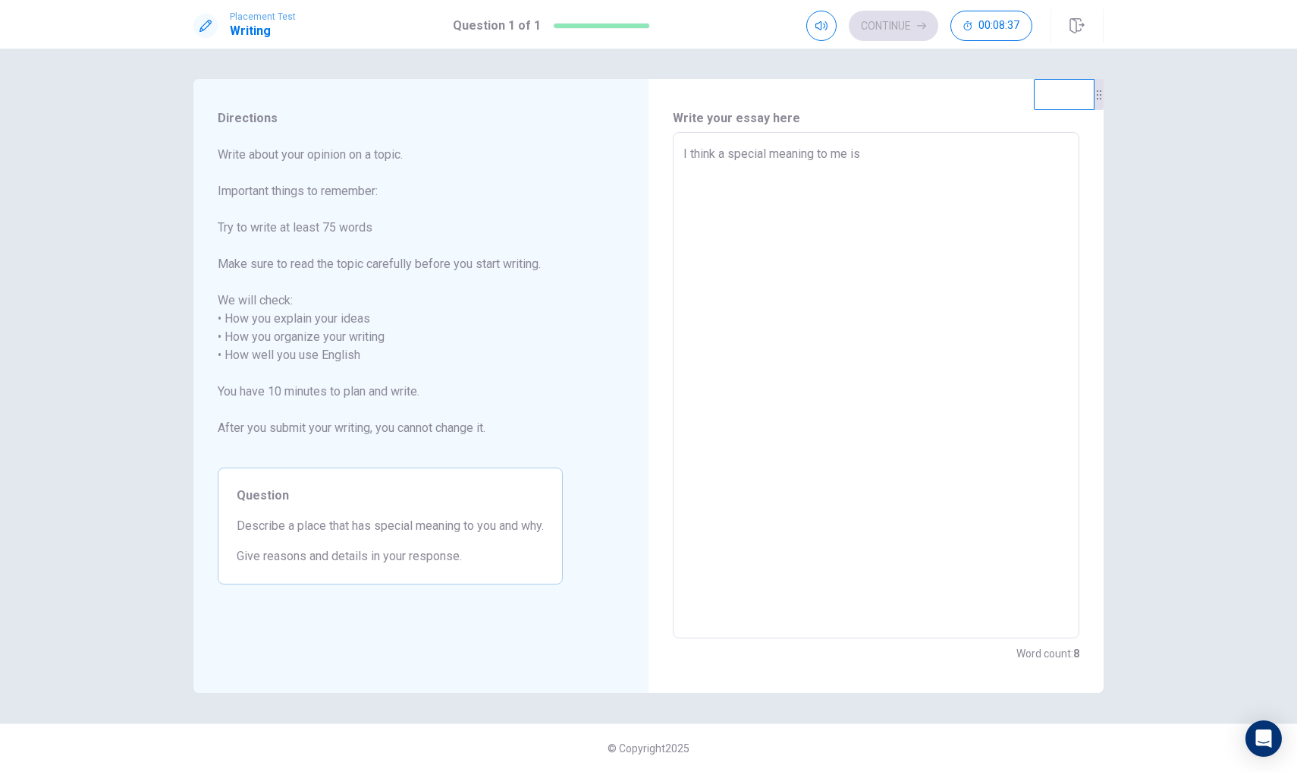
type textarea "x"
type textarea "I think a special meaning to me is"
type textarea "x"
type textarea "I think a special meaning to me is l"
type textarea "x"
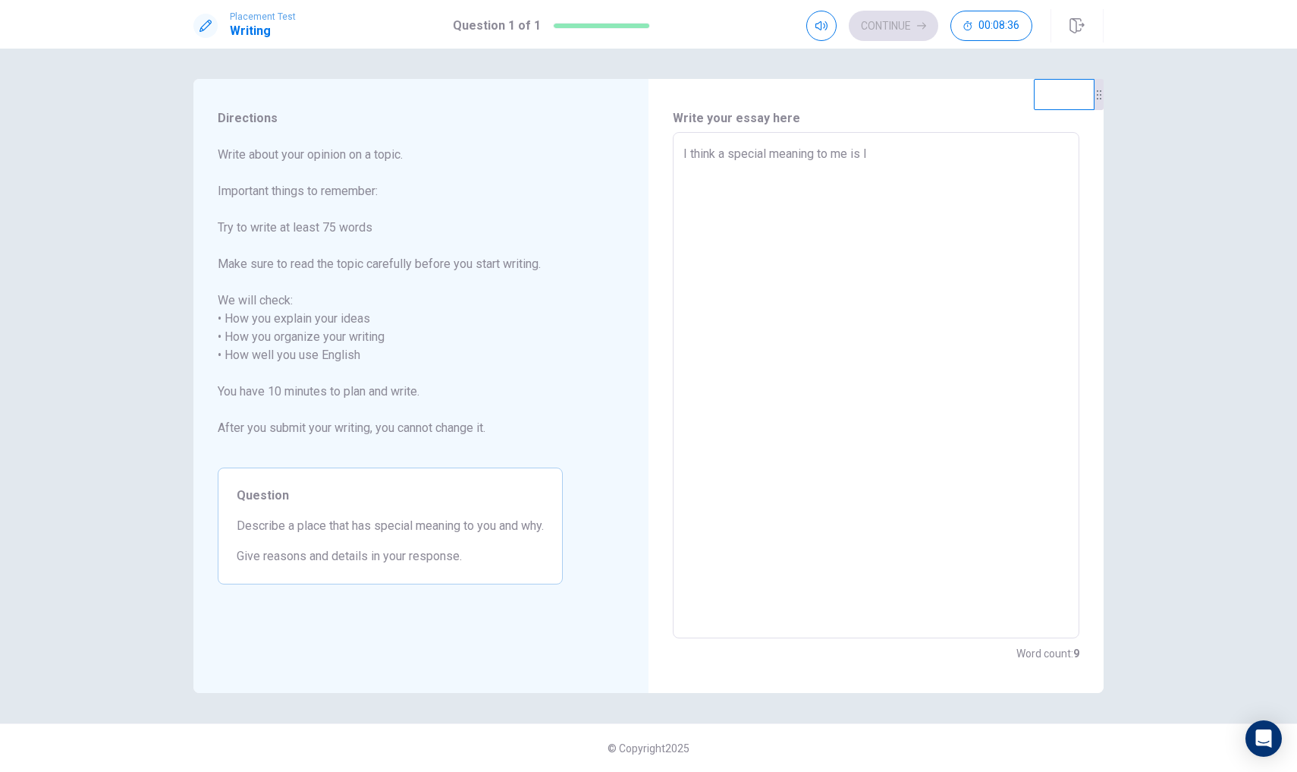
type textarea "I think a special meaning to me is li"
type textarea "x"
type textarea "I think a special meaning to me is li b"
type textarea "x"
type textarea "I think a special meaning to me is li b r"
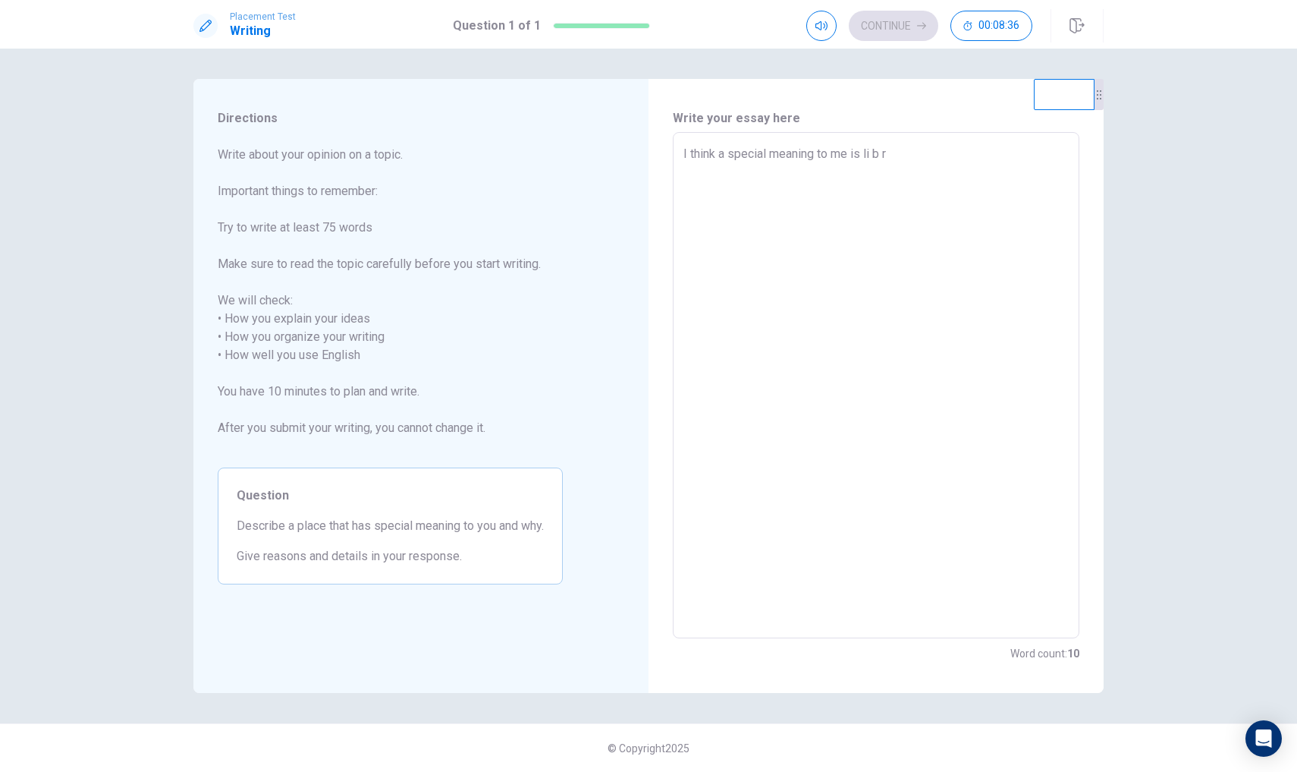
type textarea "x"
type textarea "I think a special meaning to me is lib ra"
type textarea "x"
type textarea "I think a special meaning to me is librar"
type textarea "x"
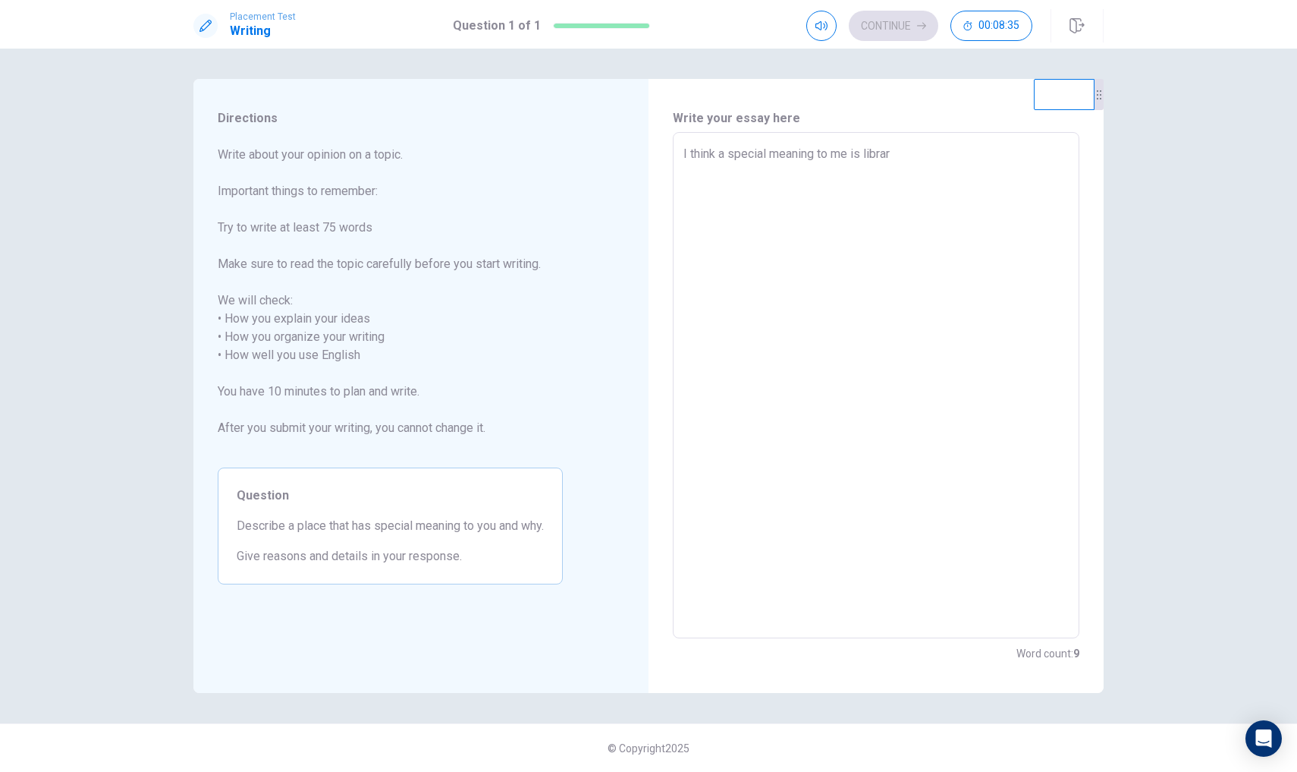
type textarea "I think a special meaning to me is library"
type textarea "x"
type textarea "I think a special meaning to me is library，"
type textarea "x"
type textarea "I think a special meaning to me is library，b"
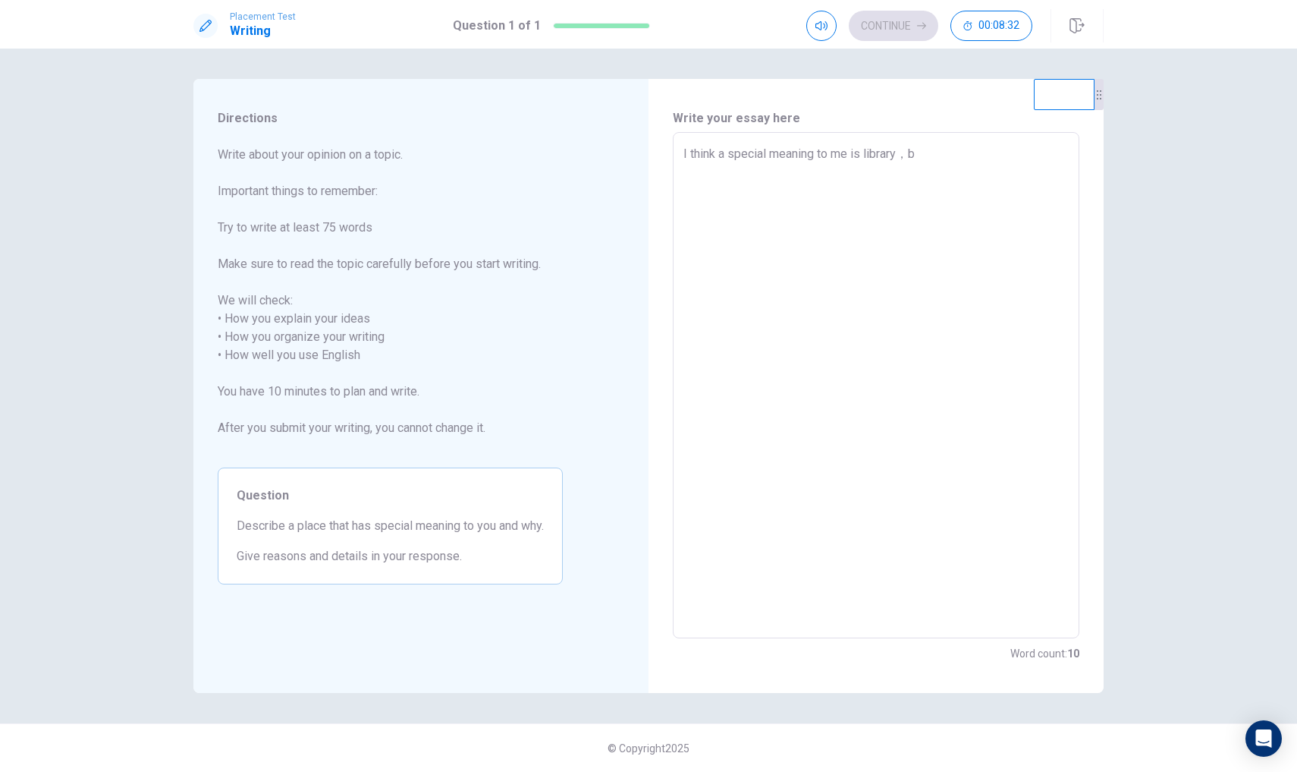
type textarea "x"
type textarea "I think a special meaning to me is library，be"
type textarea "x"
type textarea "I think a special meaning to me is library，be c"
type textarea "x"
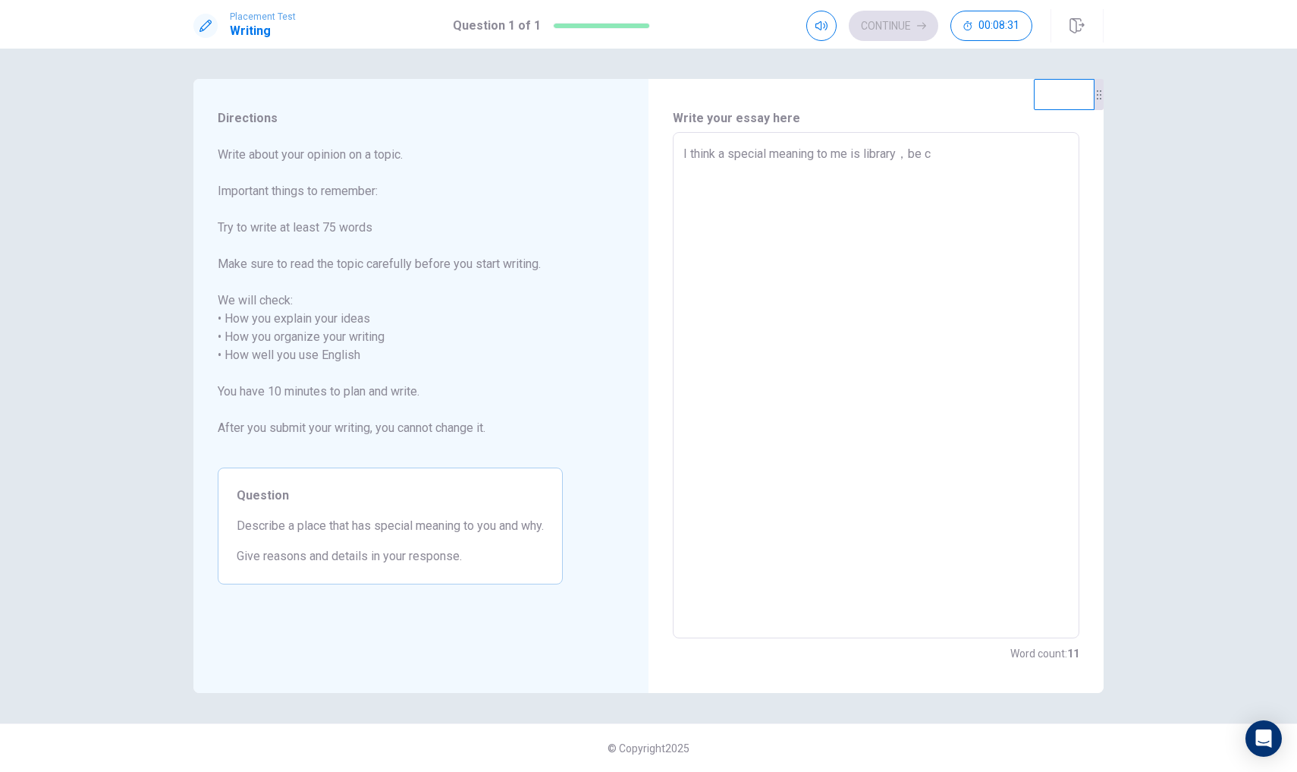
type textarea "I think a special meaning to me is library，be ca"
type textarea "x"
type textarea "I think a special meaning to me is library，becas"
type textarea "x"
type textarea "I think a special meaning to me is library，becasu"
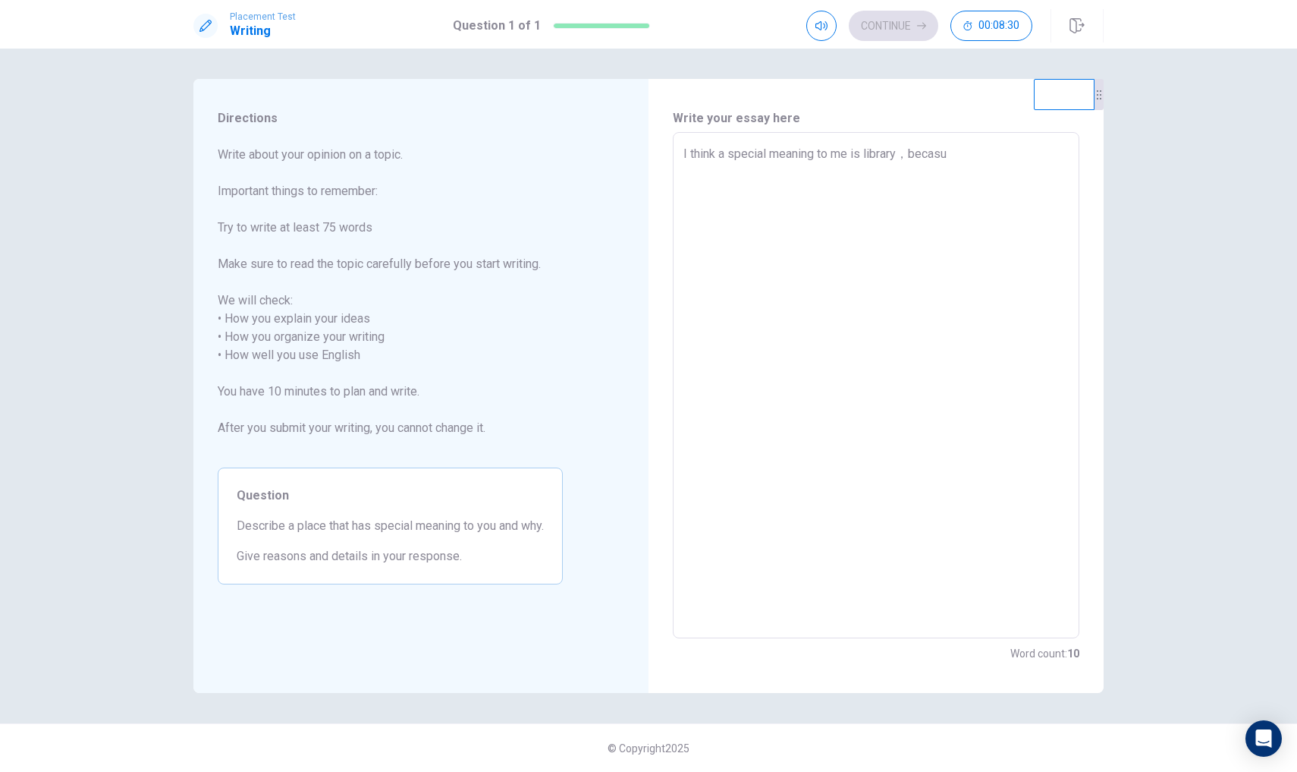
type textarea "x"
type textarea "I think a special meaning to me is library，becasus"
type textarea "x"
type textarea "I think a special meaning to me is library，be ca su se"
type textarea "x"
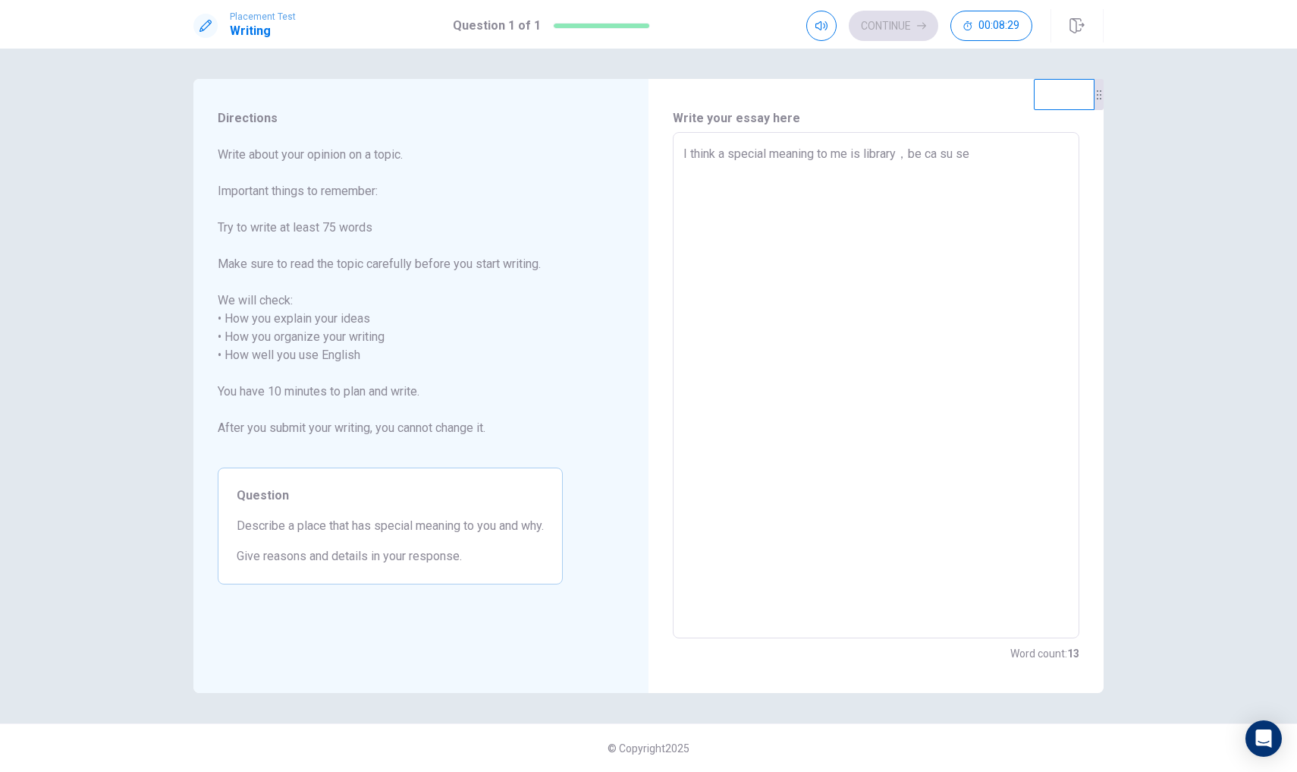
type textarea "I think a special meaning to me is library，becasuse"
type textarea "x"
type textarea "I think a special meaning to me is library，becasus"
type textarea "x"
type textarea "I think a special meaning to me is library，becasu"
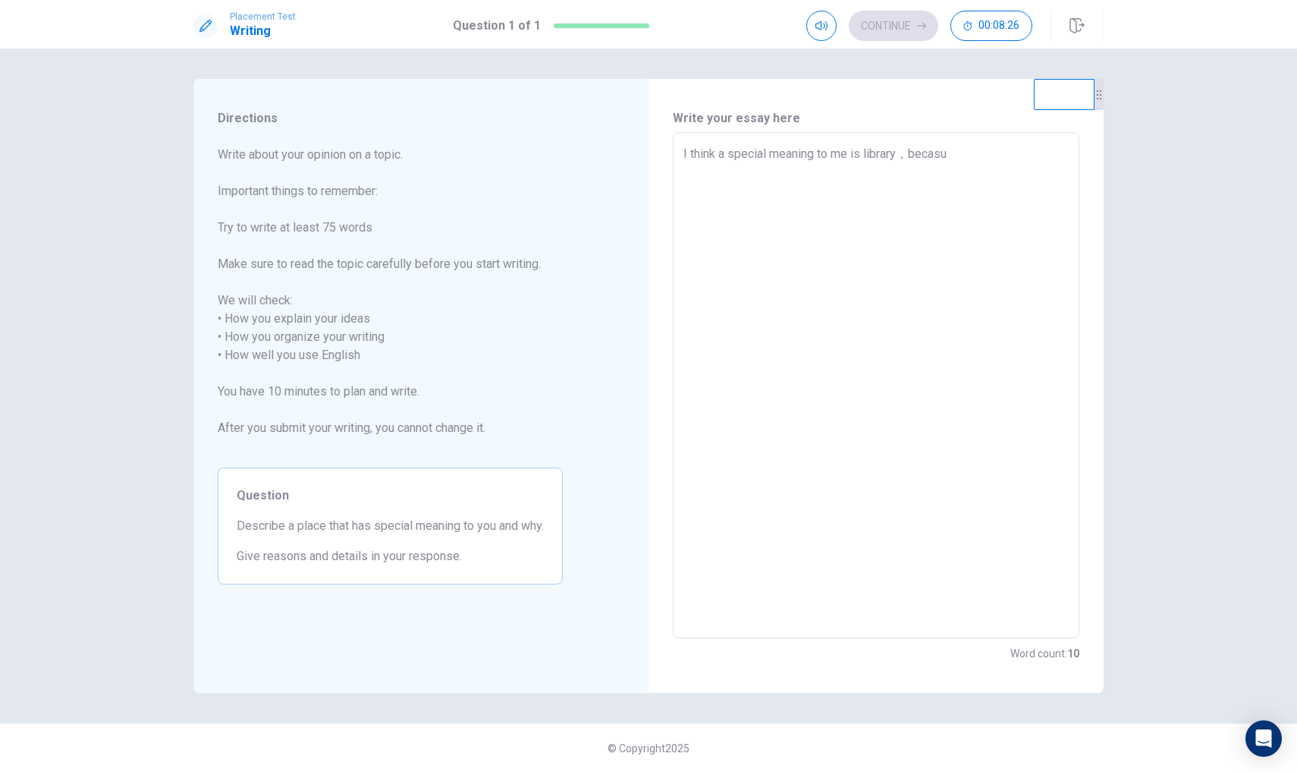
type textarea "x"
type textarea "I think a special meaning to me is library，becas"
type textarea "x"
type textarea "I think a special meaning to me is library，beca"
type textarea "x"
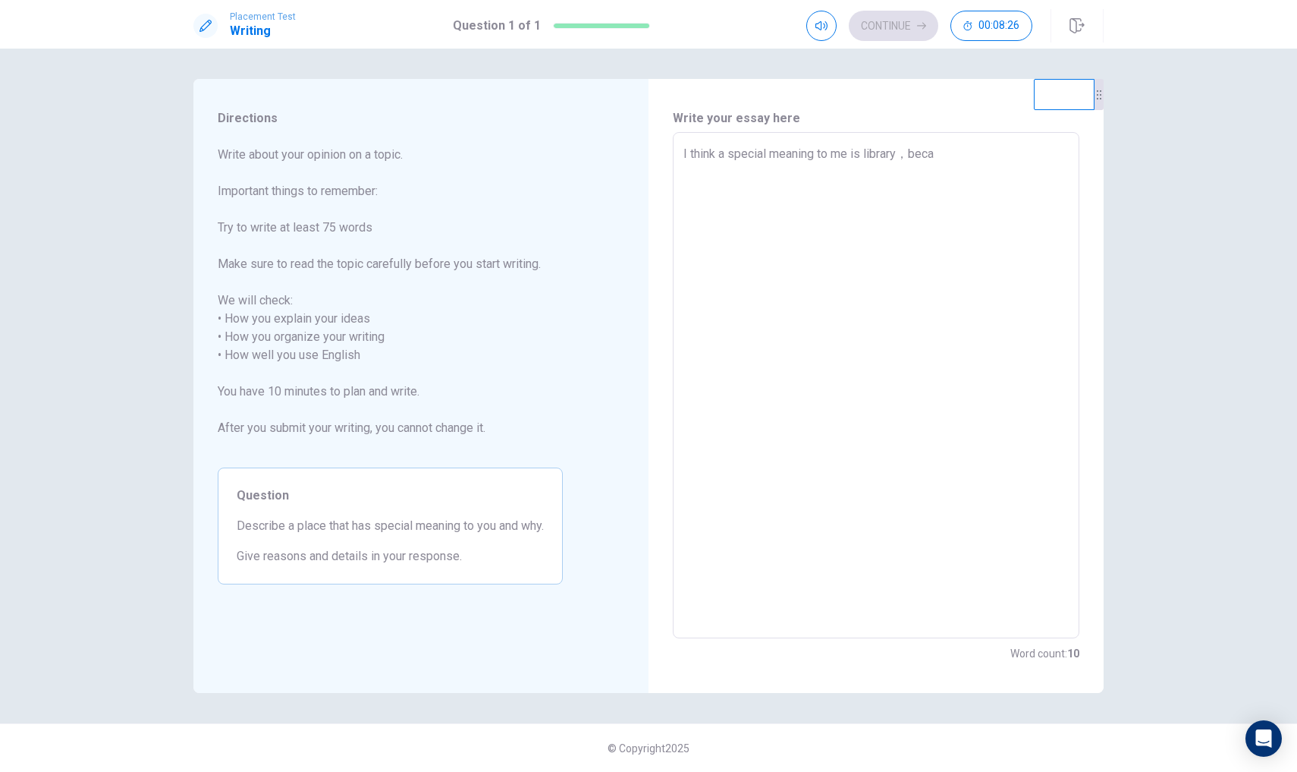
type textarea "I think a special meaning to me is library，bec"
type textarea "x"
type textarea "I think a special meaning to me is library，be"
type textarea "x"
type textarea "I think a special meaning to me is library，bec"
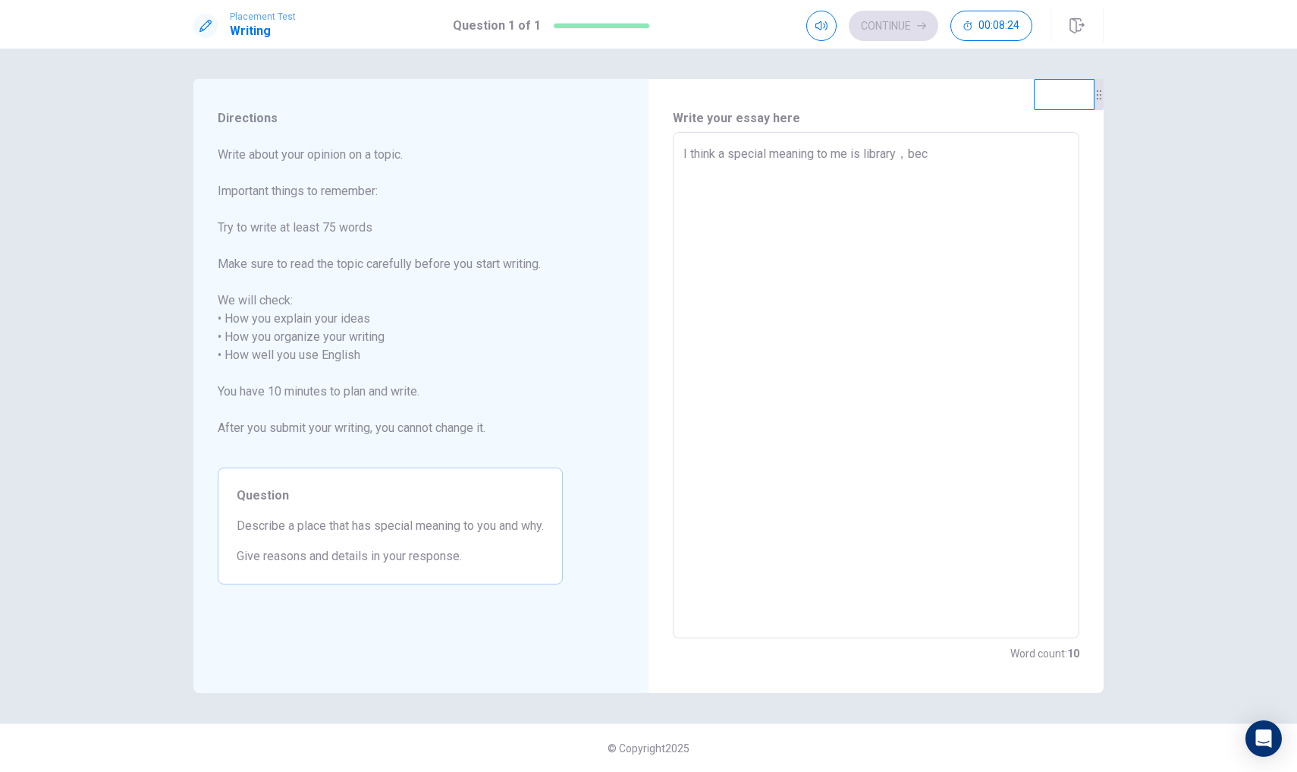
type textarea "x"
type textarea "I think a special meaning to me is library，beca"
type textarea "x"
type textarea "I think a special meaning to me is library，becau"
type textarea "x"
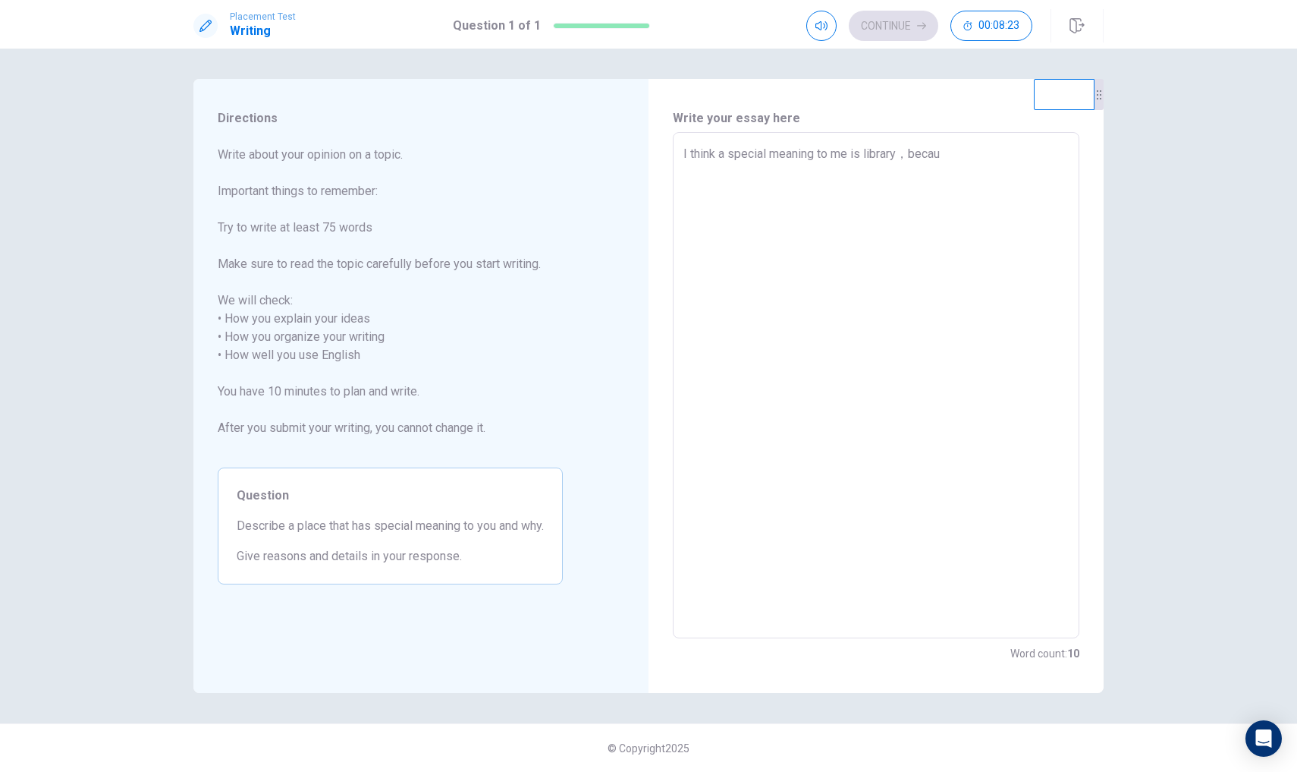
type textarea "I think a special meaning to me is library，becau s"
type textarea "x"
type textarea "I think a special meaning to me is library，because"
type textarea "x"
type textarea "I think a special meaning to me is library，because"
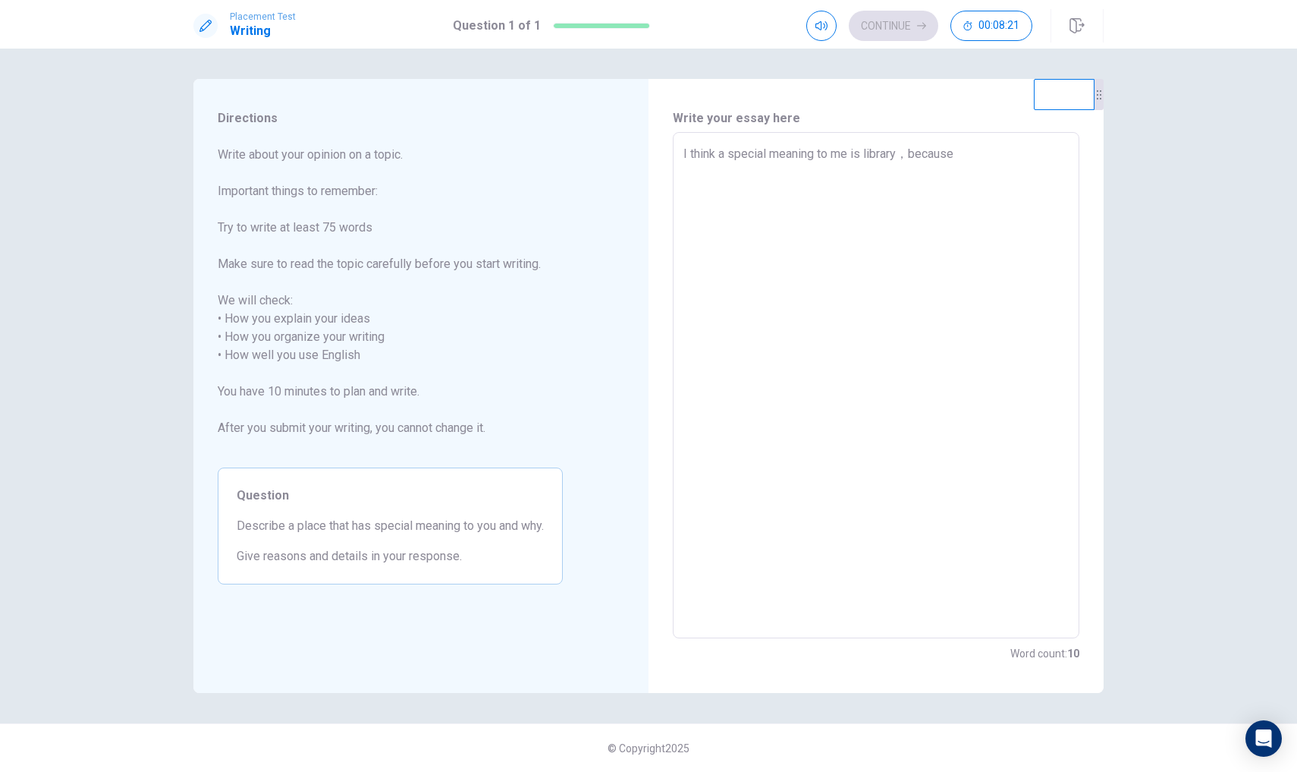
type textarea "x"
type textarea "I think a special meaning to me is library，because i"
type textarea "x"
type textarea "I think a special meaning to me is library，because i、"
type textarea "x"
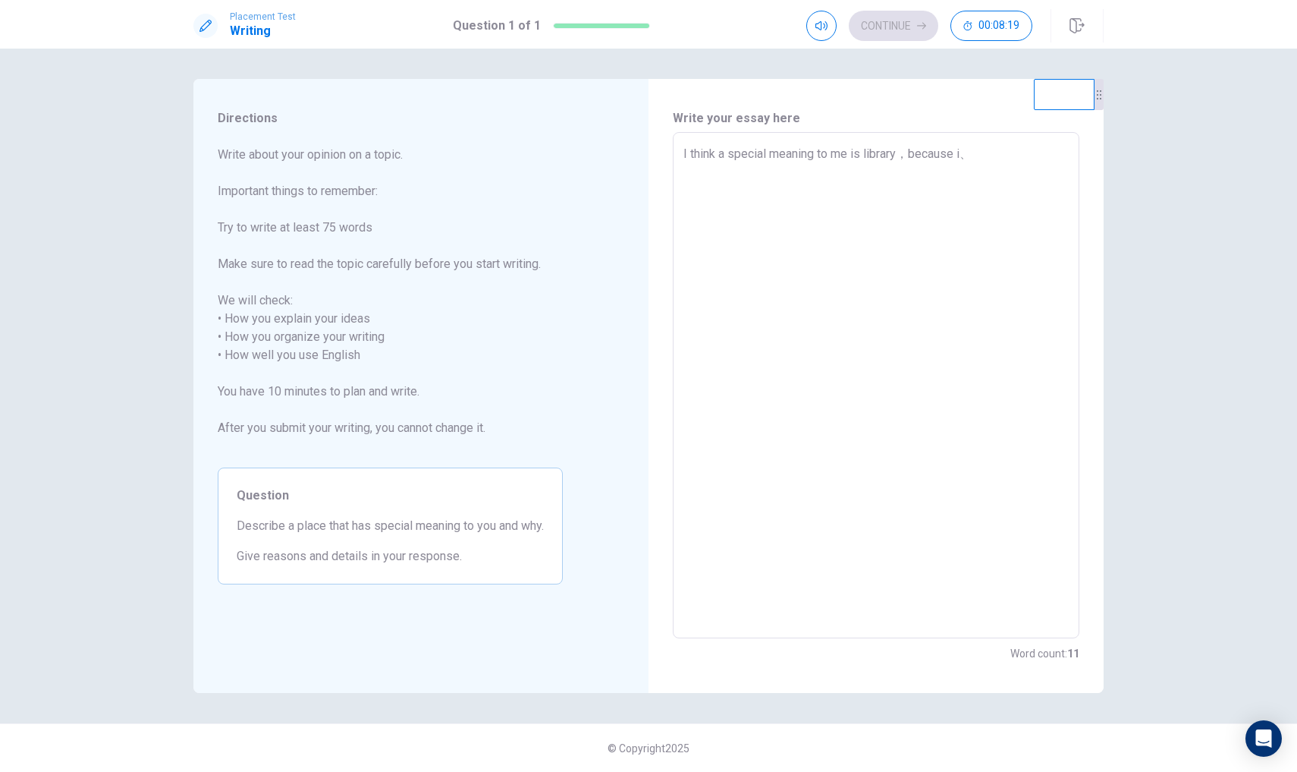
type textarea "I think a special meaning to me is library，because i"
type textarea "x"
type textarea "I think a special meaning to me is library，because i"
type textarea "x"
type textarea "I think a special meaning to me is library，because i"
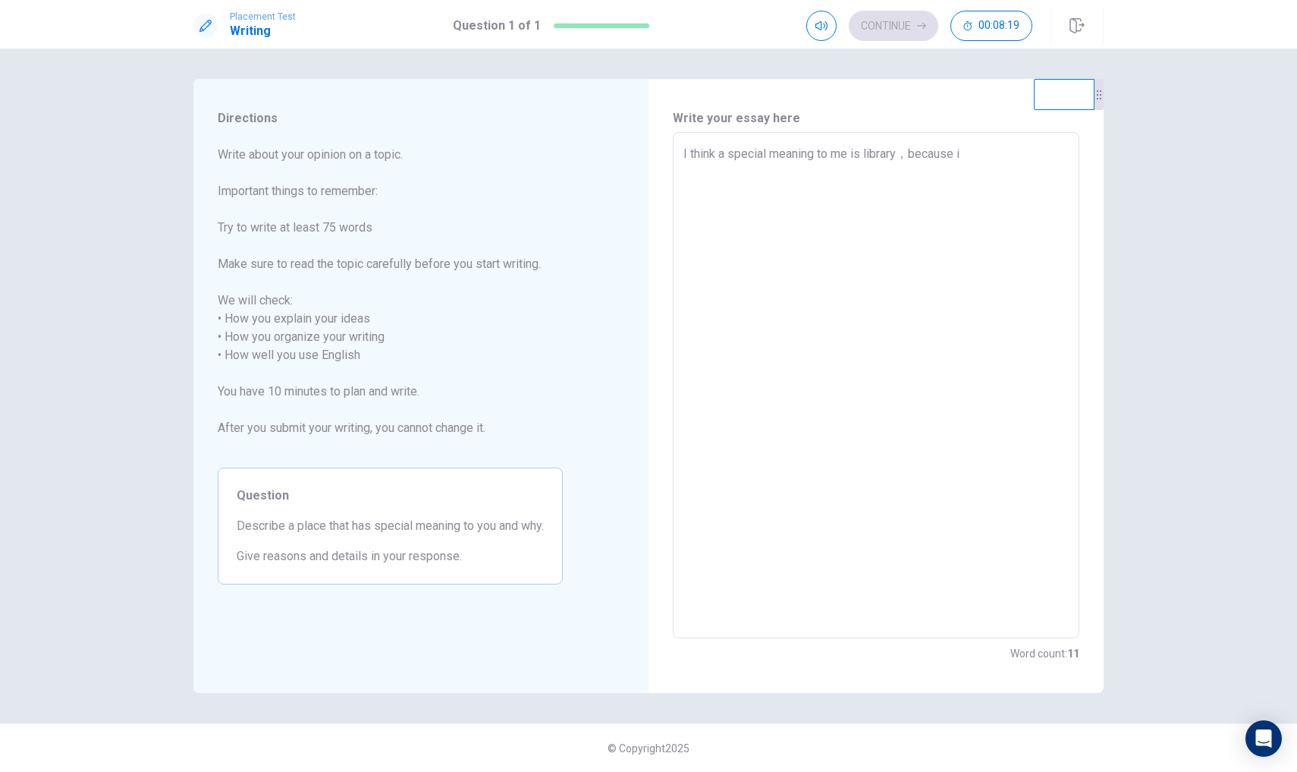
type textarea "x"
type textarea "I think a special meaning to me is library，because i"
type textarea "x"
type textarea "I think a special meaning to me is library，because i ‘"
type textarea "x"
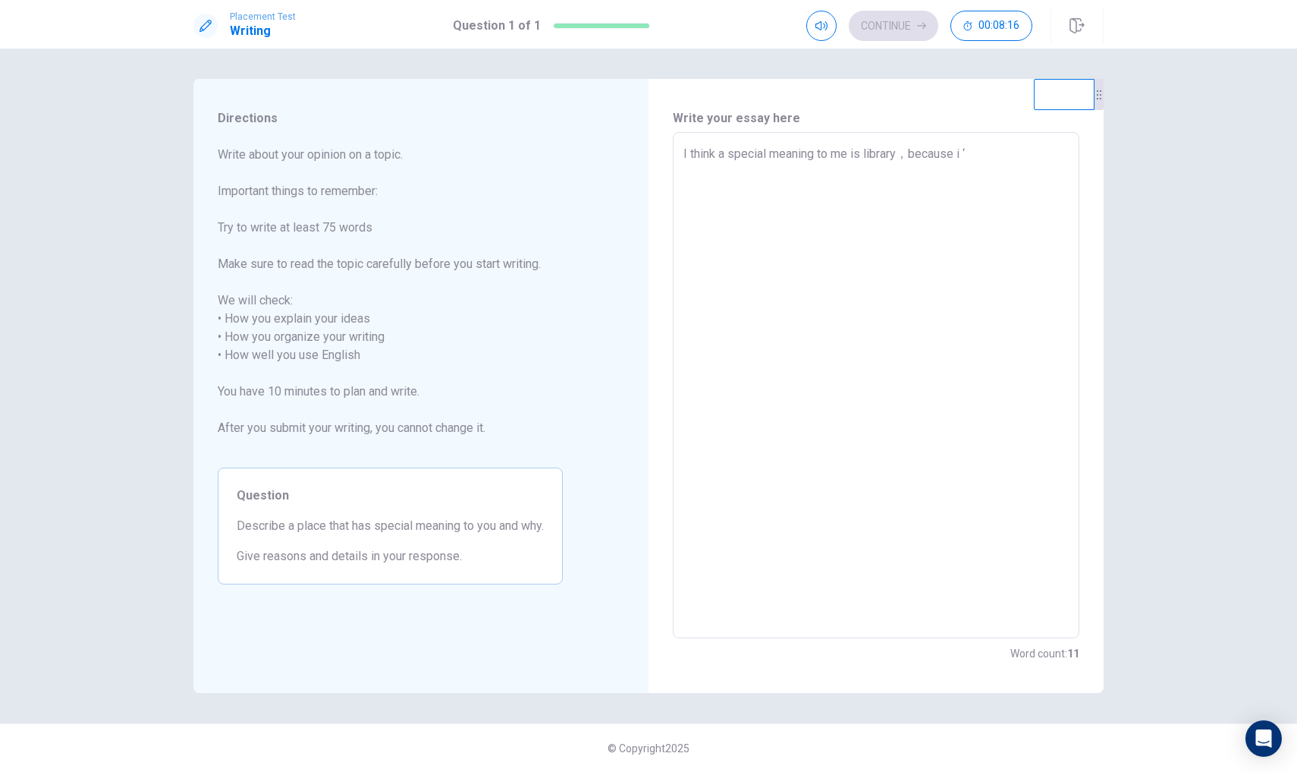
type textarea "I think a special meaning to me is library，because i ‘，"
type textarea "x"
type textarea "I think a special meaning to me is library，because i ‘"
type textarea "x"
type textarea "I think a special meaning to me is library，because i"
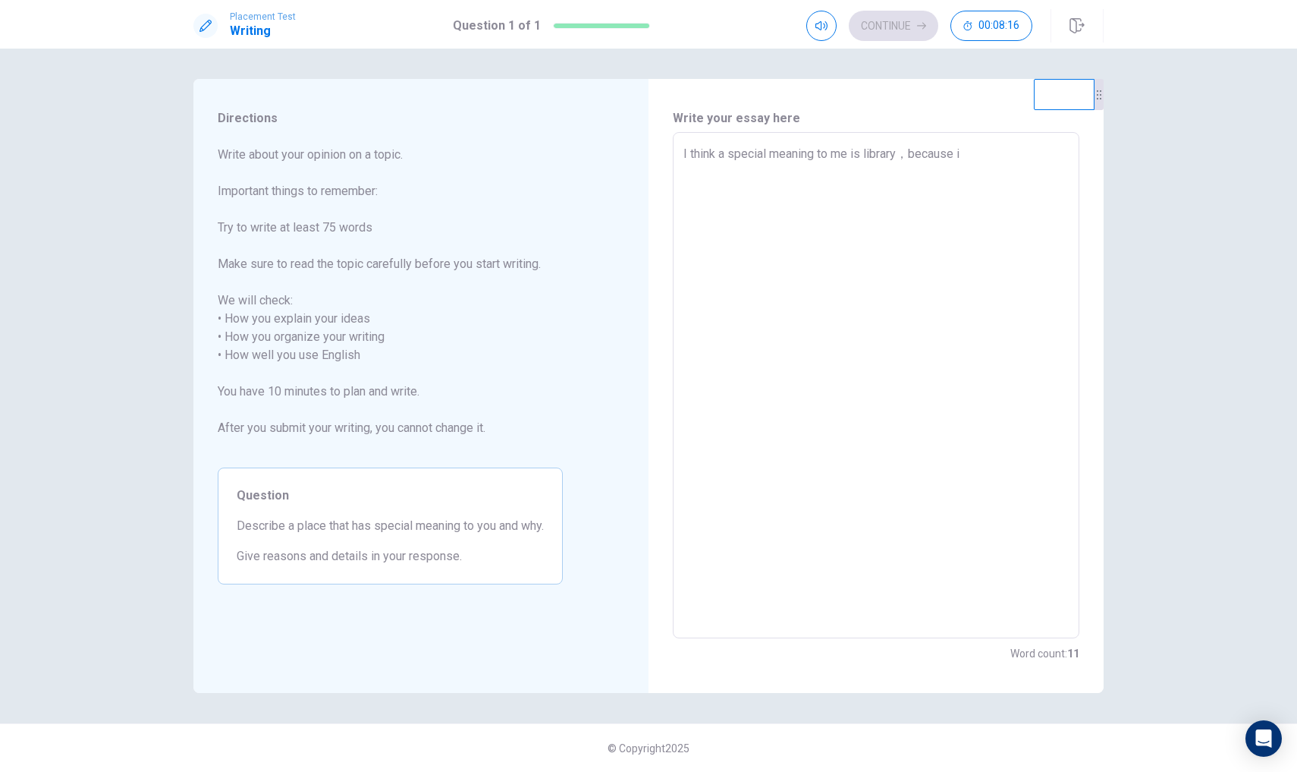
type textarea "x"
type textarea "I think a special meaning to me is library，because i a"
type textarea "x"
type textarea "I think a special meaning to me is library，because i a m"
type textarea "x"
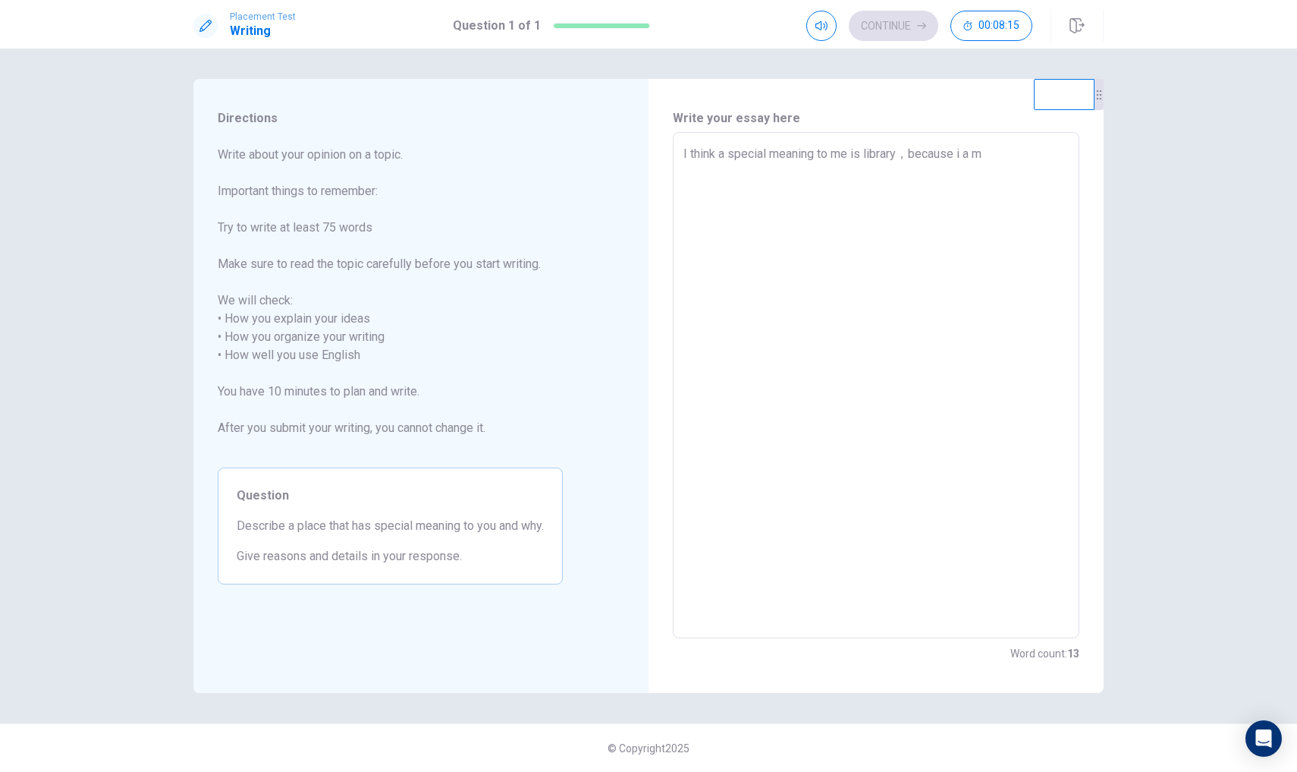
type textarea "I think a special meaning to me is library，because i 澳门"
type textarea "x"
type textarea "I think a special meaning to me is library，because i 澳"
type textarea "x"
type textarea "I think a special meaning to me is library，because i"
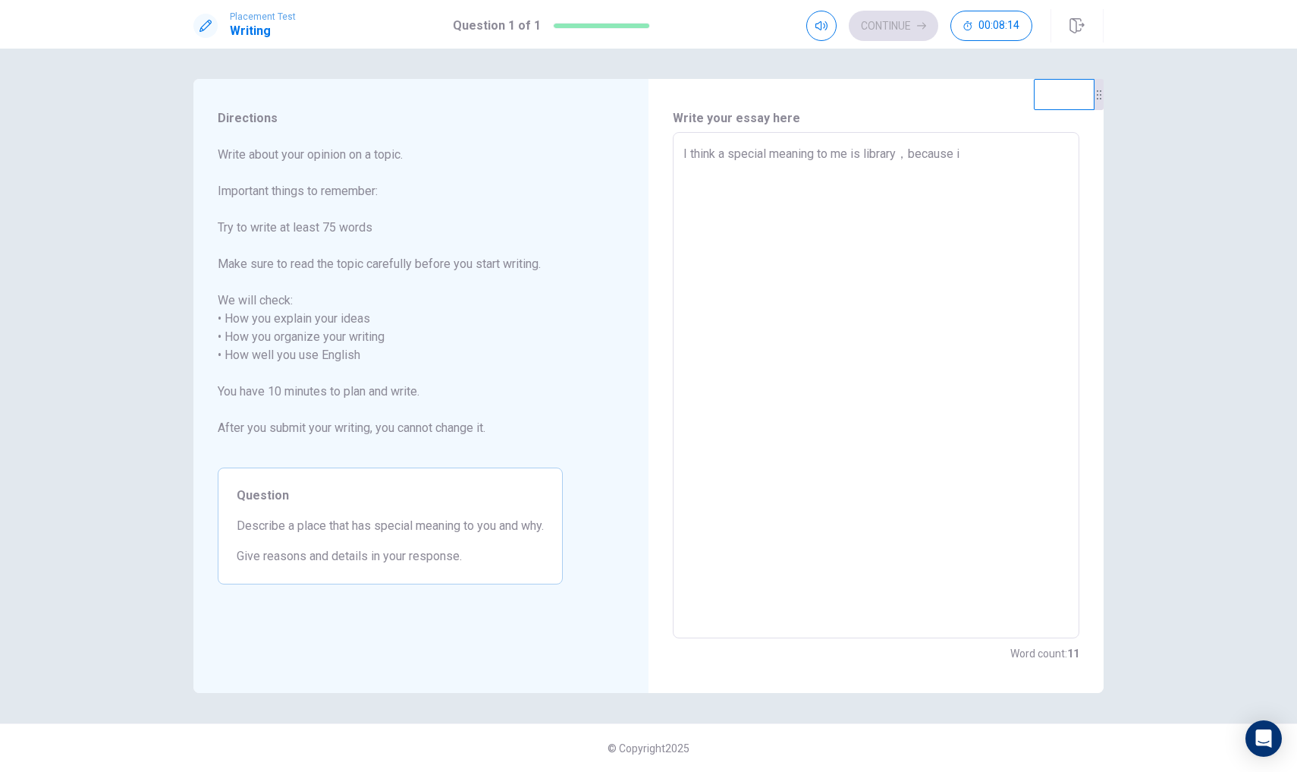
type textarea "x"
type textarea "I think a special meaning to me is library，because i a"
type textarea "x"
type textarea "I think a special meaning to me is library，because i a m"
type textarea "x"
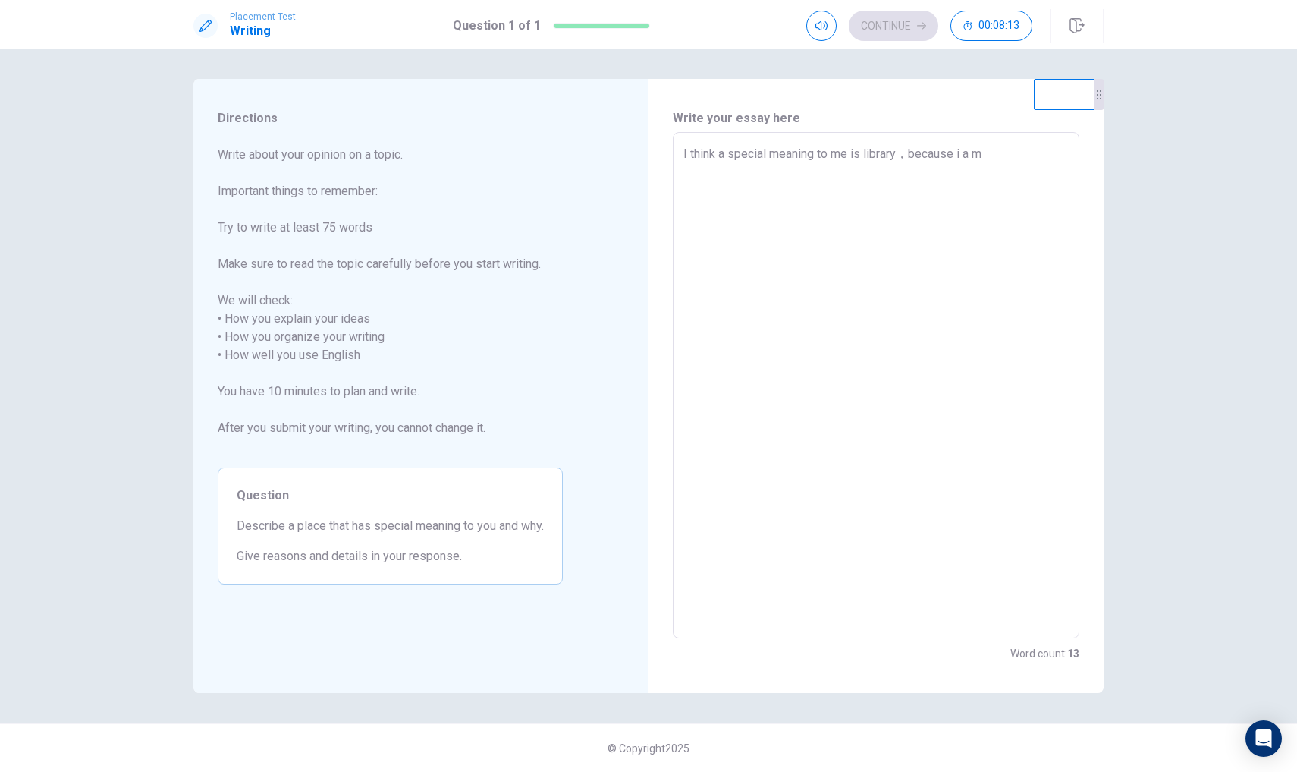
type textarea "I think a special meaning to me is library，because i am"
type textarea "x"
type textarea "I think a special meaning to me is library，because i am"
type textarea "x"
type textarea "I think a special meaning to me is library，because i am v"
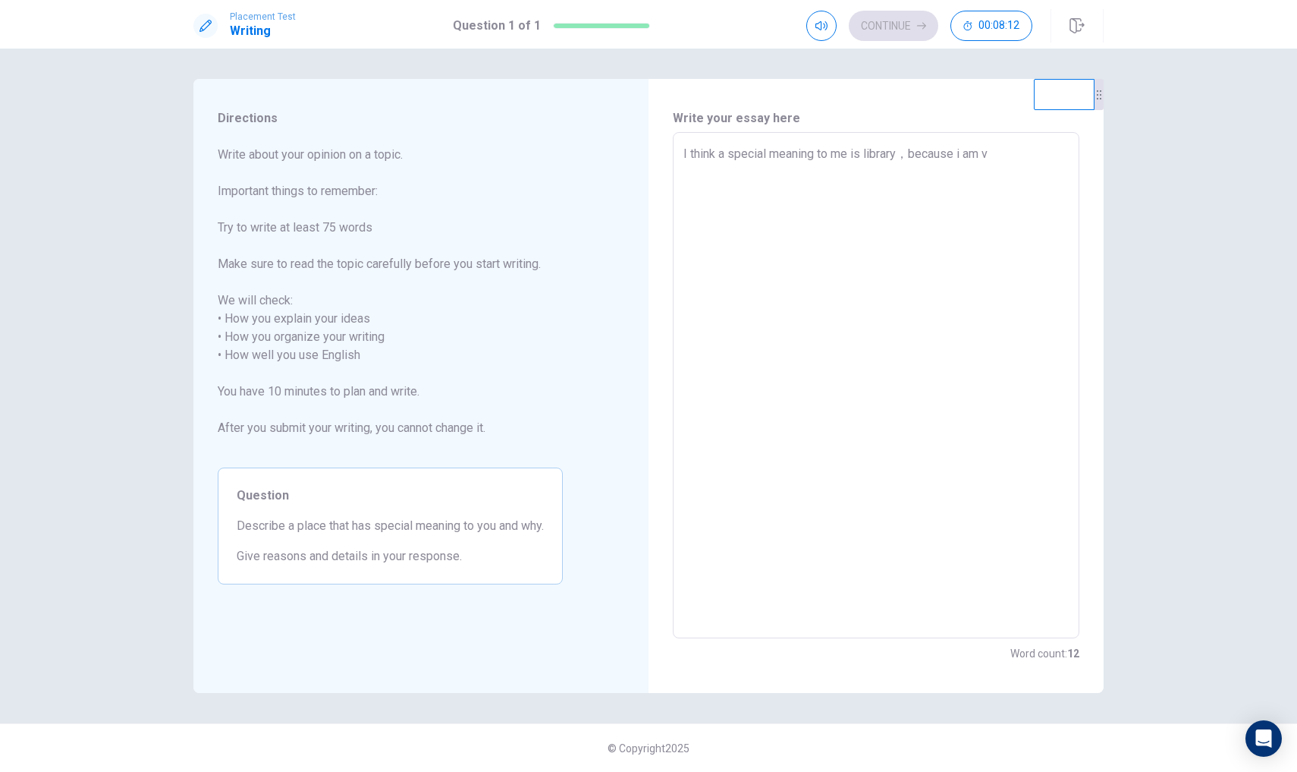
type textarea "x"
type textarea "I think a special meaning to me is library，because i am v e"
type textarea "x"
type textarea "I think a special meaning to me is library，because i am ver"
type textarea "x"
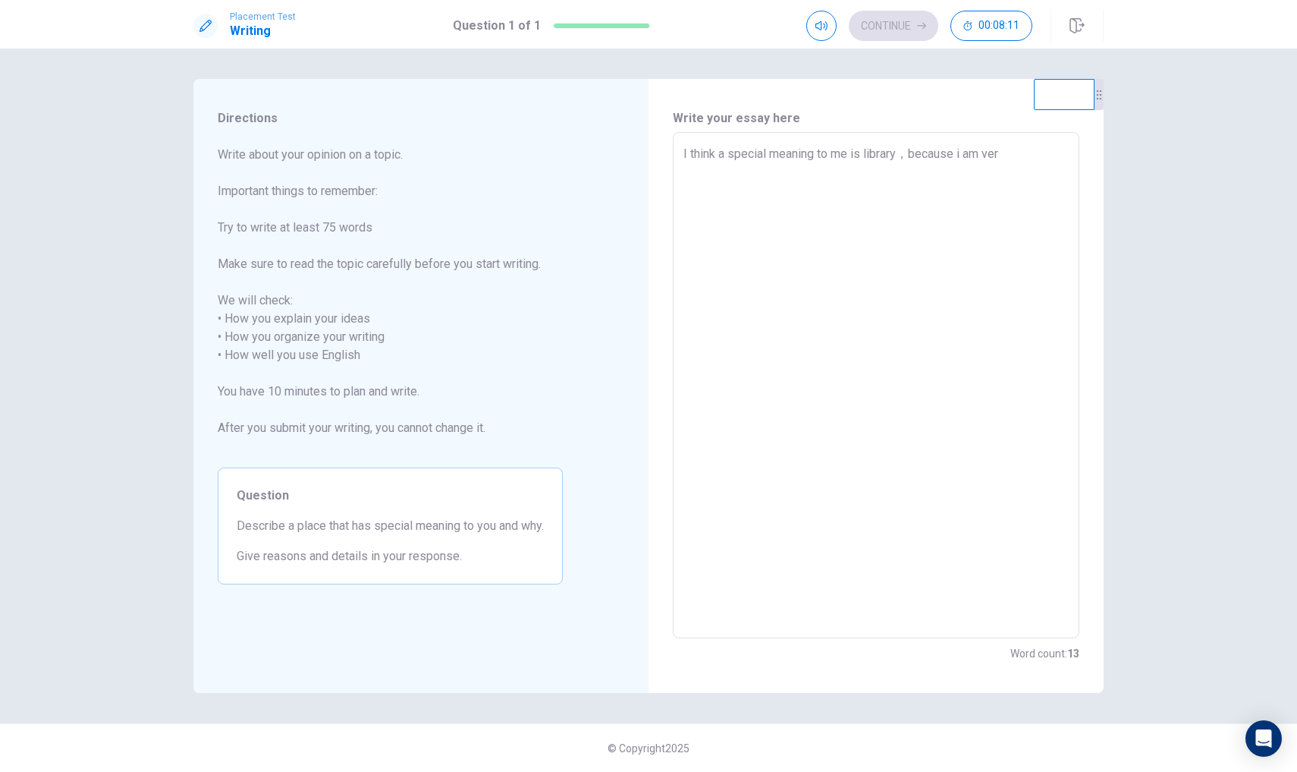
type textarea "I think a special meaning to me is library，because i am very"
type textarea "x"
type textarea "I think a special meaning to me is library，because i am very"
type textarea "x"
type textarea "I think a special meaning to me is library，because i am very l"
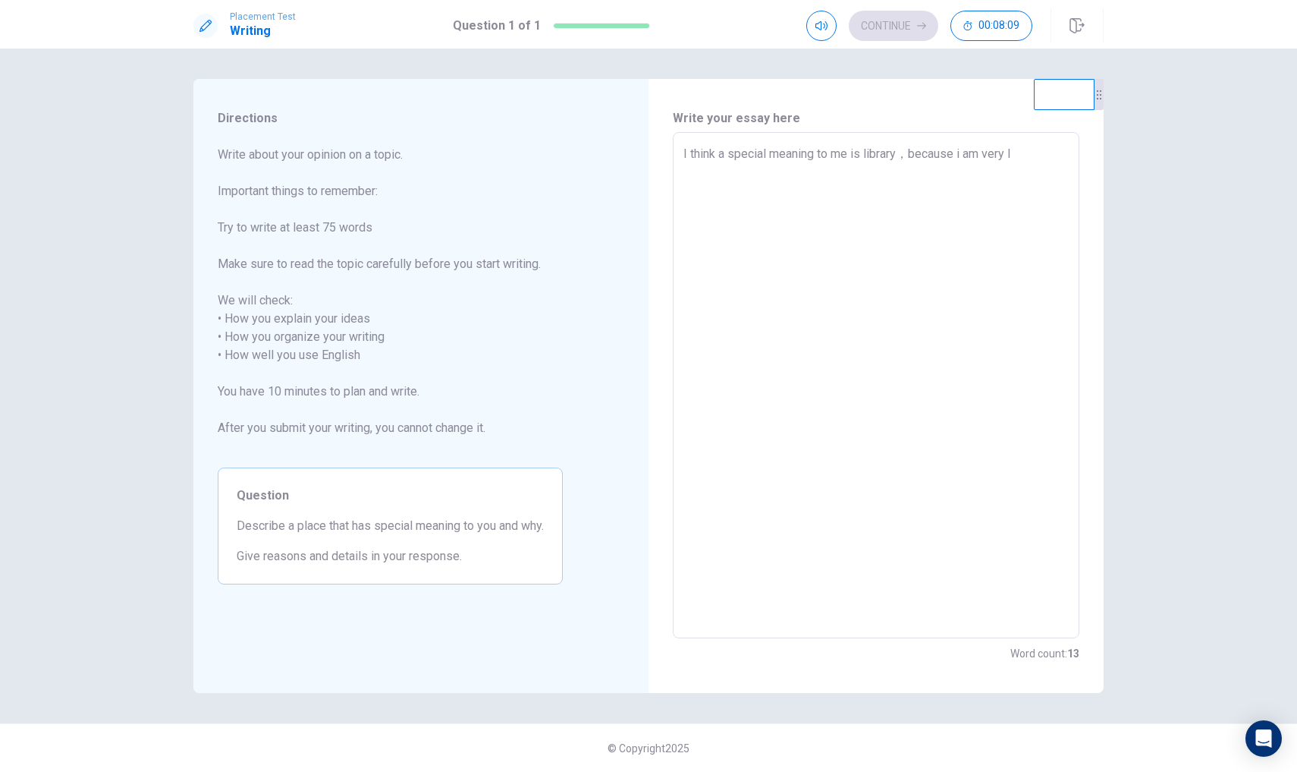
type textarea "x"
type textarea "I think a special meaning to me is library，because i am very li"
type textarea "x"
type textarea "I think a special meaning to me is library，because i am very li k"
type textarea "x"
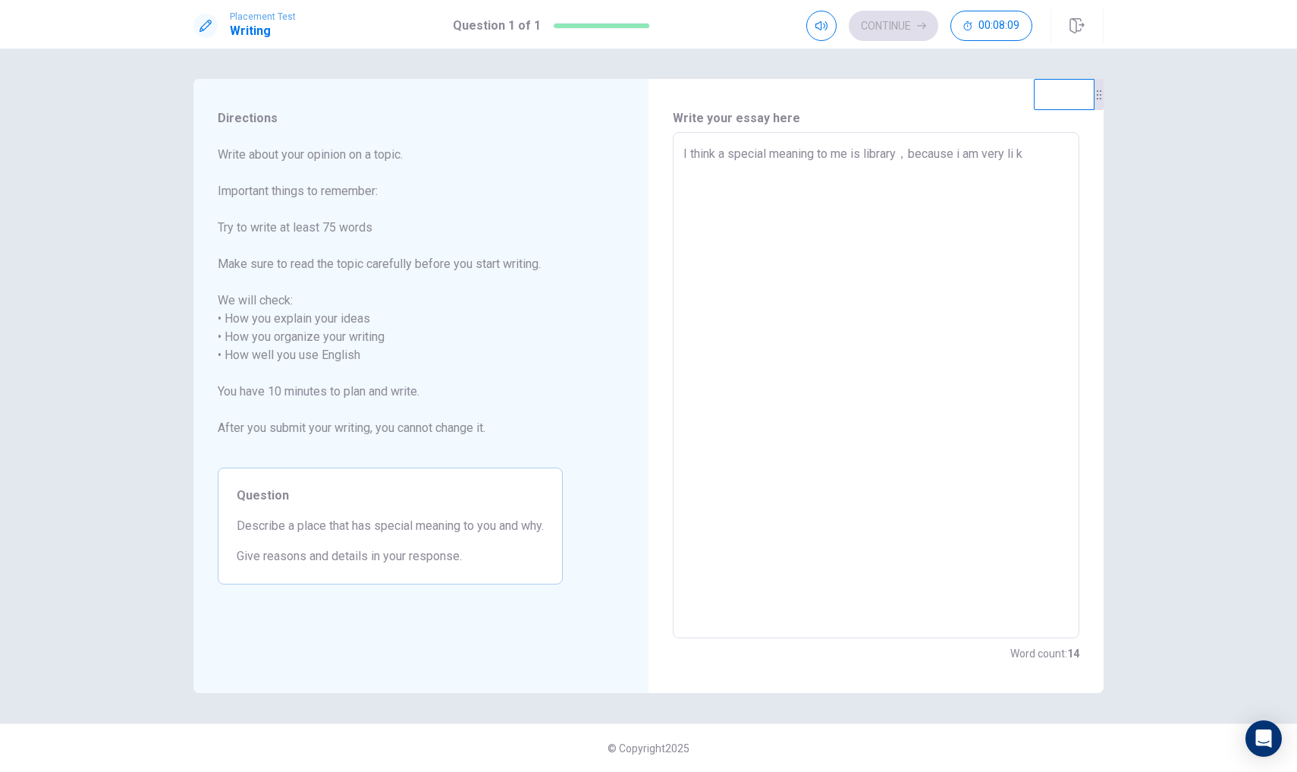
type textarea "I think a special meaning to me is library，because i am very li ke"
type textarea "x"
type textarea "I think a special meaning to me is library，because i am very like"
click at [799, 175] on textarea "I think a special meaning to me is library，because i am very like to read. And …" at bounding box center [876, 385] width 385 height 481
click at [830, 179] on textarea "I think a special meaning to me is library，because i am very like to read. And …" at bounding box center [876, 385] width 385 height 481
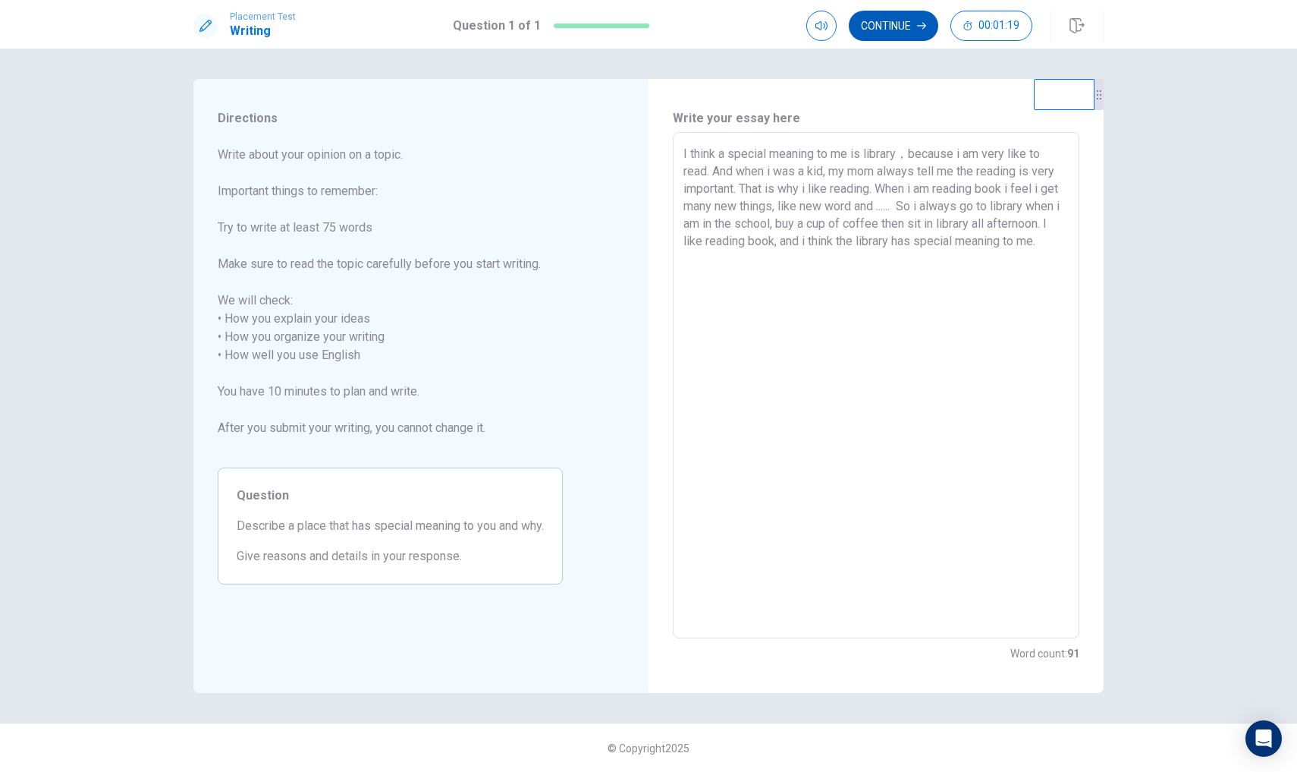
click at [918, 30] on icon "button" at bounding box center [921, 25] width 9 height 9
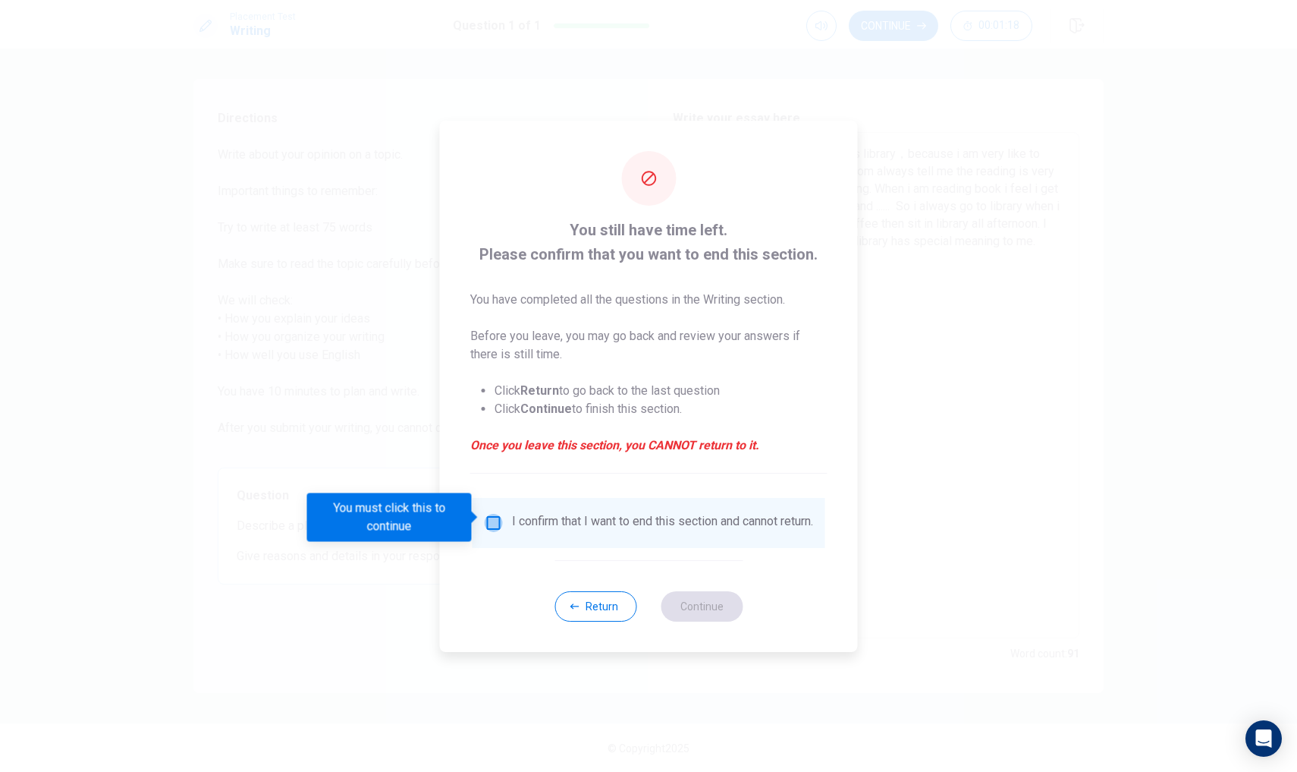
click at [489, 515] on input "You must click this to continue" at bounding box center [494, 523] width 18 height 18
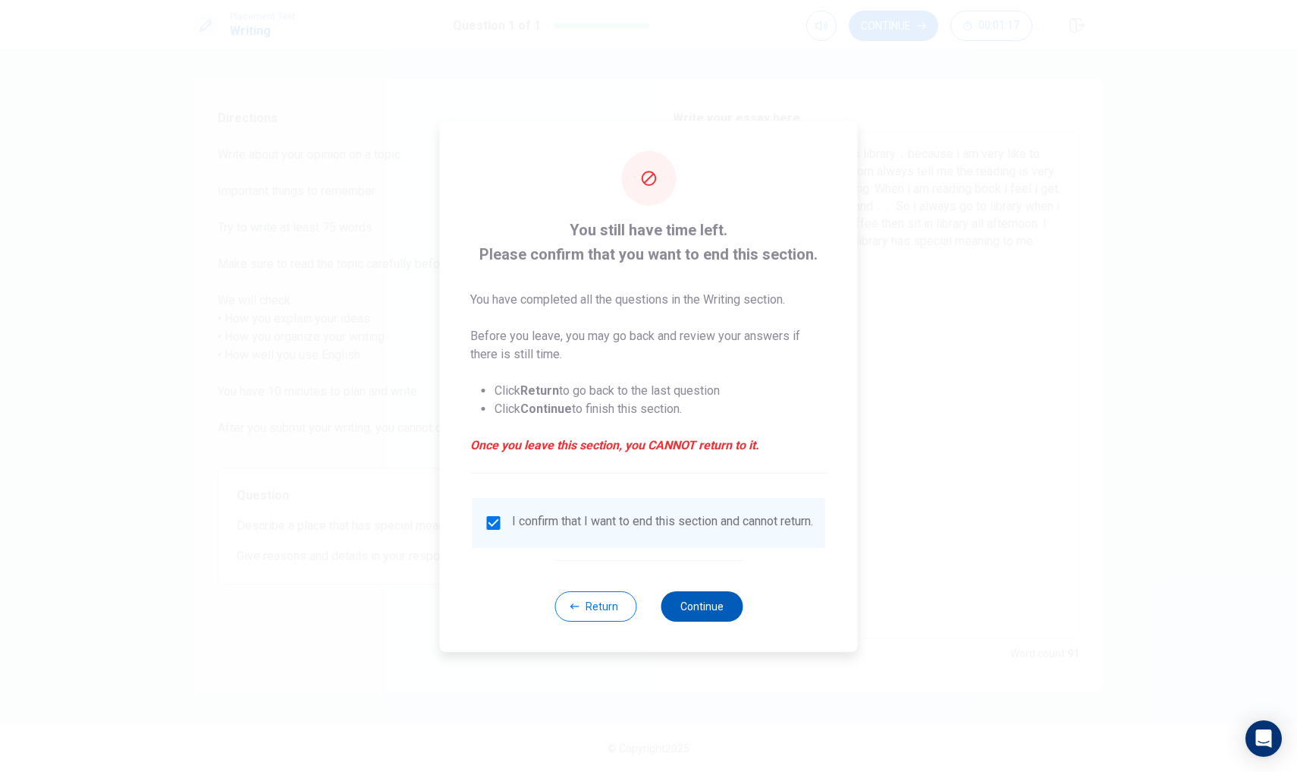
click at [693, 601] on button "Continue" at bounding box center [702, 606] width 82 height 30
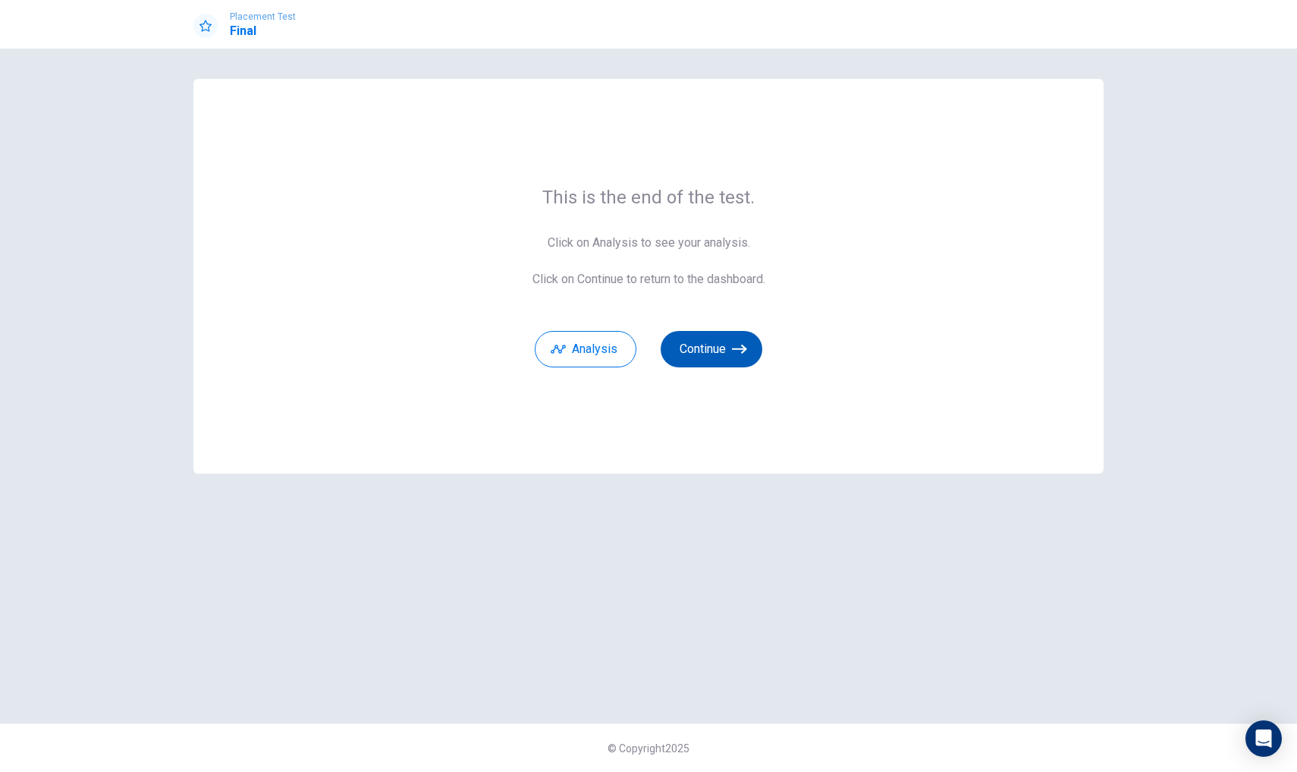
click at [711, 354] on button "Continue" at bounding box center [712, 349] width 102 height 36
